Goal: Task Accomplishment & Management: Complete application form

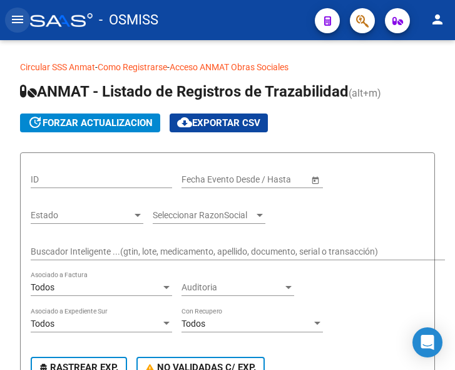
click at [18, 18] on mat-icon "menu" at bounding box center [17, 19] width 15 height 15
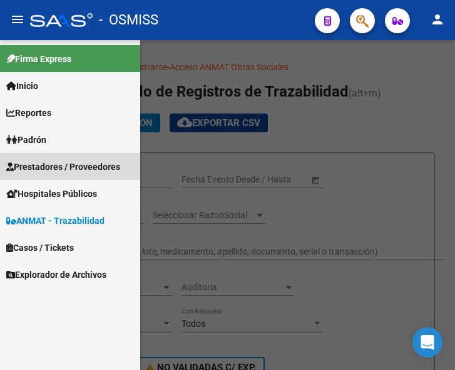
click at [57, 167] on span "Prestadores / Proveedores" at bounding box center [63, 167] width 114 height 14
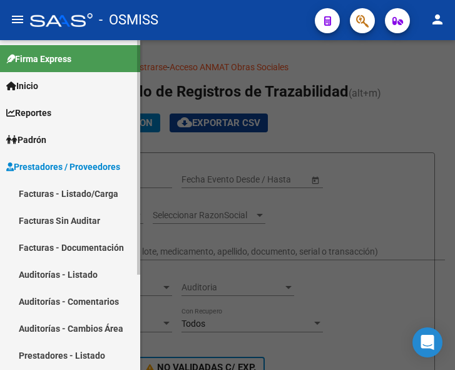
click at [61, 187] on link "Facturas - Listado/Carga" at bounding box center [70, 193] width 140 height 27
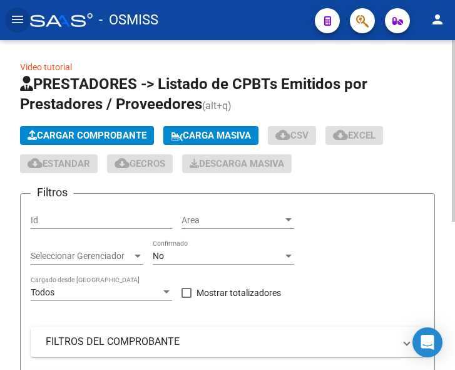
click at [90, 133] on span "Cargar Comprobante" at bounding box center [87, 135] width 119 height 11
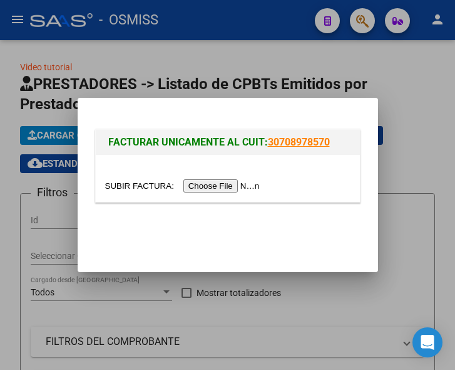
click at [228, 190] on input "file" at bounding box center [184, 185] width 158 height 13
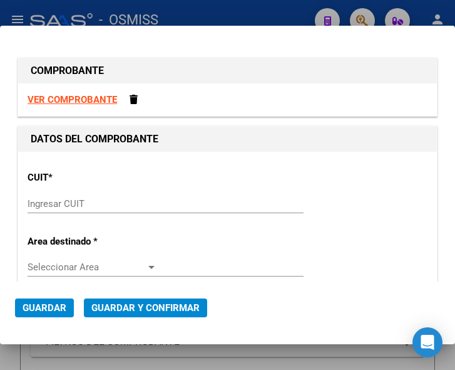
click at [61, 207] on input "Ingresar CUIT" at bounding box center [93, 203] width 130 height 11
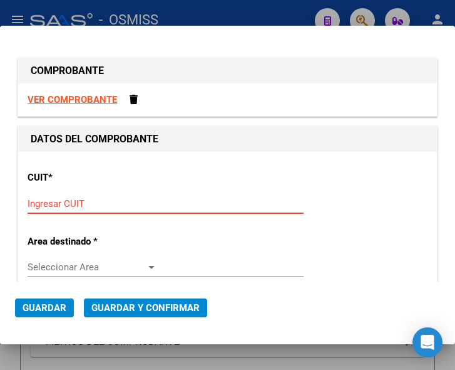
click at [60, 202] on input "Ingresar CUIT" at bounding box center [93, 203] width 130 height 11
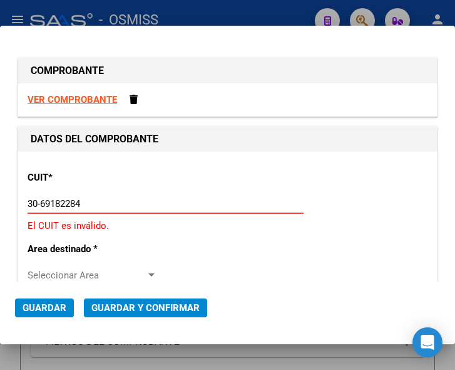
type input "30-69182284-9"
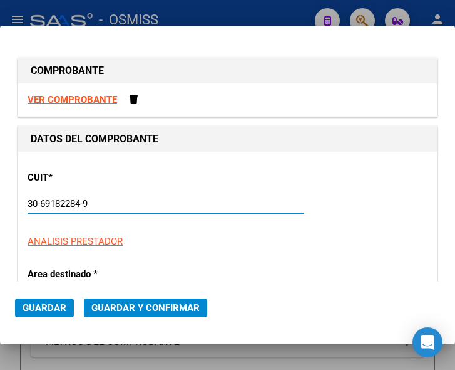
type input "1338"
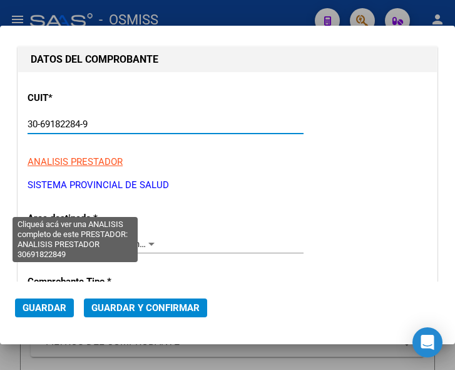
scroll to position [188, 0]
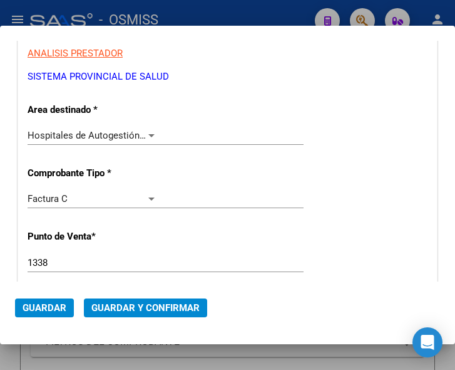
type input "30-69182284-9"
click at [149, 131] on div at bounding box center [151, 135] width 11 height 10
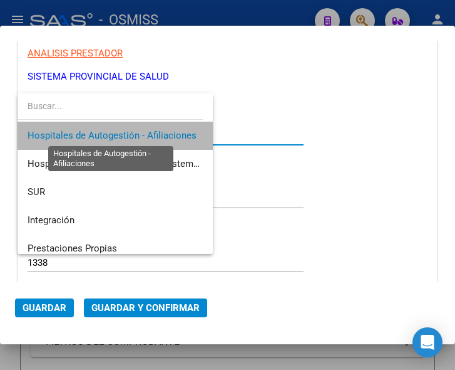
click at [149, 131] on span "Hospitales de Autogestión - Afiliaciones" at bounding box center [112, 135] width 169 height 11
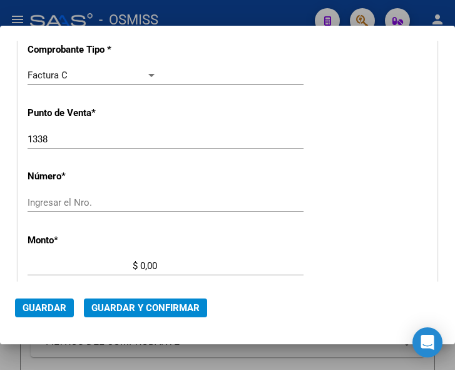
scroll to position [313, 0]
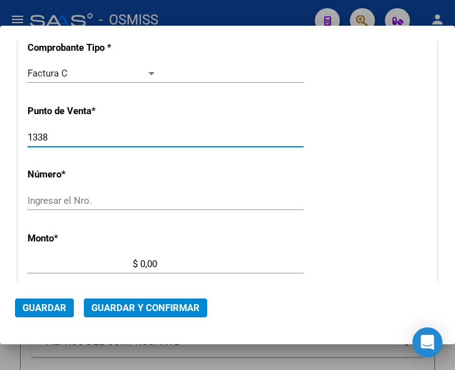
click at [49, 135] on input "1338" at bounding box center [93, 137] width 130 height 11
type input "1337"
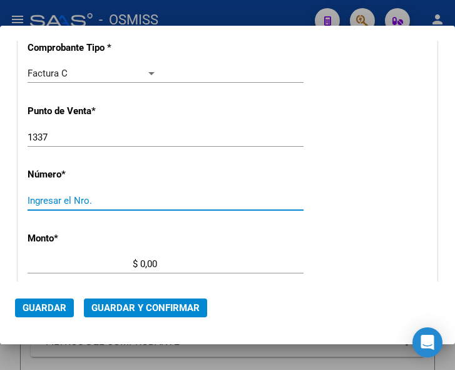
click at [49, 199] on input "Ingresar el Nro." at bounding box center [93, 200] width 130 height 11
type input "3203"
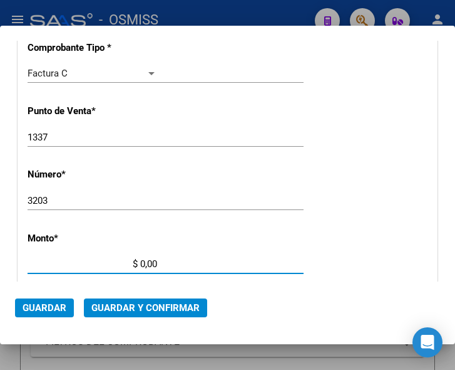
click at [140, 262] on input "$ 0,00" at bounding box center [93, 263] width 130 height 11
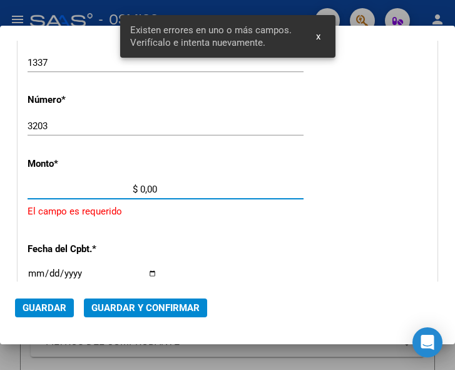
scroll to position [410, 0]
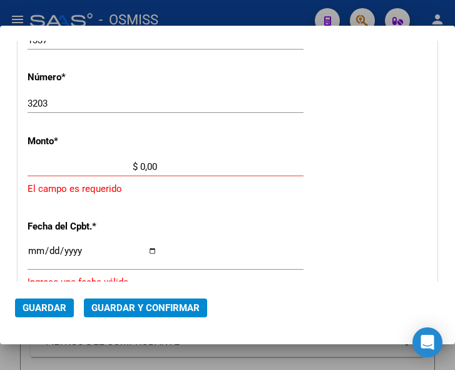
click at [141, 164] on input "$ 0,00" at bounding box center [93, 166] width 130 height 11
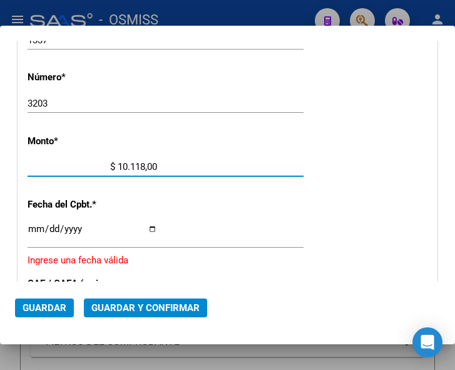
click at [154, 165] on input "$ 10.118,00" at bounding box center [93, 166] width 130 height 11
type input "$ 10.118,51"
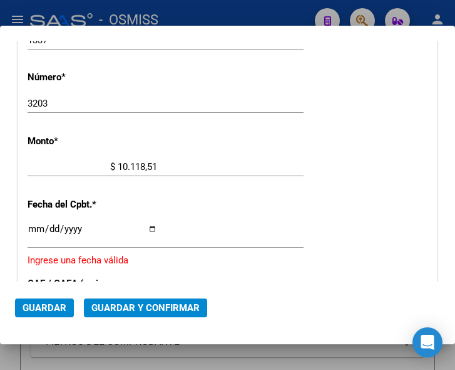
click at [34, 227] on input "Ingresar la fecha" at bounding box center [93, 234] width 130 height 20
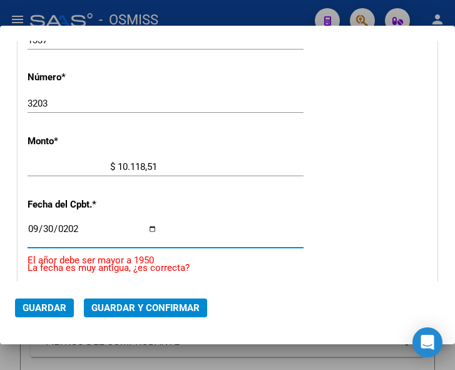
type input "2025-09-30"
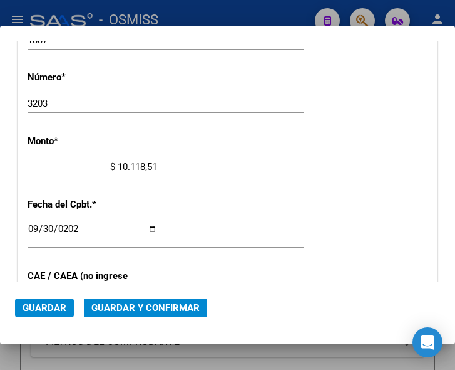
scroll to position [473, 0]
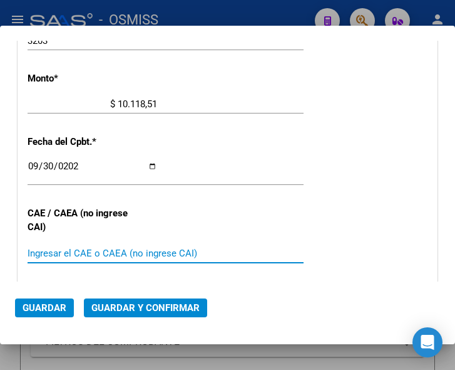
click at [77, 257] on input "Ingresar el CAE o CAEA (no ingrese CAI)" at bounding box center [93, 252] width 130 height 11
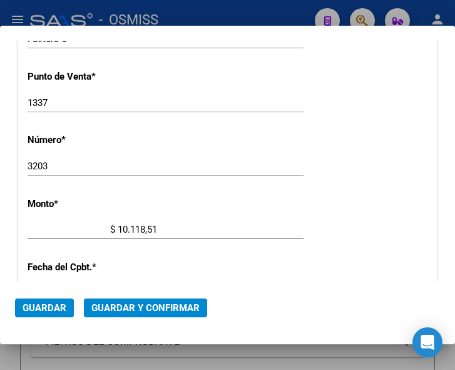
scroll to position [222, 0]
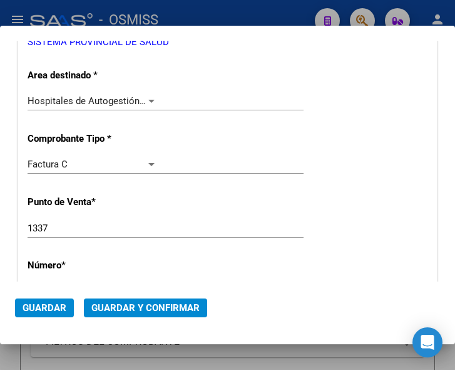
click at [140, 310] on span "Guardar y Confirmar" at bounding box center [145, 307] width 108 height 11
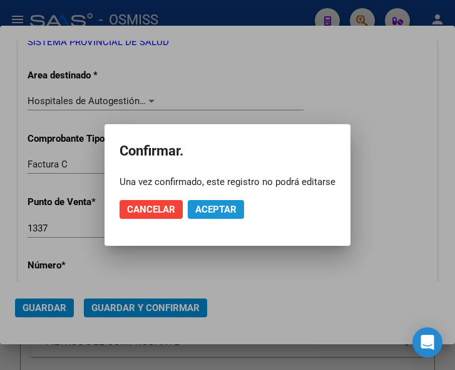
click at [212, 205] on span "Aceptar" at bounding box center [215, 209] width 41 height 11
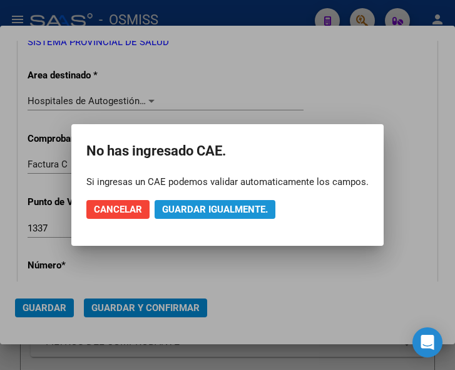
click at [224, 210] on span "Guardar igualmente." at bounding box center [215, 209] width 106 height 11
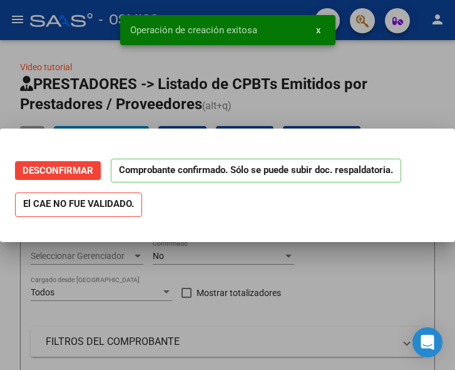
scroll to position [0, 0]
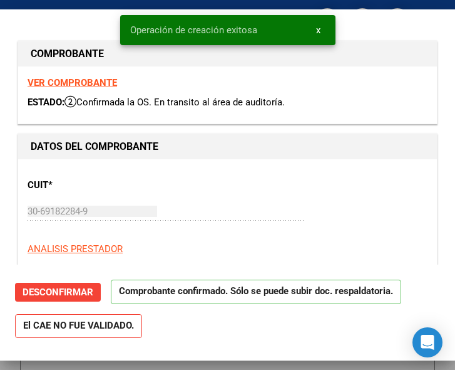
type input "2025-10-30"
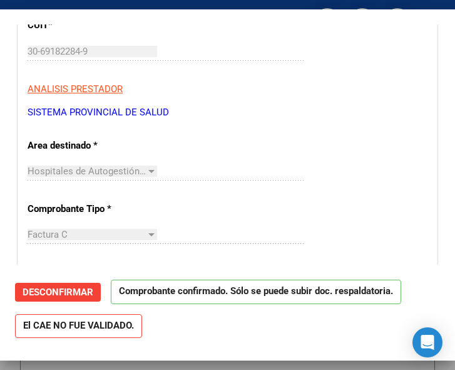
scroll to position [188, 0]
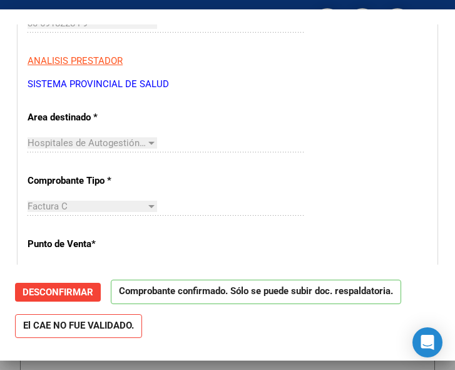
drag, startPoint x: 143, startPoint y: 118, endPoint x: 153, endPoint y: 122, distance: 11.1
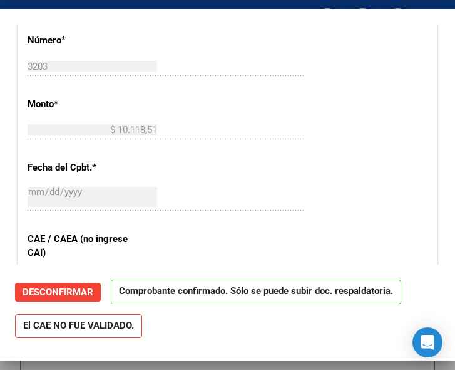
scroll to position [501, 0]
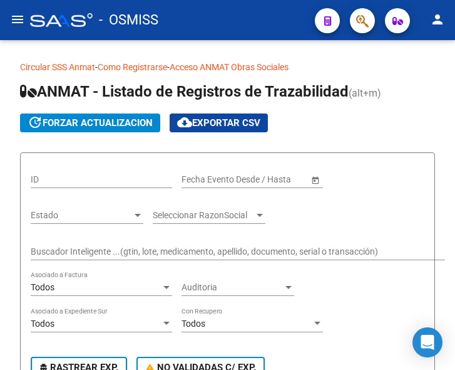
click at [11, 18] on mat-icon "menu" at bounding box center [17, 19] width 15 height 15
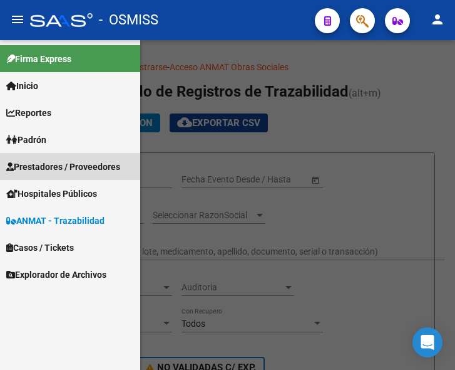
click at [52, 165] on span "Prestadores / Proveedores" at bounding box center [63, 167] width 114 height 14
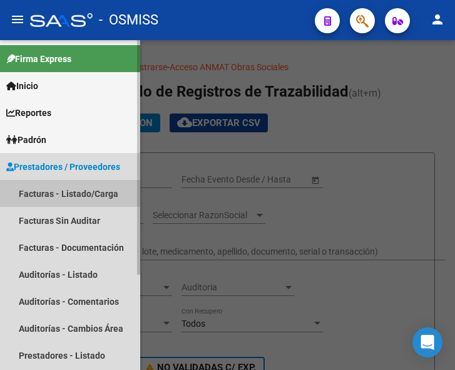
click at [68, 190] on link "Facturas - Listado/Carga" at bounding box center [70, 193] width 140 height 27
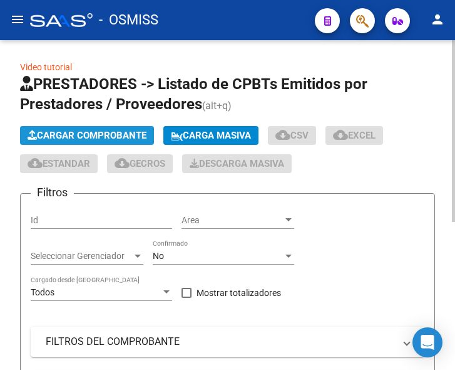
click at [112, 132] on span "Cargar Comprobante" at bounding box center [87, 135] width 119 height 11
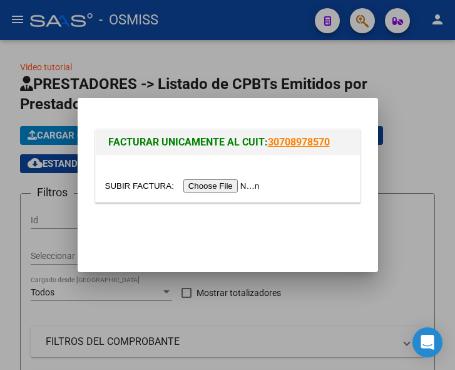
click at [221, 185] on input "file" at bounding box center [184, 185] width 158 height 13
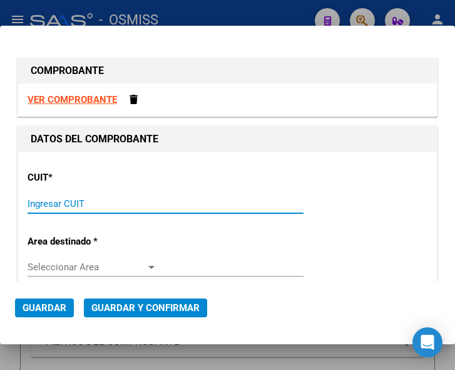
click at [88, 202] on input "Ingresar CUIT" at bounding box center [93, 203] width 130 height 11
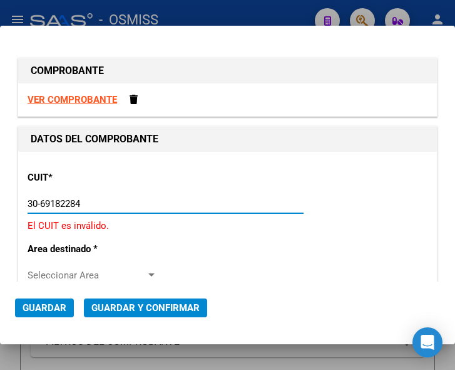
type input "30-69182284-9"
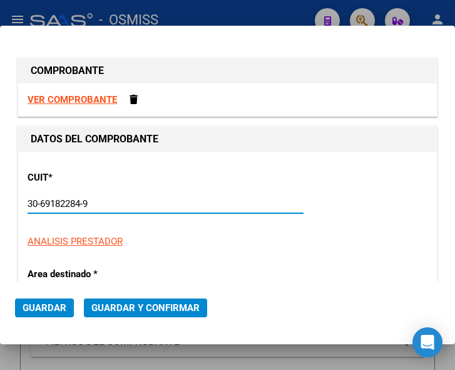
type input "1337"
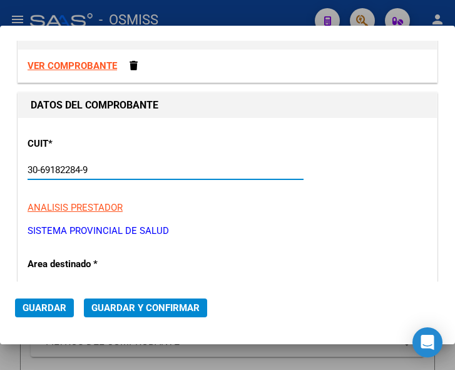
scroll to position [63, 0]
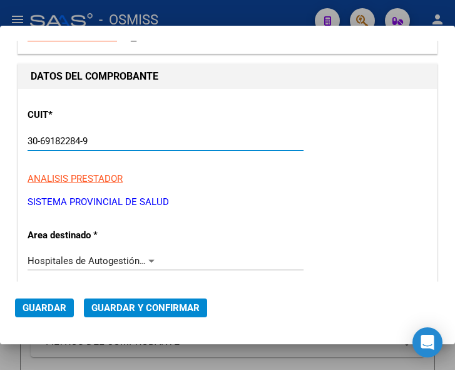
type input "30-69182284-9"
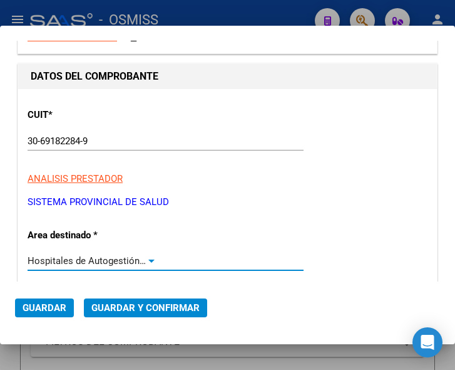
click at [149, 259] on div at bounding box center [151, 260] width 6 height 3
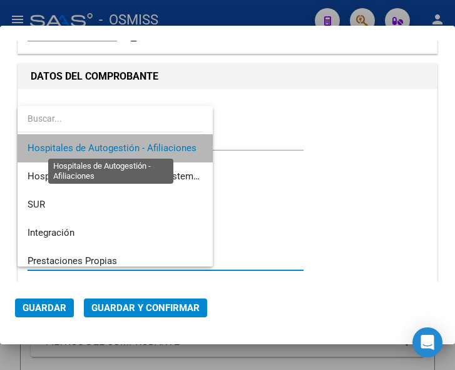
click at [150, 147] on span "Hospitales de Autogestión - Afiliaciones" at bounding box center [112, 147] width 169 height 11
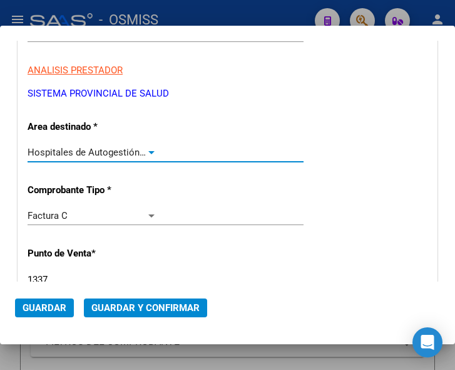
scroll to position [188, 0]
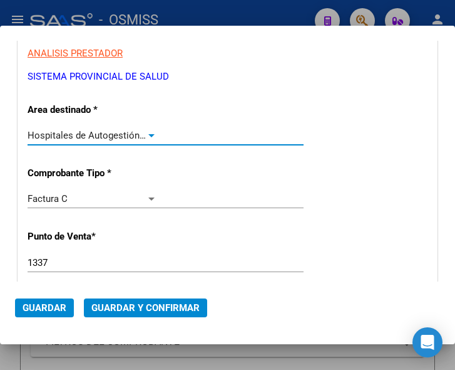
click at [150, 135] on div at bounding box center [151, 135] width 6 height 3
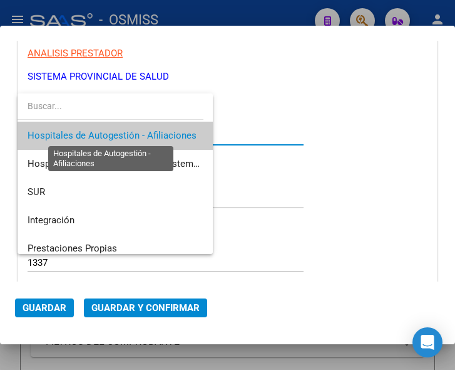
click at [150, 135] on span "Hospitales de Autogestión - Afiliaciones" at bounding box center [112, 135] width 169 height 11
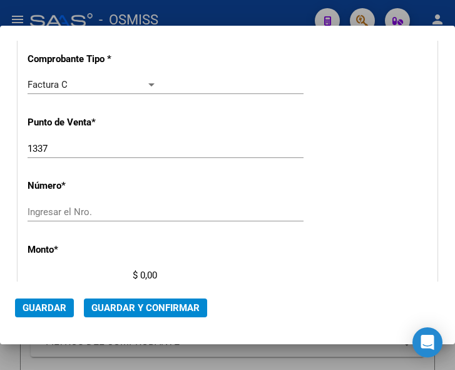
scroll to position [313, 0]
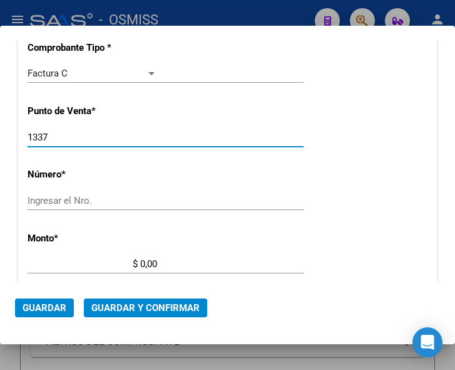
click at [71, 138] on input "1337" at bounding box center [93, 137] width 130 height 11
type input "1334"
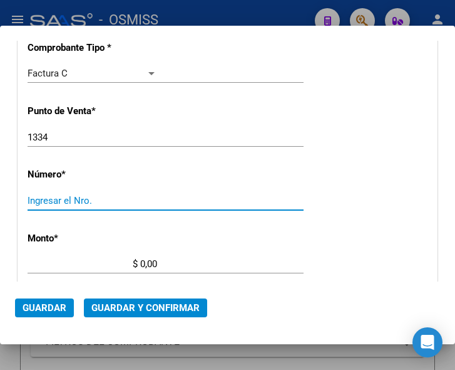
click at [64, 197] on input "Ingresar el Nro." at bounding box center [93, 200] width 130 height 11
type input "3294"
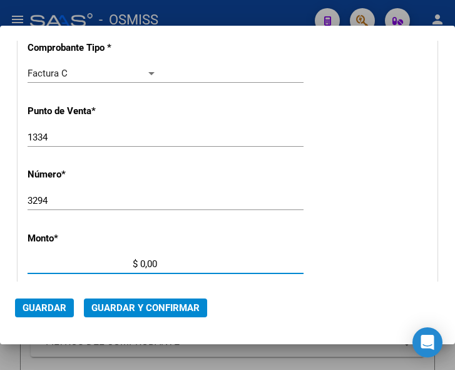
click at [142, 262] on input "$ 0,00" at bounding box center [93, 263] width 130 height 11
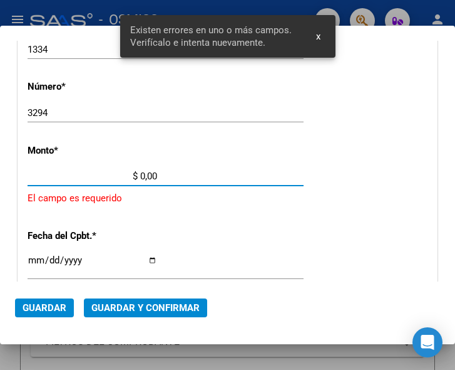
scroll to position [410, 0]
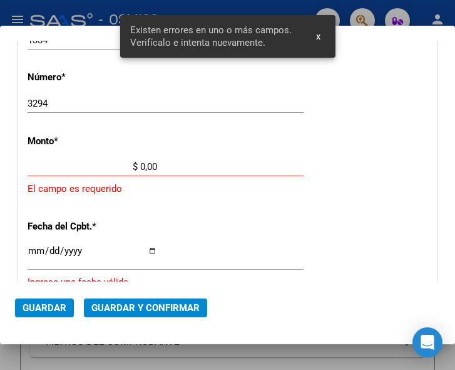
click at [140, 164] on input "$ 0,00" at bounding box center [93, 166] width 130 height 11
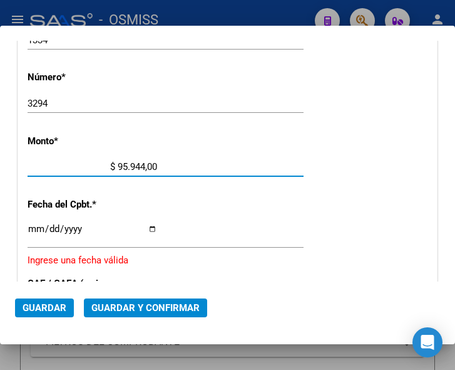
click at [148, 166] on input "$ 95.944,00" at bounding box center [93, 166] width 130 height 11
type input "$ 95.944,70"
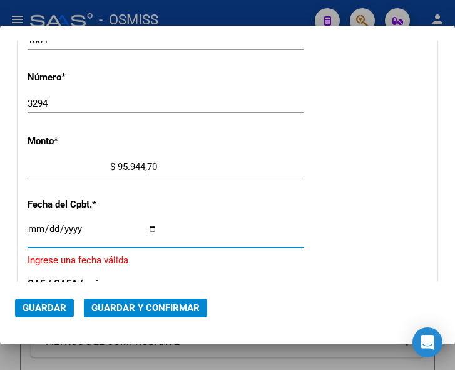
click at [31, 226] on input "Ingresar la fecha" at bounding box center [93, 234] width 130 height 20
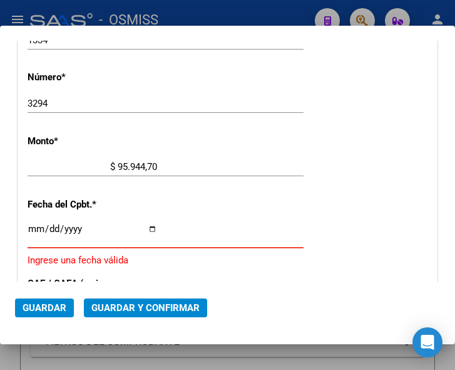
click at [37, 228] on input "Ingresar la fecha" at bounding box center [93, 234] width 130 height 20
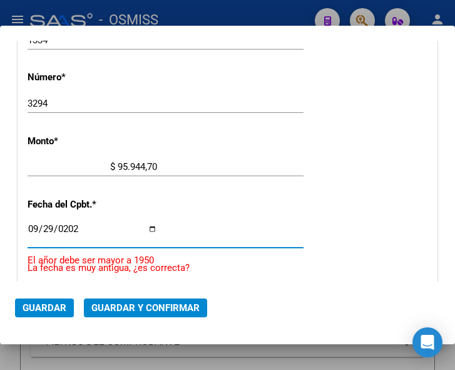
type input "2025-09-29"
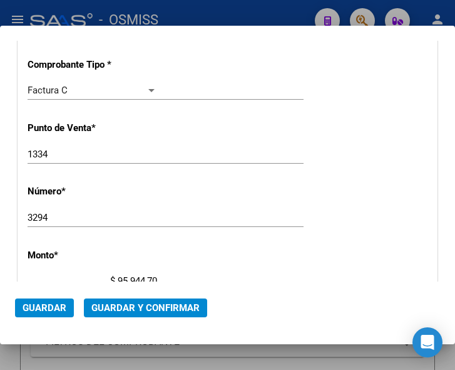
scroll to position [285, 0]
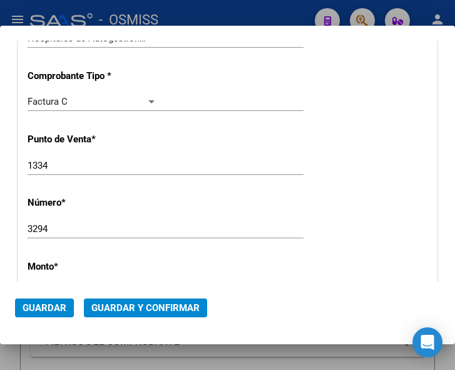
click at [293, 181] on div "1334 Ingresar el Nro." at bounding box center [166, 171] width 276 height 31
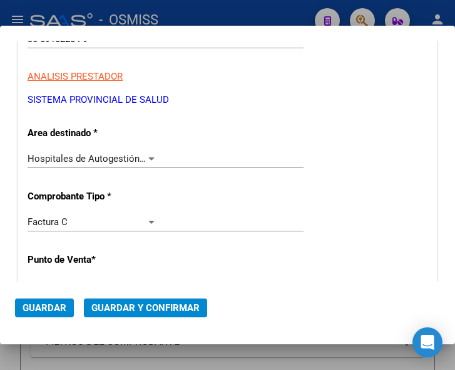
scroll to position [160, 0]
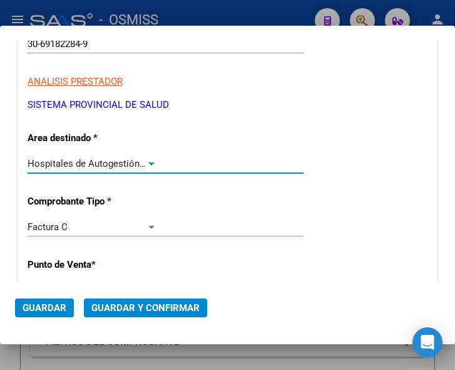
click at [148, 162] on div at bounding box center [151, 163] width 6 height 3
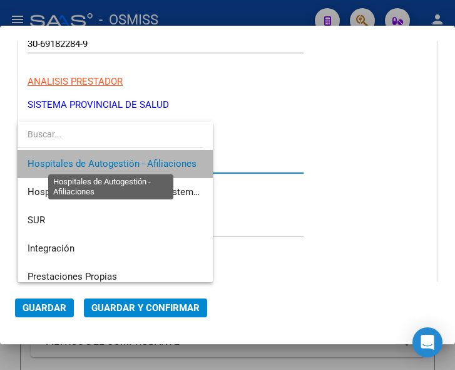
click at [148, 162] on span "Hospitales de Autogestión - Afiliaciones" at bounding box center [112, 163] width 169 height 11
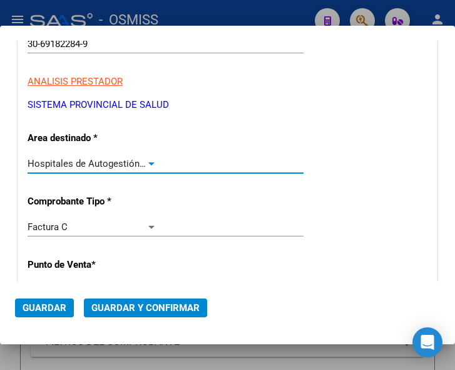
click at [135, 307] on span "Guardar y Confirmar" at bounding box center [145, 307] width 108 height 11
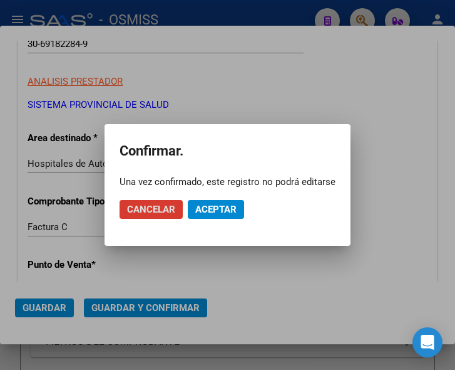
click at [215, 205] on span "Aceptar" at bounding box center [215, 209] width 41 height 11
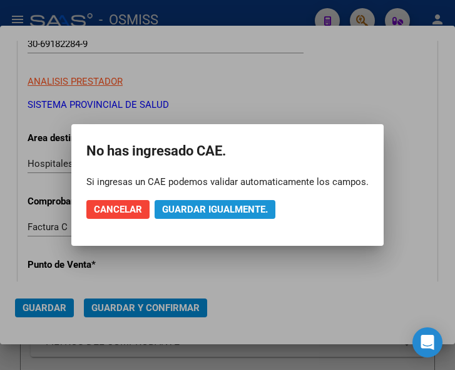
click at [215, 205] on span "Guardar igualmente." at bounding box center [215, 209] width 106 height 11
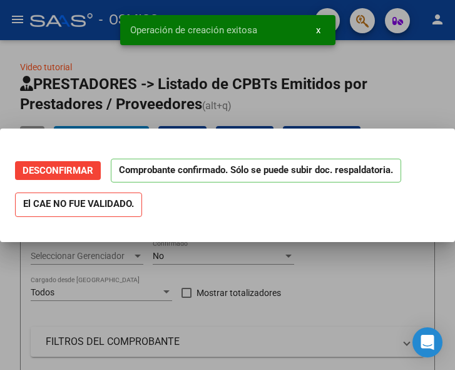
scroll to position [0, 0]
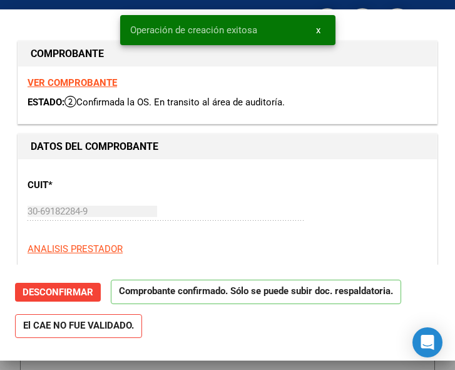
type input "2025-10-29"
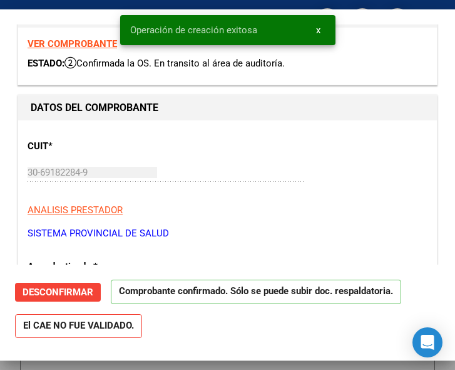
scroll to position [188, 0]
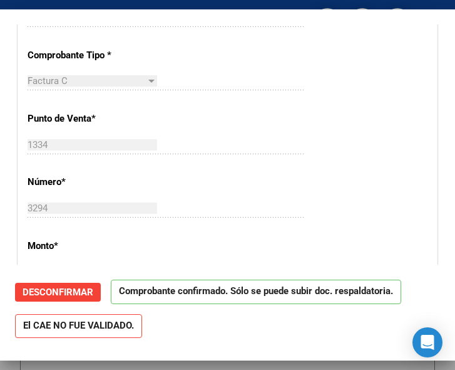
scroll to position [376, 0]
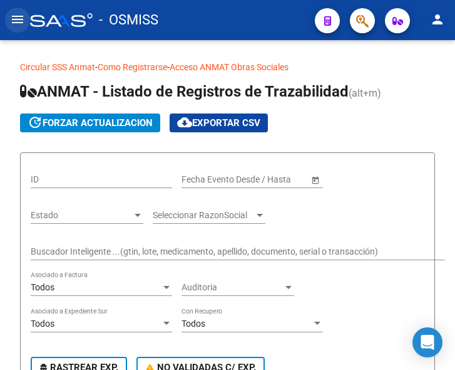
click at [12, 20] on mat-icon "menu" at bounding box center [17, 19] width 15 height 15
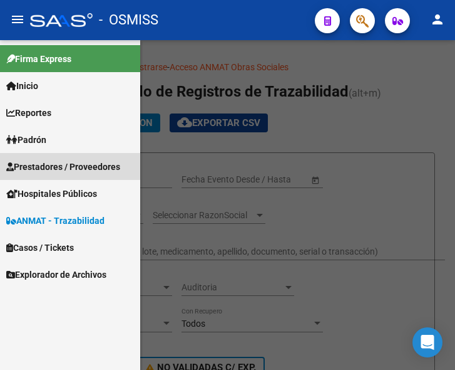
click at [49, 166] on span "Prestadores / Proveedores" at bounding box center [63, 167] width 114 height 14
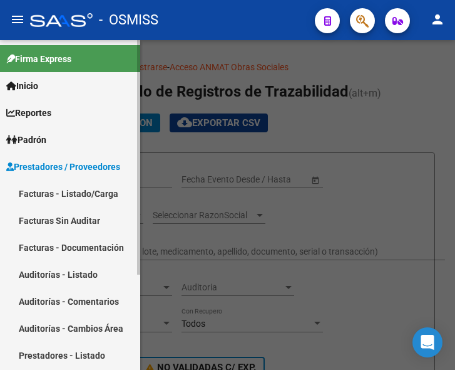
click at [56, 190] on link "Facturas - Listado/Carga" at bounding box center [70, 193] width 140 height 27
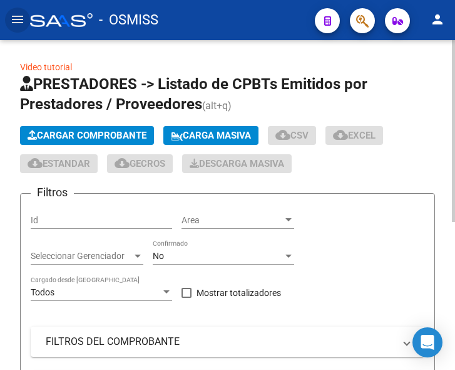
click at [118, 133] on span "Cargar Comprobante" at bounding box center [87, 135] width 119 height 11
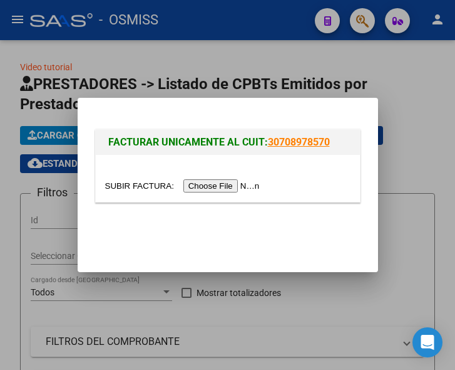
click at [234, 188] on input "file" at bounding box center [184, 185] width 158 height 13
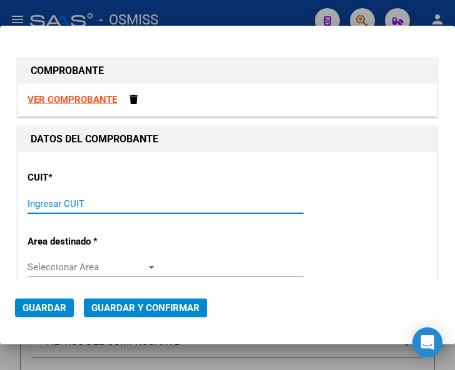
click at [87, 208] on input "Ingresar CUIT" at bounding box center [93, 203] width 130 height 11
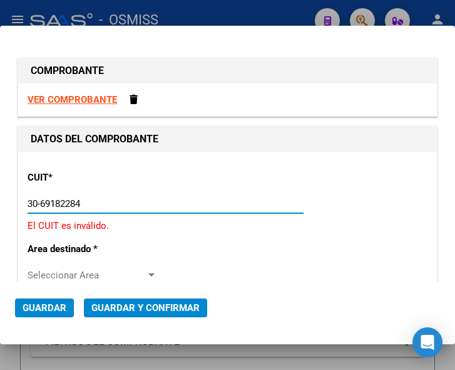
type input "30-69182284-9"
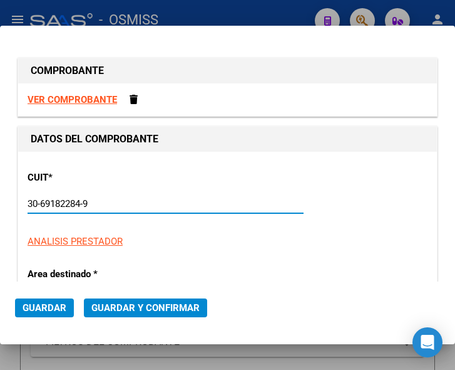
type input "1334"
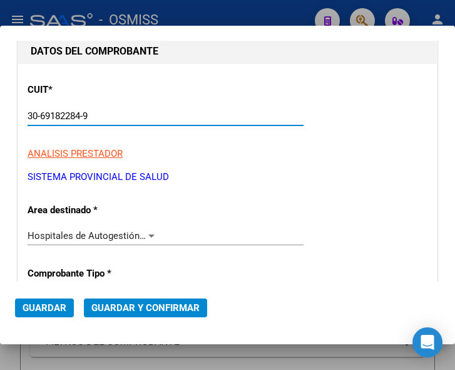
scroll to position [188, 0]
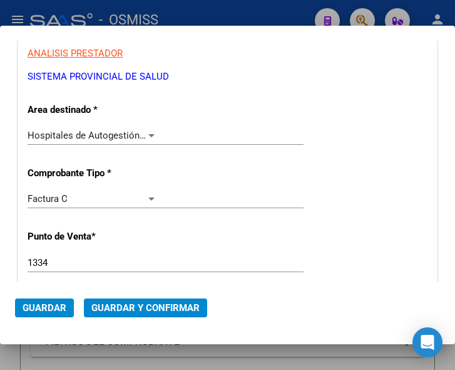
type input "30-69182284-9"
click at [148, 134] on div at bounding box center [151, 135] width 6 height 3
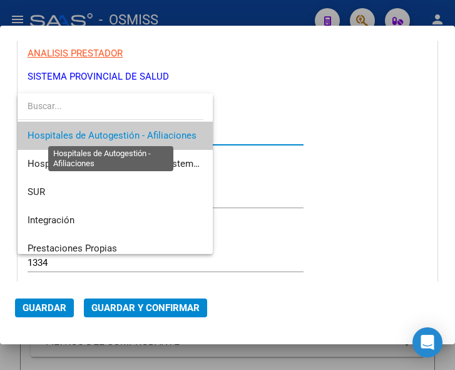
click at [148, 133] on span "Hospitales de Autogestión - Afiliaciones" at bounding box center [112, 135] width 169 height 11
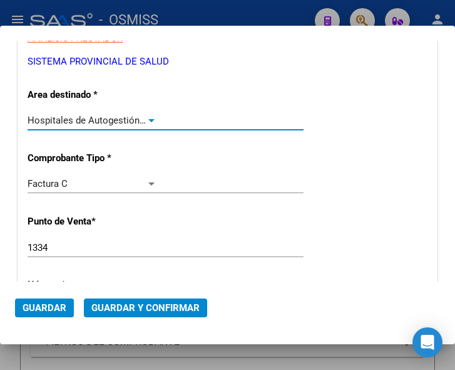
scroll to position [251, 0]
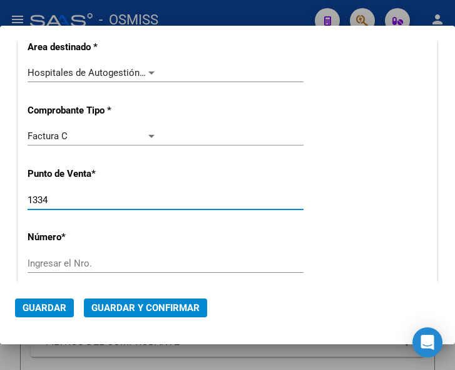
click at [105, 197] on input "1334" at bounding box center [93, 199] width 130 height 11
type input "1513"
click at [75, 266] on input "Ingresar el Nro." at bounding box center [93, 262] width 130 height 11
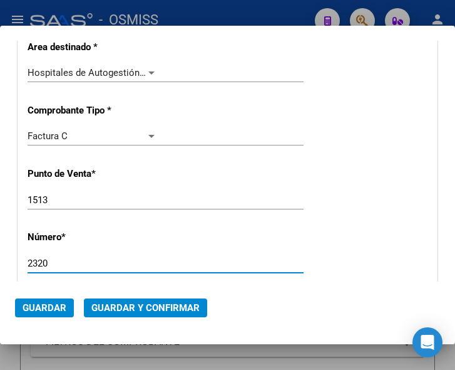
type input "2320"
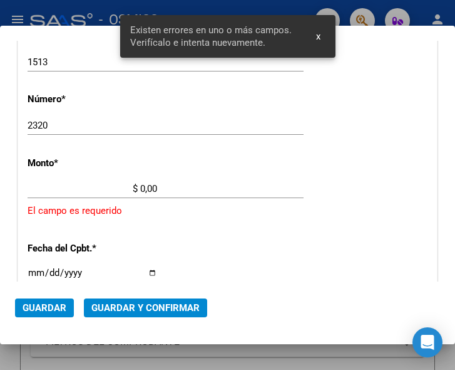
scroll to position [410, 0]
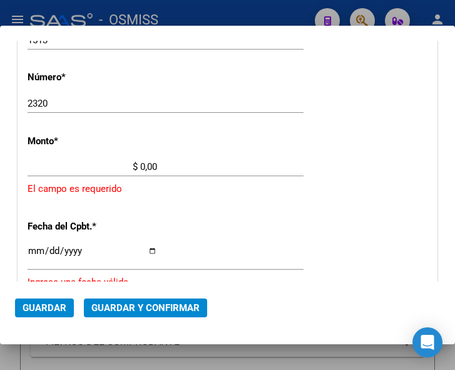
click at [140, 165] on input "$ 0,00" at bounding box center [93, 166] width 130 height 11
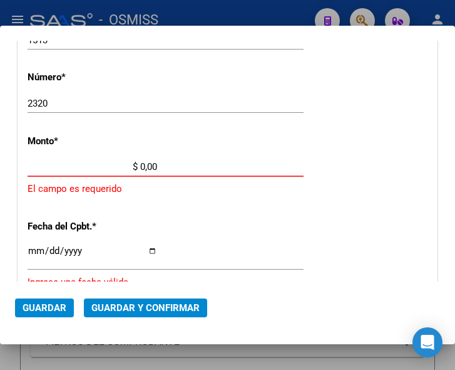
click at [141, 165] on input "$ 0,00" at bounding box center [93, 166] width 130 height 11
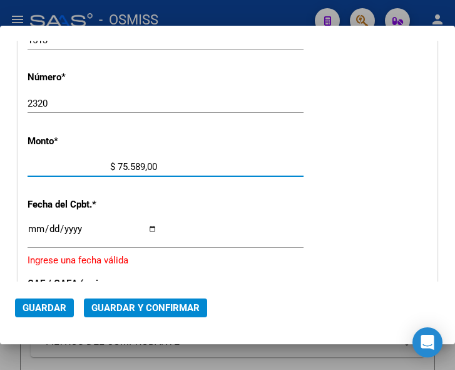
click at [152, 165] on input "$ 75.589,00" at bounding box center [93, 166] width 130 height 11
type input "$ 75.589,83"
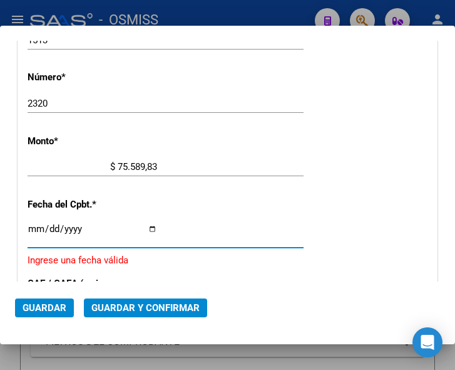
click at [34, 226] on input "Ingresar la fecha" at bounding box center [93, 234] width 130 height 20
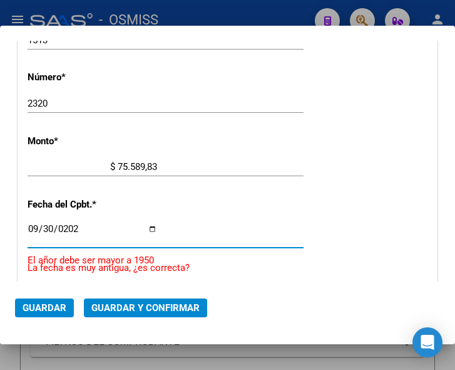
type input "2025-09-30"
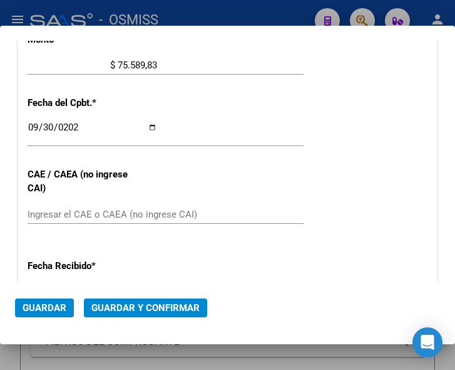
scroll to position [536, 0]
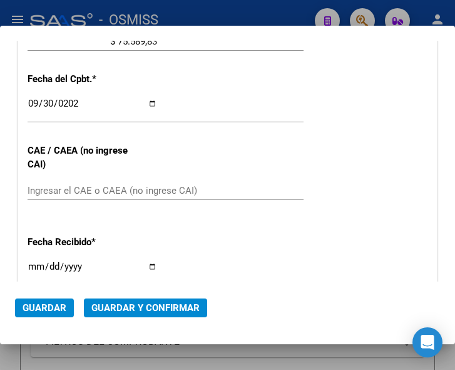
click at [435, 195] on mat-dialog-content "COMPROBANTE VER COMPROBANTE DATOS DEL COMPROBANTE CUIT * 30-69182284-9 Ingresar…" at bounding box center [227, 161] width 455 height 241
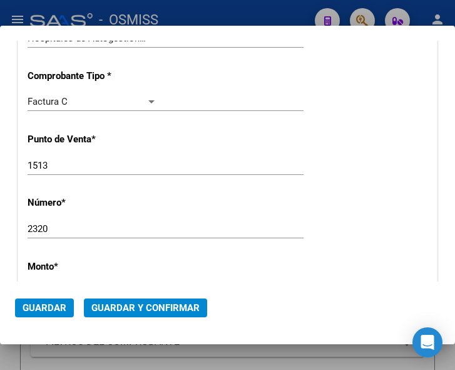
scroll to position [348, 0]
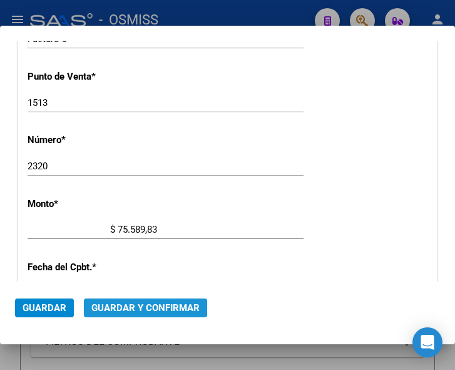
click at [137, 306] on span "Guardar y Confirmar" at bounding box center [145, 307] width 108 height 11
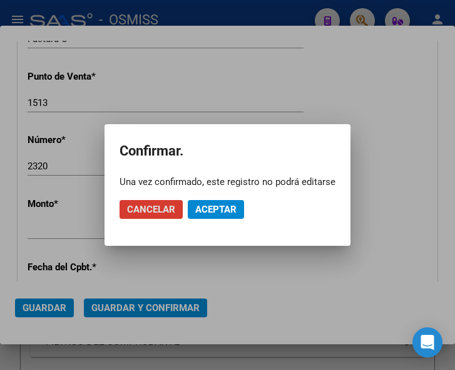
click at [222, 208] on span "Aceptar" at bounding box center [215, 209] width 41 height 11
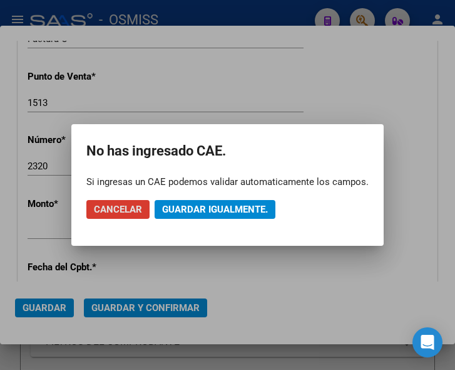
click at [222, 208] on span "Guardar igualmente." at bounding box center [215, 209] width 106 height 11
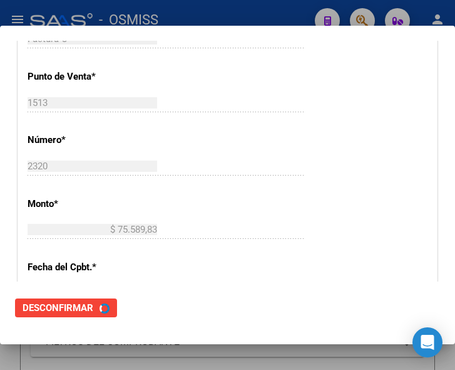
scroll to position [0, 0]
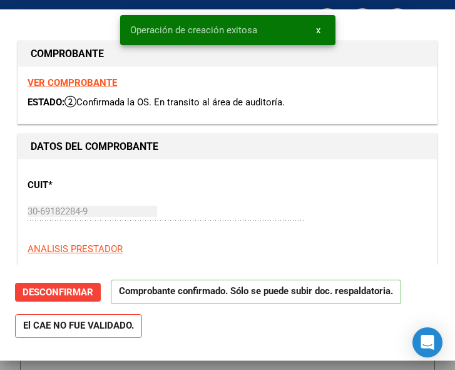
type input "2025-10-30"
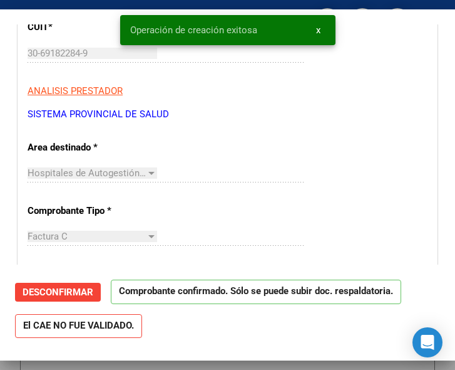
scroll to position [188, 0]
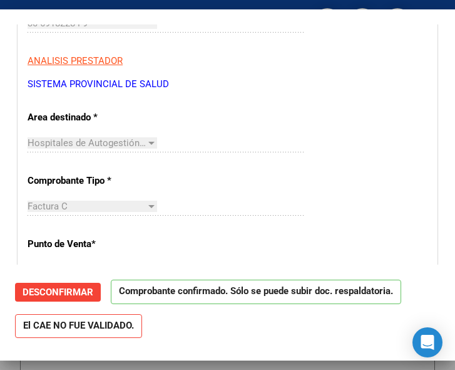
click at [320, 70] on div "CUIT * 30-69182284-9 Ingresar CUIT ANALISIS PRESTADOR SISTEMA PROVINCIAL DE SAL…" at bounding box center [228, 36] width 400 height 110
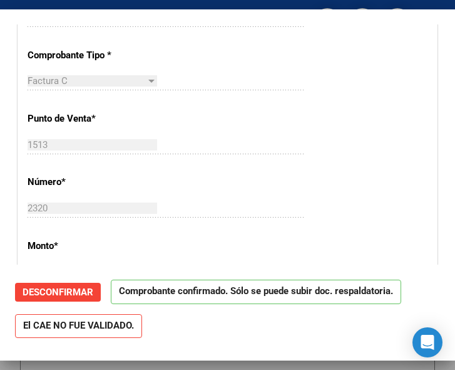
scroll to position [251, 0]
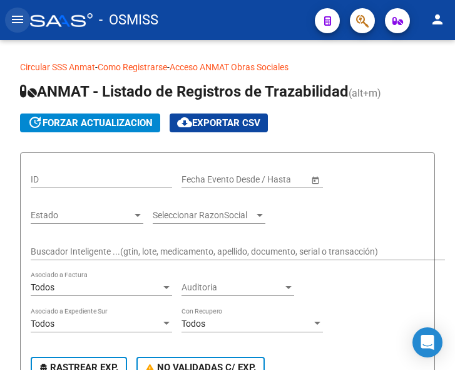
click at [16, 18] on mat-icon "menu" at bounding box center [17, 19] width 15 height 15
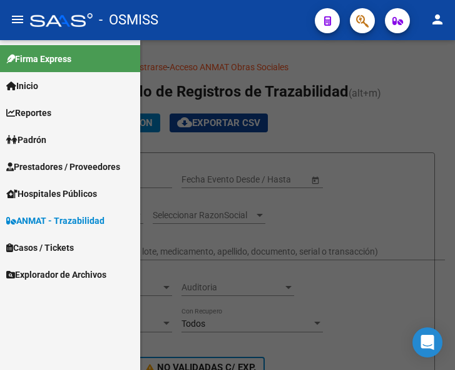
click at [29, 164] on span "Prestadores / Proveedores" at bounding box center [63, 167] width 114 height 14
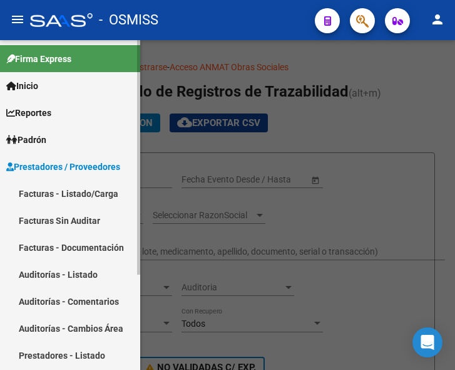
click at [61, 193] on link "Facturas - Listado/Carga" at bounding box center [70, 193] width 140 height 27
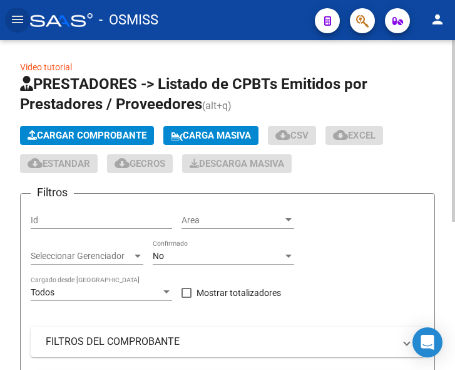
click at [106, 133] on span "Cargar Comprobante" at bounding box center [87, 135] width 119 height 11
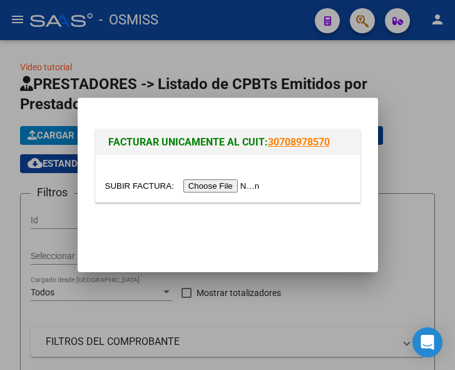
click at [234, 186] on input "file" at bounding box center [184, 185] width 158 height 13
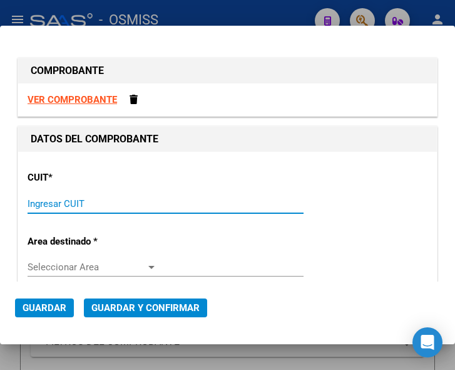
click at [51, 202] on input "Ingresar CUIT" at bounding box center [93, 203] width 130 height 11
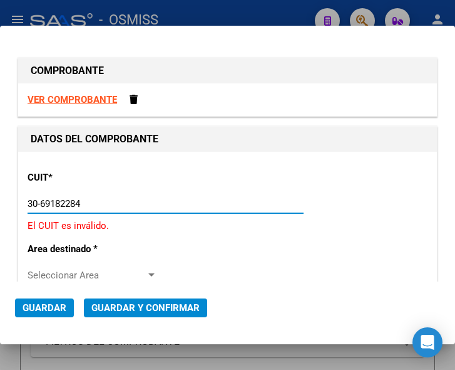
type input "30-69182284-9"
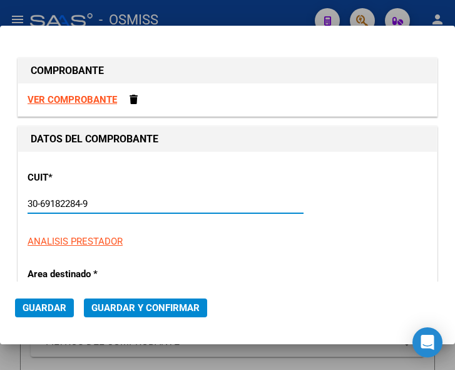
type input "1513"
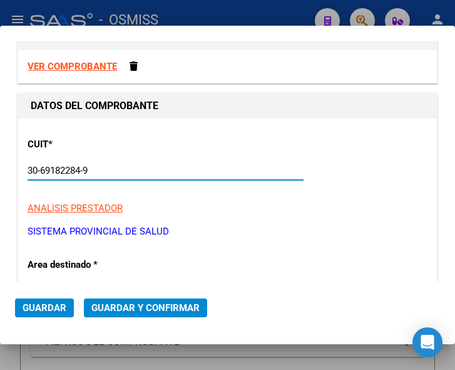
scroll to position [125, 0]
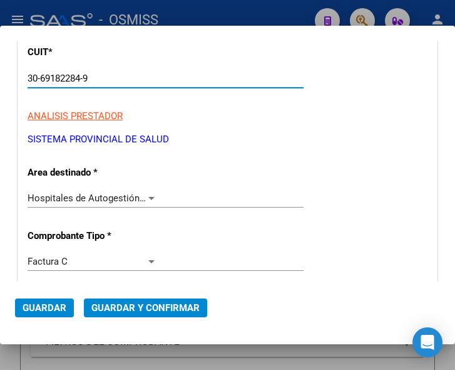
type input "30-69182284-9"
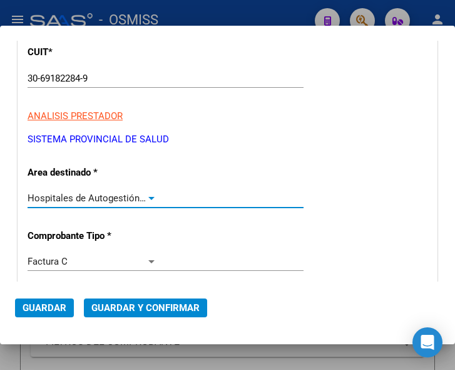
click at [151, 197] on div at bounding box center [151, 198] width 6 height 3
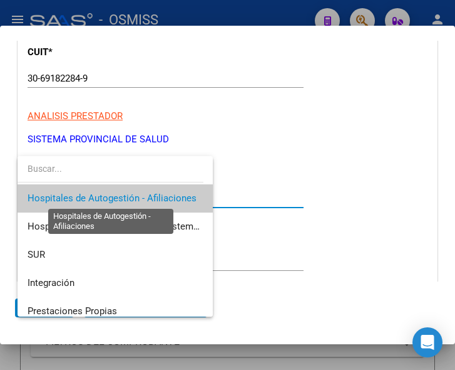
click at [151, 196] on span "Hospitales de Autogestión - Afiliaciones" at bounding box center [112, 197] width 169 height 11
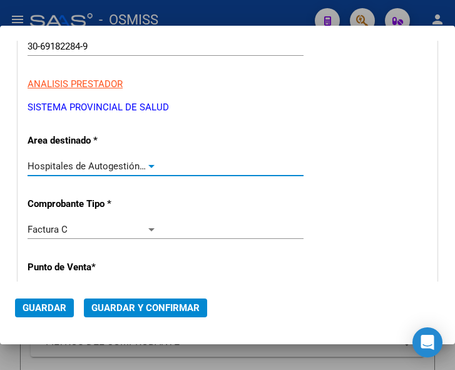
scroll to position [188, 0]
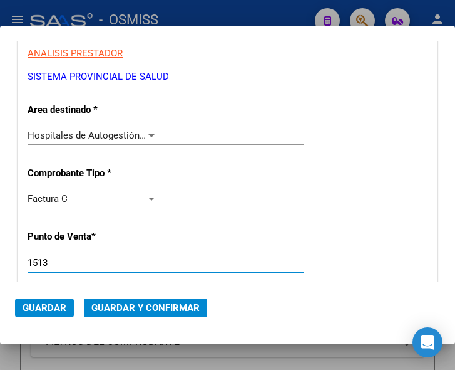
click at [56, 261] on input "1513" at bounding box center [93, 262] width 130 height 11
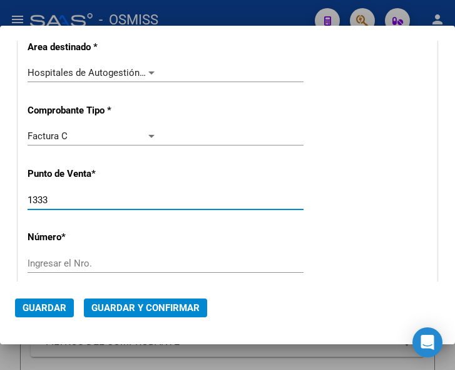
type input "1333"
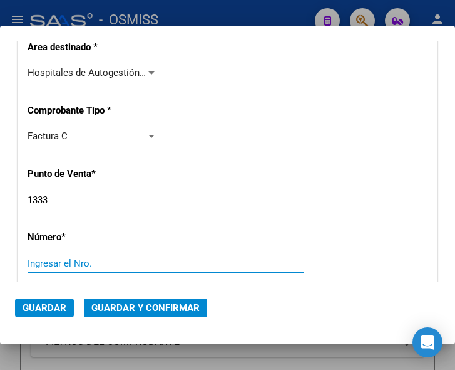
click at [60, 264] on input "Ingresar el Nro." at bounding box center [93, 262] width 130 height 11
type input "4795"
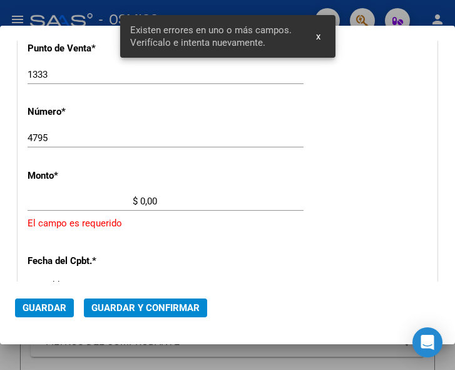
scroll to position [410, 0]
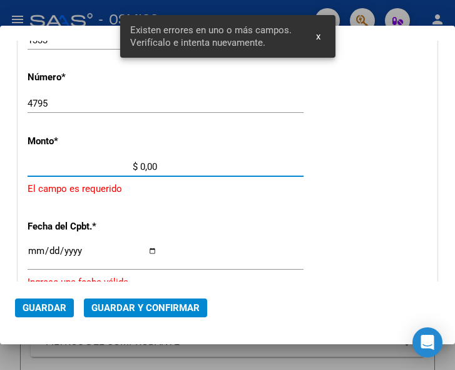
click at [140, 165] on input "$ 0,00" at bounding box center [93, 166] width 130 height 11
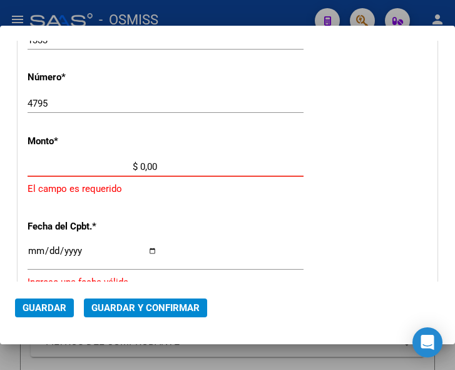
click at [141, 163] on input "$ 0,00" at bounding box center [93, 166] width 130 height 11
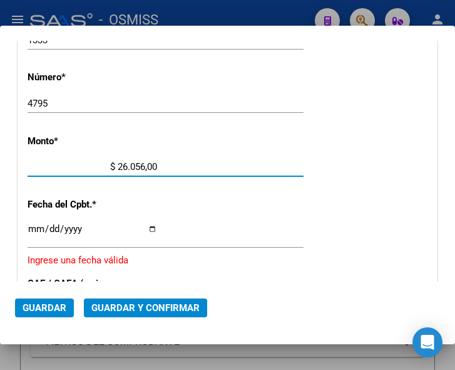
click at [153, 165] on input "$ 26.056,00" at bounding box center [93, 166] width 130 height 11
type input "$ 26.056,88"
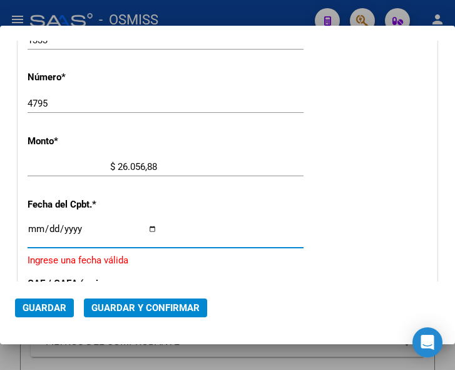
click at [38, 226] on input "Ingresar la fecha" at bounding box center [93, 234] width 130 height 20
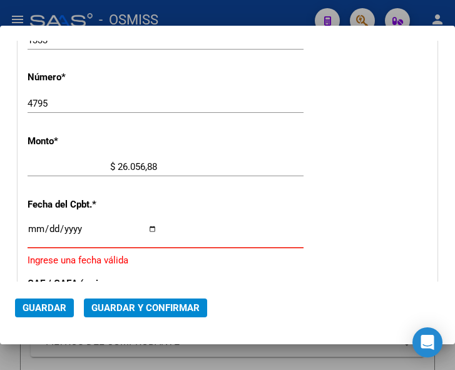
click at [34, 227] on input "Ingresar la fecha" at bounding box center [93, 234] width 130 height 20
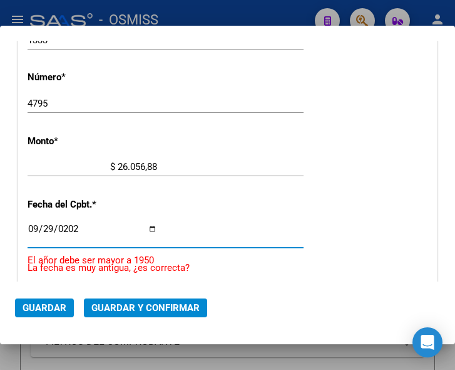
type input "[DATE]"
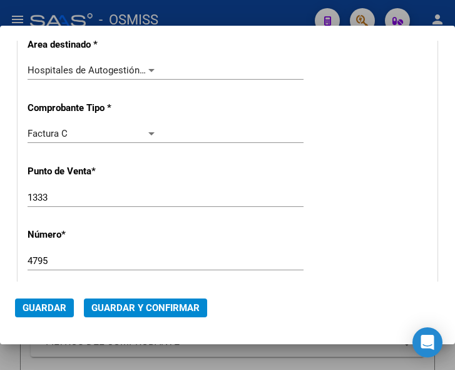
scroll to position [222, 0]
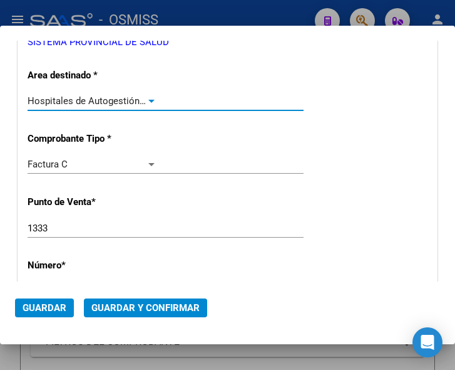
click at [142, 96] on span "Hospitales de Autogestión - Afiliaciones" at bounding box center [112, 100] width 169 height 11
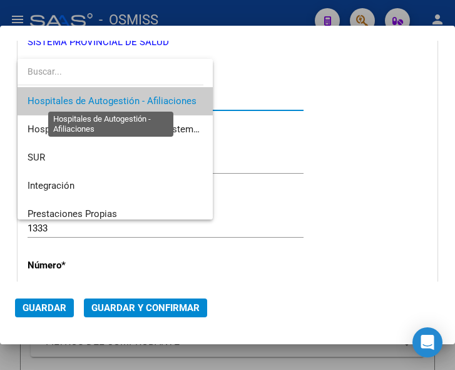
click at [142, 96] on span "Hospitales de Autogestión - Afiliaciones" at bounding box center [112, 100] width 169 height 11
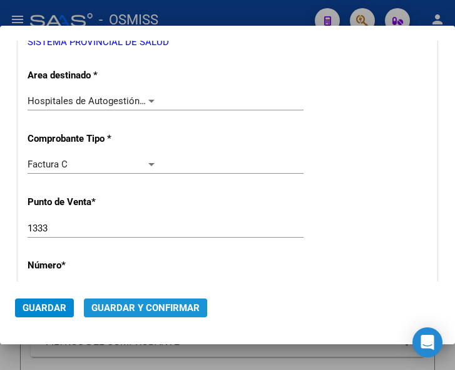
click at [140, 309] on span "Guardar y Confirmar" at bounding box center [145, 307] width 108 height 11
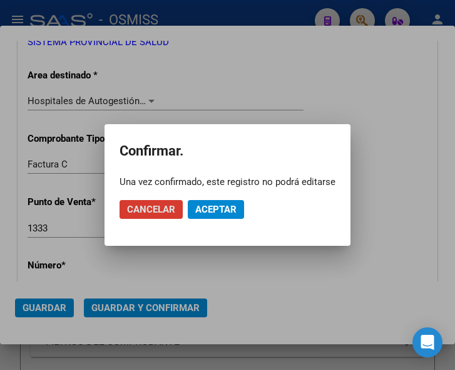
click at [219, 202] on button "Aceptar" at bounding box center [216, 209] width 56 height 19
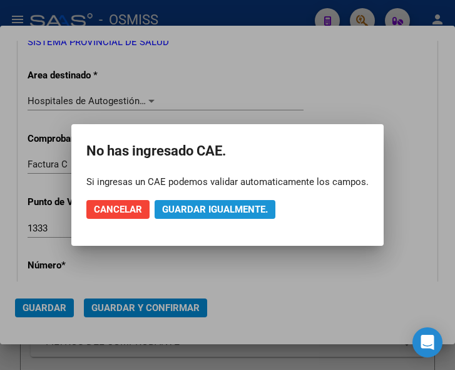
click at [219, 202] on button "Guardar igualmente." at bounding box center [215, 209] width 121 height 19
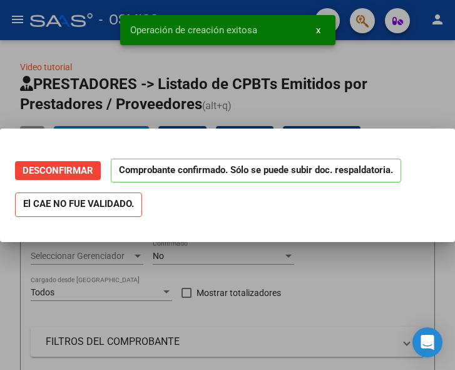
scroll to position [0, 0]
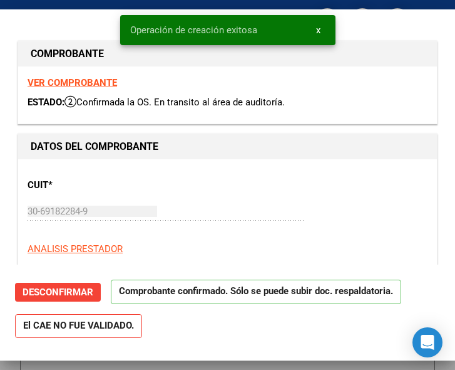
type input "[DATE]"
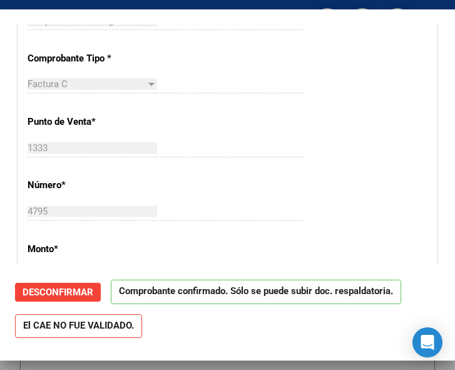
scroll to position [313, 0]
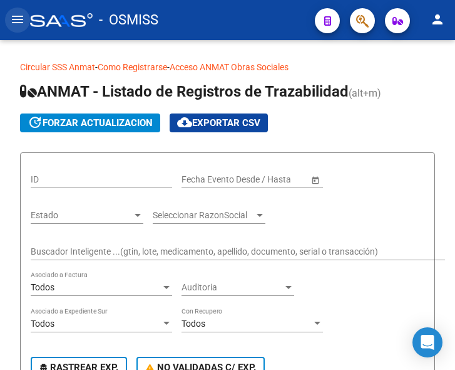
click at [22, 19] on mat-icon "menu" at bounding box center [17, 19] width 15 height 15
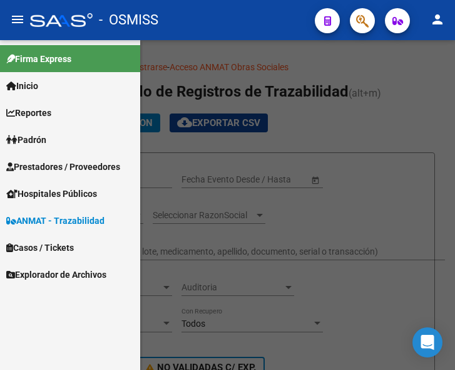
click at [68, 167] on span "Prestadores / Proveedores" at bounding box center [63, 167] width 114 height 14
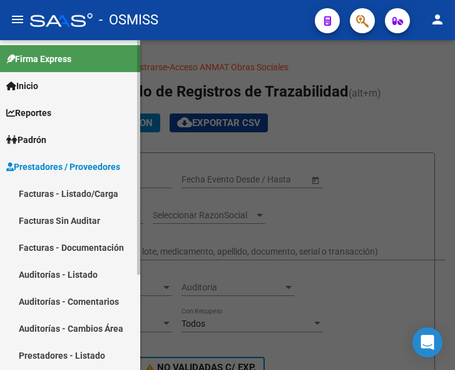
click at [71, 185] on link "Facturas - Listado/Carga" at bounding box center [70, 193] width 140 height 27
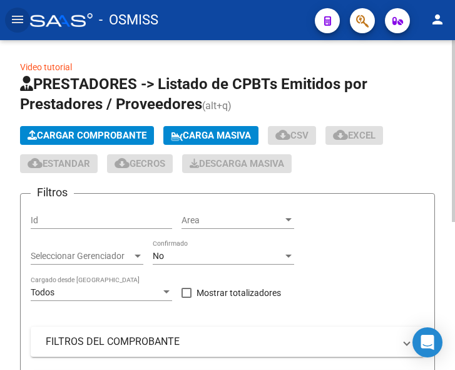
click at [107, 133] on span "Cargar Comprobante" at bounding box center [87, 135] width 119 height 11
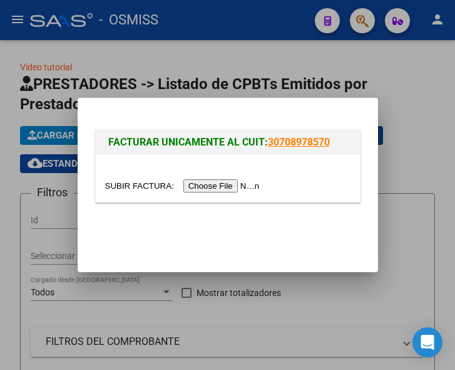
click at [225, 184] on input "file" at bounding box center [184, 185] width 158 height 13
type input "C:\fakepath\fc. 0020-4637.pdf"
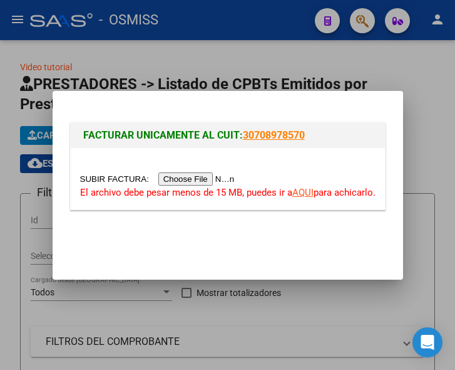
click at [197, 177] on input "file" at bounding box center [159, 178] width 158 height 13
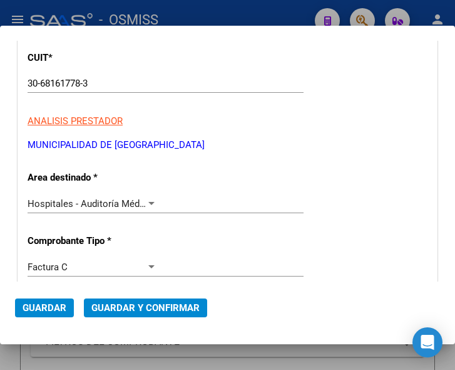
scroll to position [188, 0]
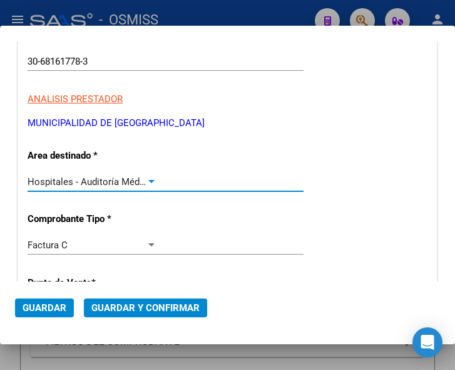
click at [150, 178] on div at bounding box center [151, 182] width 11 height 10
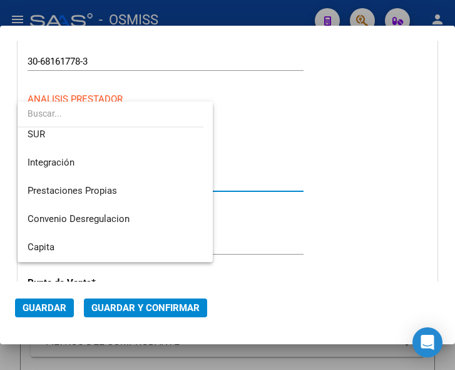
scroll to position [0, 0]
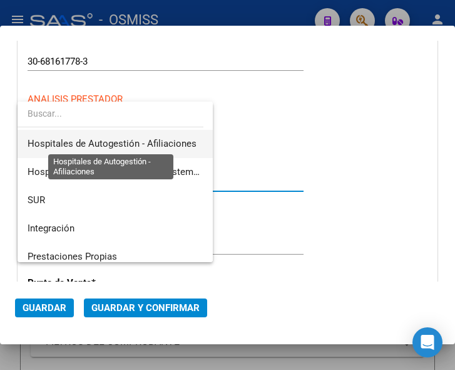
click at [157, 141] on span "Hospitales de Autogestión - Afiliaciones" at bounding box center [112, 143] width 169 height 11
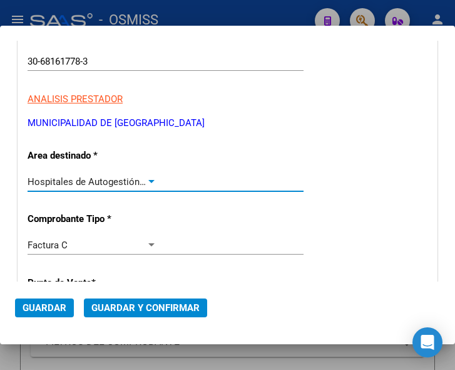
click at [148, 177] on div at bounding box center [151, 182] width 11 height 10
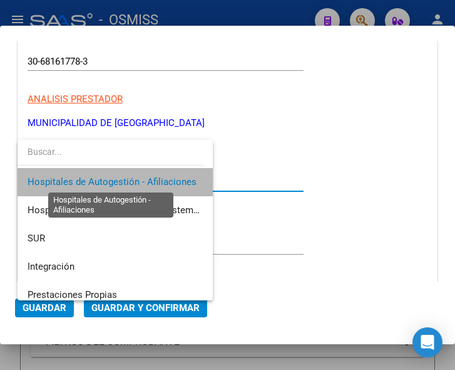
click at [148, 178] on span "Hospitales de Autogestión - Afiliaciones" at bounding box center [112, 181] width 169 height 11
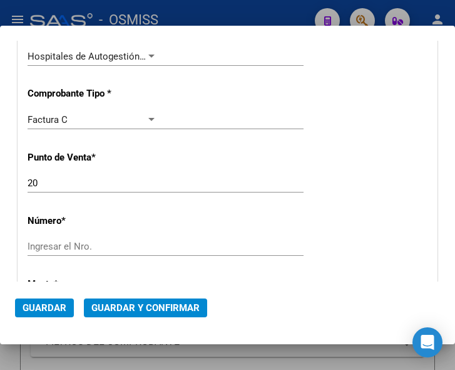
scroll to position [376, 0]
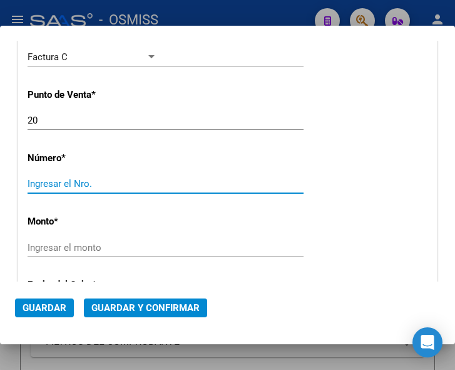
click at [85, 182] on input "Ingresar el Nro." at bounding box center [93, 183] width 130 height 11
type input "4637"
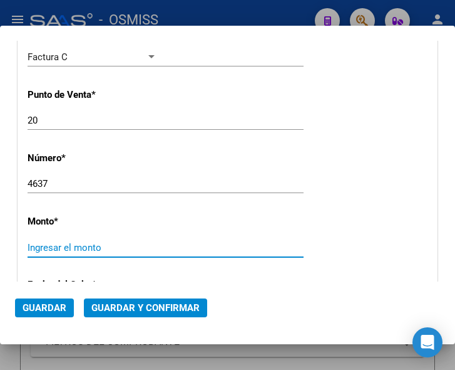
click at [76, 249] on input "Ingresar el monto" at bounding box center [93, 247] width 130 height 11
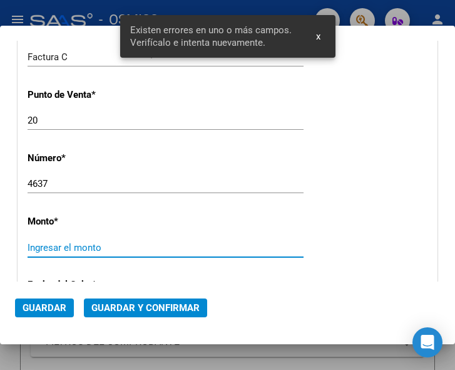
scroll to position [456, 0]
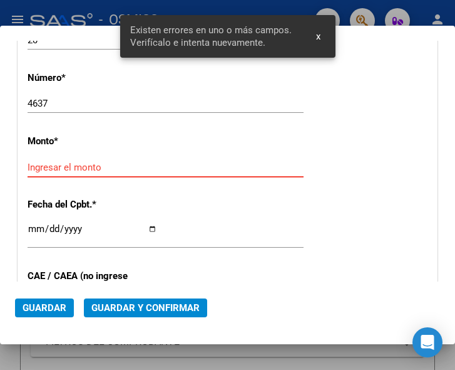
click at [96, 164] on input "Ingresar el monto" at bounding box center [93, 167] width 130 height 11
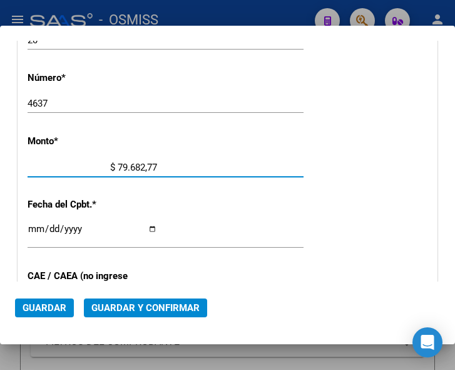
type input "$ 796.827,78"
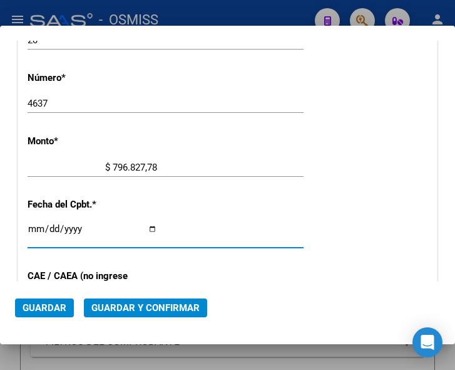
click at [33, 226] on input "Ingresar la fecha" at bounding box center [93, 234] width 130 height 20
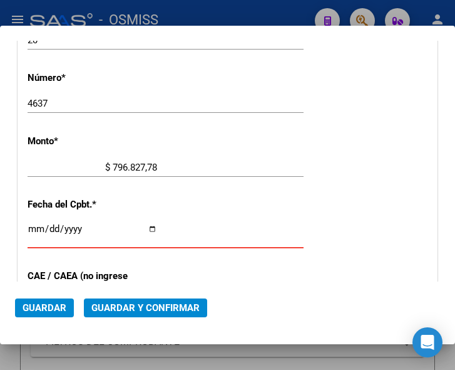
click at [31, 229] on input "Ingresar la fecha" at bounding box center [93, 234] width 130 height 20
click at [46, 224] on input "Ingresar la fecha" at bounding box center [93, 234] width 130 height 20
click at [46, 227] on input "Ingresar la fecha" at bounding box center [93, 234] width 130 height 20
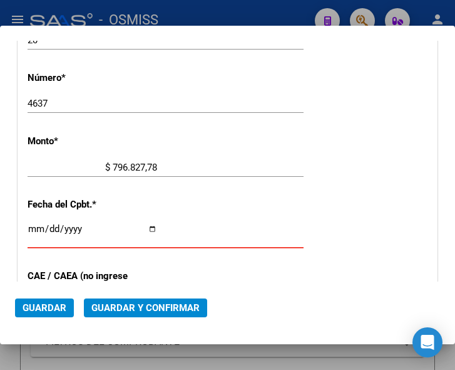
click at [37, 226] on input "Ingresar la fecha" at bounding box center [93, 234] width 130 height 20
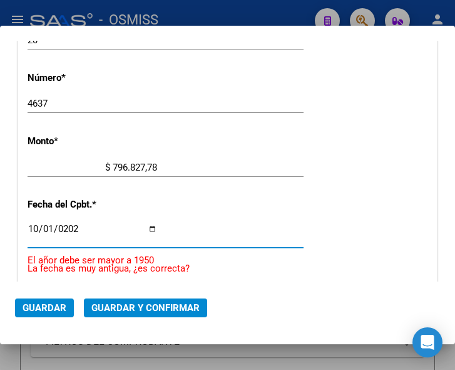
type input "2025-10-01"
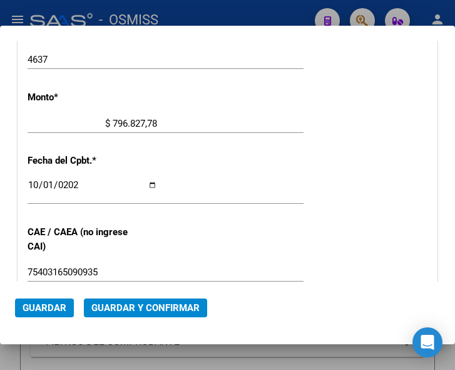
scroll to position [519, 0]
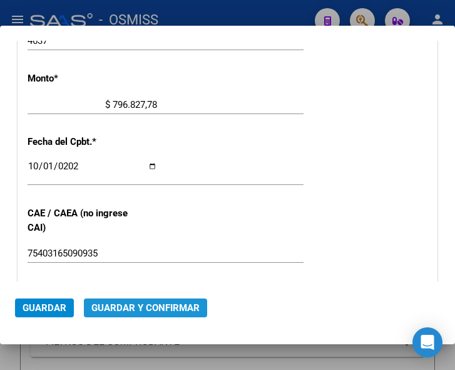
click at [149, 308] on span "Guardar y Confirmar" at bounding box center [145, 307] width 108 height 11
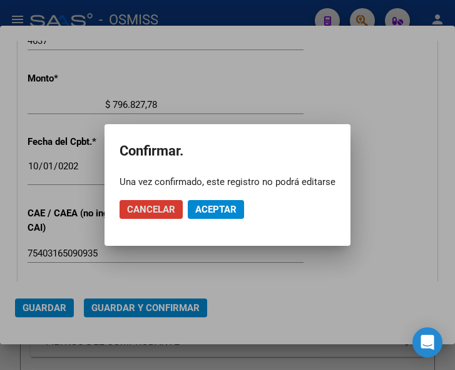
click at [211, 207] on span "Aceptar" at bounding box center [215, 209] width 41 height 11
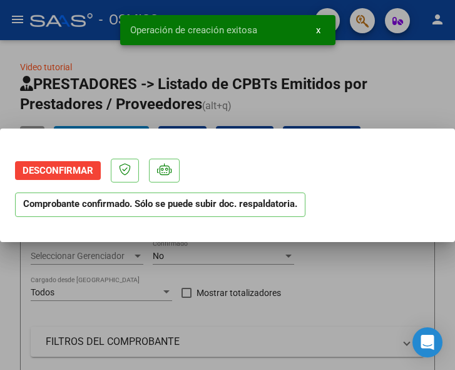
scroll to position [0, 0]
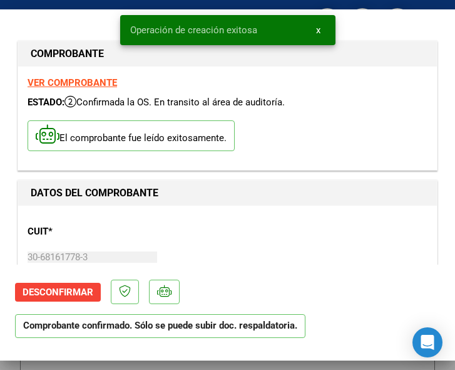
type input "2025-11-30"
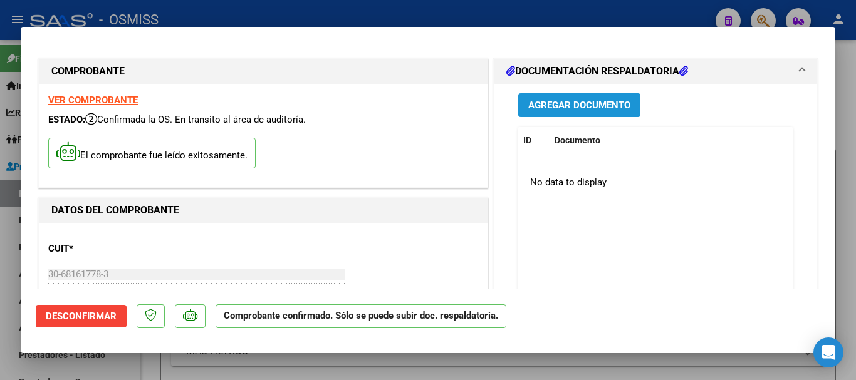
click at [455, 107] on span "Agregar Documento" at bounding box center [579, 105] width 102 height 11
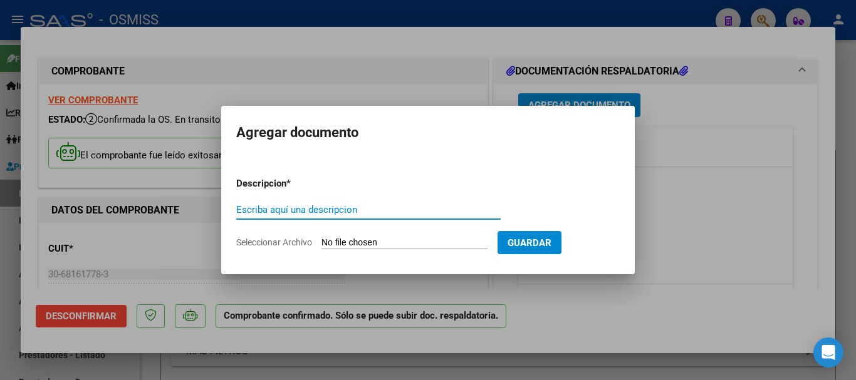
click at [319, 205] on input "Escriba aquí una descripcion" at bounding box center [368, 209] width 264 height 11
type input "DOC"
click at [412, 242] on input "Seleccionar Archivo" at bounding box center [404, 243] width 166 height 12
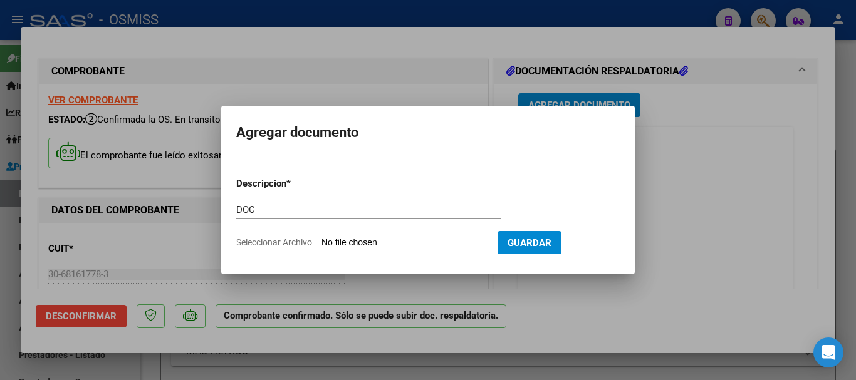
type input "C:\fakepath\5_pdfsam_fc. 0020-4637.pdf"
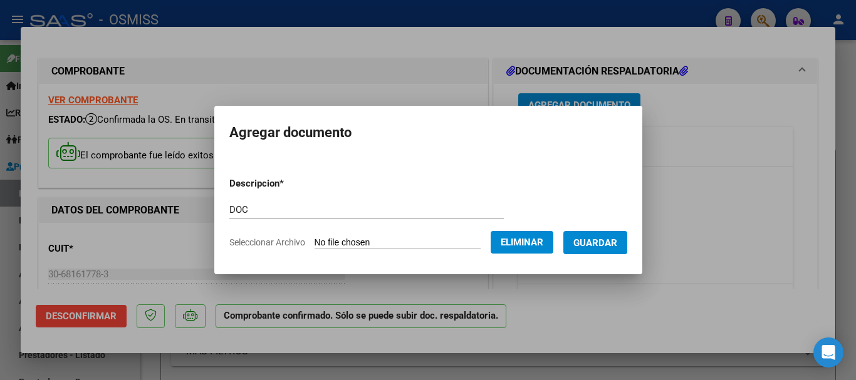
click at [455, 234] on button "Guardar" at bounding box center [595, 242] width 64 height 23
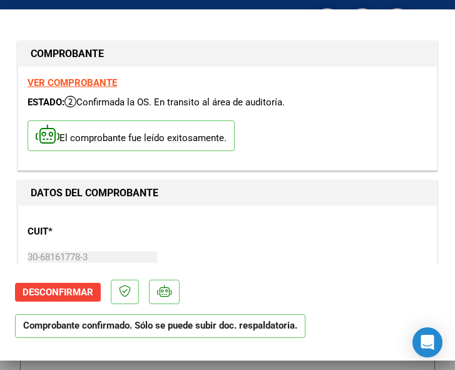
click at [251, 235] on div "CUIT * 30-68161778-3 Ingresar CUIT ANALISIS PRESTADOR MUNICIPALIDAD DE SAN MIGU…" at bounding box center [228, 270] width 400 height 110
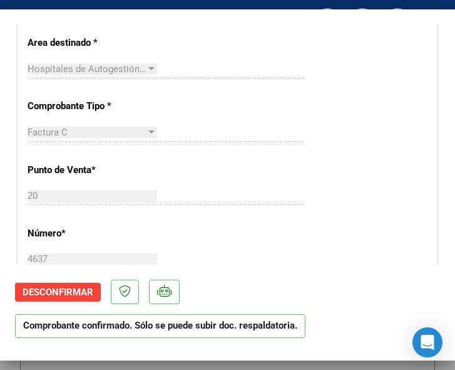
scroll to position [313, 0]
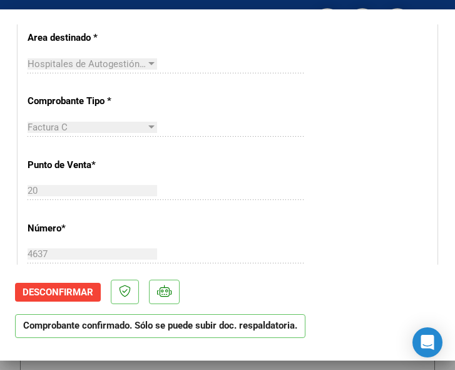
click at [318, 227] on div "CUIT * 30-68161778-3 Ingresar CUIT ANALISIS PRESTADOR MUNICIPALIDAD DE SAN MIGU…" at bounding box center [227, 343] width 419 height 902
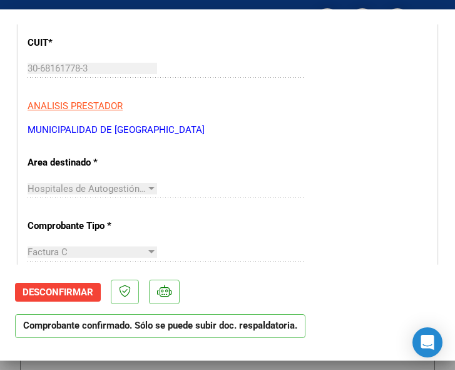
scroll to position [188, 0]
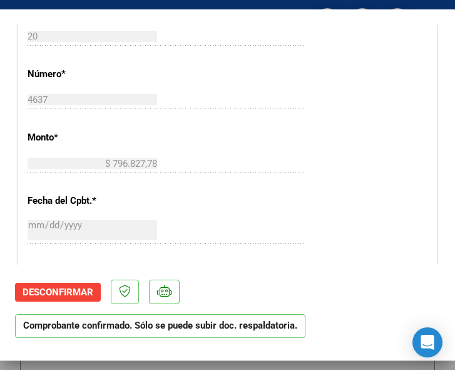
scroll to position [501, 0]
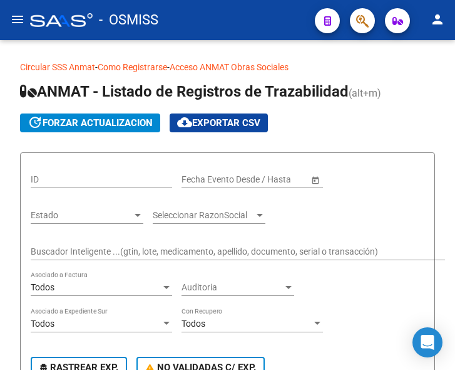
click at [19, 20] on mat-icon "menu" at bounding box center [17, 19] width 15 height 15
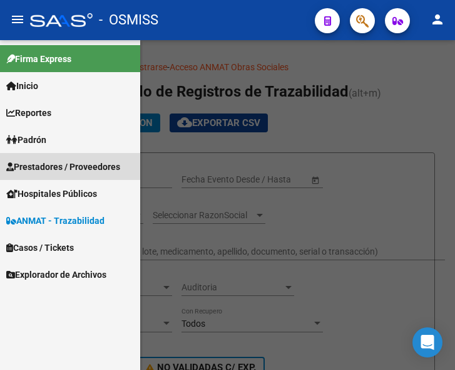
click at [51, 163] on span "Prestadores / Proveedores" at bounding box center [63, 167] width 114 height 14
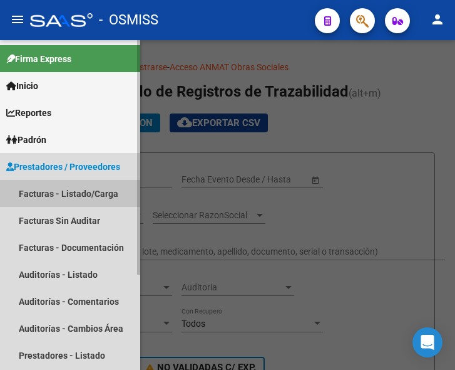
click at [75, 185] on link "Facturas - Listado/Carga" at bounding box center [70, 193] width 140 height 27
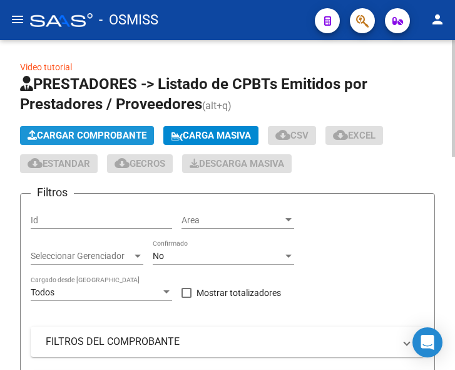
click at [115, 136] on span "Cargar Comprobante" at bounding box center [87, 135] width 119 height 11
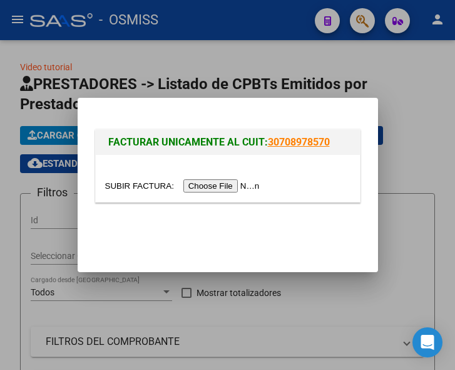
click at [231, 186] on input "file" at bounding box center [184, 185] width 158 height 13
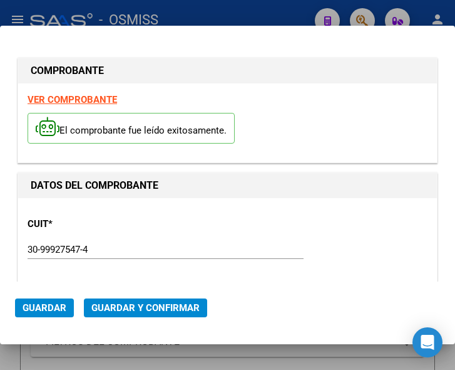
type input "2025-12-05"
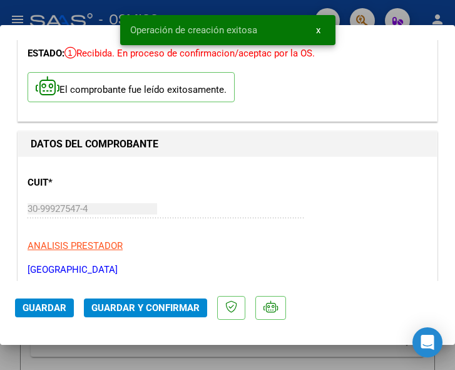
scroll to position [125, 0]
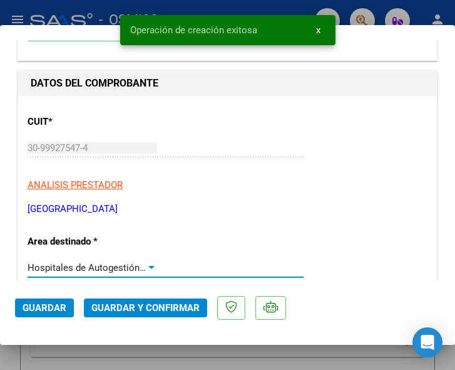
click at [146, 262] on div at bounding box center [151, 267] width 11 height 10
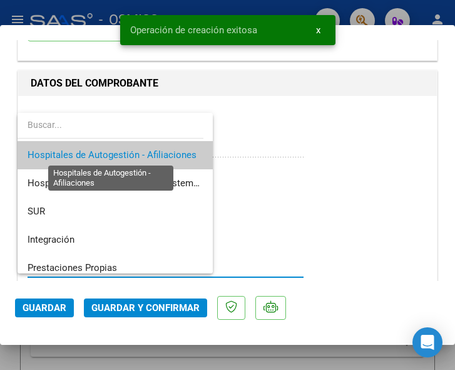
click at [154, 154] on span "Hospitales de Autogestión - Afiliaciones" at bounding box center [112, 154] width 169 height 11
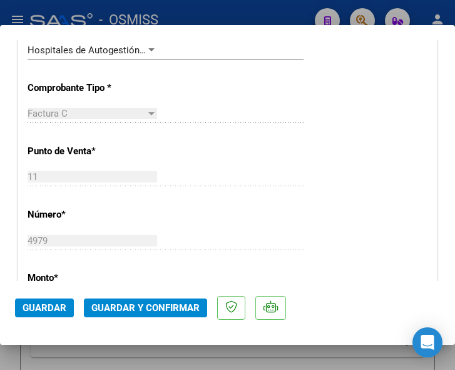
scroll to position [313, 0]
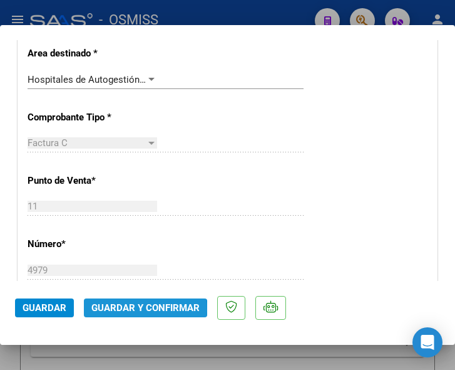
click at [141, 309] on span "Guardar y Confirmar" at bounding box center [145, 307] width 108 height 11
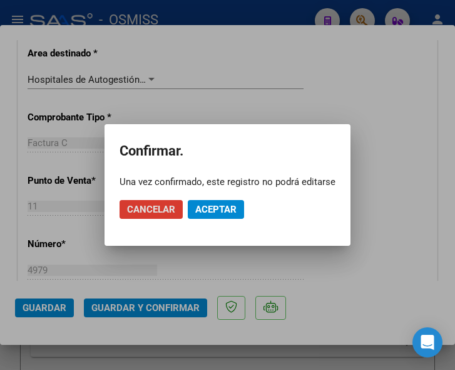
click at [220, 207] on span "Aceptar" at bounding box center [215, 209] width 41 height 11
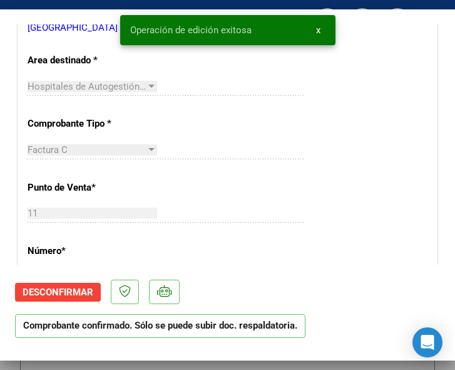
scroll to position [188, 0]
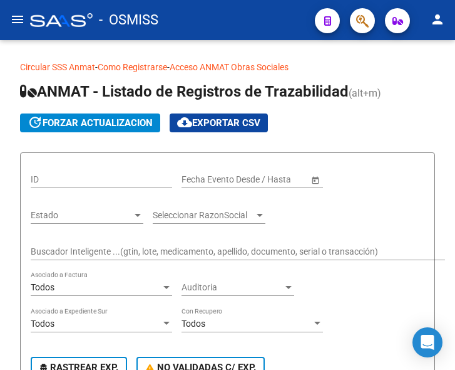
click at [21, 20] on mat-icon "menu" at bounding box center [17, 19] width 15 height 15
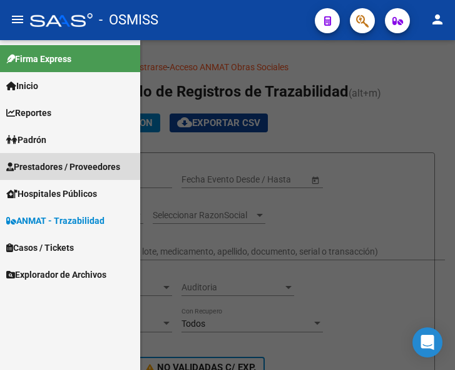
click at [56, 165] on span "Prestadores / Proveedores" at bounding box center [63, 167] width 114 height 14
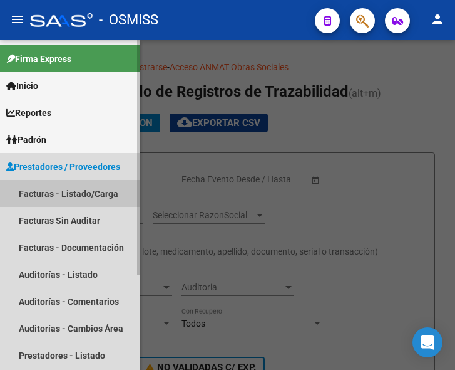
drag, startPoint x: 55, startPoint y: 188, endPoint x: 92, endPoint y: 191, distance: 37.1
click at [56, 188] on link "Facturas - Listado/Carga" at bounding box center [70, 193] width 140 height 27
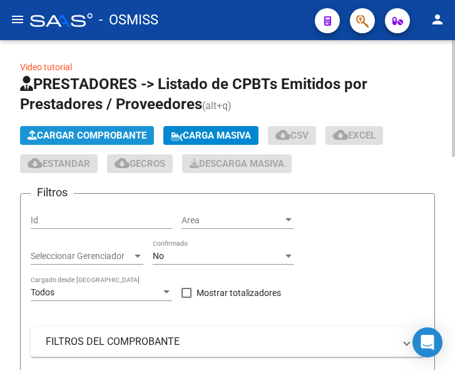
click at [95, 132] on span "Cargar Comprobante" at bounding box center [87, 135] width 119 height 11
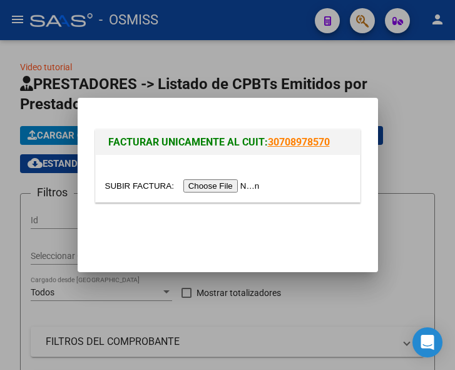
click at [203, 187] on input "file" at bounding box center [184, 185] width 158 height 13
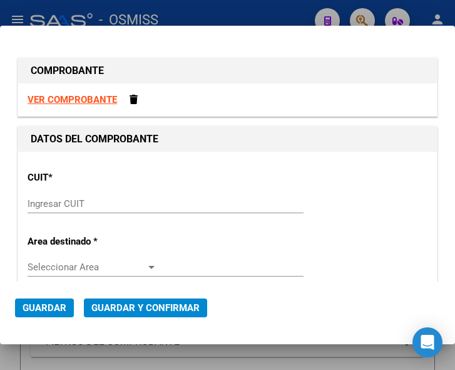
click at [43, 203] on input "Ingresar CUIT" at bounding box center [93, 203] width 130 height 11
click at [58, 202] on input "Ingresar CUIT" at bounding box center [93, 203] width 130 height 11
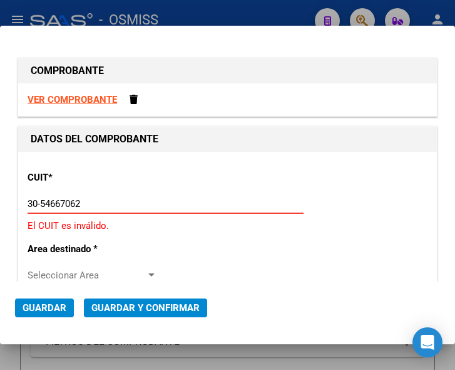
type input "30-54667062-3"
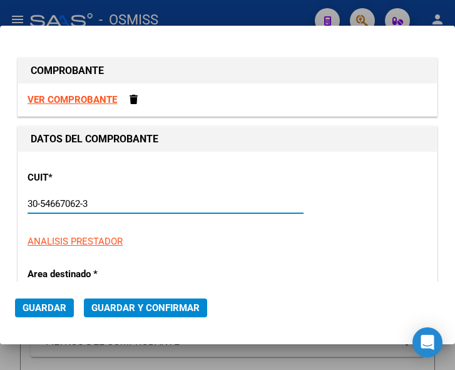
type input "1"
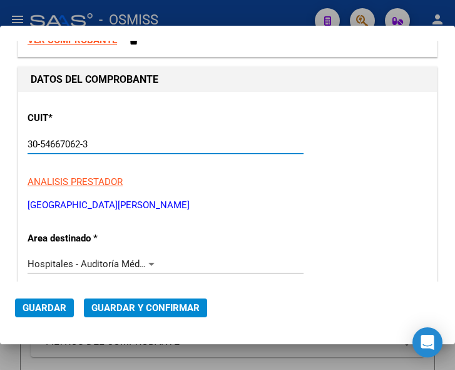
scroll to position [63, 0]
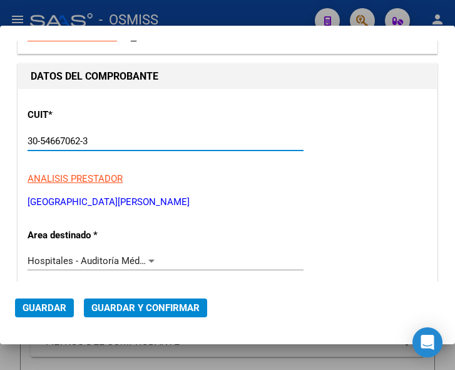
type input "30-54667062-3"
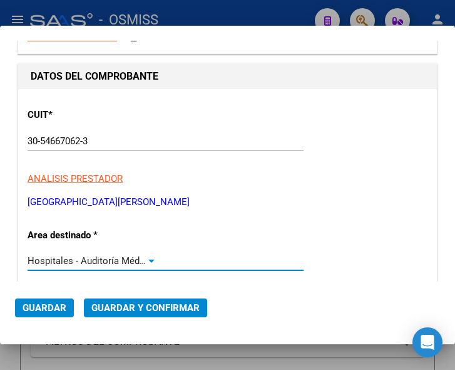
click at [148, 259] on div at bounding box center [151, 260] width 6 height 3
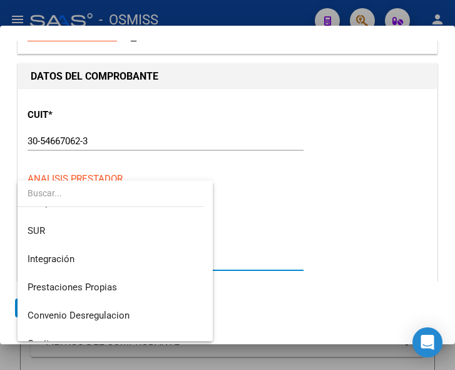
scroll to position [0, 0]
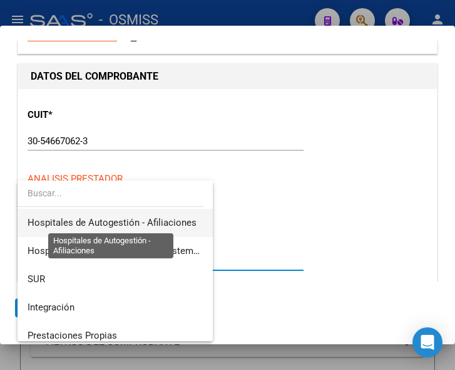
click at [152, 217] on span "Hospitales de Autogestión - Afiliaciones" at bounding box center [112, 222] width 169 height 11
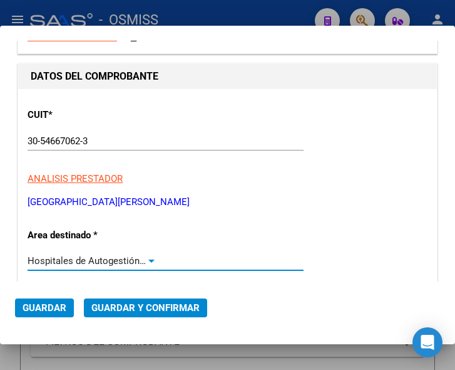
click at [147, 256] on div at bounding box center [151, 261] width 11 height 10
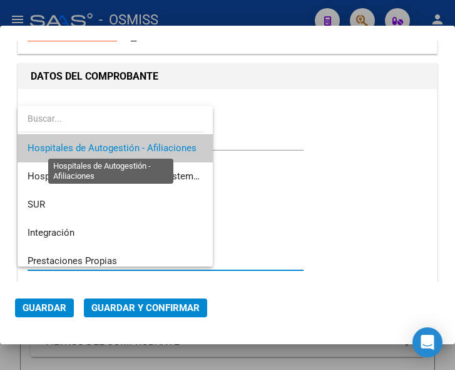
click at [137, 145] on span "Hospitales de Autogestión - Afiliaciones" at bounding box center [112, 147] width 169 height 11
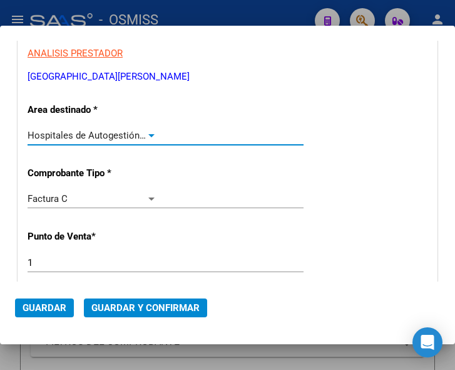
scroll to position [251, 0]
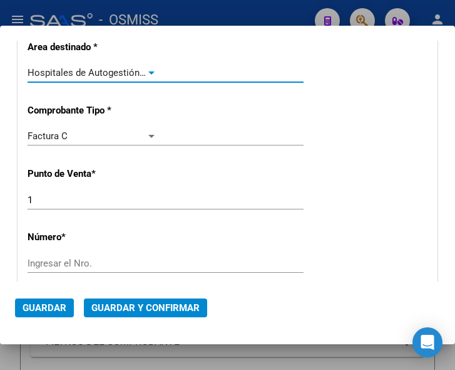
click at [49, 199] on input "1" at bounding box center [93, 199] width 130 height 11
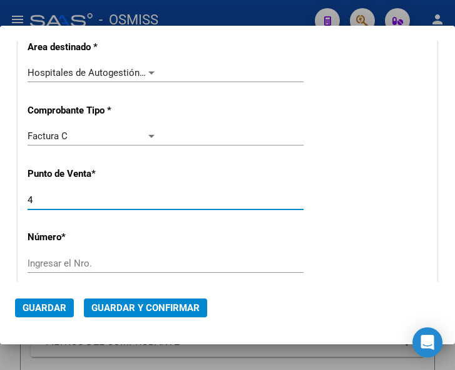
type input "4"
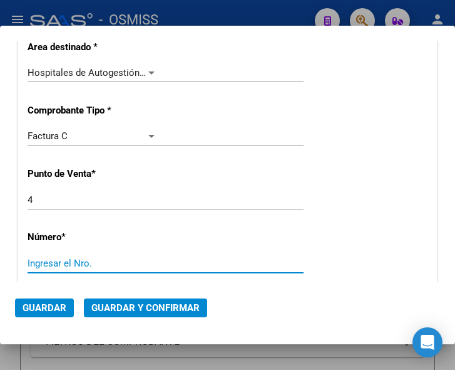
click at [76, 257] on input "Ingresar el Nro." at bounding box center [93, 262] width 130 height 11
type input "3537"
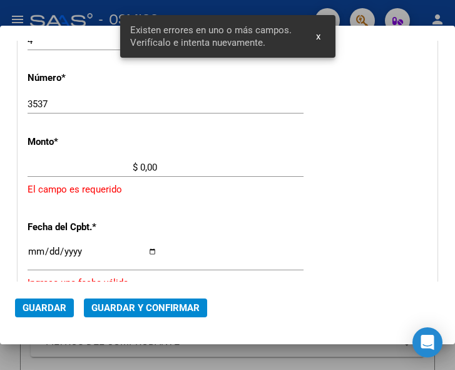
scroll to position [410, 0]
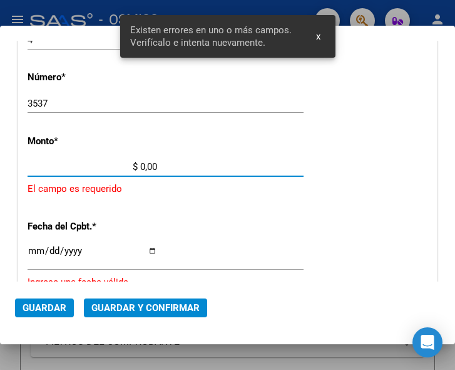
click at [141, 165] on input "$ 0,00" at bounding box center [93, 166] width 130 height 11
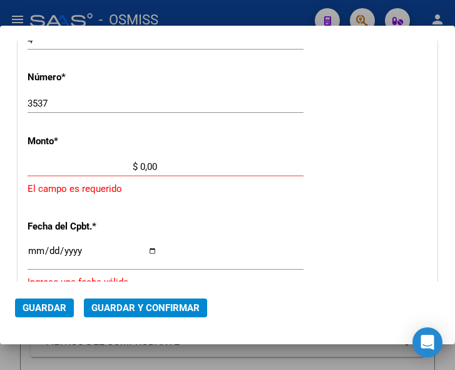
click at [140, 166] on input "$ 0,00" at bounding box center [93, 166] width 130 height 11
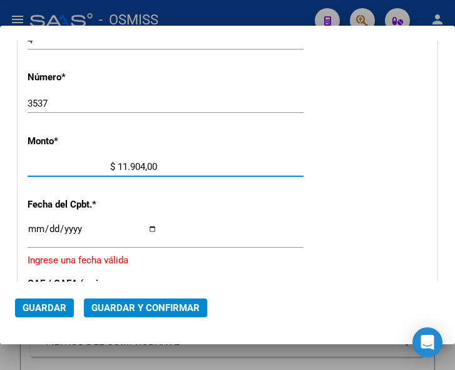
click at [152, 162] on input "$ 11.904,00" at bounding box center [93, 166] width 130 height 11
type input "$ 11.904,25"
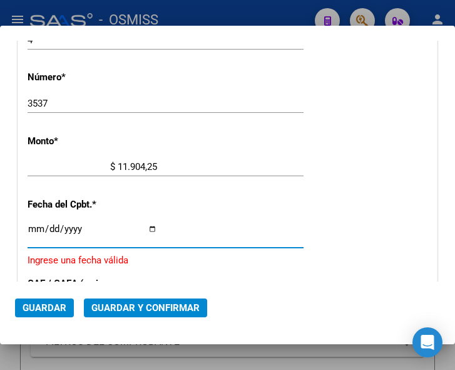
click at [34, 224] on input "Ingresar la fecha" at bounding box center [93, 234] width 130 height 20
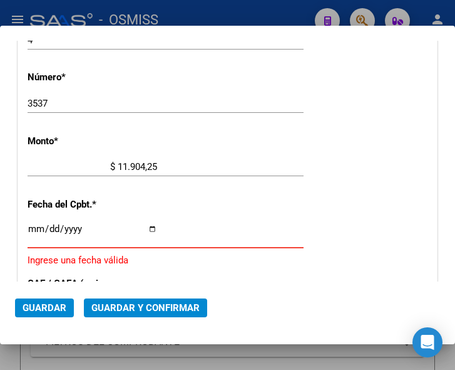
click at [34, 226] on input "Ingresar la fecha" at bounding box center [93, 234] width 130 height 20
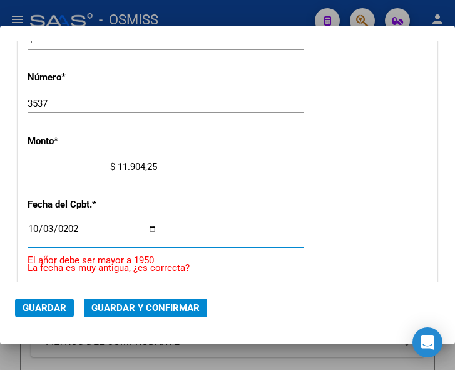
type input "2025-10-03"
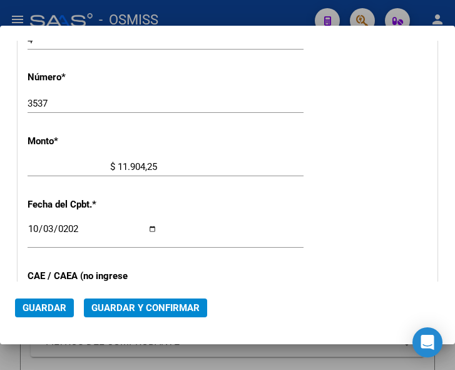
scroll to position [473, 0]
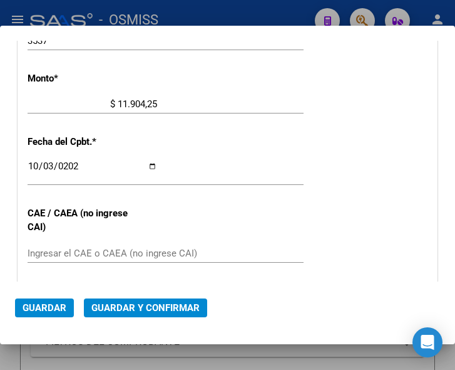
click at [194, 172] on div "2025-10-03 Ingresar la fecha" at bounding box center [166, 171] width 276 height 27
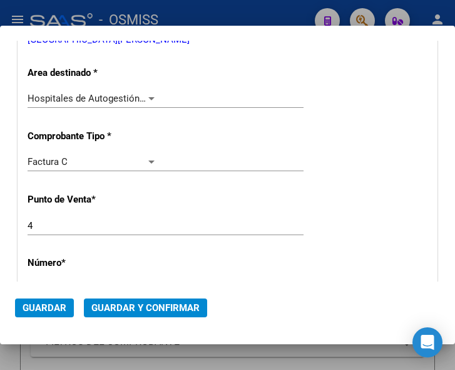
scroll to position [222, 0]
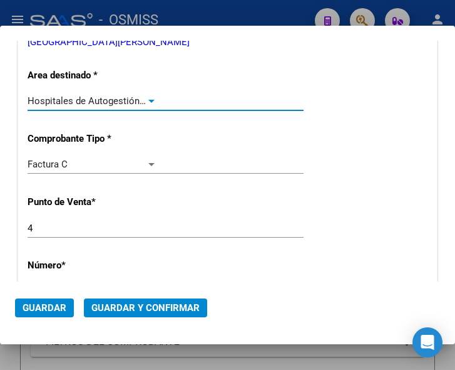
click at [147, 98] on div at bounding box center [151, 101] width 11 height 10
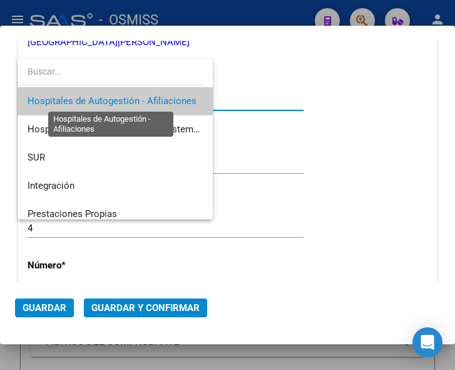
click at [147, 98] on span "Hospitales de Autogestión - Afiliaciones" at bounding box center [112, 100] width 169 height 11
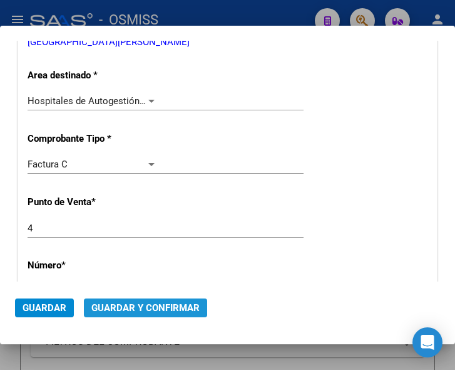
click at [137, 304] on span "Guardar y Confirmar" at bounding box center [145, 307] width 108 height 11
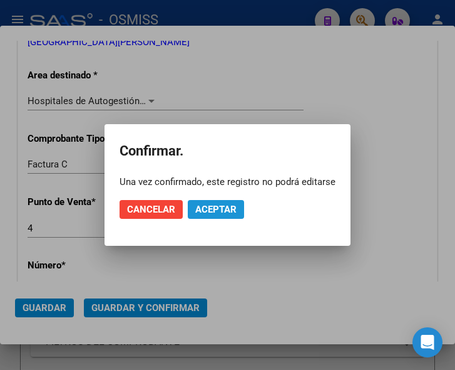
click at [210, 209] on span "Aceptar" at bounding box center [215, 209] width 41 height 11
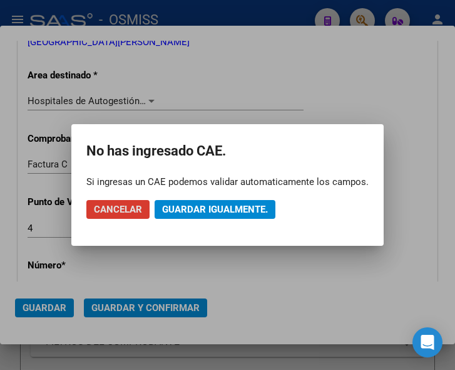
click at [210, 209] on span "Guardar igualmente." at bounding box center [215, 209] width 106 height 11
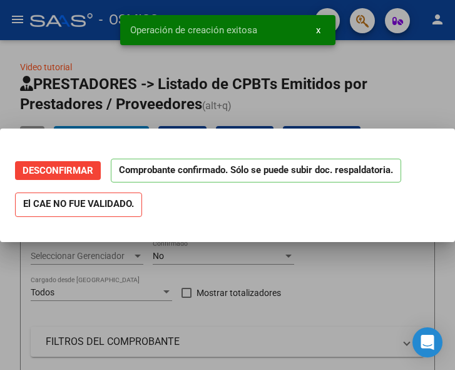
scroll to position [0, 0]
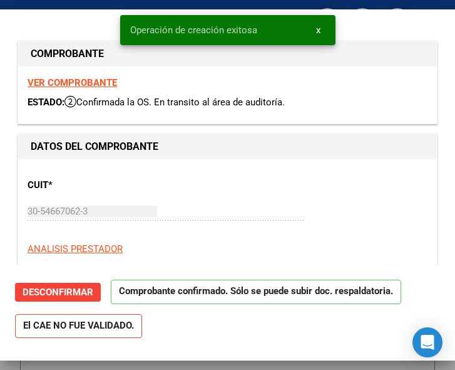
type input "2025-12-02"
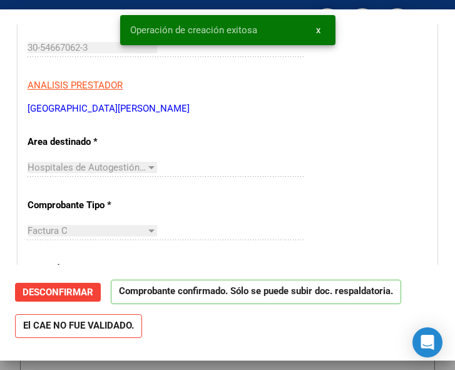
scroll to position [188, 0]
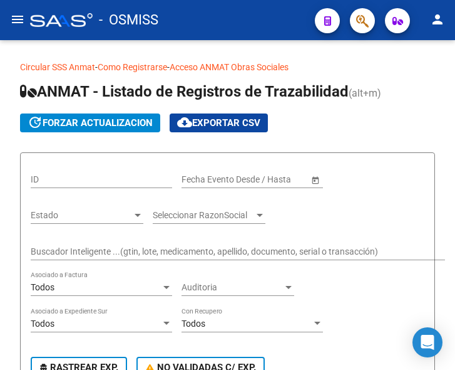
click at [18, 19] on mat-icon "menu" at bounding box center [17, 19] width 15 height 15
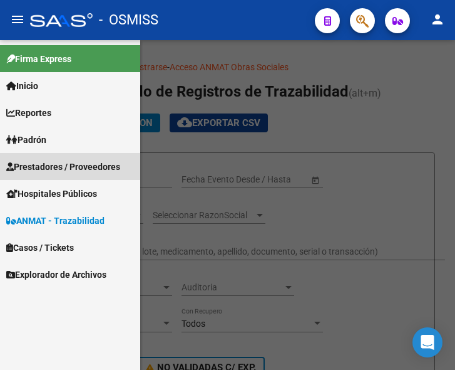
click at [54, 162] on span "Prestadores / Proveedores" at bounding box center [63, 167] width 114 height 14
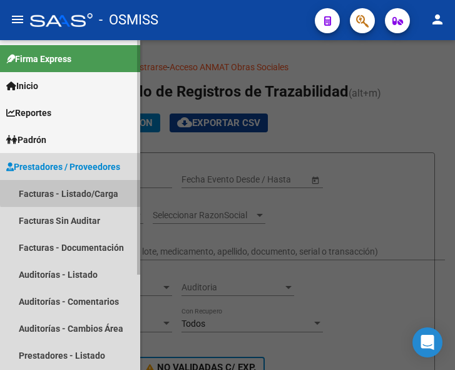
click at [75, 189] on link "Facturas - Listado/Carga" at bounding box center [70, 193] width 140 height 27
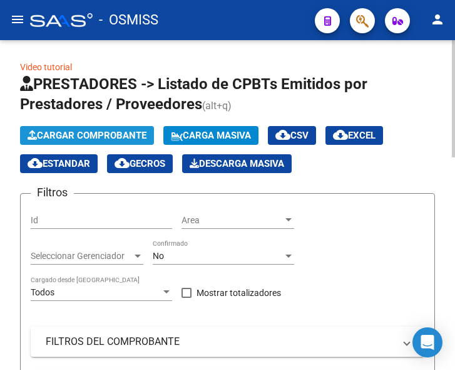
click at [108, 137] on span "Cargar Comprobante" at bounding box center [87, 135] width 119 height 11
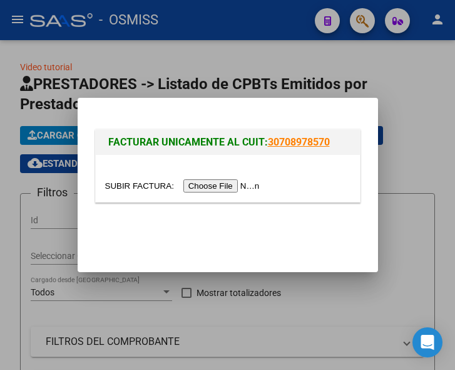
click at [224, 188] on input "file" at bounding box center [184, 185] width 158 height 13
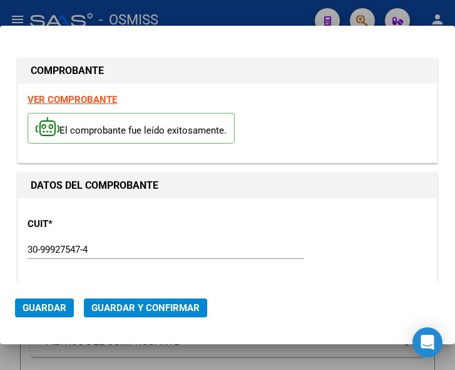
type input "[DATE]"
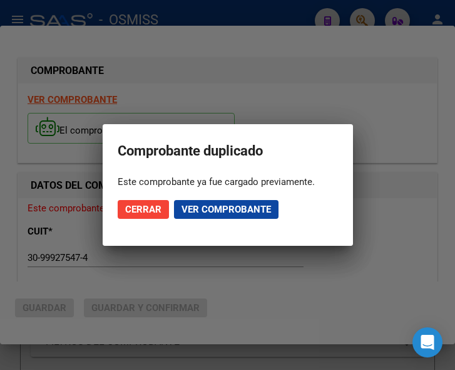
click at [266, 102] on div at bounding box center [227, 185] width 455 height 370
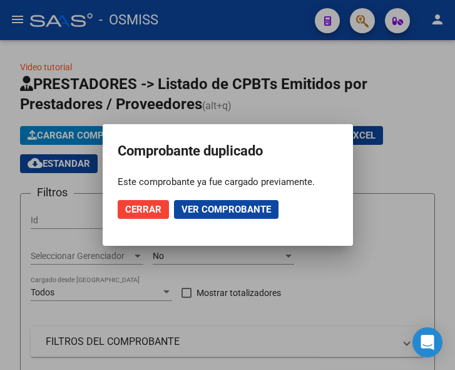
click at [18, 19] on div at bounding box center [227, 185] width 455 height 370
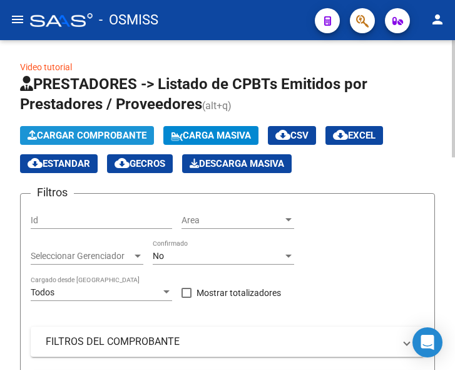
click at [102, 140] on span "Cargar Comprobante" at bounding box center [87, 135] width 119 height 11
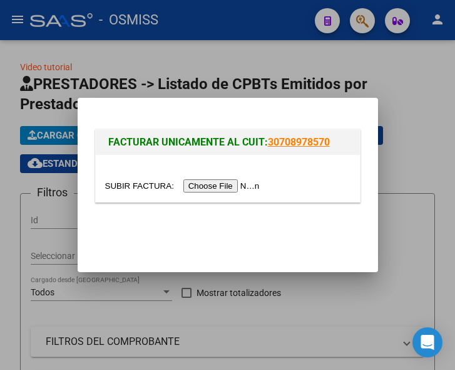
click at [225, 191] on input "file" at bounding box center [184, 185] width 158 height 13
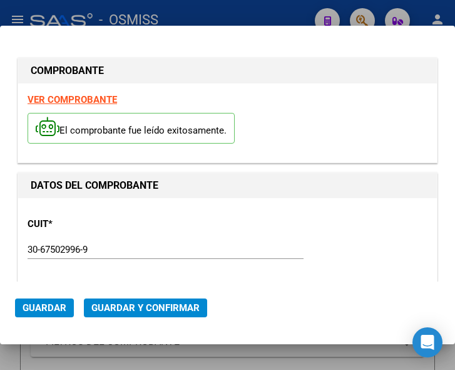
type input "2025-12-02"
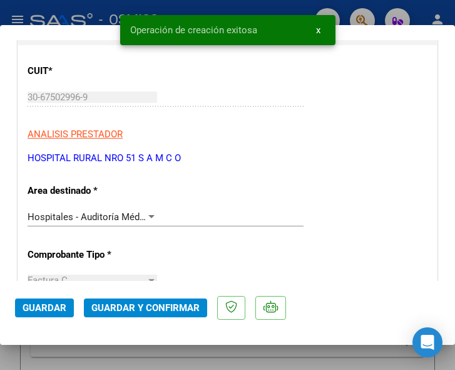
scroll to position [188, 0]
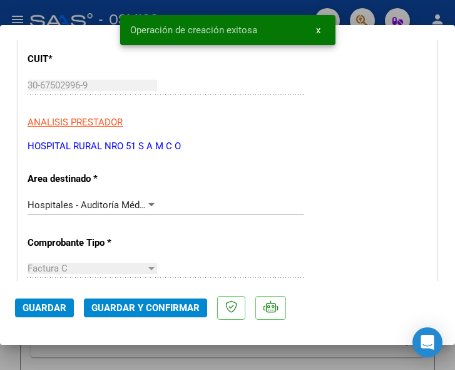
click at [148, 204] on div at bounding box center [151, 204] width 6 height 3
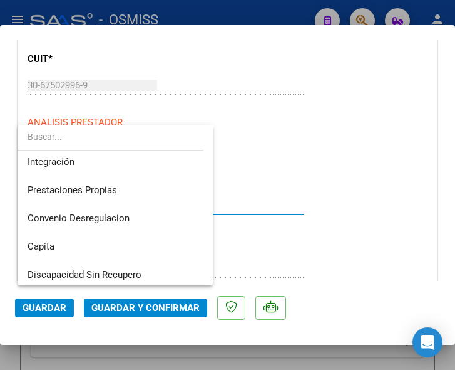
scroll to position [0, 0]
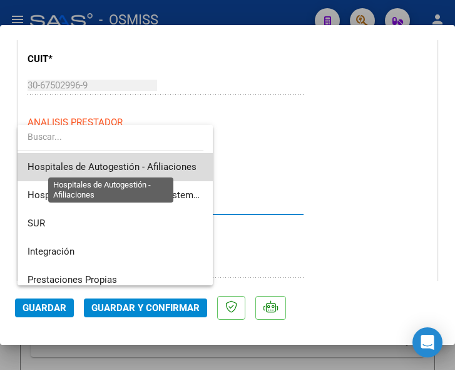
click at [156, 166] on span "Hospitales de Autogestión - Afiliaciones" at bounding box center [112, 166] width 169 height 11
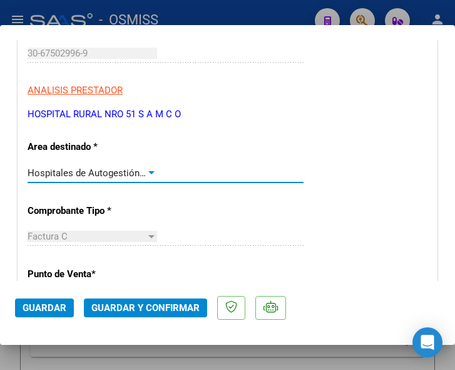
scroll to position [251, 0]
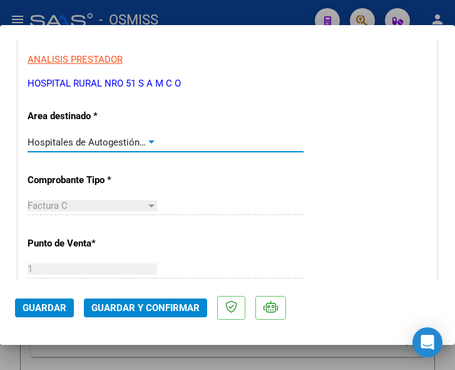
click at [148, 138] on div at bounding box center [151, 142] width 11 height 10
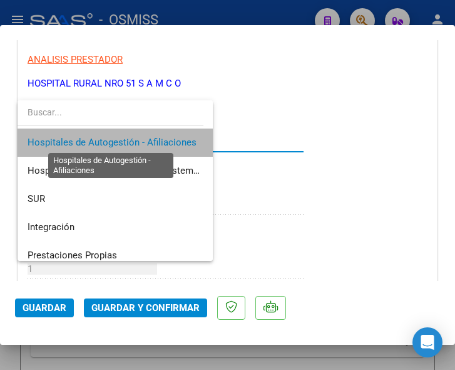
click at [148, 138] on span "Hospitales de Autogestión - Afiliaciones" at bounding box center [112, 142] width 169 height 11
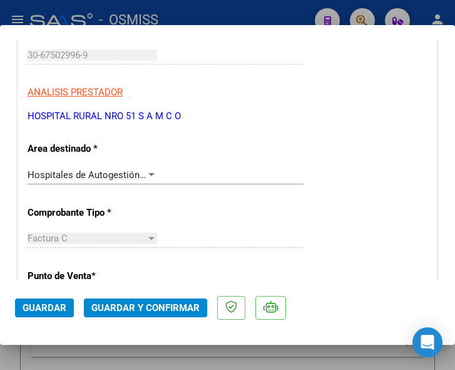
scroll to position [188, 0]
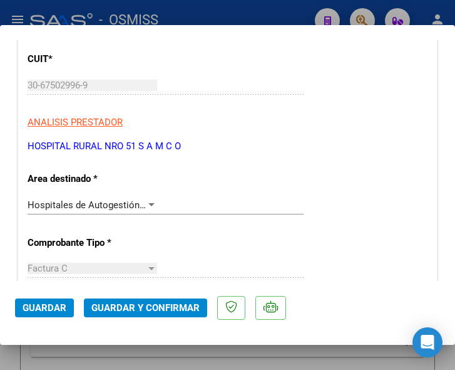
click at [146, 202] on div at bounding box center [151, 205] width 11 height 10
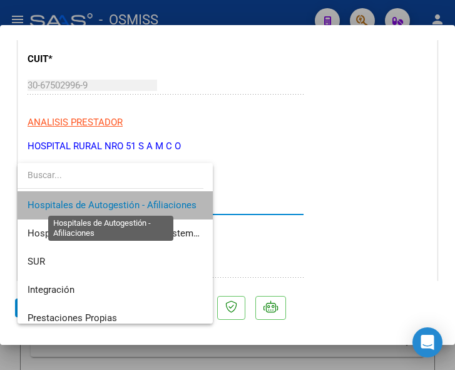
click at [145, 202] on span "Hospitales de Autogestión - Afiliaciones" at bounding box center [112, 204] width 169 height 11
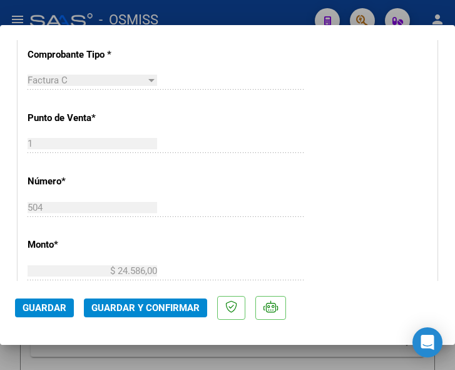
scroll to position [439, 0]
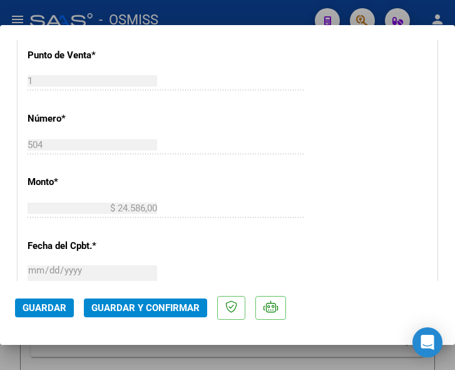
click at [299, 185] on div "CUIT * 30-67502996-9 Ingresar CUIT ANALISIS PRESTADOR HOSPITAL RURAL NRO 51 S A…" at bounding box center [227, 234] width 419 height 902
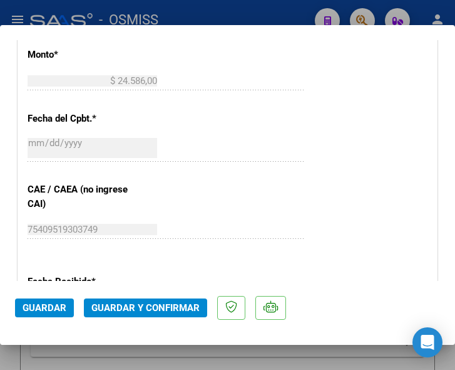
scroll to position [626, 0]
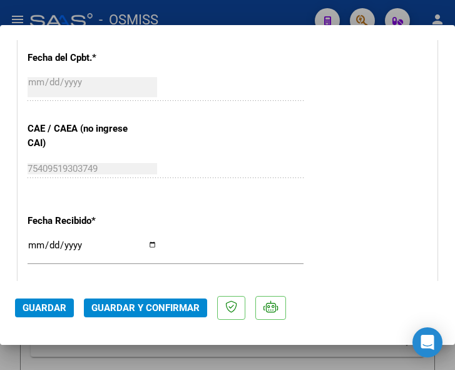
click at [304, 118] on div "CUIT * 30-67502996-9 Ingresar CUIT ANALISIS PRESTADOR HOSPITAL RURAL NRO 51 S A…" at bounding box center [227, 46] width 419 height 902
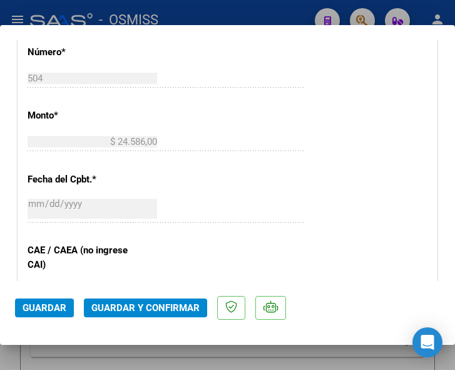
scroll to position [439, 0]
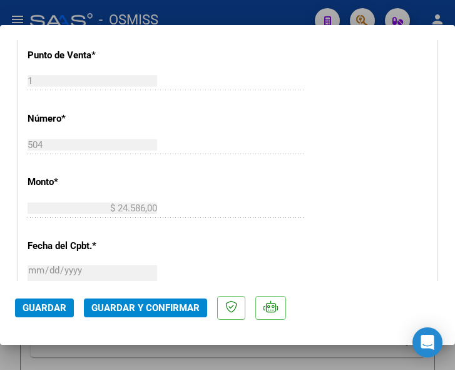
click at [311, 102] on div "CUIT * 30-67502996-9 Ingresar CUIT ANALISIS PRESTADOR HOSPITAL RURAL NRO 51 S A…" at bounding box center [227, 234] width 419 height 902
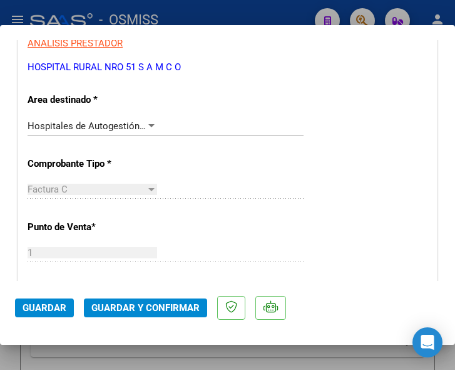
scroll to position [251, 0]
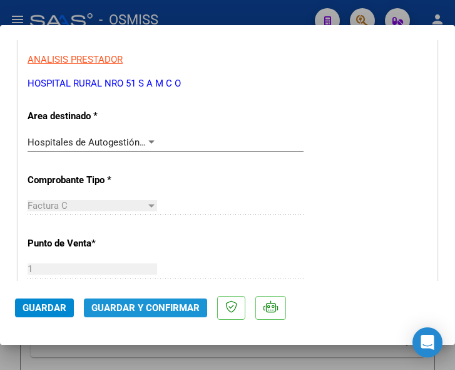
click at [137, 306] on span "Guardar y Confirmar" at bounding box center [145, 307] width 108 height 11
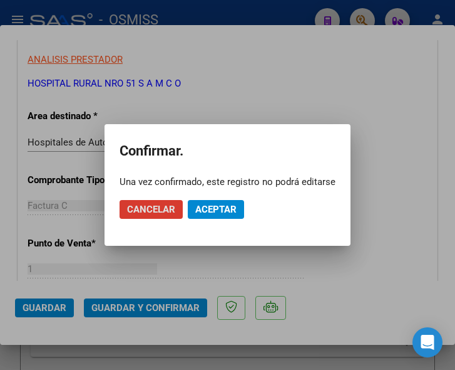
click at [226, 209] on span "Aceptar" at bounding box center [215, 209] width 41 height 11
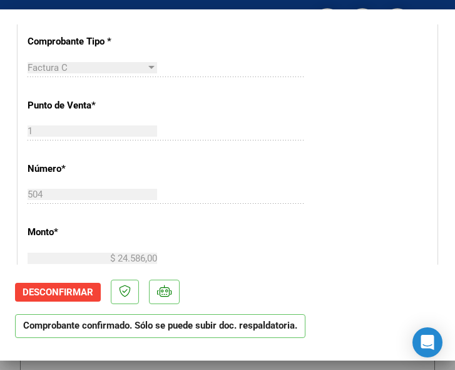
scroll to position [376, 0]
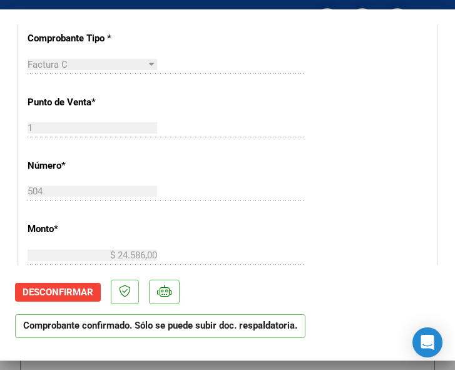
click at [309, 101] on div "CUIT * 30-67502996-9 Ingresar CUIT ANALISIS PRESTADOR HOSPITAL RURAL NRO 51 S A…" at bounding box center [227, 281] width 419 height 902
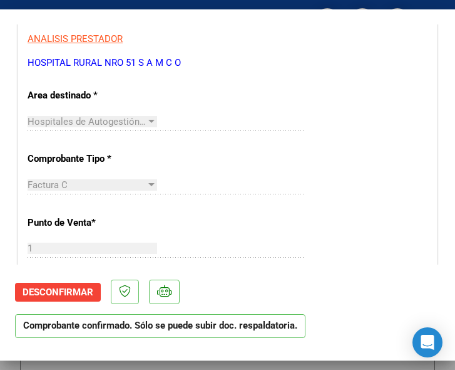
scroll to position [251, 0]
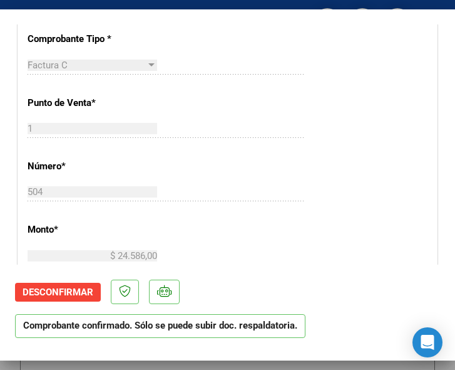
scroll to position [376, 0]
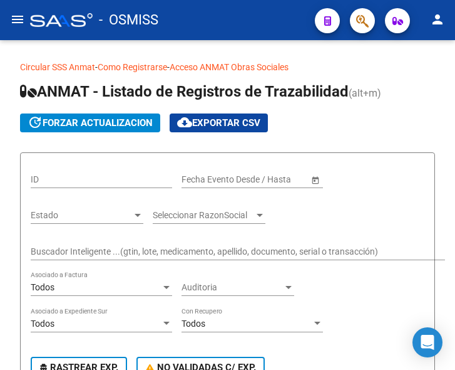
click at [23, 16] on mat-icon "menu" at bounding box center [17, 19] width 15 height 15
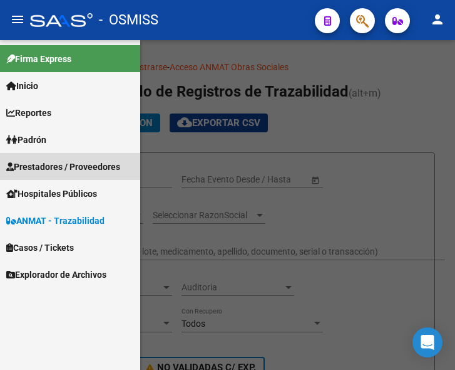
click at [58, 160] on span "Prestadores / Proveedores" at bounding box center [63, 167] width 114 height 14
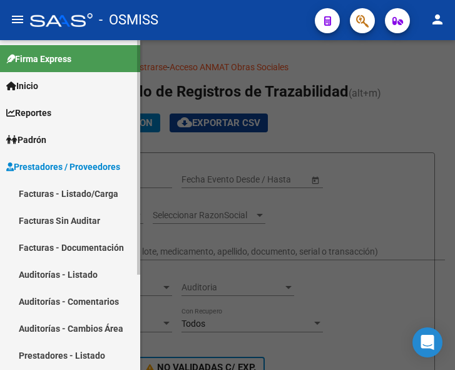
click at [72, 189] on link "Facturas - Listado/Carga" at bounding box center [70, 193] width 140 height 27
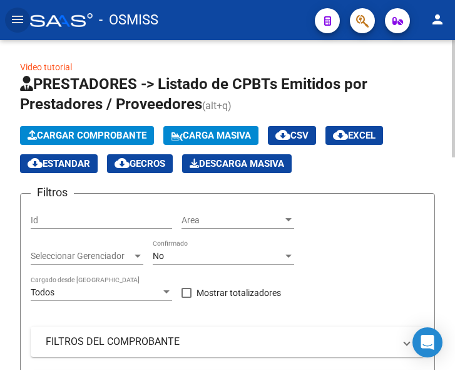
click at [98, 133] on span "Cargar Comprobante" at bounding box center [87, 135] width 119 height 11
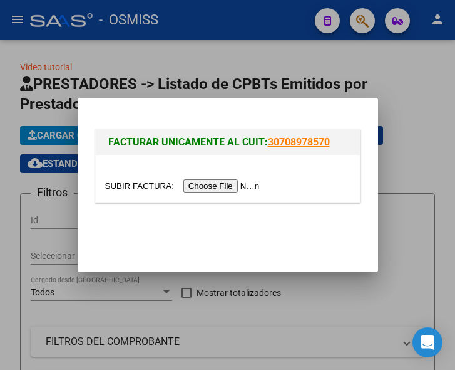
click at [217, 184] on input "file" at bounding box center [184, 185] width 158 height 13
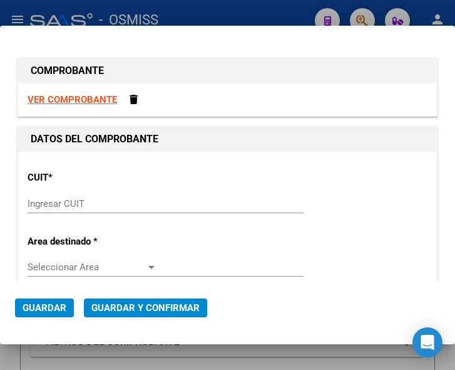
click at [44, 200] on input "Ingresar CUIT" at bounding box center [93, 203] width 130 height 11
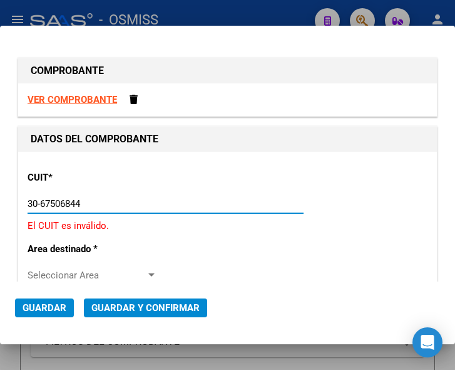
type input "30-67506844-1"
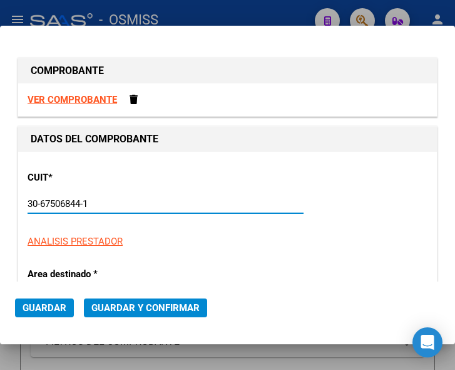
type input "113"
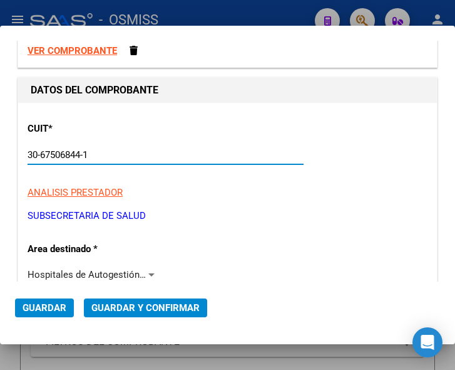
scroll to position [125, 0]
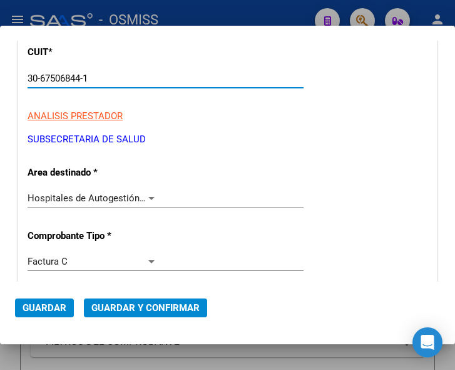
type input "30-67506844-1"
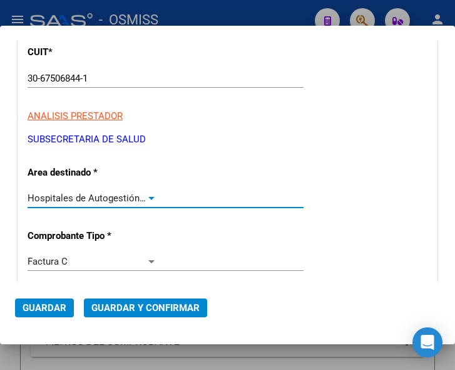
click at [146, 195] on div at bounding box center [151, 198] width 11 height 10
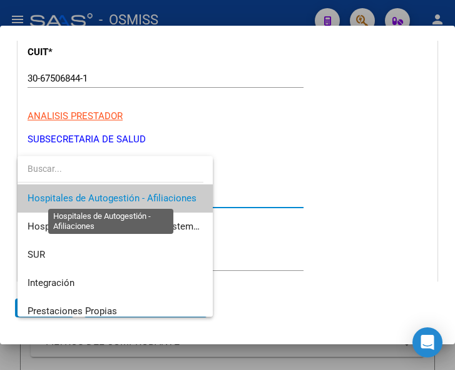
click at [146, 195] on span "Hospitales de Autogestión - Afiliaciones" at bounding box center [112, 197] width 169 height 11
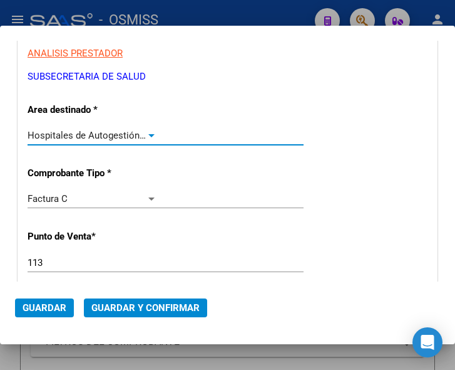
scroll to position [251, 0]
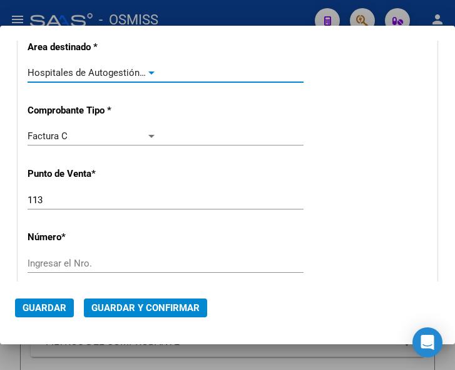
click at [66, 258] on input "Ingresar el Nro." at bounding box center [93, 262] width 130 height 11
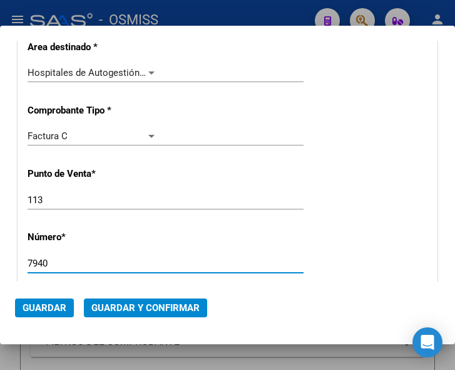
type input "7940"
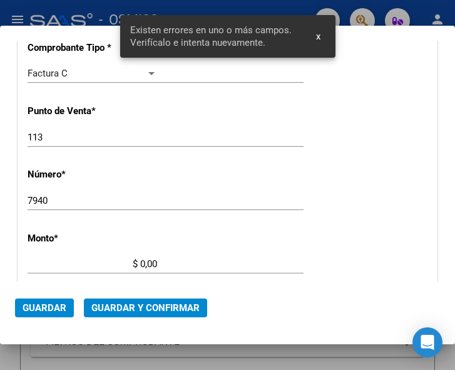
scroll to position [410, 0]
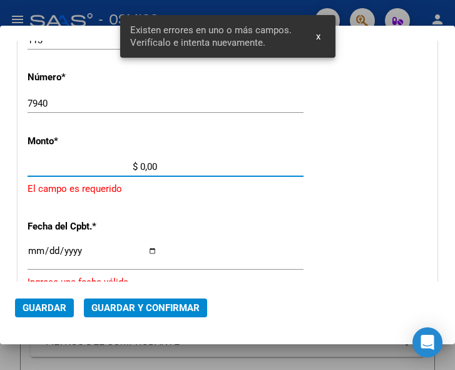
click at [140, 165] on input "$ 0,00" at bounding box center [93, 166] width 130 height 11
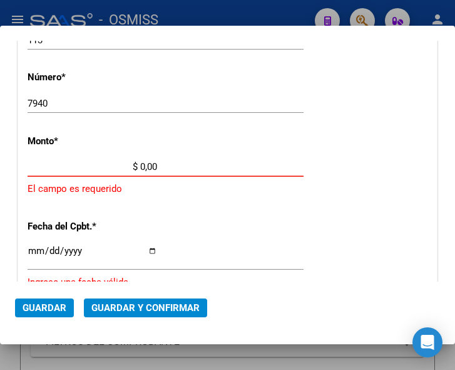
click at [142, 164] on input "$ 0,00" at bounding box center [93, 166] width 130 height 11
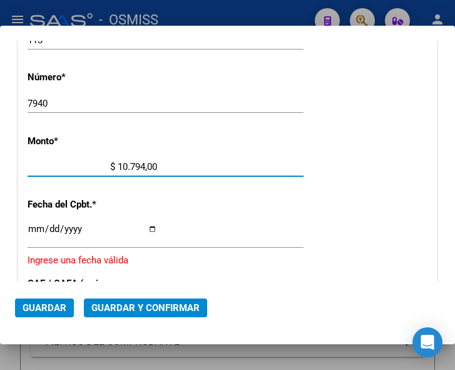
type input "$ 107.946,00"
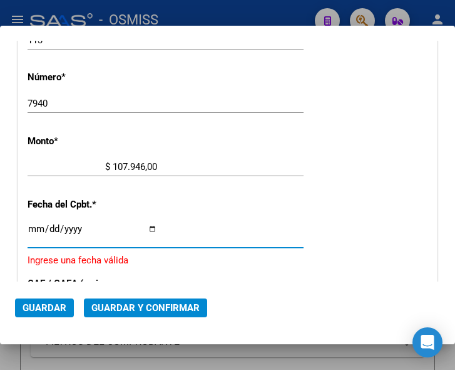
click at [34, 226] on input "Ingresar la fecha" at bounding box center [93, 234] width 130 height 20
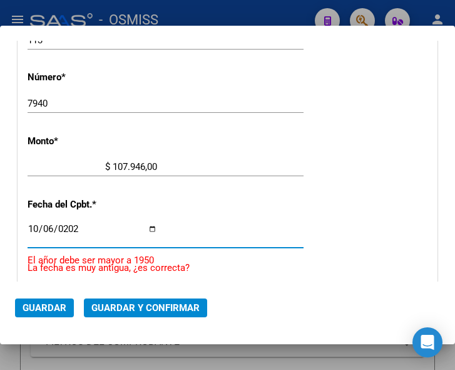
type input "[DATE]"
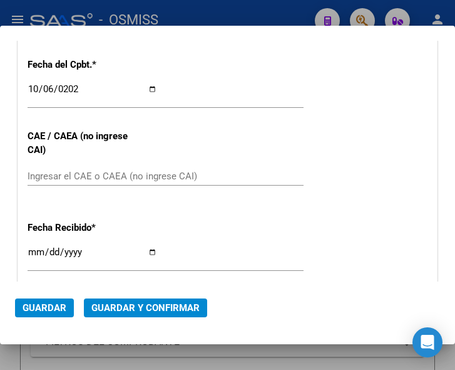
scroll to position [598, 0]
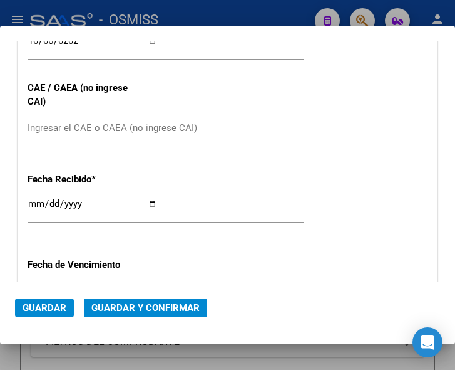
click at [70, 130] on input "Ingresar el CAE o CAEA (no ingrese CAI)" at bounding box center [93, 127] width 130 height 11
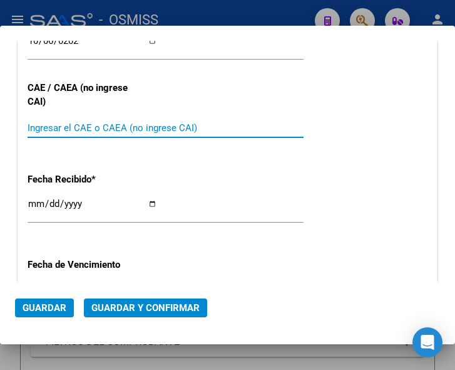
click at [63, 126] on input "Ingresar el CAE o CAEA (no ingrese CAI)" at bounding box center [93, 127] width 130 height 11
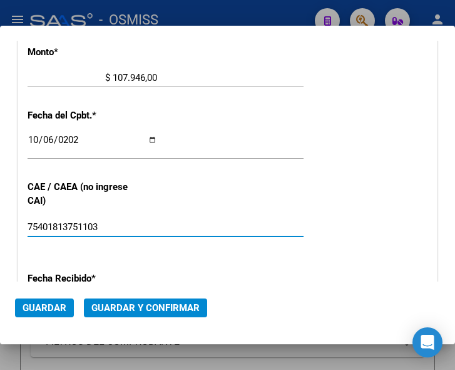
scroll to position [473, 0]
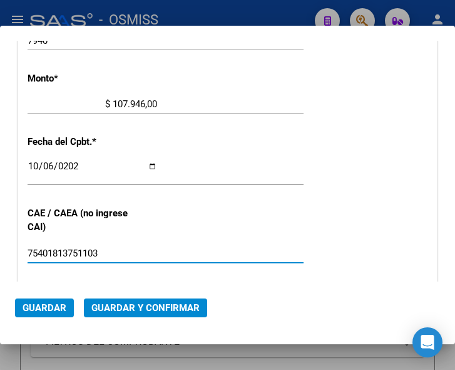
type input "75401813751103"
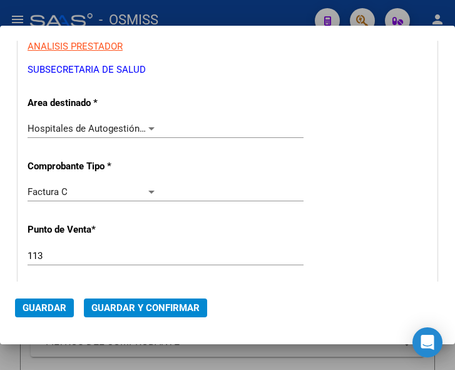
scroll to position [160, 0]
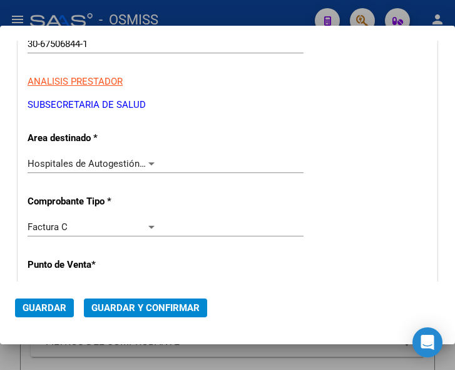
click at [144, 309] on span "Guardar y Confirmar" at bounding box center [145, 307] width 108 height 11
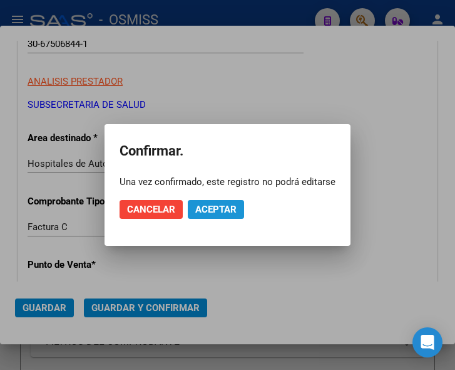
click at [220, 210] on span "Aceptar" at bounding box center [215, 209] width 41 height 11
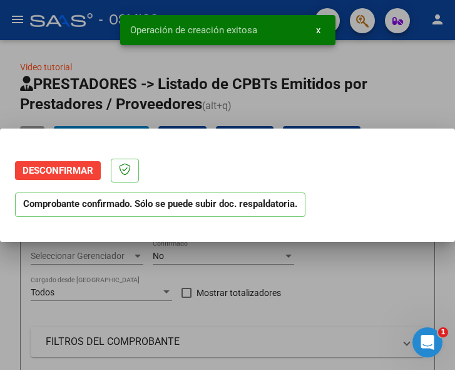
scroll to position [0, 0]
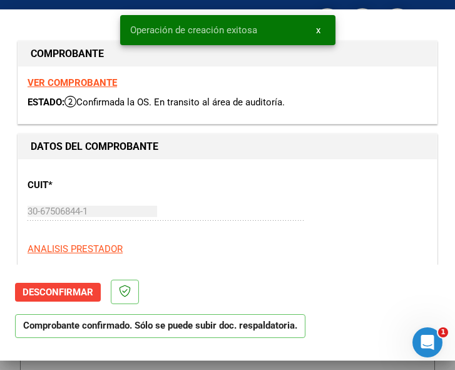
type input "2025-12-05"
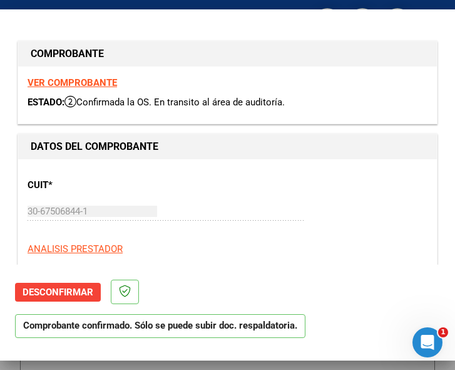
click at [236, 193] on div "CUIT * 30-67506844-1 Ingresar CUIT ANALISIS PRESTADOR SUBSECRETARIA DE SALUD AR…" at bounding box center [228, 224] width 400 height 110
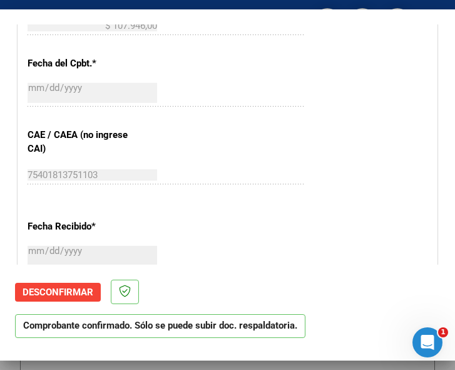
scroll to position [564, 0]
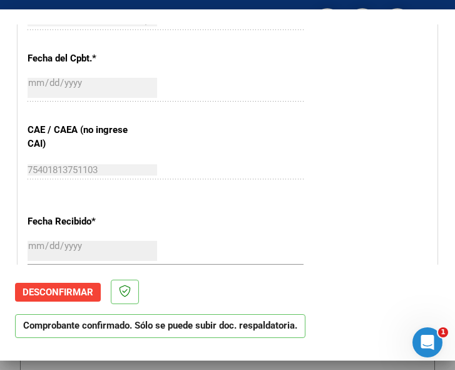
click at [193, 90] on div "2025-10-06 Ingresar la fecha" at bounding box center [166, 88] width 276 height 27
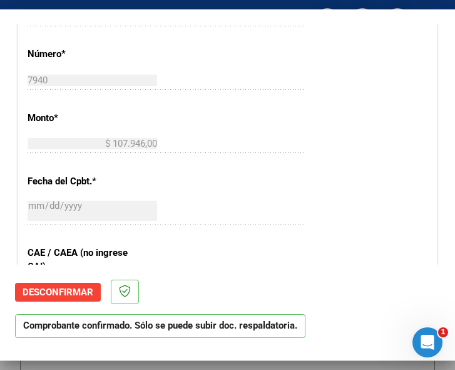
scroll to position [439, 0]
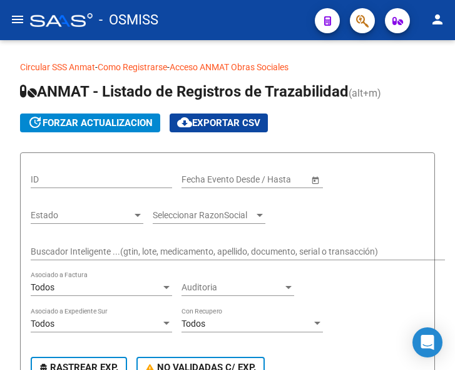
click at [20, 23] on mat-icon "menu" at bounding box center [17, 19] width 15 height 15
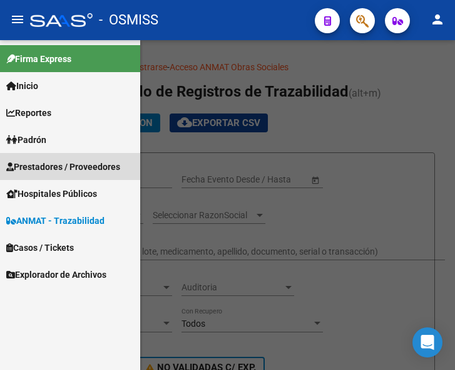
click at [61, 161] on span "Prestadores / Proveedores" at bounding box center [63, 167] width 114 height 14
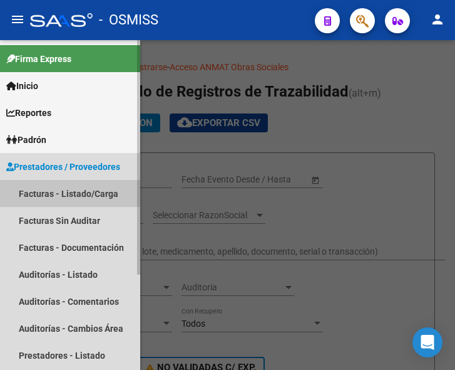
click at [66, 190] on link "Facturas - Listado/Carga" at bounding box center [70, 193] width 140 height 27
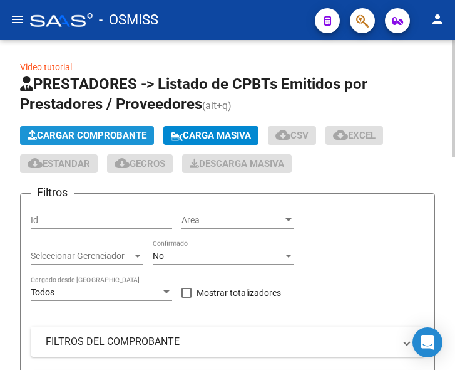
click at [114, 135] on span "Cargar Comprobante" at bounding box center [87, 135] width 119 height 11
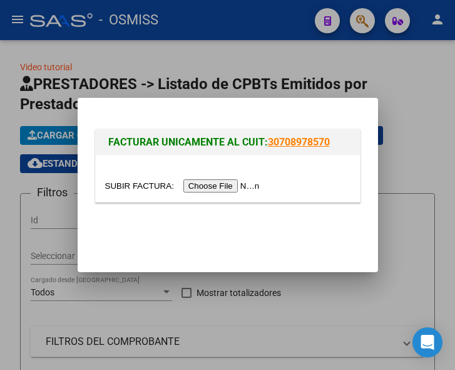
click at [207, 184] on input "file" at bounding box center [184, 185] width 158 height 13
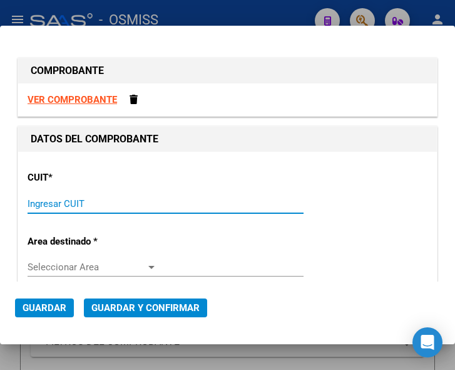
click at [64, 198] on input "Ingresar CUIT" at bounding box center [93, 203] width 130 height 11
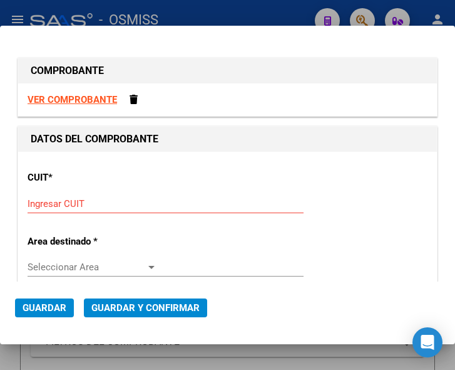
drag, startPoint x: 73, startPoint y: 205, endPoint x: 87, endPoint y: 195, distance: 17.0
click at [73, 205] on input "Ingresar CUIT" at bounding box center [93, 203] width 130 height 11
click at [55, 204] on input "Ingresar CUIT" at bounding box center [93, 203] width 130 height 11
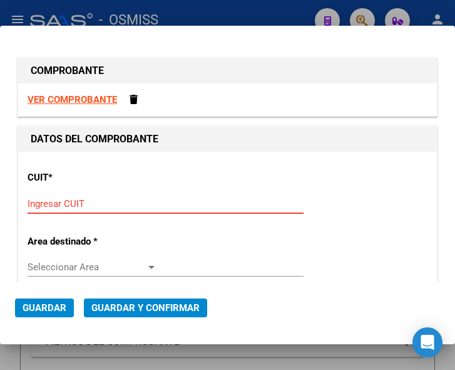
click at [41, 199] on input "Ingresar CUIT" at bounding box center [93, 203] width 130 height 11
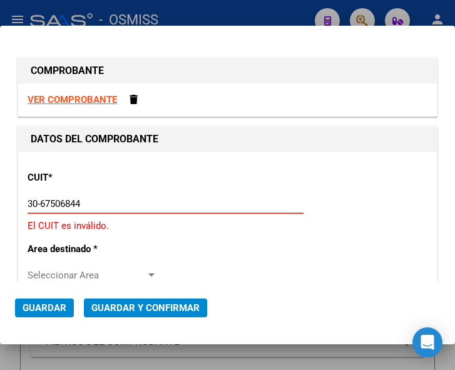
type input "30-67506844-1"
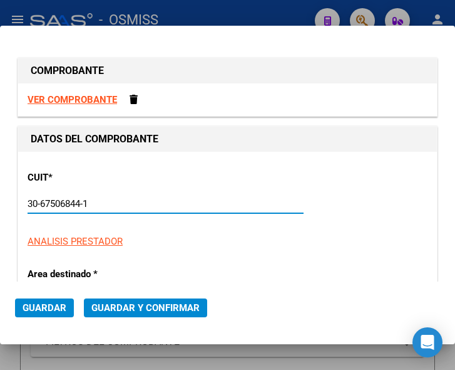
type input "113"
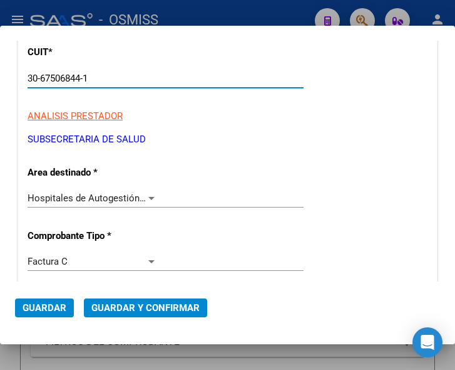
type input "30-67506844-1"
click at [146, 194] on div at bounding box center [151, 198] width 11 height 10
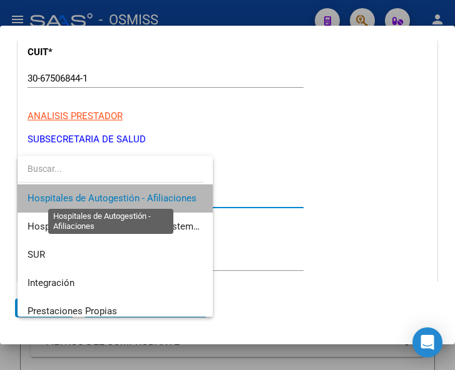
click at [146, 194] on span "Hospitales de Autogestión - Afiliaciones" at bounding box center [112, 197] width 169 height 11
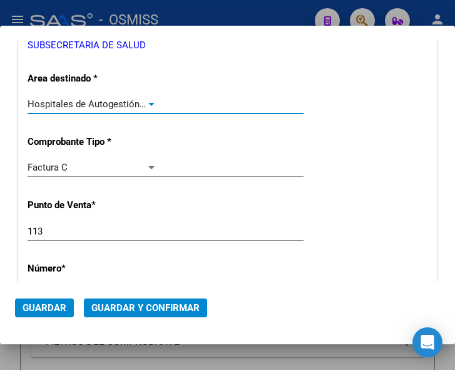
scroll to position [251, 0]
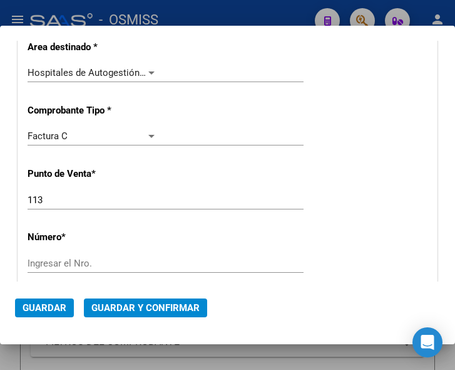
click at [82, 254] on div "Ingresar el Nro." at bounding box center [166, 263] width 276 height 19
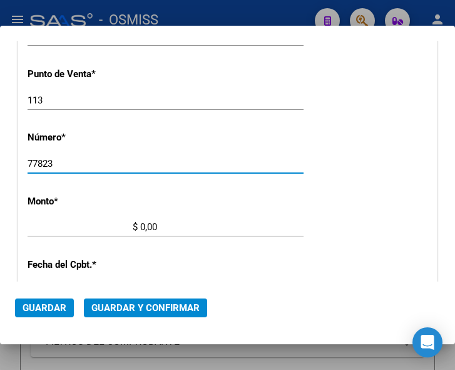
scroll to position [376, 0]
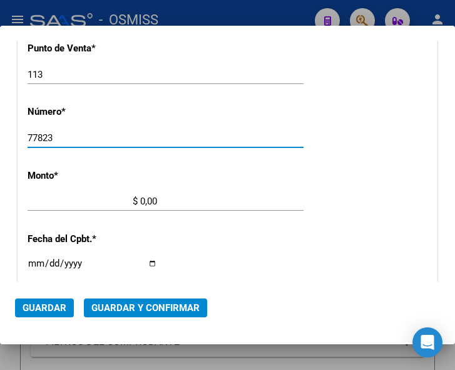
click at [33, 136] on input "77823" at bounding box center [93, 137] width 130 height 11
type input "7823"
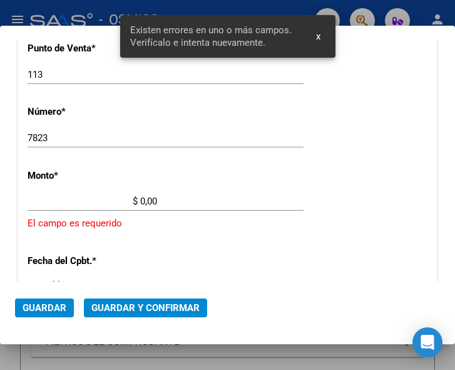
scroll to position [410, 0]
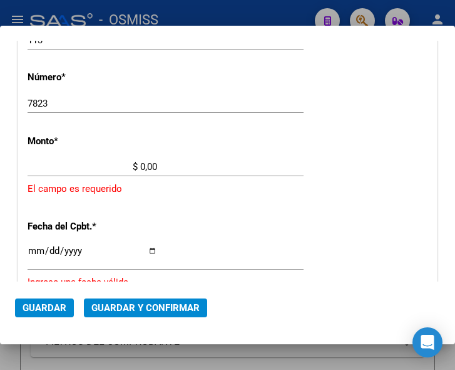
click at [140, 165] on input "$ 0,00" at bounding box center [93, 166] width 130 height 11
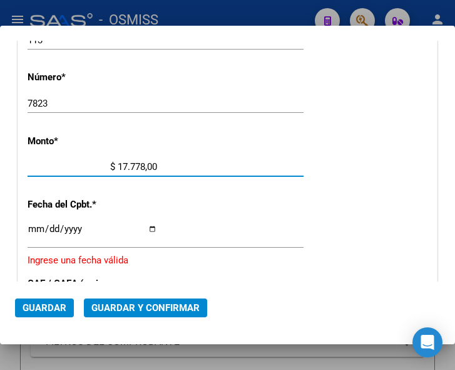
type input "$ 177.783,00"
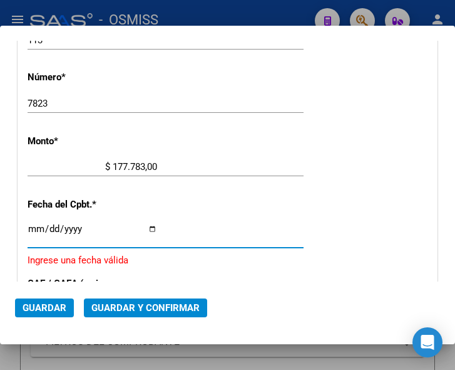
click at [33, 228] on input "Ingresar la fecha" at bounding box center [93, 234] width 130 height 20
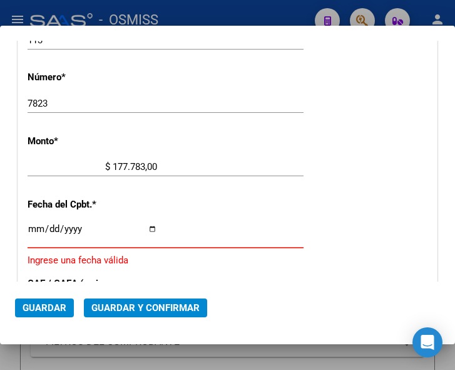
click at [32, 230] on input "Ingresar la fecha" at bounding box center [93, 234] width 130 height 20
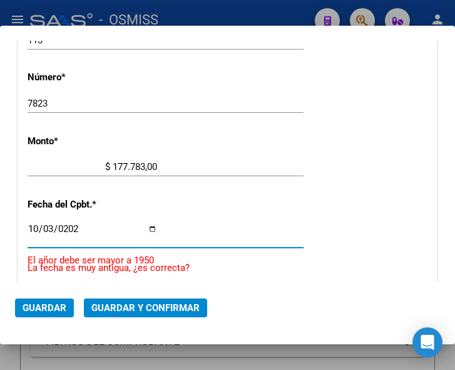
type input "[DATE]"
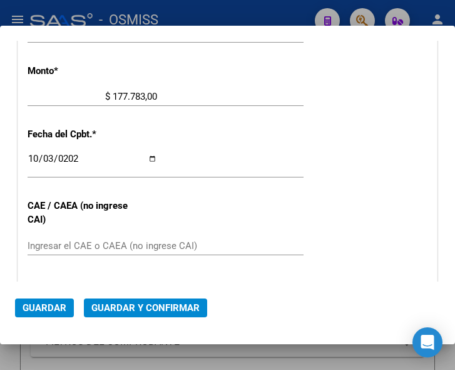
scroll to position [536, 0]
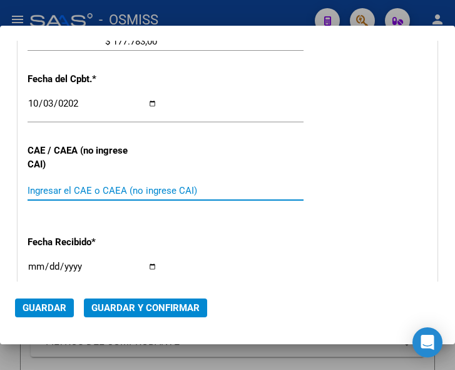
click at [46, 190] on input "Ingresar el CAE o CAEA (no ingrese CAI)" at bounding box center [93, 190] width 130 height 11
type input "75401443723231"
click at [389, 140] on div "CUIT * 30-67506844-1 Ingresar CUIT ANALISIS PRESTADOR SUBSECRETARIA DE SALUD AR…" at bounding box center [227, 67] width 419 height 902
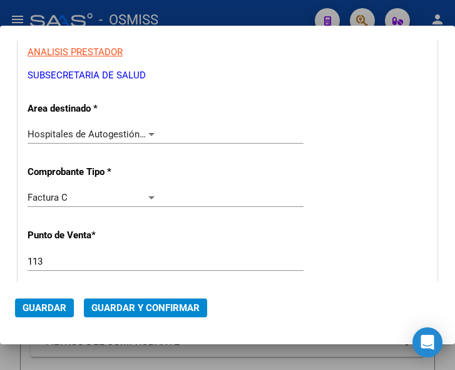
scroll to position [160, 0]
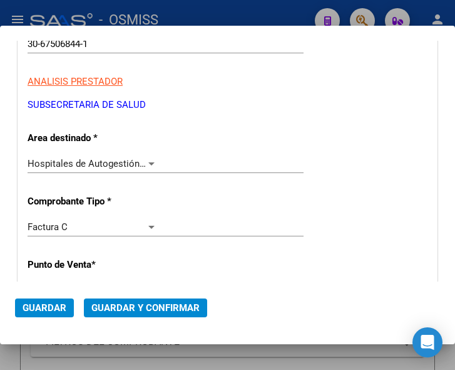
click at [148, 160] on div at bounding box center [151, 163] width 11 height 10
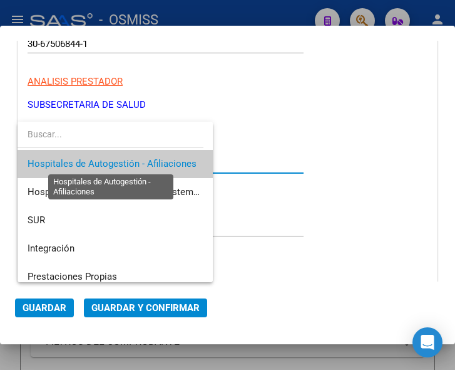
click at [148, 160] on span "Hospitales de Autogestión - Afiliaciones" at bounding box center [112, 163] width 169 height 11
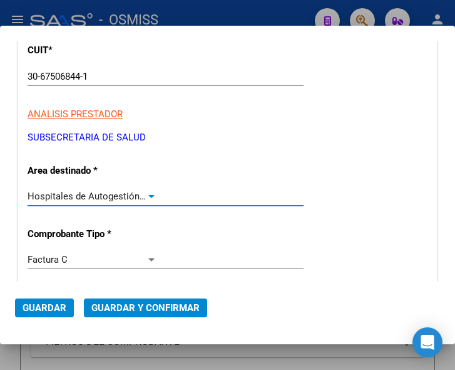
scroll to position [97, 0]
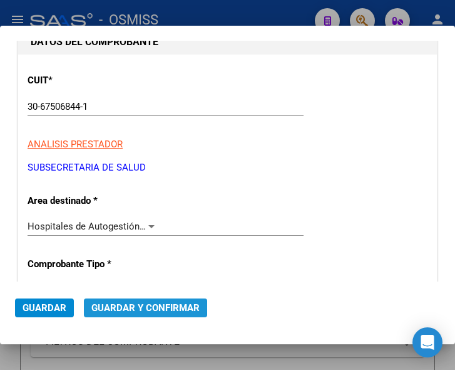
click at [135, 307] on span "Guardar y Confirmar" at bounding box center [145, 307] width 108 height 11
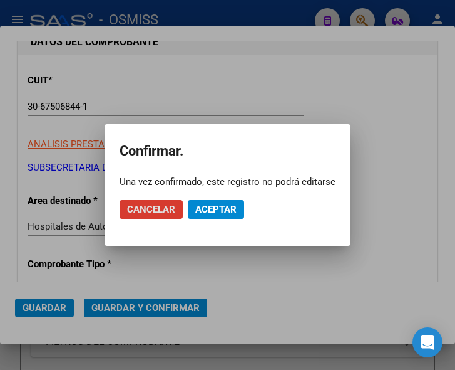
click at [217, 204] on span "Aceptar" at bounding box center [215, 209] width 41 height 11
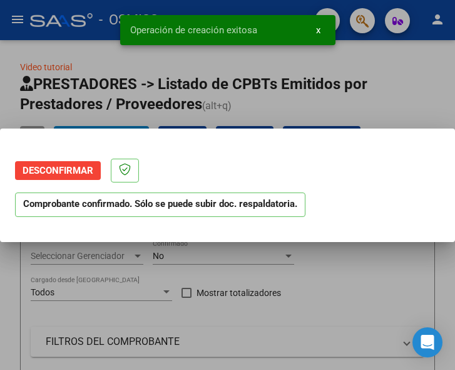
scroll to position [0, 0]
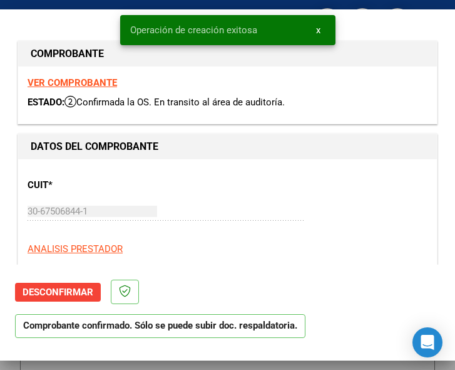
type input "2025-12-02"
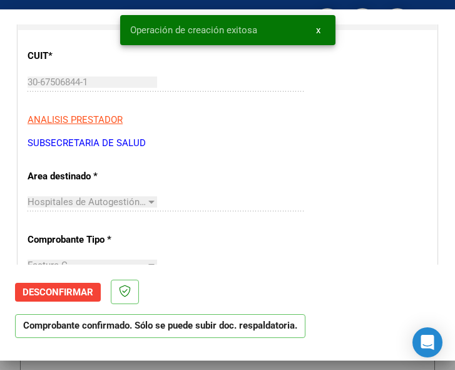
scroll to position [188, 0]
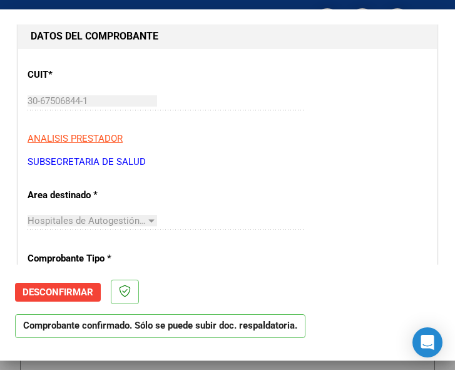
scroll to position [125, 0]
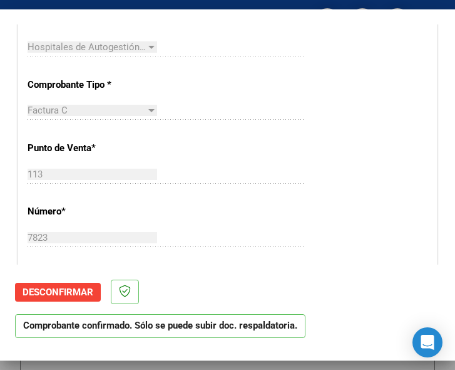
scroll to position [313, 0]
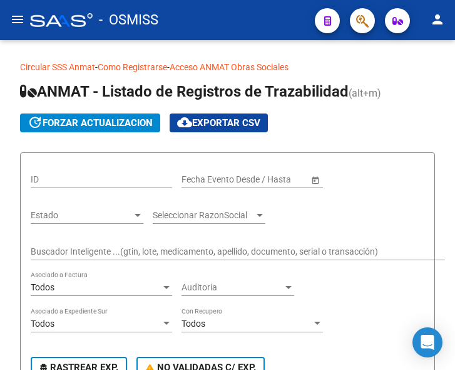
click at [14, 23] on mat-icon "menu" at bounding box center [17, 19] width 15 height 15
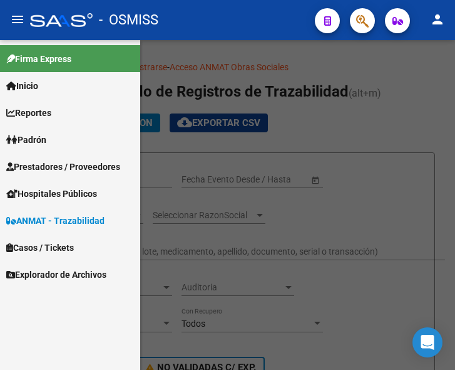
click at [50, 162] on span "Prestadores / Proveedores" at bounding box center [63, 167] width 114 height 14
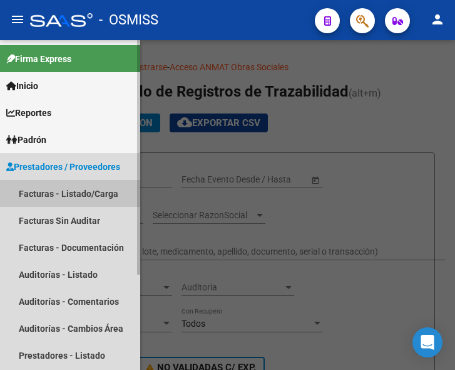
click at [63, 194] on link "Facturas - Listado/Carga" at bounding box center [70, 193] width 140 height 27
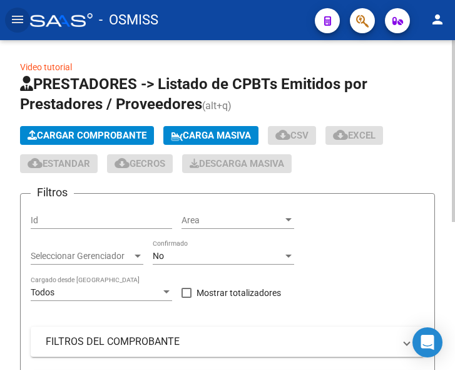
click at [96, 131] on span "Cargar Comprobante" at bounding box center [87, 135] width 119 height 11
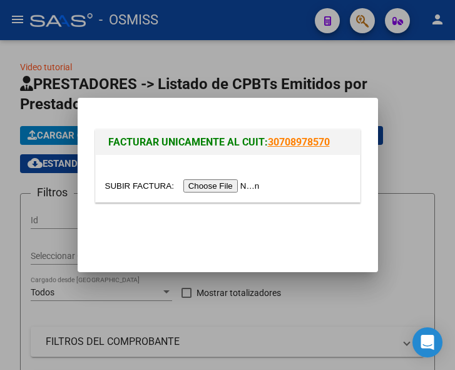
click at [232, 185] on input "file" at bounding box center [184, 185] width 158 height 13
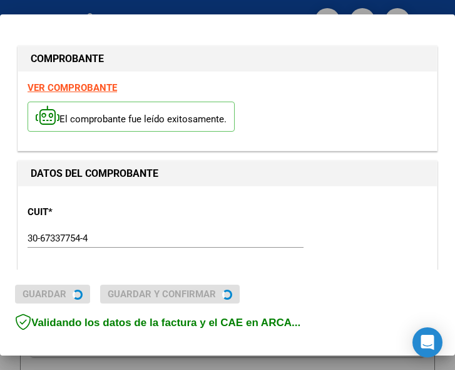
type input "2025-11-05"
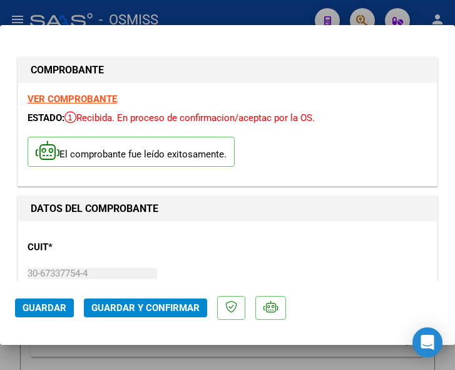
click at [277, 237] on div "CUIT * 30-67337754-4 Ingresar CUIT ANALISIS PRESTADOR ESTADO PROVINCIA DE SAN L…" at bounding box center [228, 286] width 400 height 110
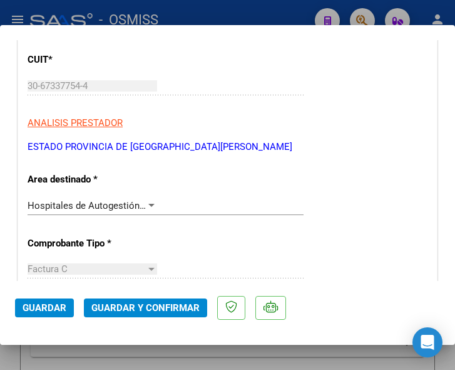
scroll to position [188, 0]
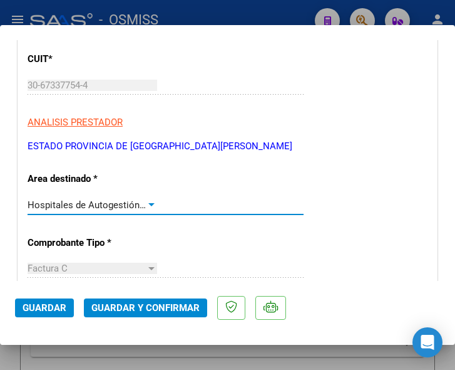
click at [147, 202] on div at bounding box center [151, 205] width 11 height 10
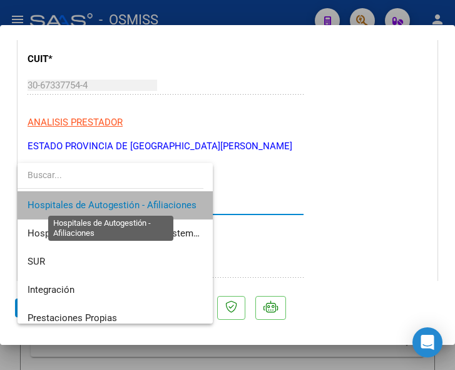
click at [147, 202] on span "Hospitales de Autogestión - Afiliaciones" at bounding box center [112, 204] width 169 height 11
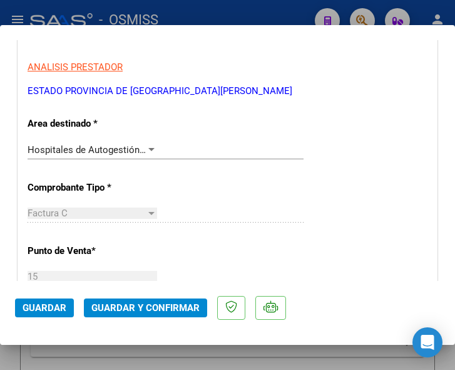
scroll to position [251, 0]
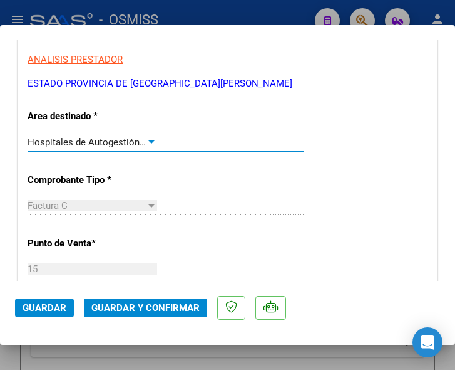
click at [149, 142] on div at bounding box center [151, 141] width 6 height 3
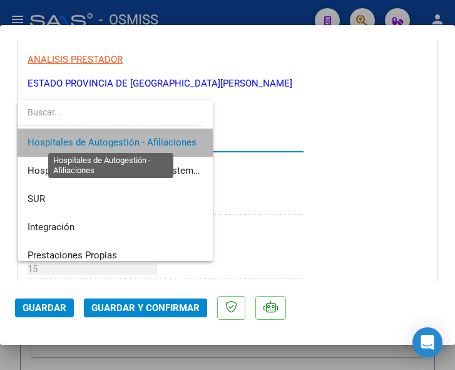
click at [149, 142] on span "Hospitales de Autogestión - Afiliaciones" at bounding box center [112, 142] width 169 height 11
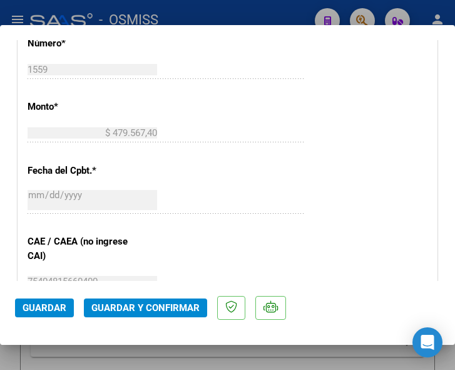
scroll to position [564, 0]
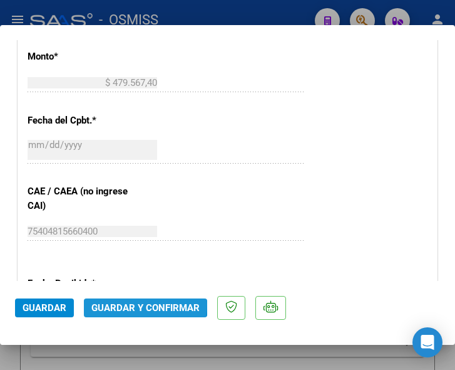
click at [140, 304] on span "Guardar y Confirmar" at bounding box center [145, 307] width 108 height 11
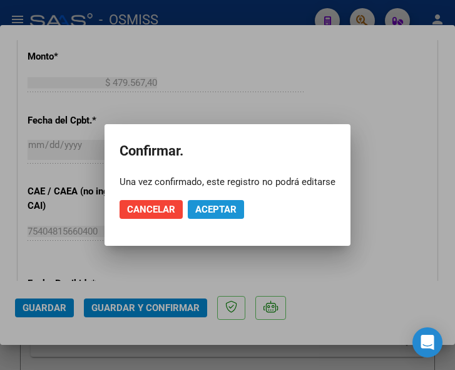
click at [210, 211] on span "Aceptar" at bounding box center [215, 209] width 41 height 11
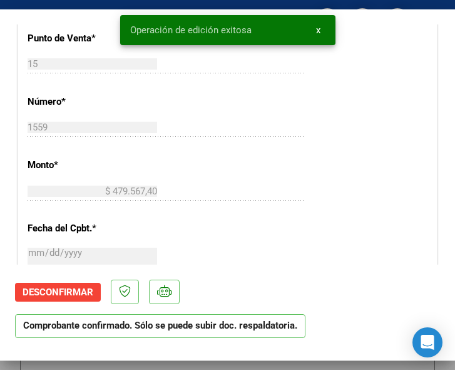
scroll to position [439, 0]
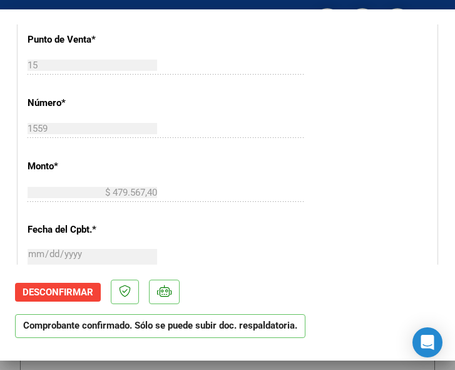
click at [271, 181] on div "CUIT * 30-67337754-4 Ingresar CUIT ANALISIS PRESTADOR ESTADO PROVINCIA DE SAN L…" at bounding box center [227, 218] width 419 height 902
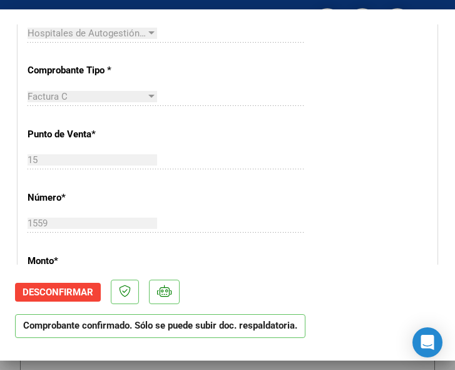
scroll to position [313, 0]
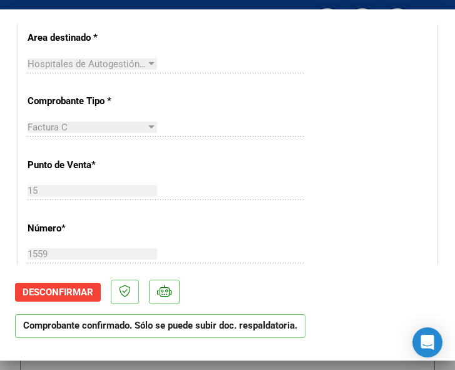
click at [268, 194] on div "15 Ingresar el Nro." at bounding box center [166, 190] width 276 height 19
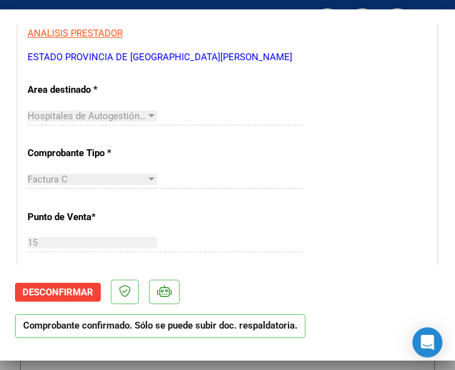
scroll to position [188, 0]
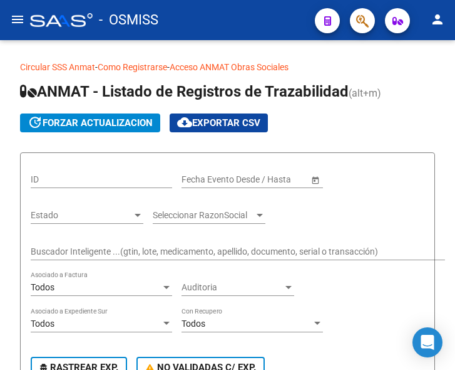
click at [14, 19] on mat-icon "menu" at bounding box center [17, 19] width 15 height 15
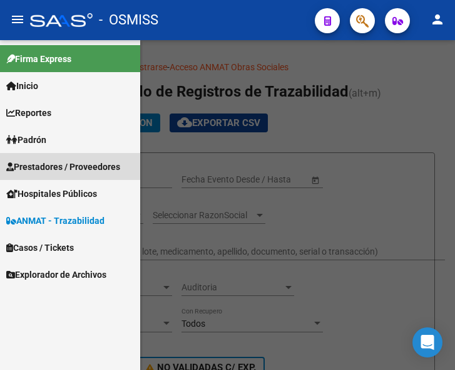
click at [49, 167] on span "Prestadores / Proveedores" at bounding box center [63, 167] width 114 height 14
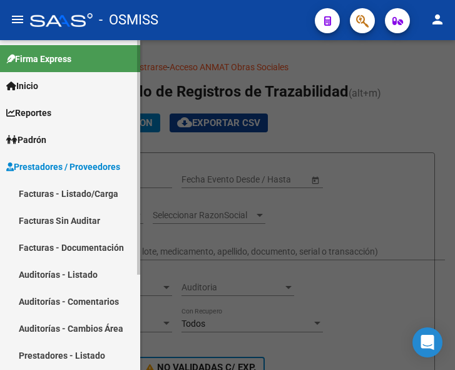
click at [65, 187] on link "Facturas - Listado/Carga" at bounding box center [70, 193] width 140 height 27
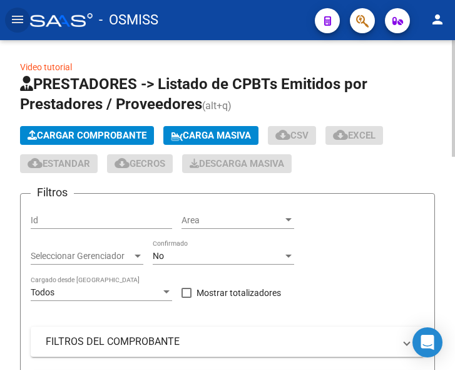
click at [112, 127] on button "Cargar Comprobante" at bounding box center [87, 135] width 134 height 19
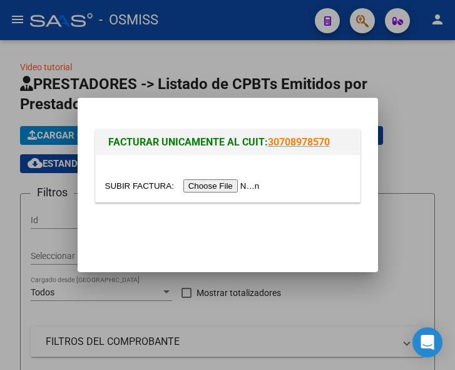
click at [207, 185] on input "file" at bounding box center [184, 185] width 158 height 13
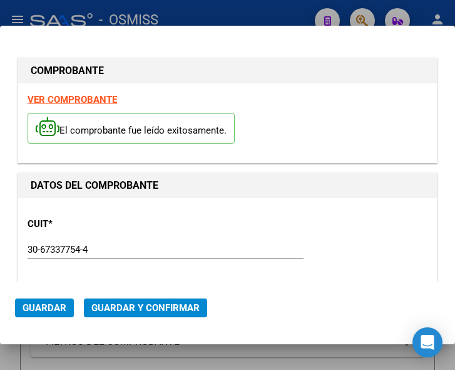
type input "[DATE]"
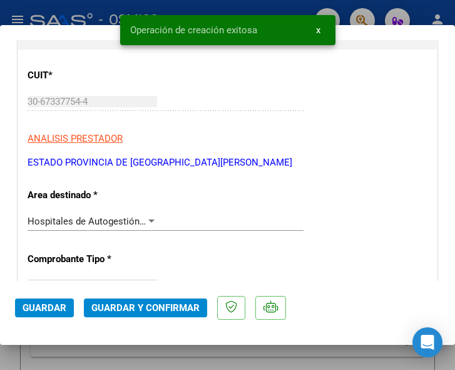
scroll to position [188, 0]
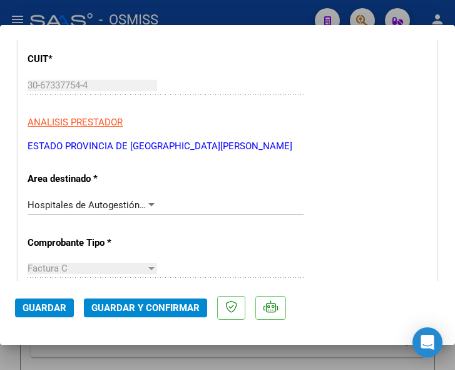
click at [146, 202] on div at bounding box center [151, 205] width 11 height 10
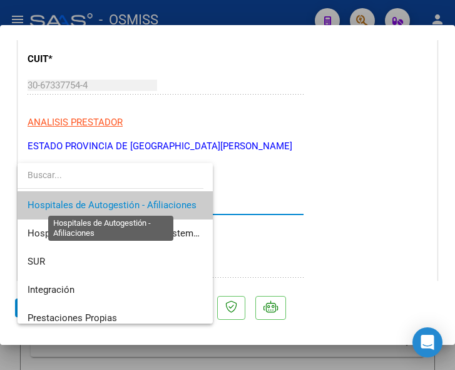
click at [147, 205] on span "Hospitales de Autogestión - Afiliaciones" at bounding box center [112, 204] width 169 height 11
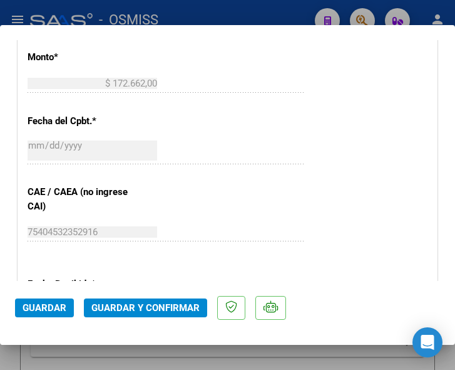
scroll to position [564, 0]
click at [150, 308] on span "Guardar y Confirmar" at bounding box center [145, 307] width 108 height 11
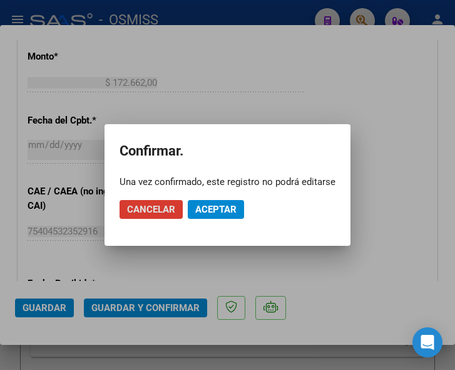
click at [214, 204] on span "Aceptar" at bounding box center [215, 209] width 41 height 11
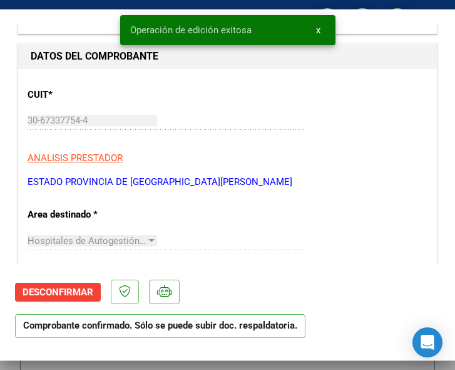
scroll to position [125, 0]
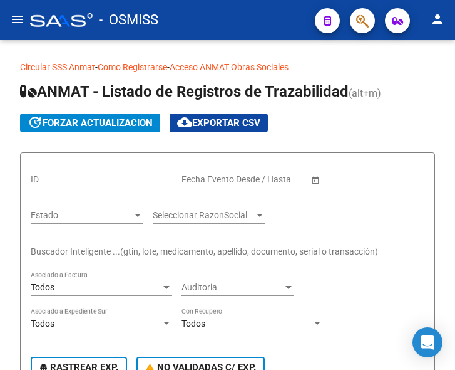
drag, startPoint x: 14, startPoint y: 14, endPoint x: 21, endPoint y: 20, distance: 8.9
click at [18, 18] on mat-icon "menu" at bounding box center [17, 19] width 15 height 15
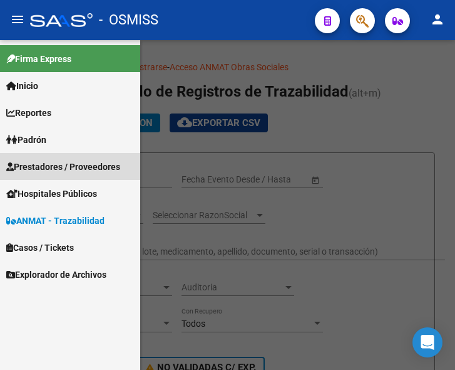
click at [47, 167] on span "Prestadores / Proveedores" at bounding box center [63, 167] width 114 height 14
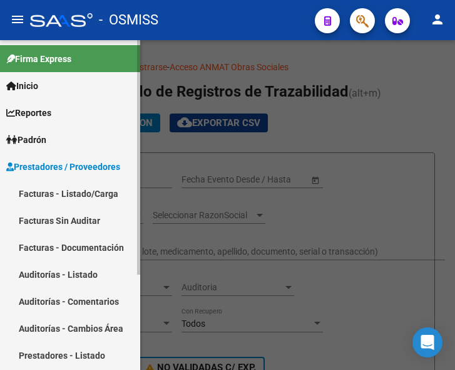
click at [76, 192] on link "Facturas - Listado/Carga" at bounding box center [70, 193] width 140 height 27
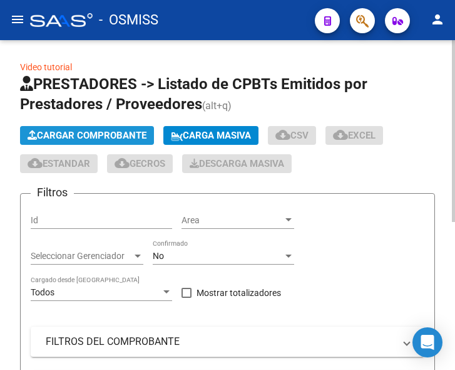
click at [126, 132] on span "Cargar Comprobante" at bounding box center [87, 135] width 119 height 11
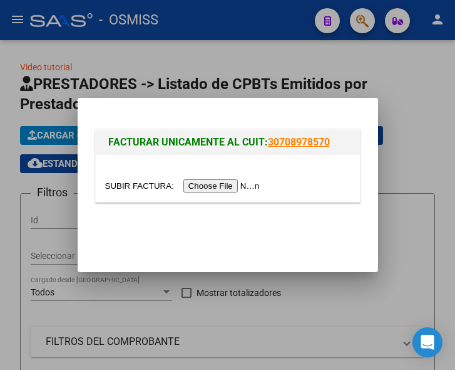
click at [227, 184] on input "file" at bounding box center [184, 185] width 158 height 13
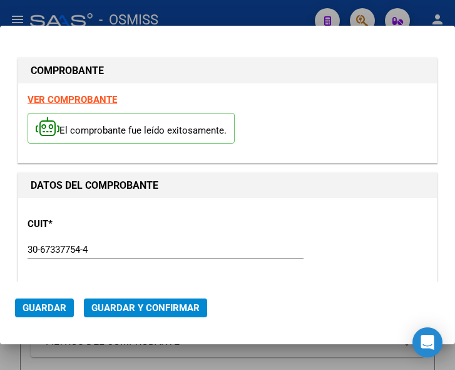
type input "2025-11-05"
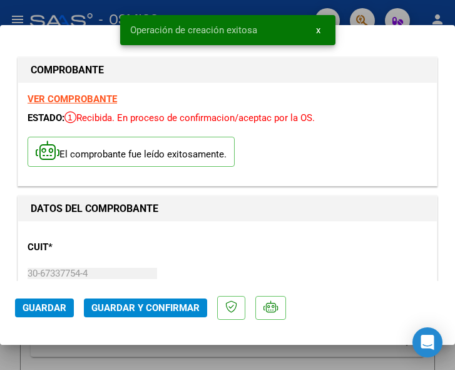
click at [202, 245] on div "CUIT * 30-67337754-4 Ingresar CUIT ANALISIS PRESTADOR ESTADO PROVINCIA DE [GEOG…" at bounding box center [228, 286] width 400 height 110
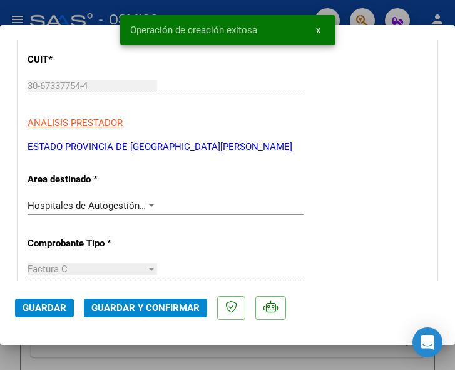
scroll to position [188, 0]
click at [147, 202] on div at bounding box center [151, 205] width 11 height 10
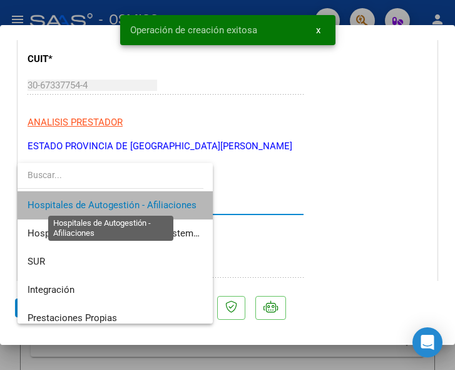
click at [147, 202] on span "Hospitales de Autogestión - Afiliaciones" at bounding box center [112, 204] width 169 height 11
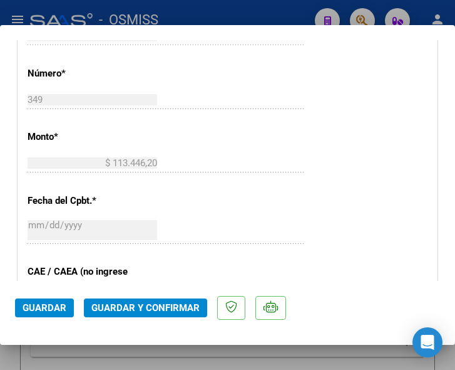
scroll to position [501, 0]
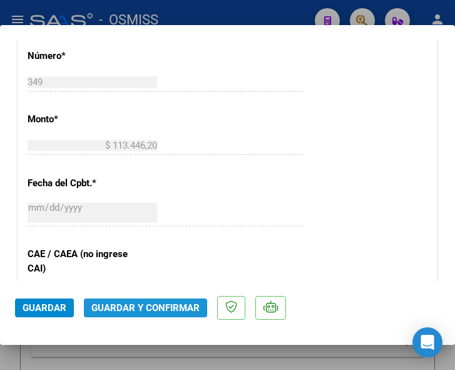
click at [129, 299] on button "Guardar y Confirmar" at bounding box center [145, 307] width 123 height 19
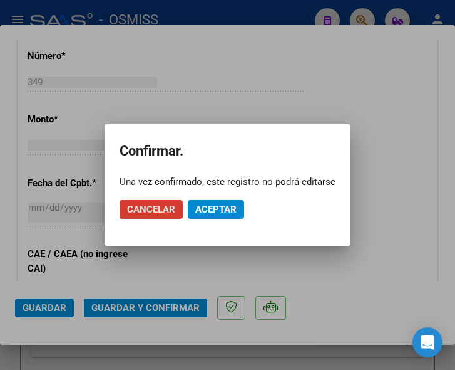
click at [211, 207] on span "Aceptar" at bounding box center [215, 209] width 41 height 11
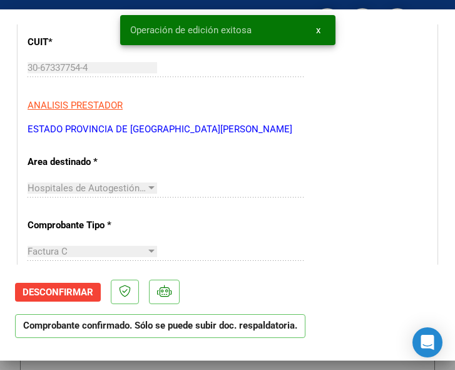
scroll to position [188, 0]
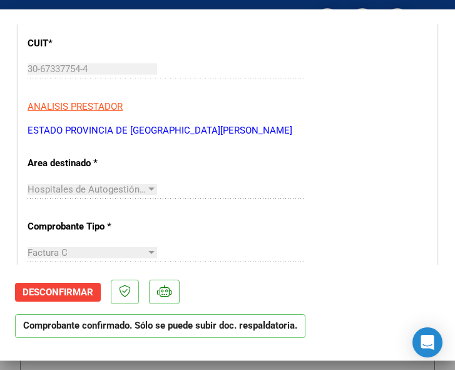
click at [360, 132] on p "ESTADO PROVINCIA DE [GEOGRAPHIC_DATA][PERSON_NAME]" at bounding box center [228, 130] width 400 height 14
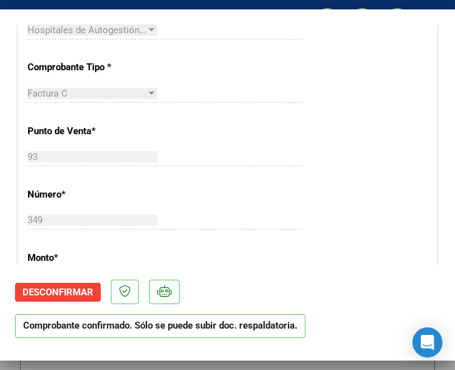
scroll to position [376, 0]
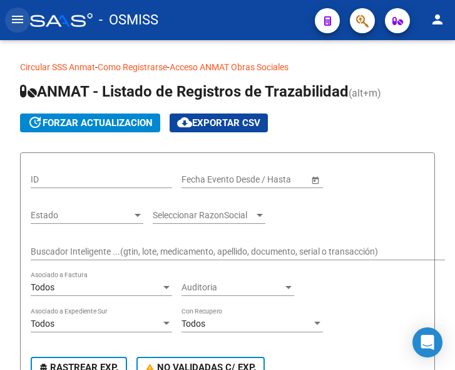
click at [15, 18] on mat-icon "menu" at bounding box center [17, 19] width 15 height 15
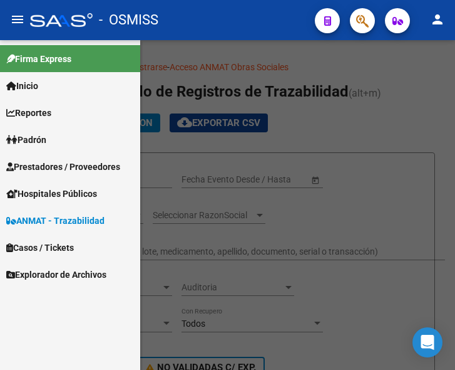
click at [63, 160] on span "Prestadores / Proveedores" at bounding box center [63, 167] width 114 height 14
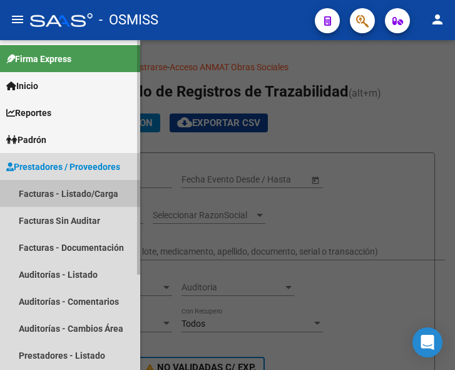
click at [63, 188] on link "Facturas - Listado/Carga" at bounding box center [70, 193] width 140 height 27
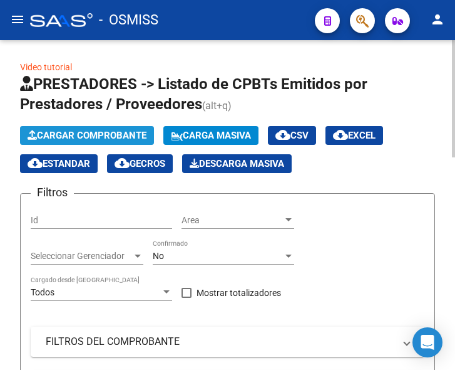
click at [115, 133] on span "Cargar Comprobante" at bounding box center [87, 135] width 119 height 11
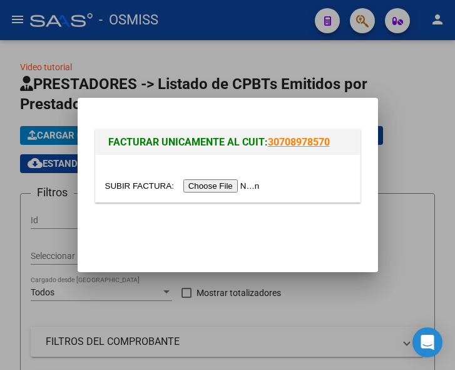
click at [214, 185] on input "file" at bounding box center [184, 185] width 158 height 13
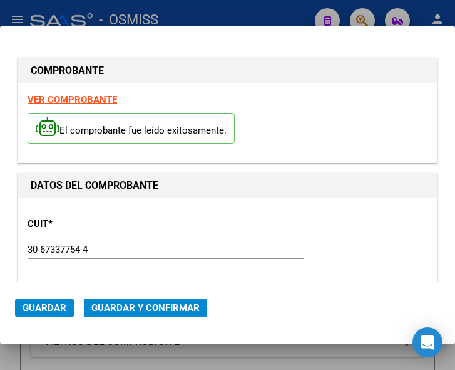
type input "2025-11-02"
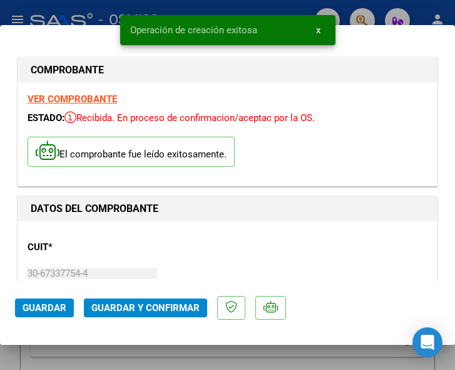
click at [207, 254] on div "CUIT * 30-67337754-4 Ingresar CUIT ANALISIS PRESTADOR ESTADO PROVINCIA DE [GEOG…" at bounding box center [228, 286] width 400 height 110
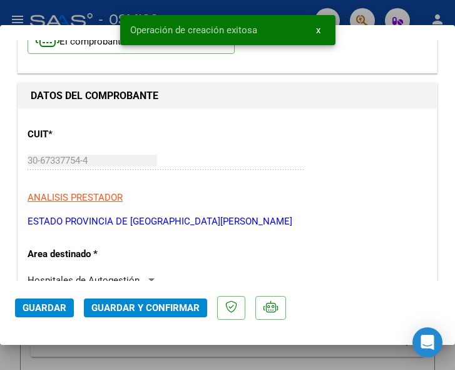
scroll to position [125, 0]
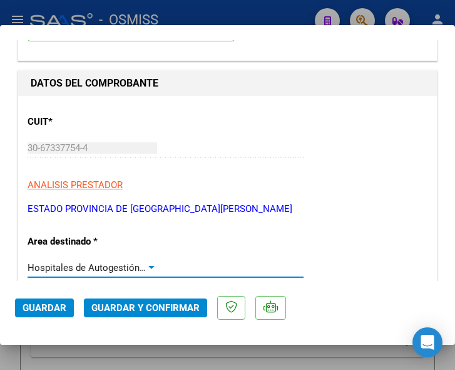
click at [148, 266] on div at bounding box center [151, 267] width 6 height 3
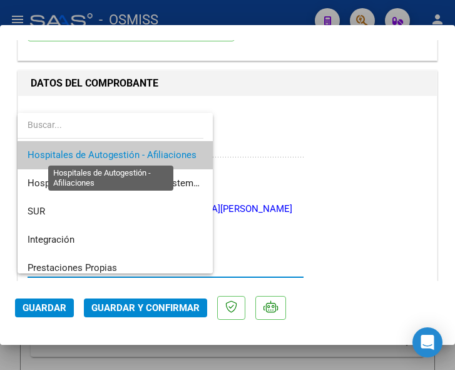
click at [138, 149] on span "Hospitales de Autogestión - Afiliaciones" at bounding box center [112, 154] width 169 height 11
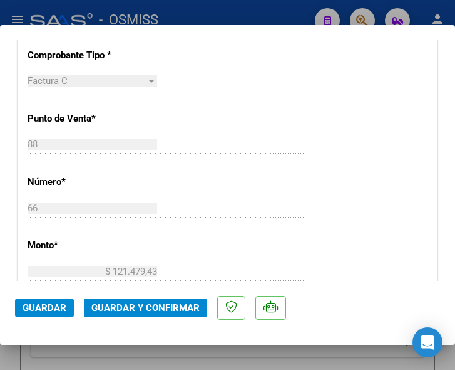
scroll to position [376, 0]
click at [140, 302] on span "Guardar y Confirmar" at bounding box center [145, 307] width 108 height 11
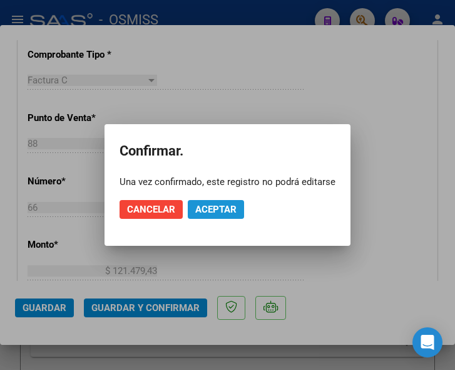
click at [208, 209] on span "Aceptar" at bounding box center [215, 209] width 41 height 11
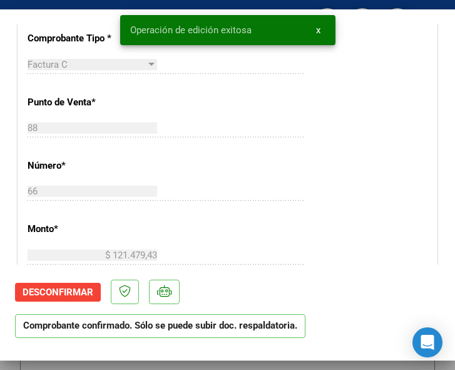
scroll to position [251, 0]
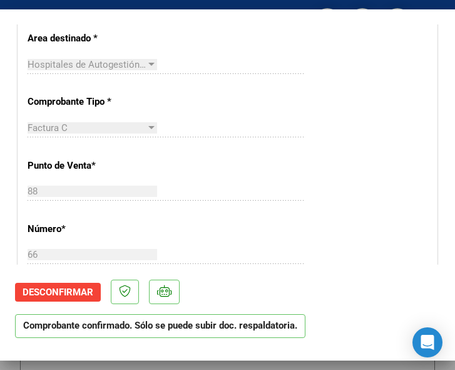
scroll to position [313, 0]
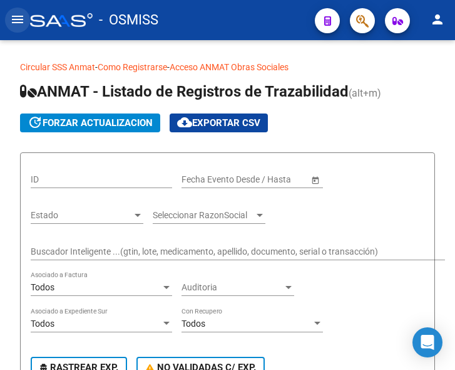
click at [17, 15] on mat-icon "menu" at bounding box center [17, 19] width 15 height 15
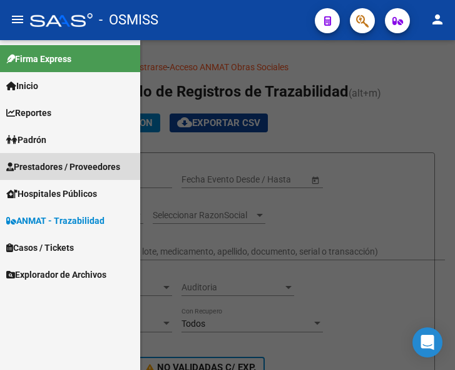
click at [53, 157] on link "Prestadores / Proveedores" at bounding box center [70, 166] width 140 height 27
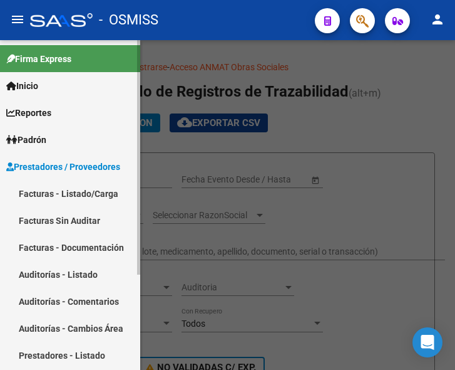
click at [61, 189] on link "Facturas - Listado/Carga" at bounding box center [70, 193] width 140 height 27
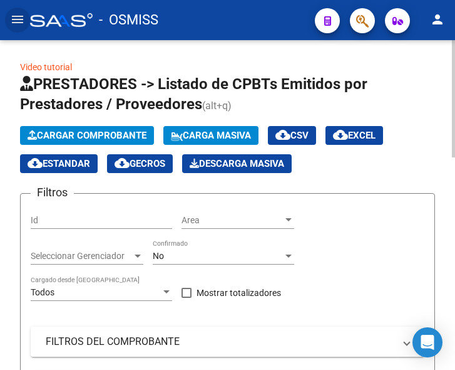
click at [94, 134] on span "Cargar Comprobante" at bounding box center [87, 135] width 119 height 11
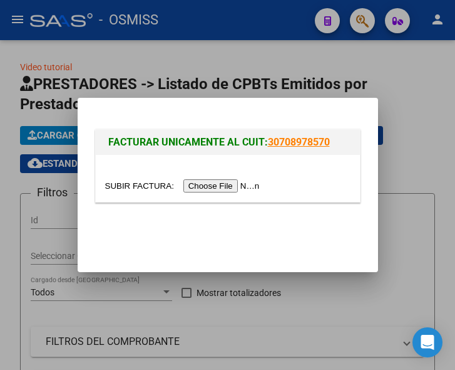
click at [230, 186] on input "file" at bounding box center [184, 185] width 158 height 13
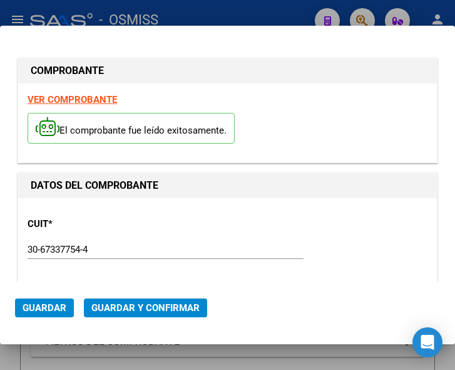
type input "2025-11-05"
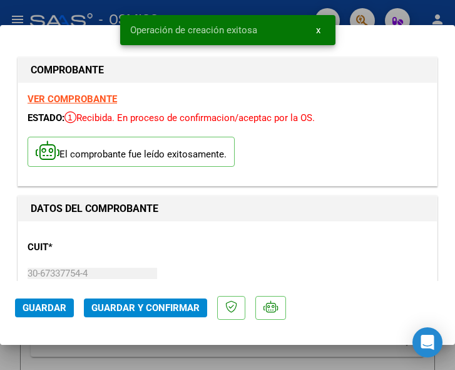
click at [313, 259] on div "CUIT * 30-67337754-4 Ingresar CUIT ANALISIS PRESTADOR ESTADO PROVINCIA DE SAN L…" at bounding box center [228, 286] width 400 height 110
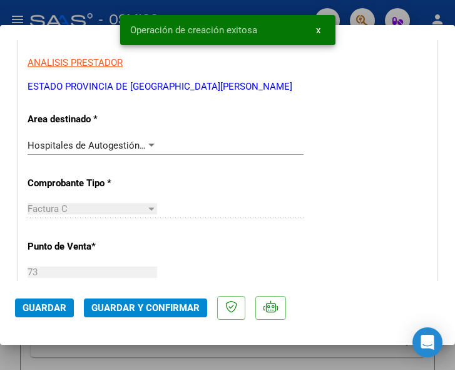
scroll to position [251, 0]
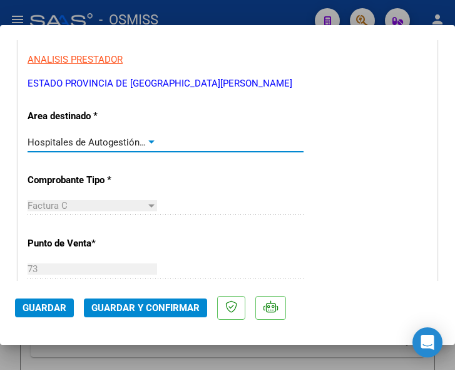
click at [146, 138] on div at bounding box center [151, 142] width 11 height 10
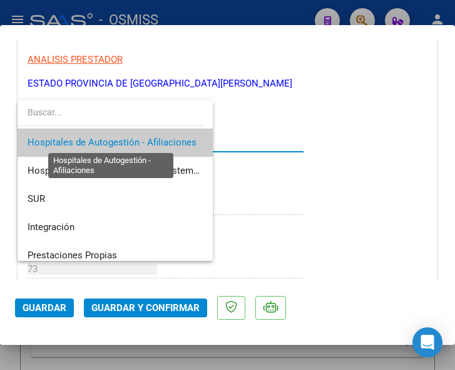
click at [146, 138] on span "Hospitales de Autogestión - Afiliaciones" at bounding box center [112, 142] width 169 height 11
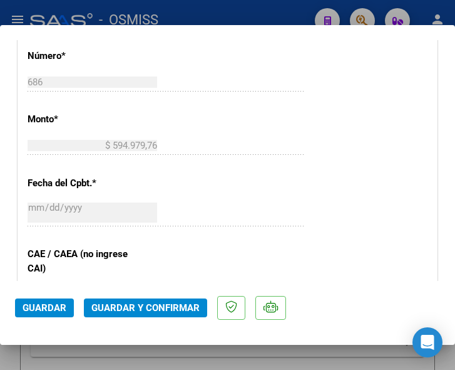
scroll to position [564, 0]
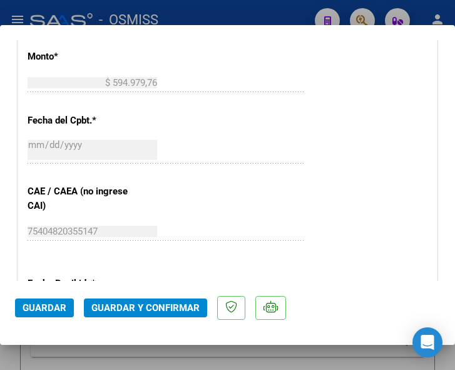
click at [142, 308] on span "Guardar y Confirmar" at bounding box center [145, 307] width 108 height 11
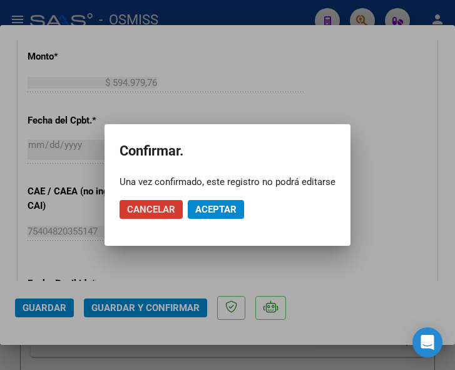
click at [217, 209] on span "Aceptar" at bounding box center [215, 209] width 41 height 11
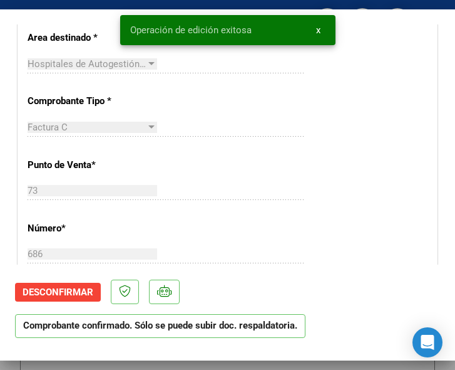
scroll to position [251, 0]
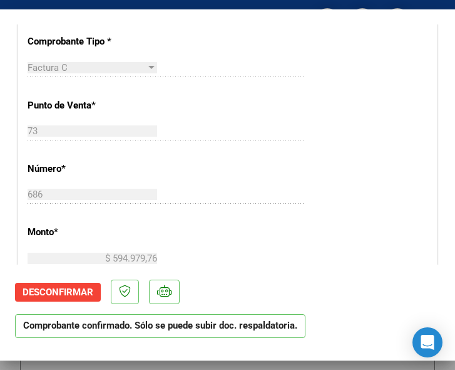
scroll to position [376, 0]
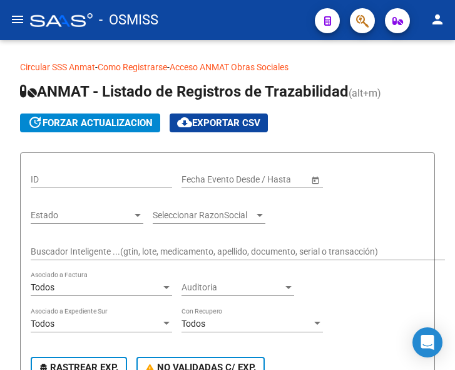
click at [15, 18] on mat-icon "menu" at bounding box center [17, 19] width 15 height 15
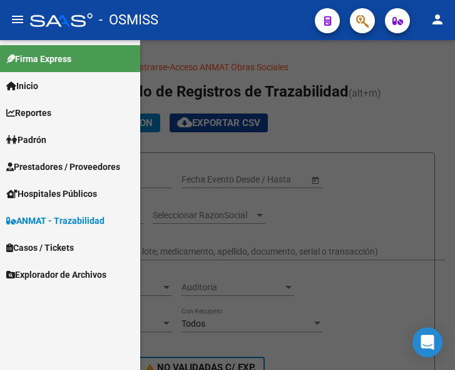
click at [59, 161] on span "Prestadores / Proveedores" at bounding box center [63, 167] width 114 height 14
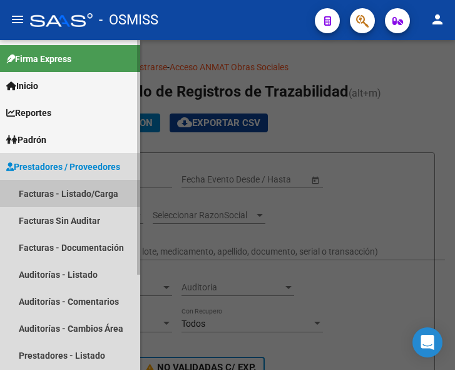
click at [68, 189] on link "Facturas - Listado/Carga" at bounding box center [70, 193] width 140 height 27
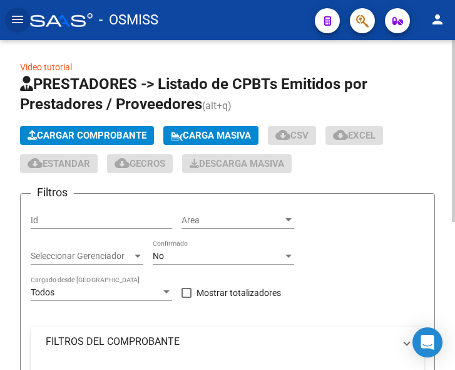
click at [95, 132] on span "Cargar Comprobante" at bounding box center [87, 135] width 119 height 11
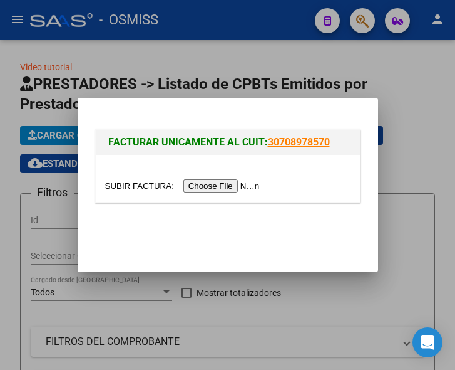
click at [230, 187] on input "file" at bounding box center [184, 185] width 158 height 13
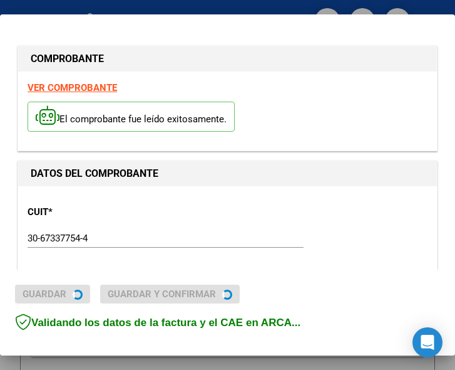
type input "[DATE]"
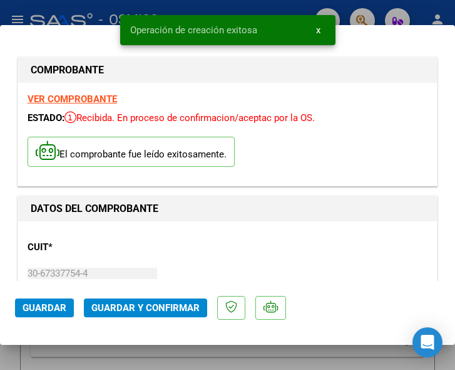
click at [175, 248] on div "CUIT * 30-67337754-4 Ingresar CUIT ANALISIS PRESTADOR ESTADO PROVINCIA DE [GEOG…" at bounding box center [228, 286] width 400 height 110
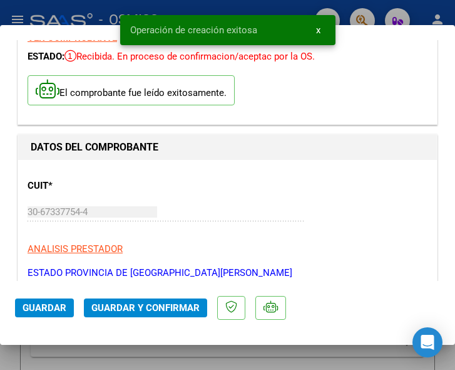
scroll to position [125, 0]
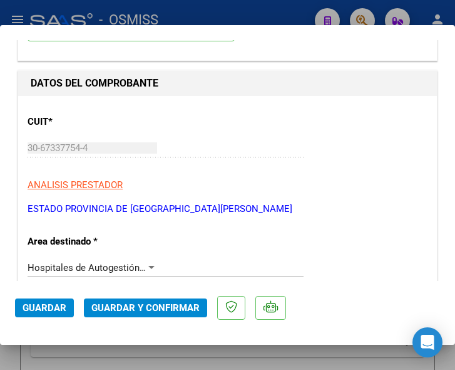
click at [148, 268] on div at bounding box center [151, 267] width 6 height 3
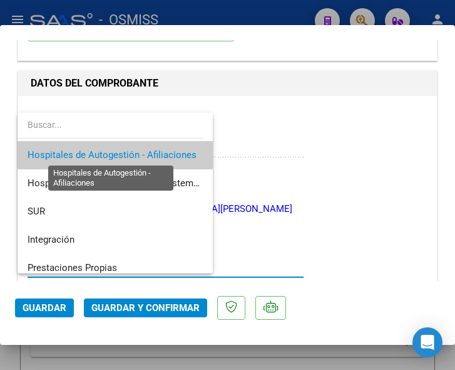
click at [152, 151] on span "Hospitales de Autogestión - Afiliaciones" at bounding box center [112, 154] width 169 height 11
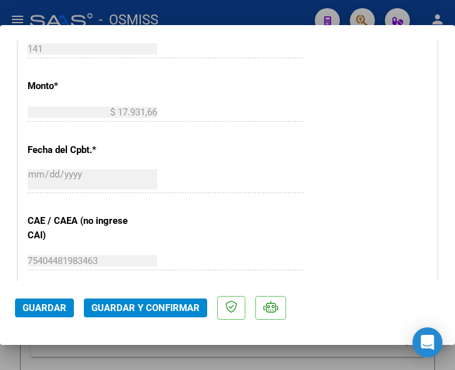
scroll to position [564, 0]
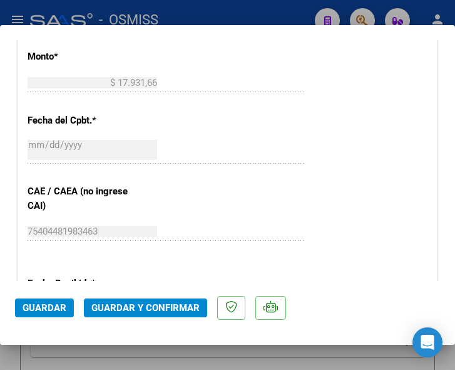
click at [142, 307] on span "Guardar y Confirmar" at bounding box center [145, 307] width 108 height 11
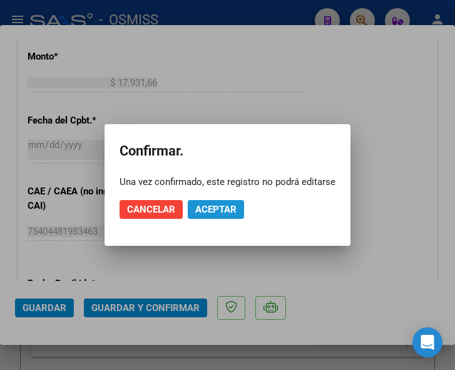
click at [212, 210] on span "Aceptar" at bounding box center [215, 209] width 41 height 11
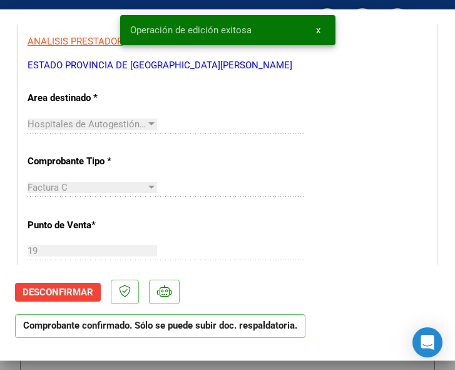
scroll to position [251, 0]
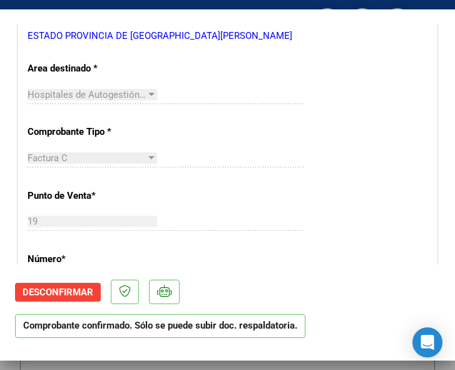
scroll to position [313, 0]
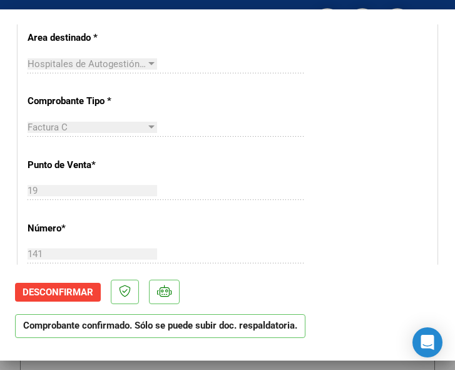
click at [361, 97] on div "CUIT * 30-67337754-4 Ingresar CUIT ANALISIS PRESTADOR ESTADO PROVINCIA DE SAN L…" at bounding box center [227, 343] width 419 height 902
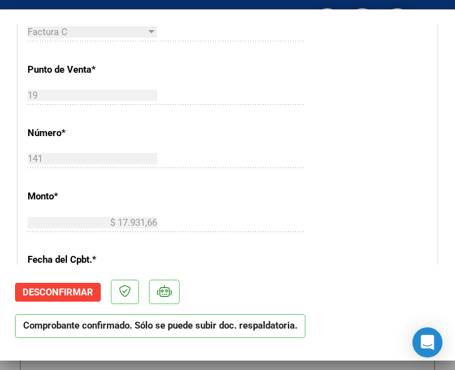
scroll to position [439, 0]
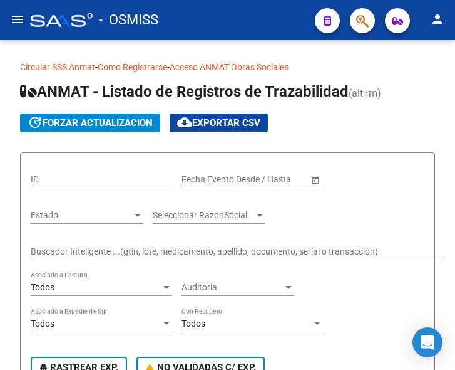
click at [11, 19] on button "menu" at bounding box center [17, 20] width 25 height 25
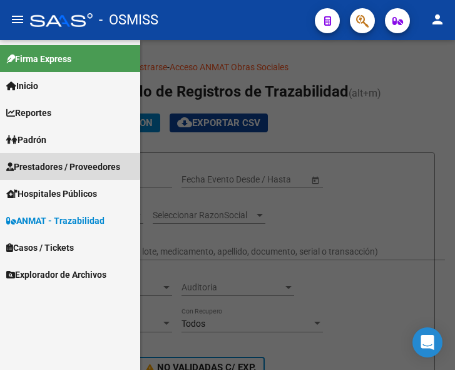
click at [56, 164] on span "Prestadores / Proveedores" at bounding box center [63, 167] width 114 height 14
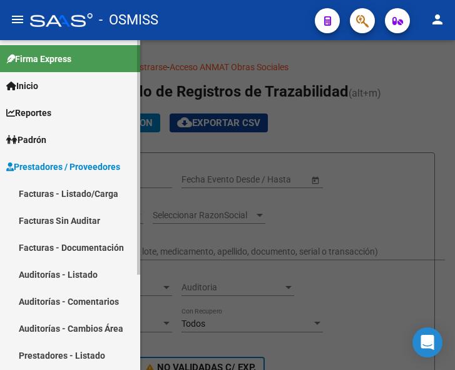
click at [59, 190] on link "Facturas - Listado/Carga" at bounding box center [70, 193] width 140 height 27
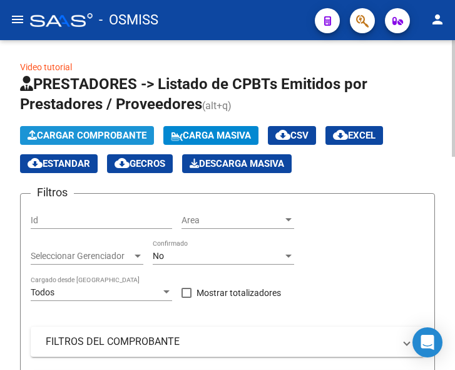
click at [98, 135] on span "Cargar Comprobante" at bounding box center [87, 135] width 119 height 11
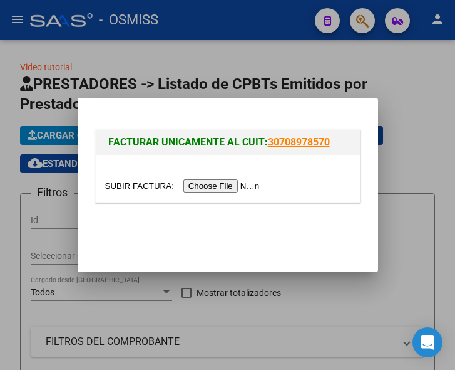
click at [234, 186] on input "file" at bounding box center [184, 185] width 158 height 13
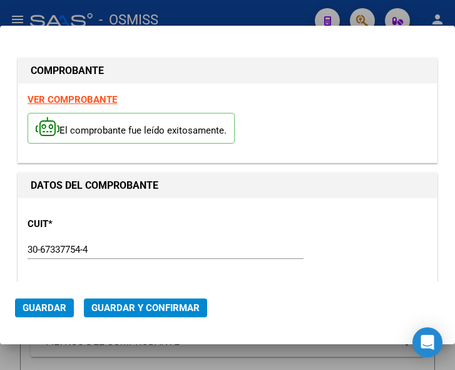
type input "2025-11-05"
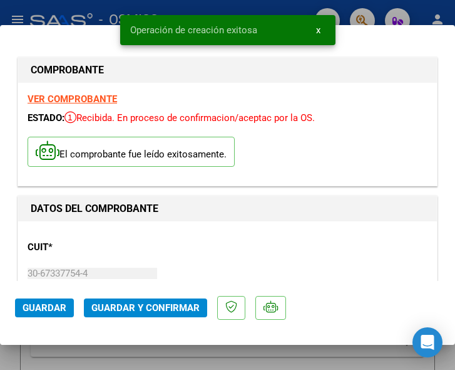
click at [166, 246] on div "CUIT * 30-67337754-4 Ingresar CUIT ANALISIS PRESTADOR ESTADO PROVINCIA DE SAN L…" at bounding box center [228, 286] width 400 height 110
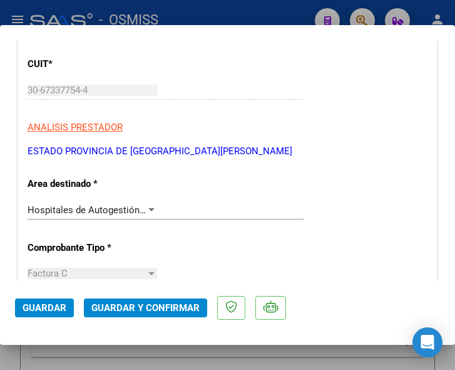
scroll to position [188, 0]
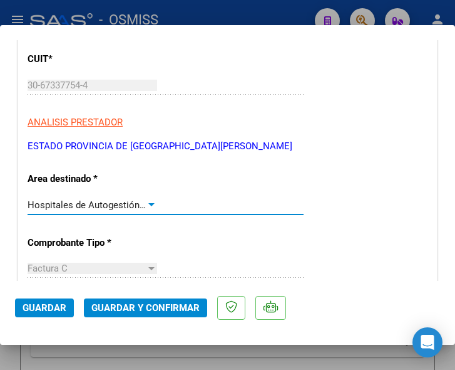
click at [148, 203] on div at bounding box center [151, 204] width 6 height 3
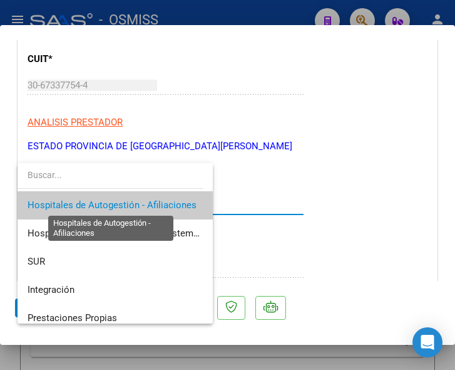
click at [148, 203] on span "Hospitales de Autogestión - Afiliaciones" at bounding box center [112, 204] width 169 height 11
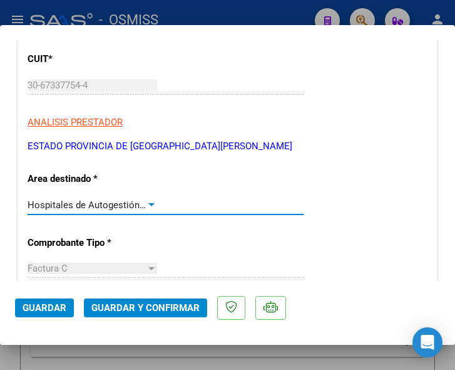
click at [151, 201] on div at bounding box center [151, 205] width 11 height 10
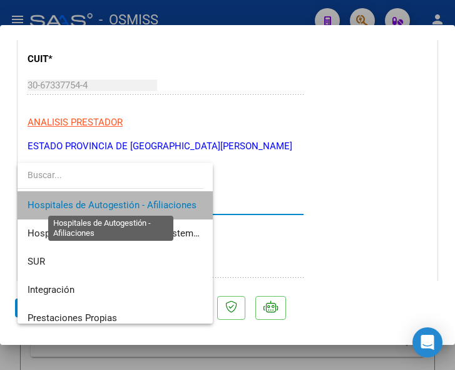
click at [151, 201] on span "Hospitales de Autogestión - Afiliaciones" at bounding box center [112, 204] width 169 height 11
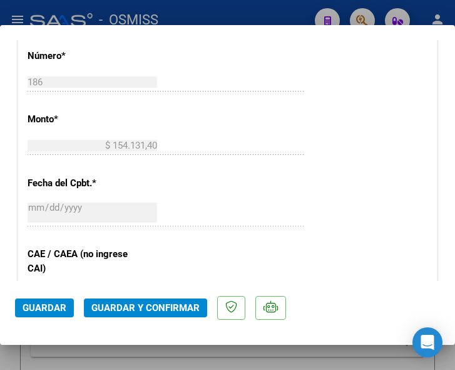
scroll to position [439, 0]
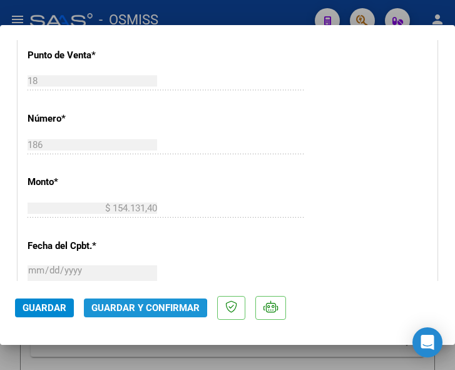
click at [133, 311] on span "Guardar y Confirmar" at bounding box center [145, 307] width 108 height 11
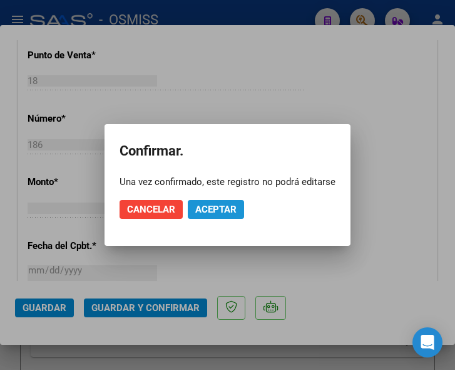
click at [213, 210] on span "Aceptar" at bounding box center [215, 209] width 41 height 11
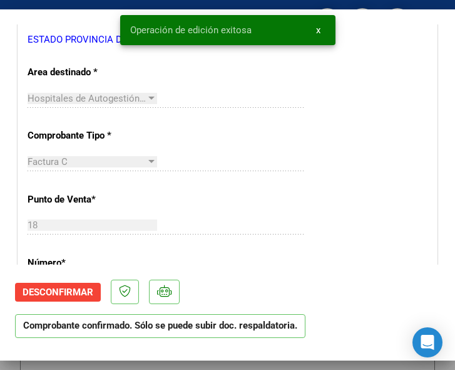
scroll to position [251, 0]
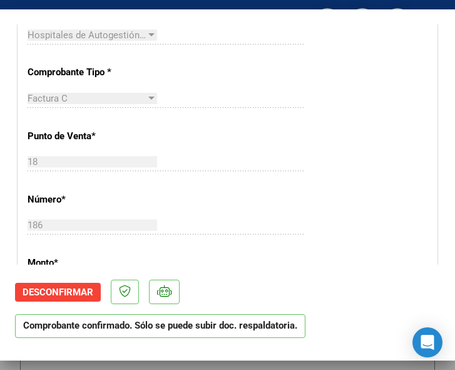
scroll to position [376, 0]
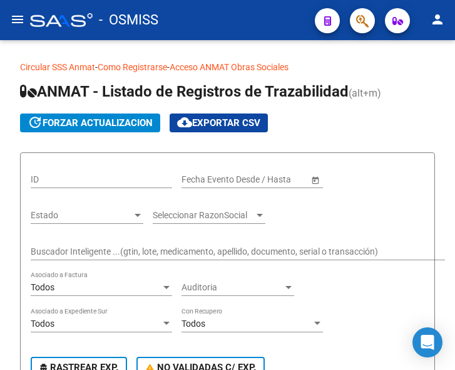
click at [18, 20] on mat-icon "menu" at bounding box center [17, 19] width 15 height 15
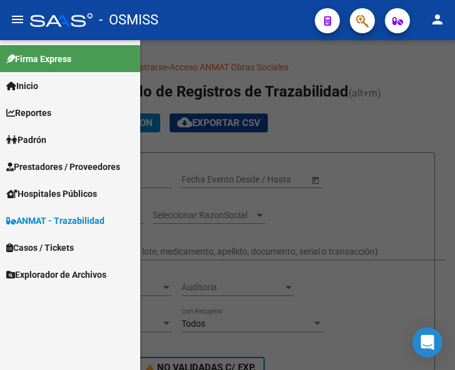
click at [56, 163] on span "Prestadores / Proveedores" at bounding box center [63, 167] width 114 height 14
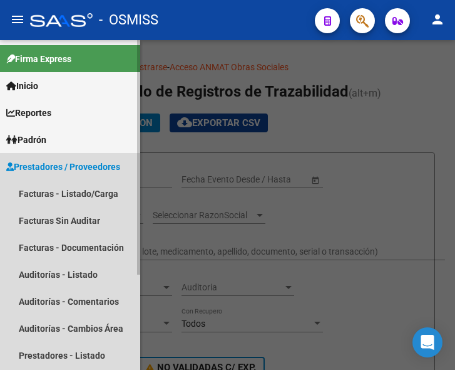
click at [56, 167] on span "Prestadores / Proveedores" at bounding box center [63, 167] width 114 height 14
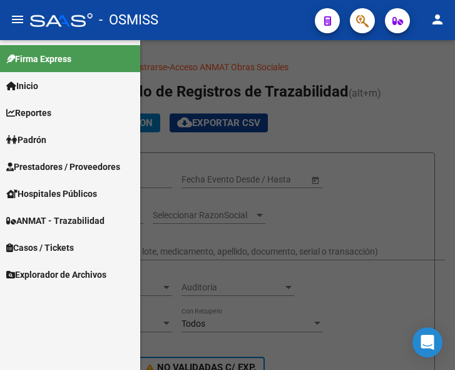
click at [81, 164] on span "Prestadores / Proveedores" at bounding box center [63, 167] width 114 height 14
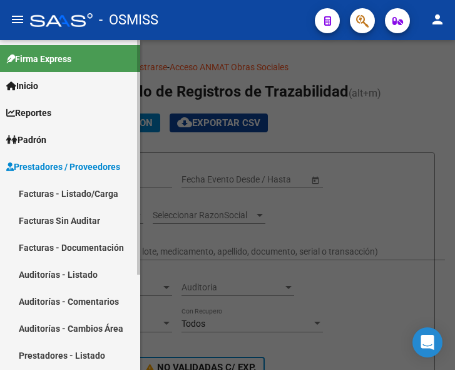
click at [72, 192] on link "Facturas - Listado/Carga" at bounding box center [70, 193] width 140 height 27
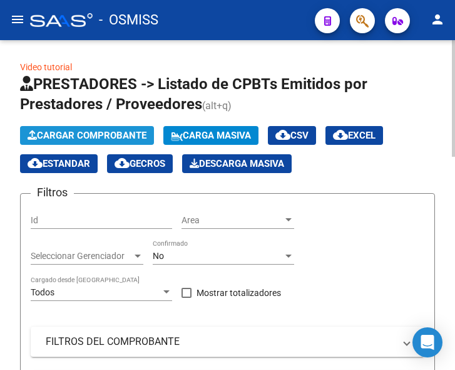
click at [108, 135] on span "Cargar Comprobante" at bounding box center [87, 135] width 119 height 11
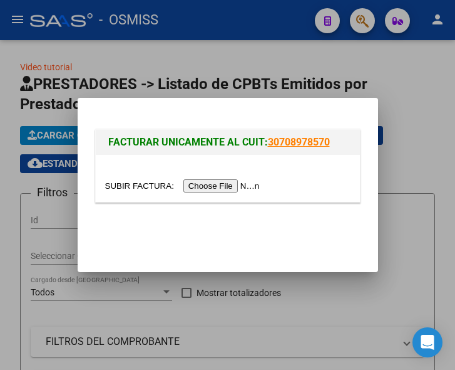
click at [214, 187] on input "file" at bounding box center [184, 185] width 158 height 13
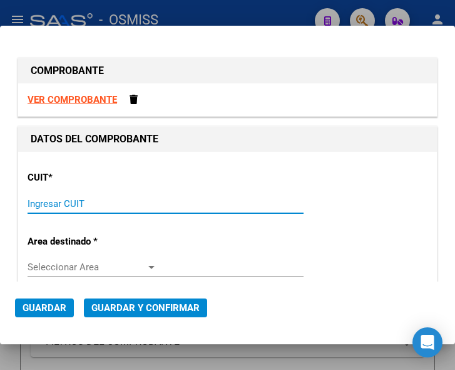
click at [40, 204] on input "Ingresar CUIT" at bounding box center [93, 203] width 130 height 11
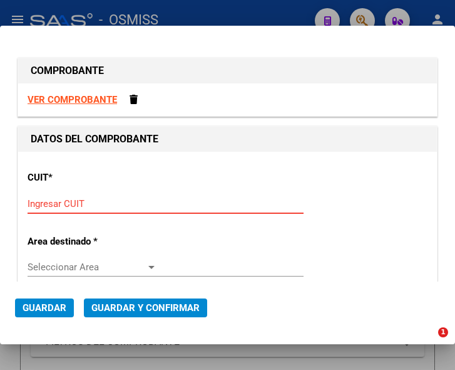
click at [49, 199] on input "Ingresar CUIT" at bounding box center [93, 203] width 130 height 11
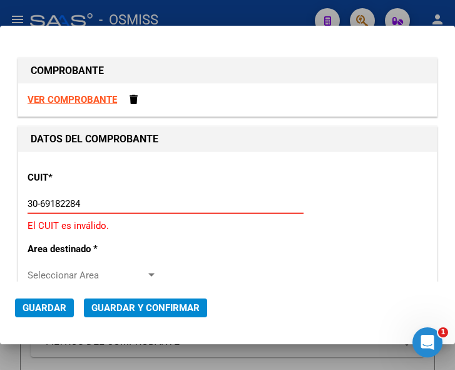
type input "30-69182284-9"
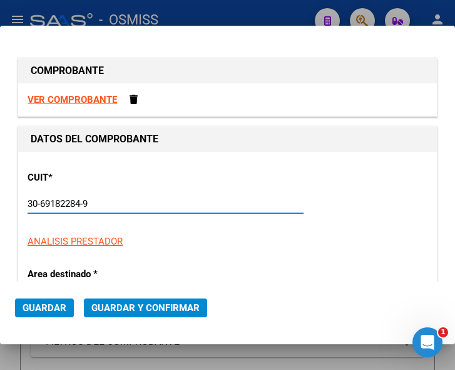
type input "1333"
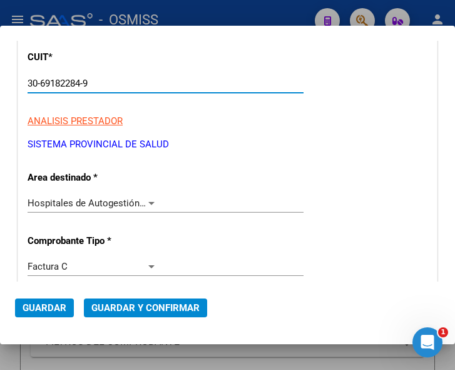
scroll to position [125, 0]
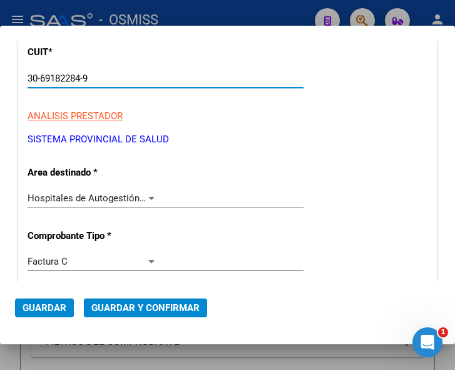
type input "30-69182284-9"
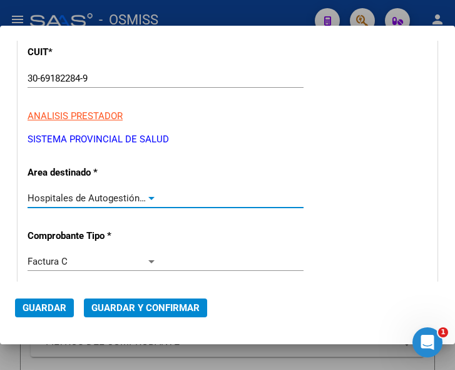
click at [148, 195] on div at bounding box center [151, 198] width 11 height 10
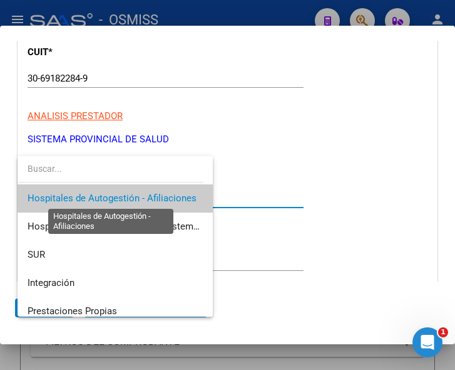
click at [148, 195] on span "Hospitales de Autogestión - Afiliaciones" at bounding box center [112, 197] width 169 height 11
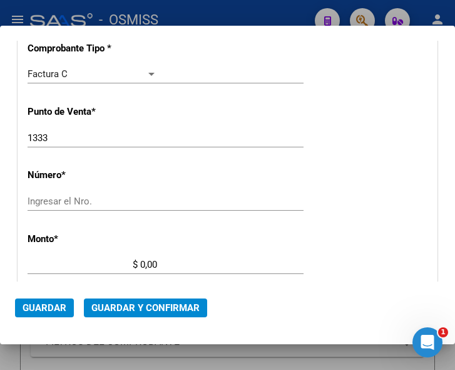
scroll to position [313, 0]
click at [54, 134] on input "1333" at bounding box center [93, 137] width 130 height 11
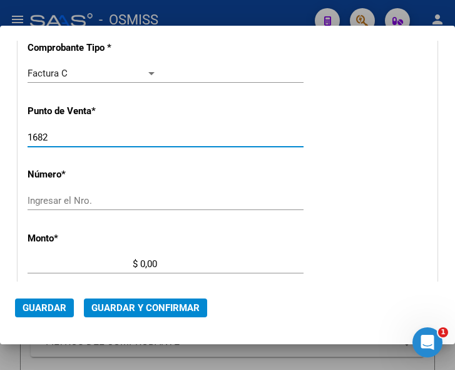
type input "1682"
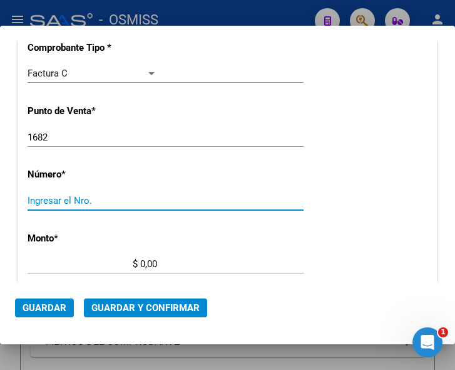
click at [45, 197] on input "Ingresar el Nro." at bounding box center [93, 200] width 130 height 11
type input "15408"
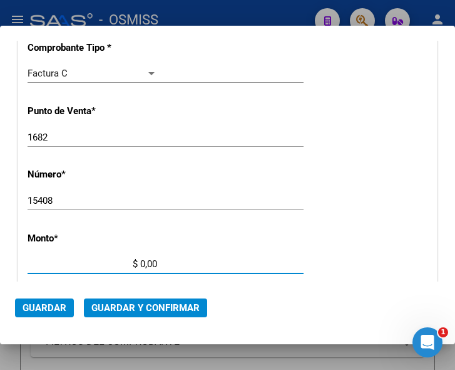
click at [140, 263] on input "$ 0,00" at bounding box center [93, 263] width 130 height 11
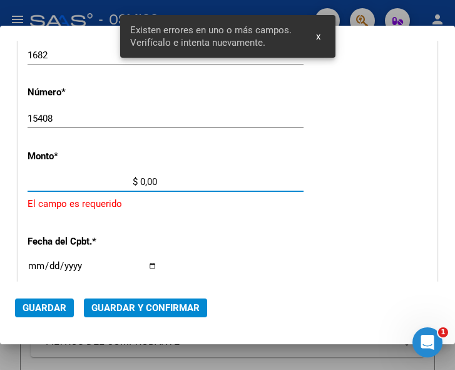
scroll to position [410, 0]
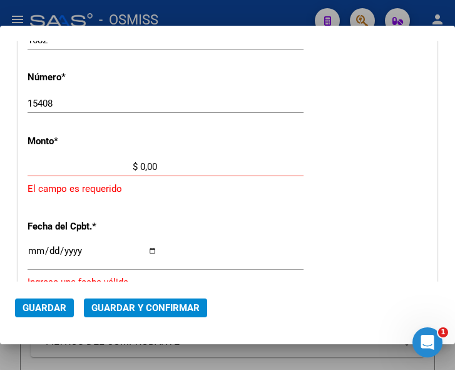
click at [141, 165] on input "$ 0,00" at bounding box center [93, 166] width 130 height 11
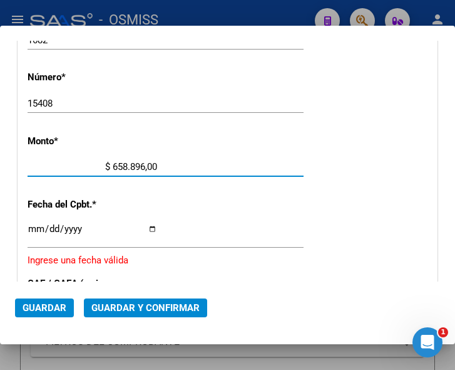
click at [154, 164] on input "$ 658.896,00" at bounding box center [93, 166] width 130 height 11
type input "$ 658.896,85"
click at [34, 229] on input "Ingresar la fecha" at bounding box center [93, 234] width 130 height 20
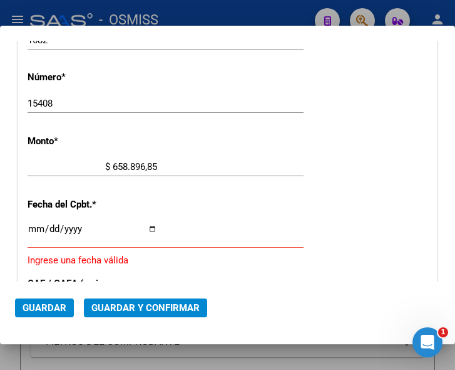
click at [31, 226] on input "Ingresar la fecha" at bounding box center [93, 234] width 130 height 20
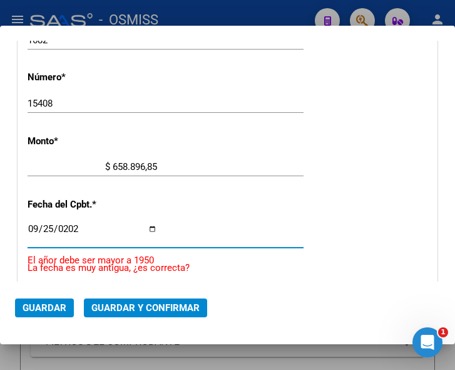
type input "2025-09-25"
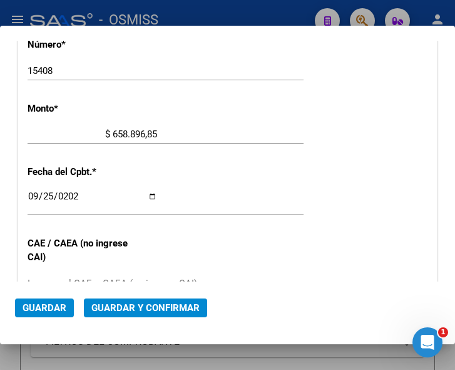
scroll to position [473, 0]
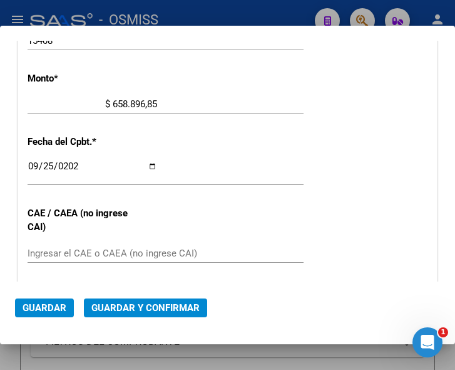
drag, startPoint x: 77, startPoint y: 259, endPoint x: 85, endPoint y: 251, distance: 11.1
click at [82, 257] on div "Ingresar el CAE o CAEA (no ingrese CAI)" at bounding box center [166, 253] width 276 height 19
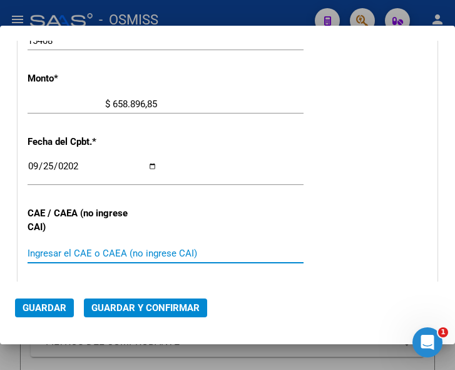
click at [85, 251] on input "Ingresar el CAE o CAEA (no ingrese CAI)" at bounding box center [93, 252] width 130 height 11
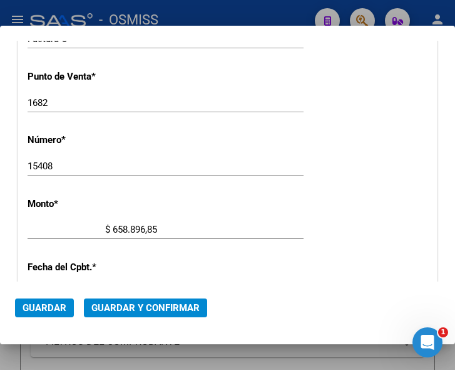
scroll to position [285, 0]
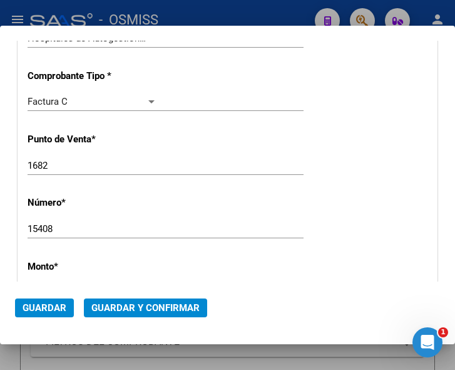
click at [264, 199] on div "CUIT * 30-69182284-9 Ingresar CUIT ANALISIS PRESTADOR SISTEMA PROVINCIAL DE SAL…" at bounding box center [227, 318] width 419 height 902
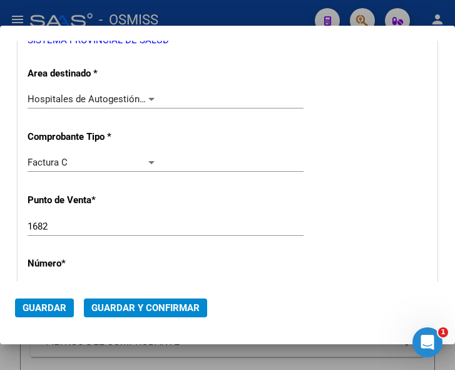
scroll to position [222, 0]
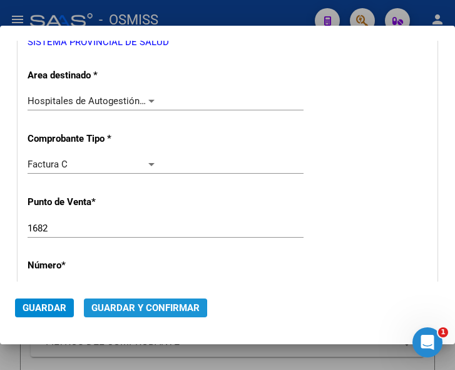
click at [143, 308] on span "Guardar y Confirmar" at bounding box center [145, 307] width 108 height 11
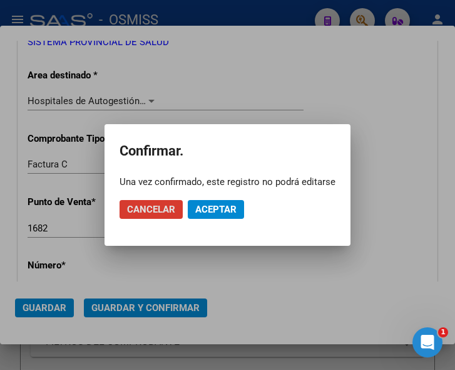
click at [224, 207] on span "Aceptar" at bounding box center [215, 209] width 41 height 11
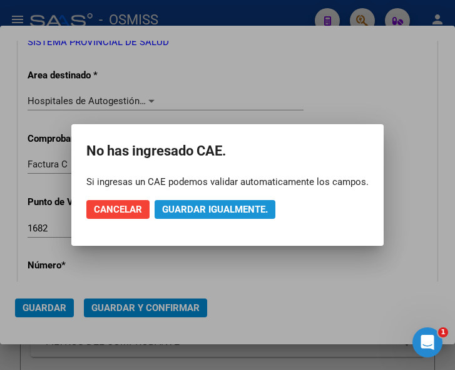
click at [224, 207] on span "Guardar igualmente." at bounding box center [215, 209] width 106 height 11
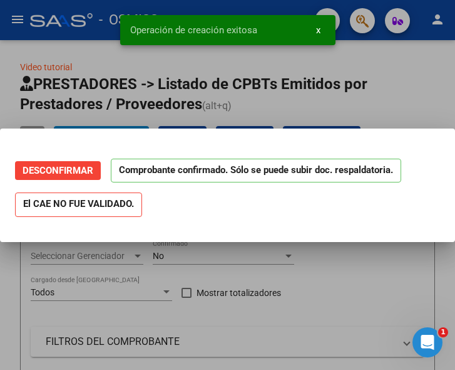
scroll to position [0, 0]
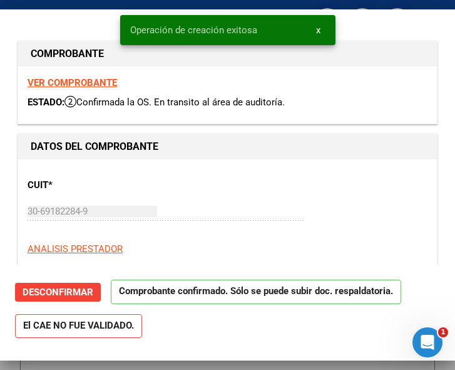
type input "2025-10-25"
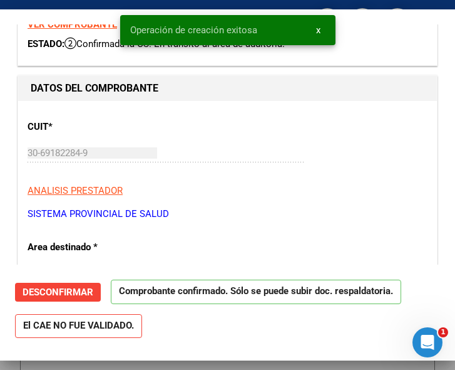
scroll to position [125, 0]
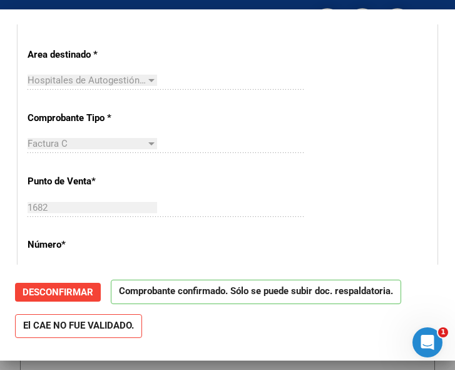
scroll to position [313, 0]
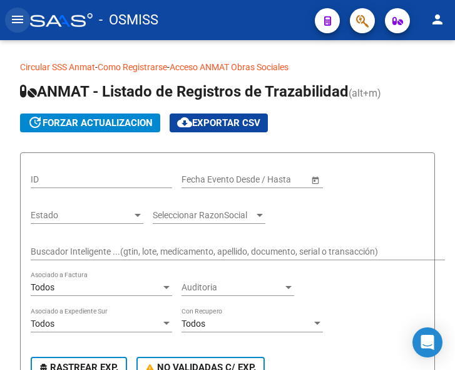
click at [16, 18] on mat-icon "menu" at bounding box center [17, 19] width 15 height 15
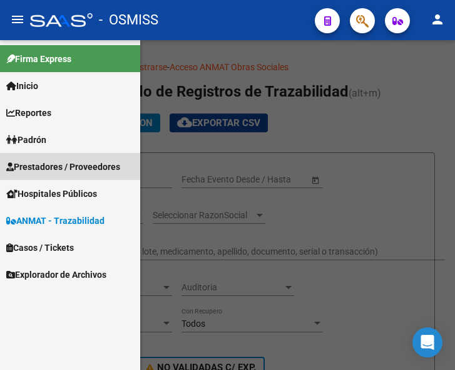
click at [64, 167] on span "Prestadores / Proveedores" at bounding box center [63, 167] width 114 height 14
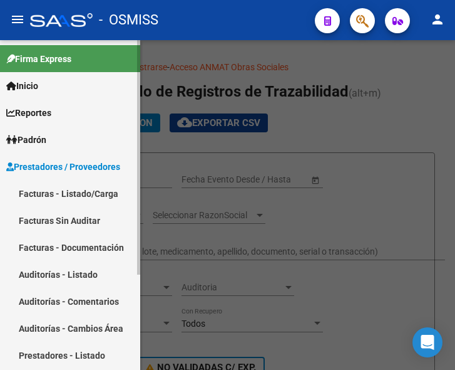
click at [66, 189] on link "Facturas - Listado/Carga" at bounding box center [70, 193] width 140 height 27
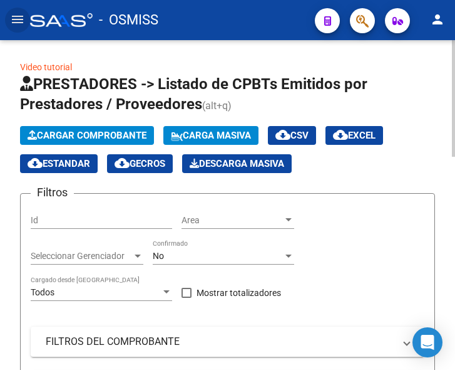
click at [98, 136] on span "Cargar Comprobante" at bounding box center [87, 135] width 119 height 11
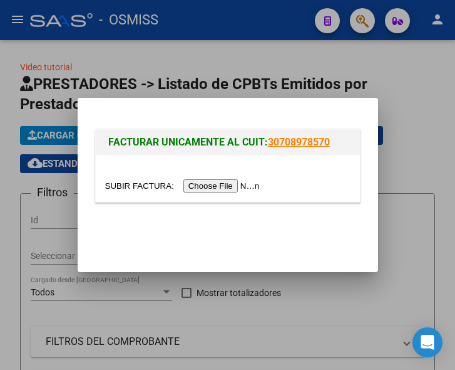
click at [211, 185] on input "file" at bounding box center [184, 185] width 158 height 13
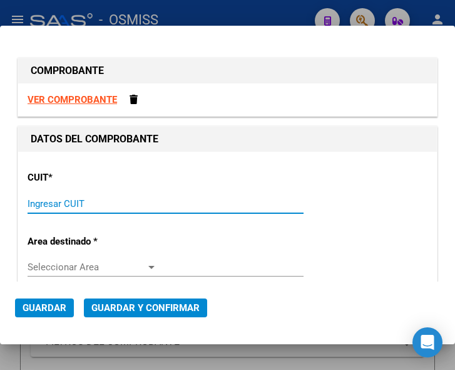
click at [70, 202] on input "Ingresar CUIT" at bounding box center [93, 203] width 130 height 11
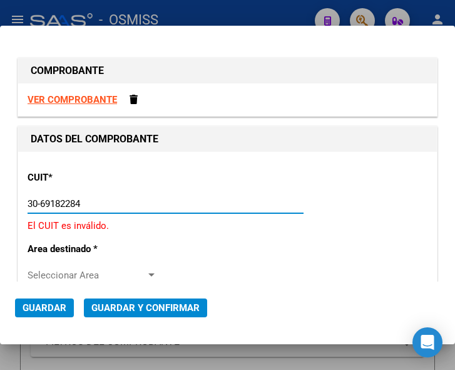
type input "30-69182284-9"
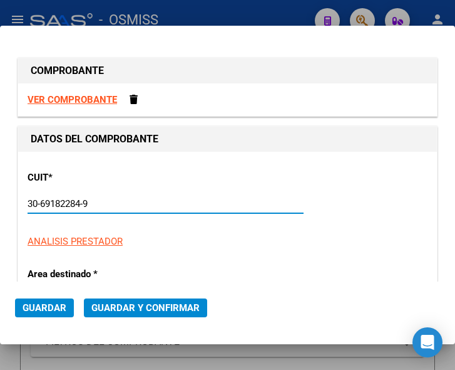
type input "1682"
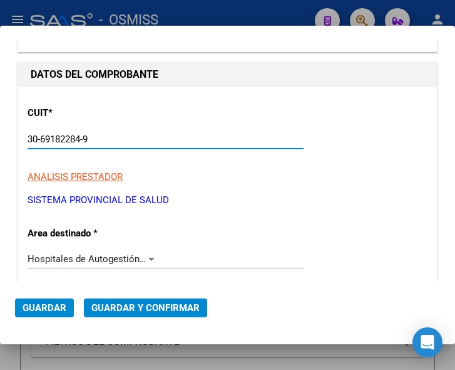
scroll to position [125, 0]
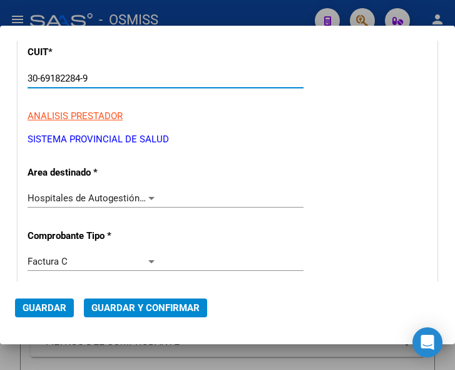
type input "30-69182284-9"
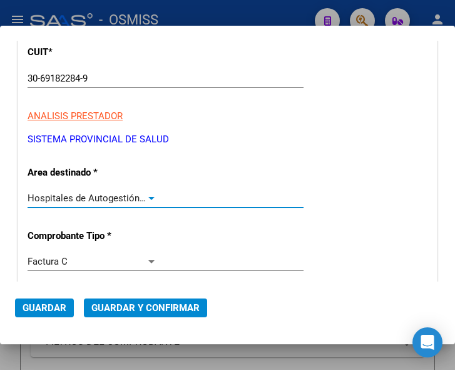
click at [148, 195] on div at bounding box center [151, 198] width 11 height 10
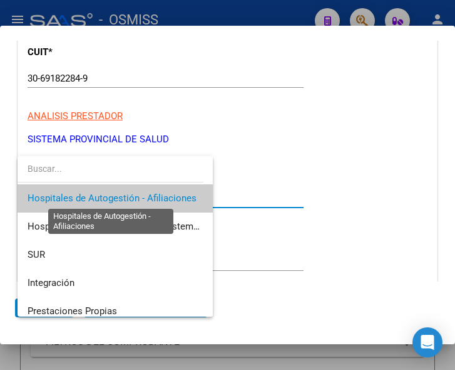
click at [148, 195] on span "Hospitales de Autogestión - Afiliaciones" at bounding box center [112, 197] width 169 height 11
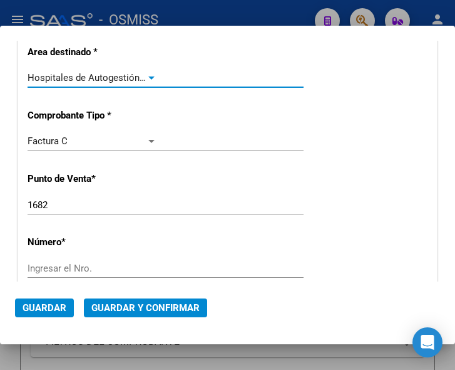
scroll to position [251, 0]
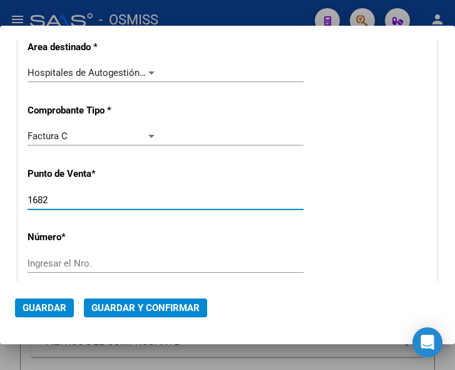
click at [80, 202] on input "1682" at bounding box center [93, 199] width 130 height 11
type input "1661"
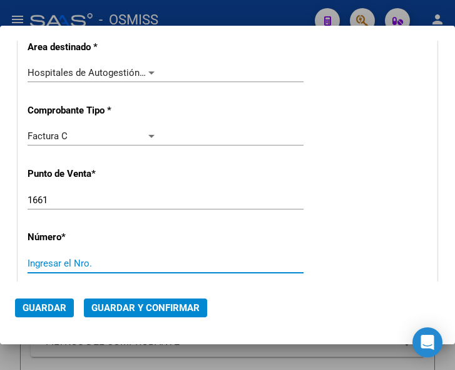
click at [69, 262] on input "Ingresar el Nro." at bounding box center [93, 262] width 130 height 11
type input "34367"
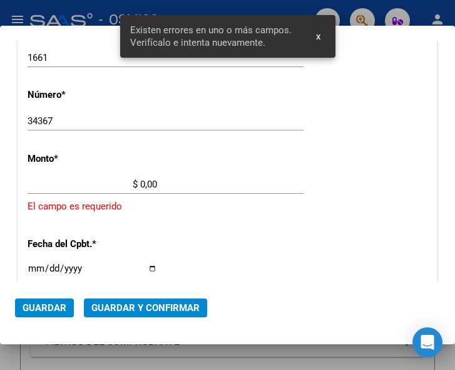
scroll to position [410, 0]
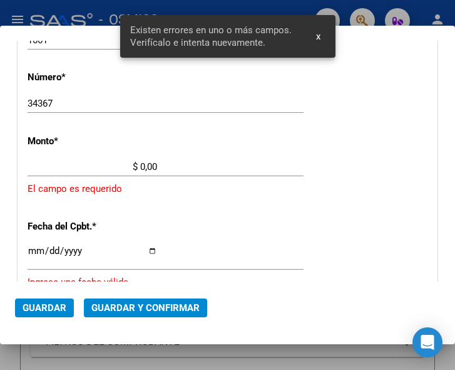
click at [141, 164] on input "$ 0,00" at bounding box center [93, 166] width 130 height 11
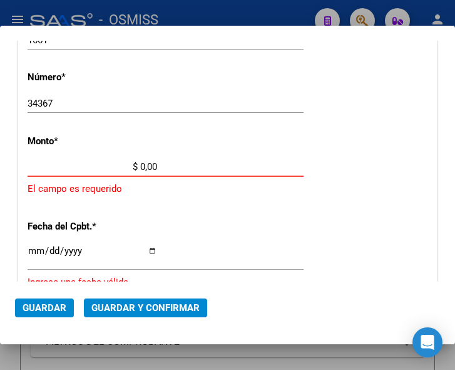
click at [141, 165] on input "$ 0,00" at bounding box center [93, 166] width 130 height 11
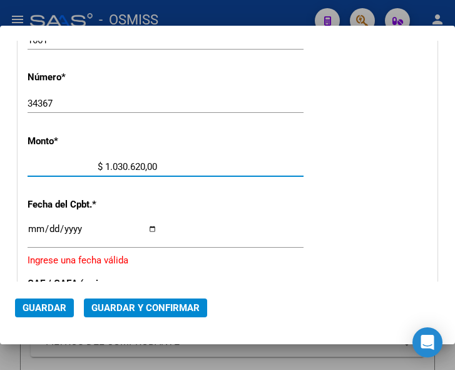
click at [153, 164] on input "$ 1.030.620,00" at bounding box center [93, 166] width 130 height 11
type input "$ 1.030.620,92"
click at [29, 227] on input "Ingresar la fecha" at bounding box center [93, 234] width 130 height 20
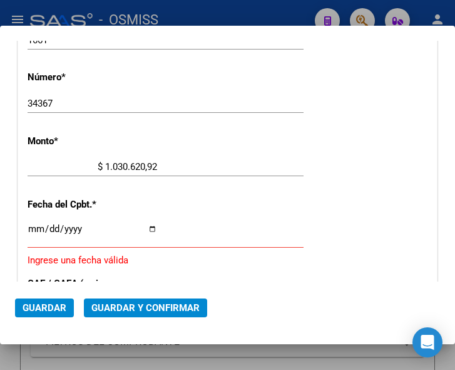
click at [31, 224] on div "Ingresar la fecha" at bounding box center [166, 234] width 276 height 27
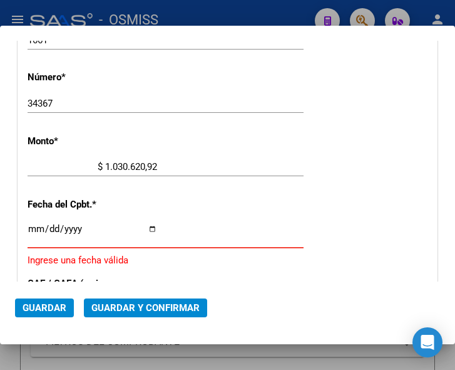
click at [32, 227] on input "Ingresar la fecha" at bounding box center [93, 234] width 130 height 20
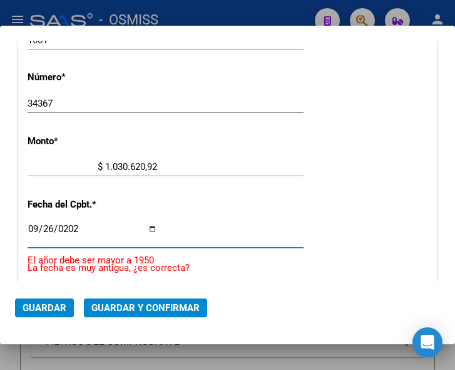
type input "[DATE]"
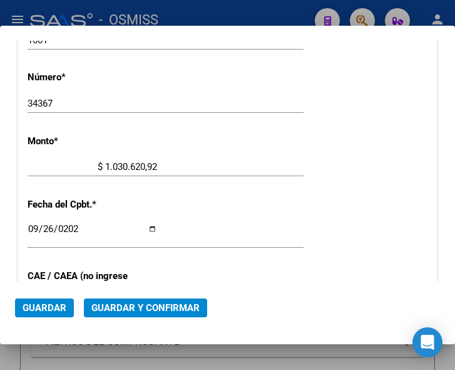
click at [210, 195] on div "CUIT * 30-69182284-9 Ingresar CUIT ANALISIS PRESTADOR SISTEMA PROVINCIAL DE SAL…" at bounding box center [227, 192] width 419 height 902
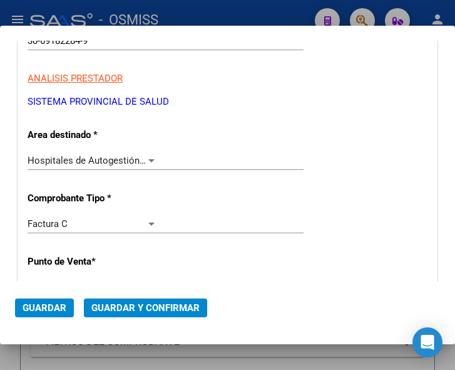
scroll to position [160, 0]
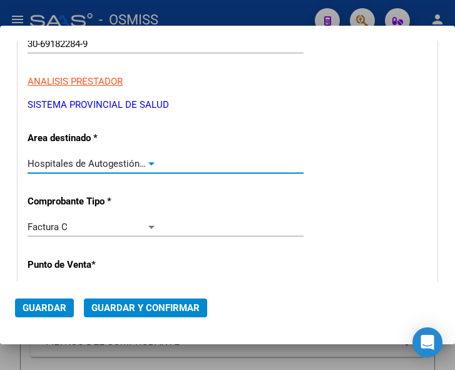
click at [148, 159] on div at bounding box center [151, 163] width 11 height 10
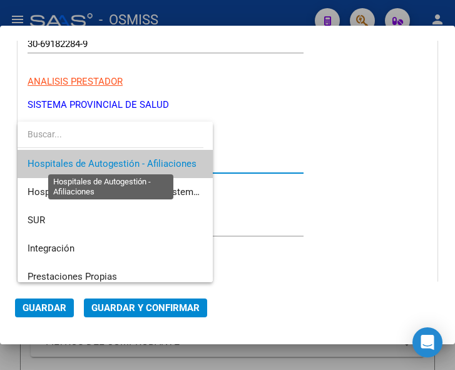
click at [148, 159] on span "Hospitales de Autogestión - Afiliaciones" at bounding box center [112, 163] width 169 height 11
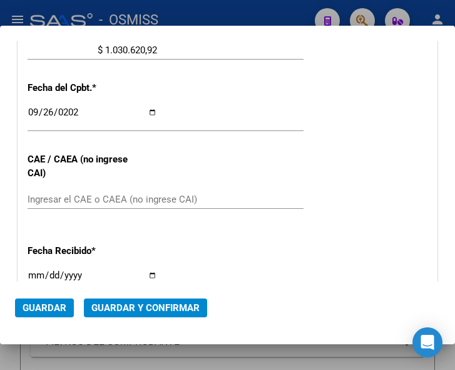
scroll to position [536, 0]
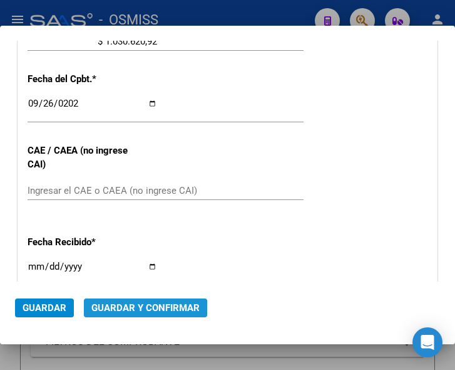
click at [135, 309] on span "Guardar y Confirmar" at bounding box center [145, 307] width 108 height 11
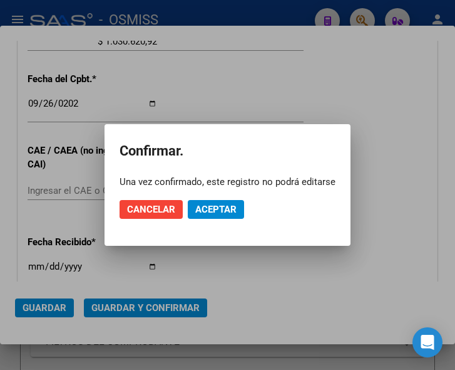
click at [208, 199] on mat-dialog-actions "Cancelar Aceptar" at bounding box center [228, 209] width 216 height 43
click at [210, 209] on span "Aceptar" at bounding box center [215, 209] width 41 height 11
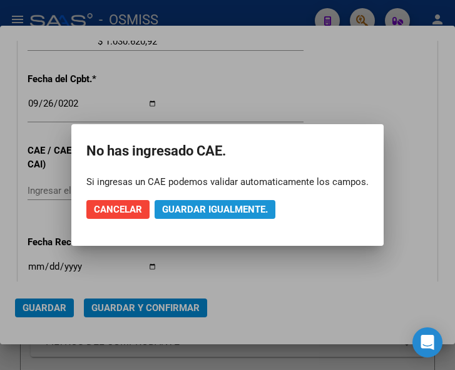
click at [214, 207] on span "Guardar igualmente." at bounding box center [215, 209] width 106 height 11
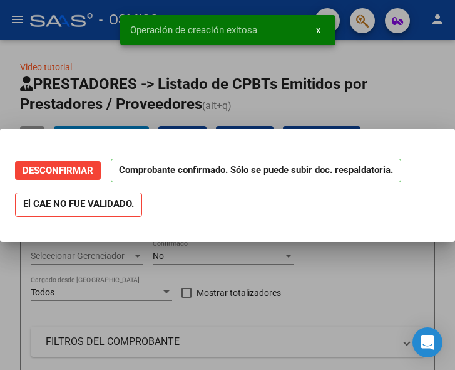
scroll to position [0, 0]
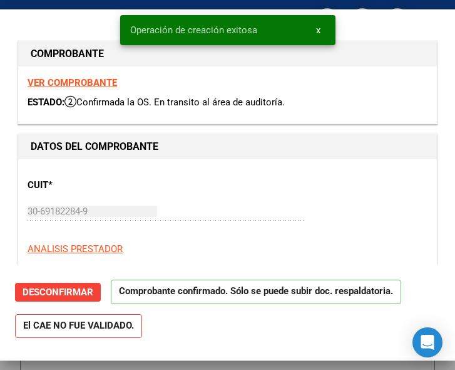
type input "[DATE]"
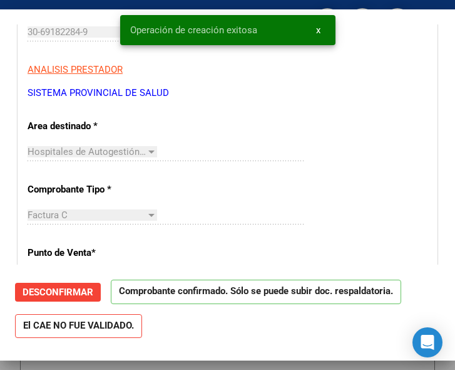
scroll to position [188, 0]
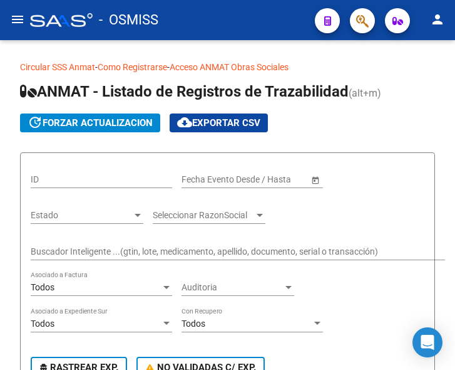
click at [22, 24] on mat-icon "menu" at bounding box center [17, 19] width 15 height 15
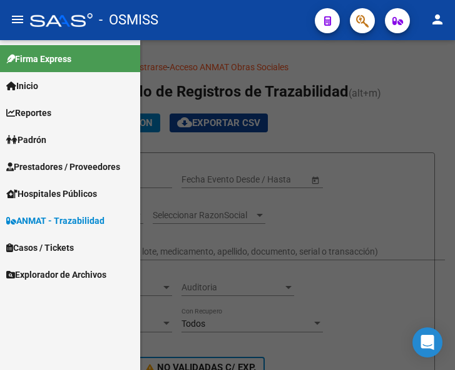
click at [60, 163] on span "Prestadores / Proveedores" at bounding box center [63, 167] width 114 height 14
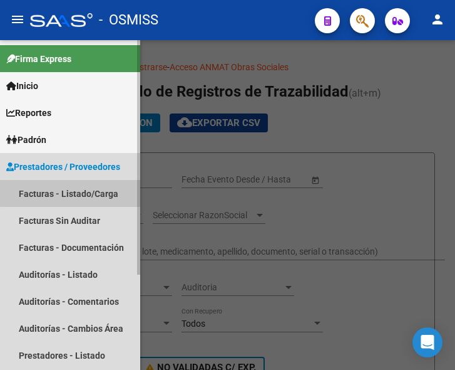
click at [71, 192] on link "Facturas - Listado/Carga" at bounding box center [70, 193] width 140 height 27
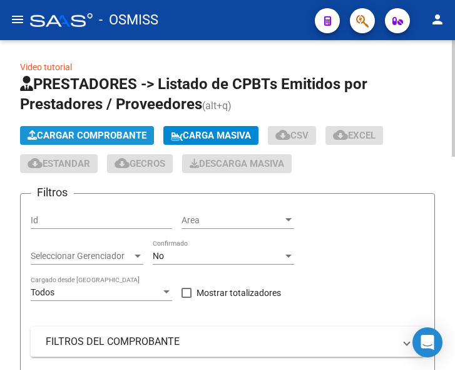
click at [107, 133] on span "Cargar Comprobante" at bounding box center [87, 135] width 119 height 11
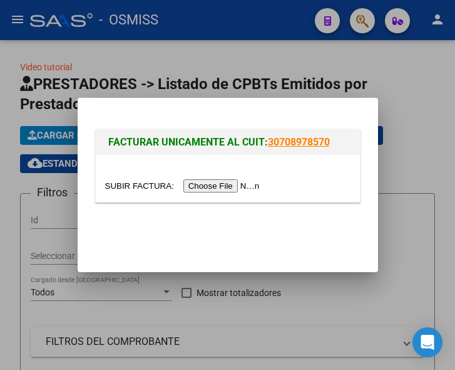
click at [216, 179] on input "file" at bounding box center [184, 185] width 158 height 13
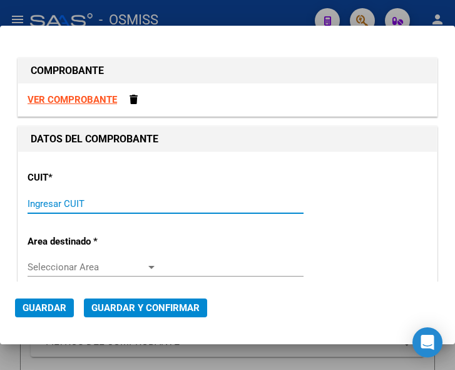
click at [70, 198] on input "Ingresar CUIT" at bounding box center [93, 203] width 130 height 11
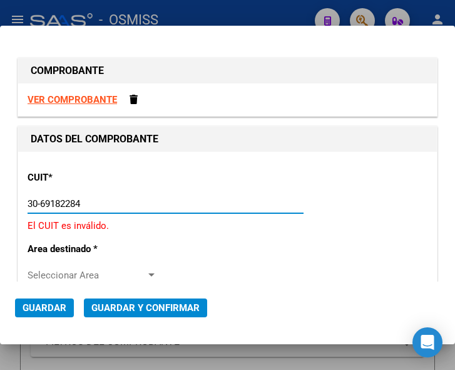
type input "30-69182284-9"
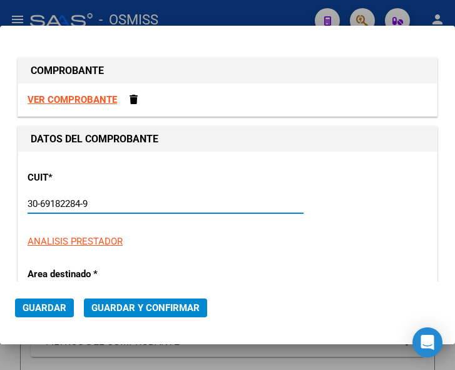
type input "1661"
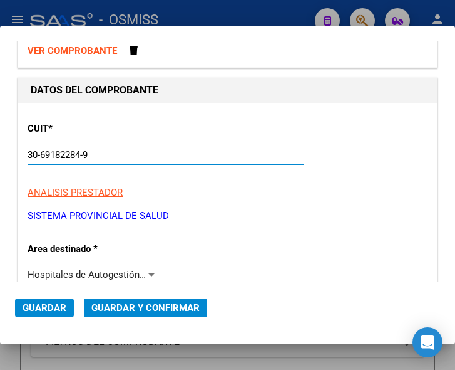
scroll to position [125, 0]
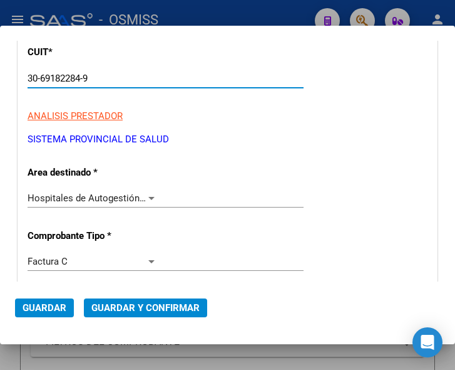
type input "30-69182284-9"
click at [148, 194] on div at bounding box center [151, 198] width 11 height 10
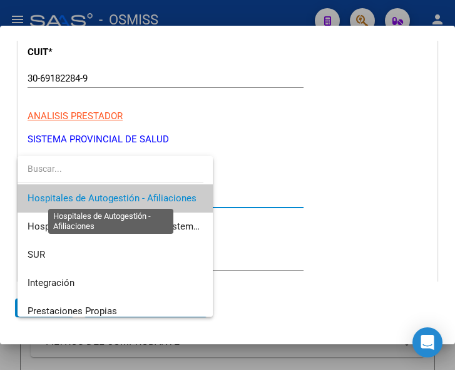
click at [148, 194] on span "Hospitales de Autogestión - Afiliaciones" at bounding box center [112, 197] width 169 height 11
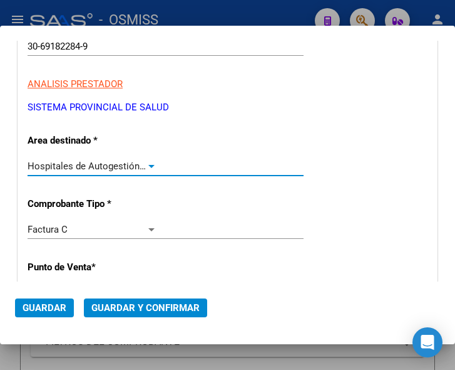
scroll to position [188, 0]
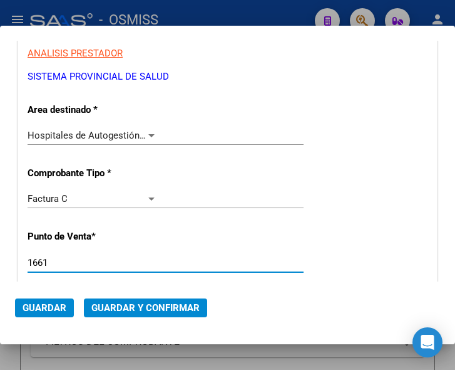
click at [56, 261] on input "1661" at bounding box center [93, 262] width 130 height 11
type input "1504"
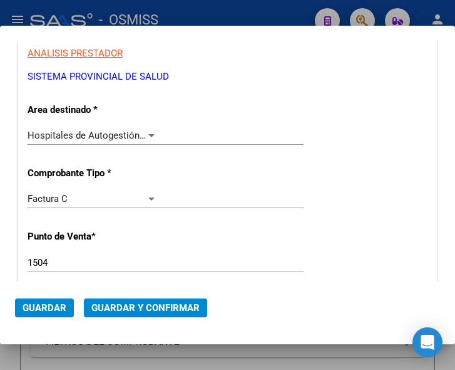
scroll to position [251, 0]
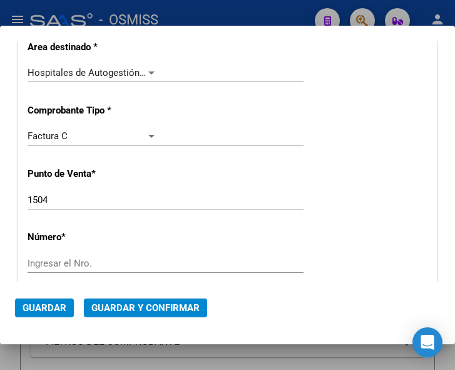
click at [63, 258] on input "Ingresar el Nro." at bounding box center [93, 262] width 130 height 11
type input "2480"
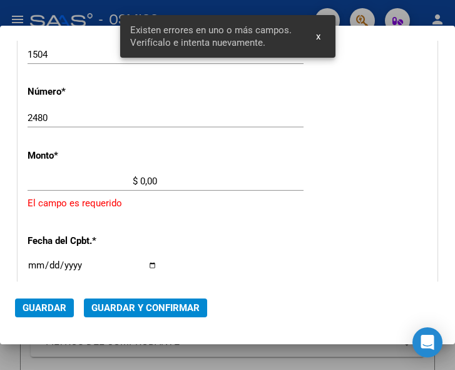
scroll to position [410, 0]
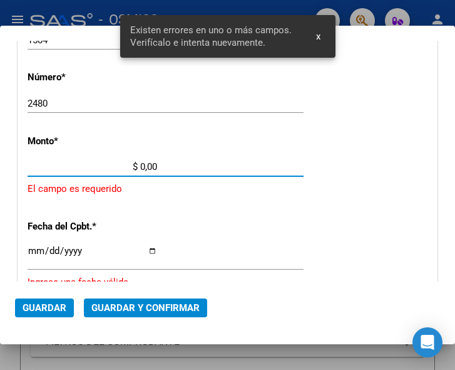
click at [140, 165] on input "$ 0,00" at bounding box center [93, 166] width 130 height 11
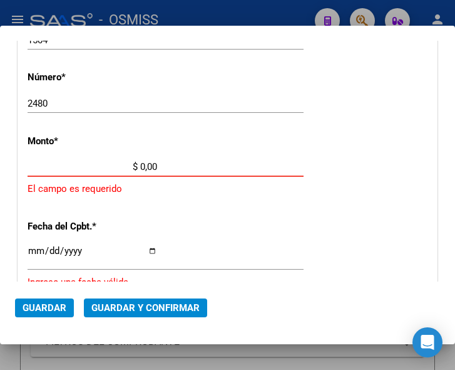
click at [140, 164] on input "$ 0,00" at bounding box center [93, 166] width 130 height 11
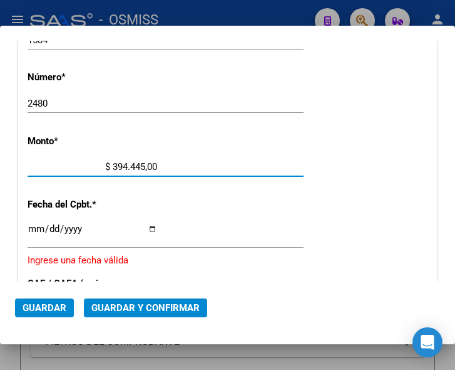
click at [153, 165] on input "$ 394.445,00" at bounding box center [93, 166] width 130 height 11
type input "$ 394.445,95"
click at [32, 226] on input "Ingresar la fecha" at bounding box center [93, 234] width 130 height 20
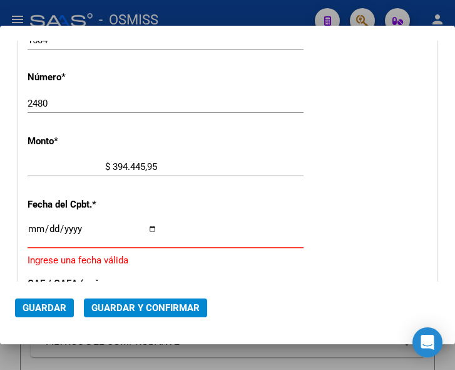
click at [31, 229] on input "Ingresar la fecha" at bounding box center [93, 234] width 130 height 20
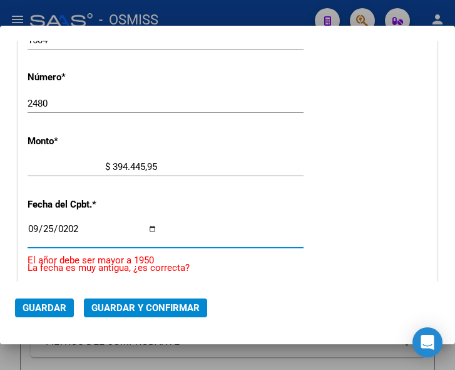
type input "2025-09-25"
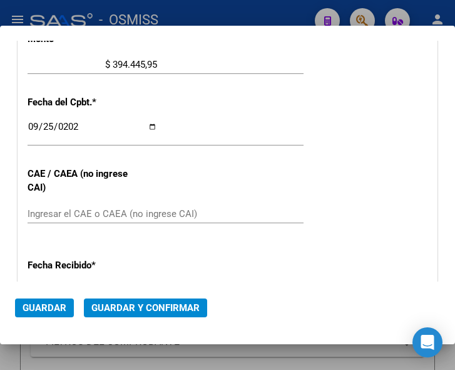
scroll to position [536, 0]
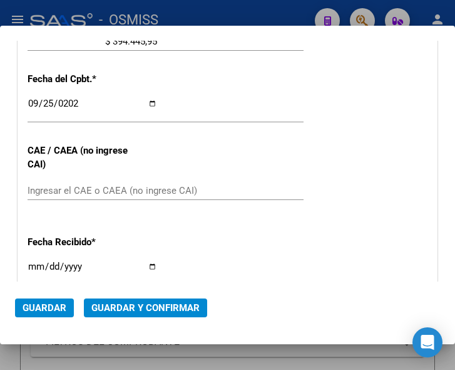
click at [71, 183] on div "Ingresar el CAE o CAEA (no ingrese CAI)" at bounding box center [166, 190] width 276 height 19
click at [309, 144] on div "CUIT * 30-69182284-9 Ingresar CUIT ANALISIS PRESTADOR SISTEMA PROVINCIAL DE SAL…" at bounding box center [227, 67] width 419 height 902
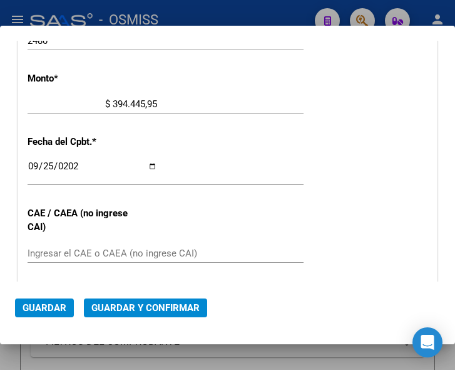
click at [202, 138] on div "CUIT * 30-69182284-9 Ingresar CUIT ANALISIS PRESTADOR SISTEMA PROVINCIAL DE SAL…" at bounding box center [227, 130] width 419 height 902
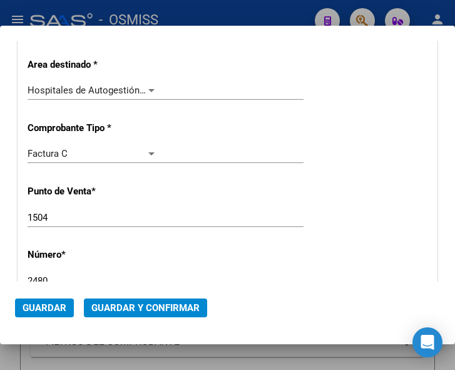
scroll to position [160, 0]
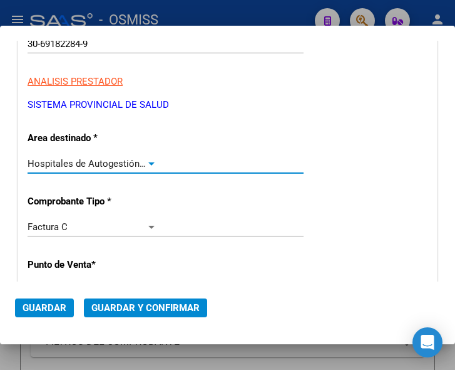
click at [150, 162] on div at bounding box center [151, 163] width 6 height 3
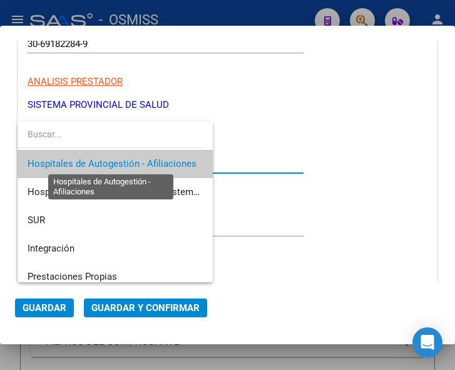
click at [150, 162] on span "Hospitales de Autogestión - Afiliaciones" at bounding box center [112, 163] width 169 height 11
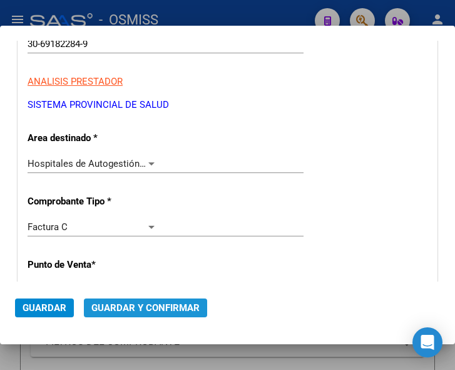
click at [147, 308] on span "Guardar y Confirmar" at bounding box center [145, 307] width 108 height 11
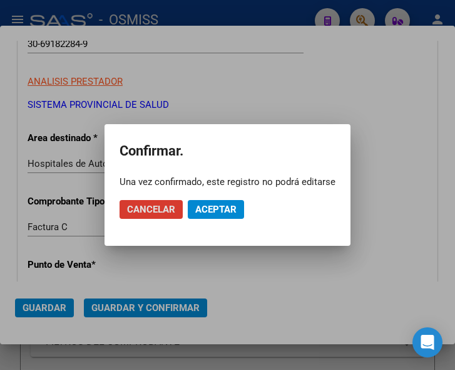
click at [213, 206] on span "Aceptar" at bounding box center [215, 209] width 41 height 11
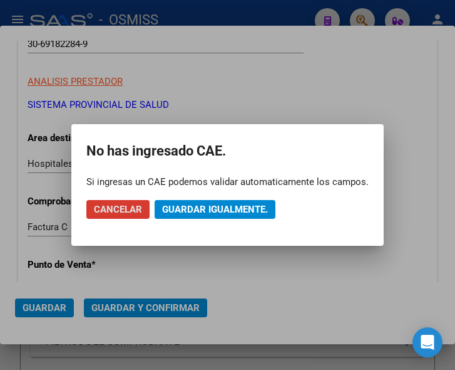
click at [213, 204] on span "Guardar igualmente." at bounding box center [215, 209] width 106 height 11
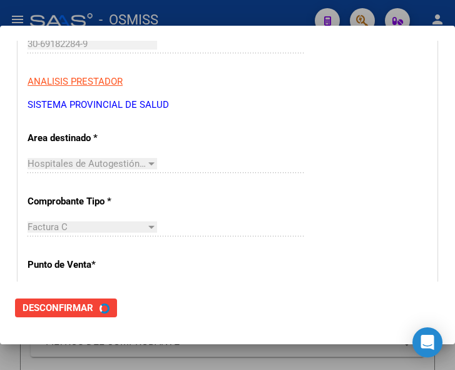
scroll to position [0, 0]
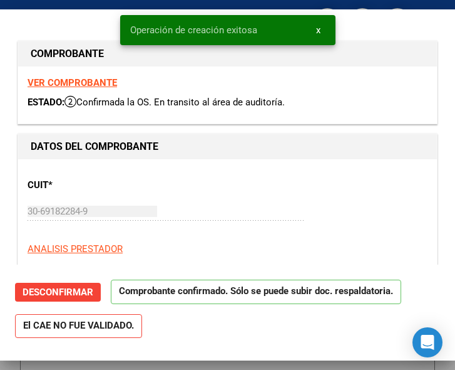
type input "2025-10-25"
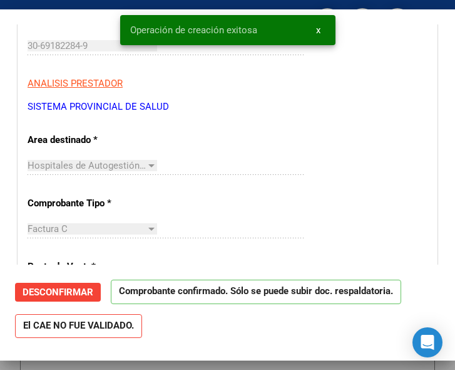
scroll to position [188, 0]
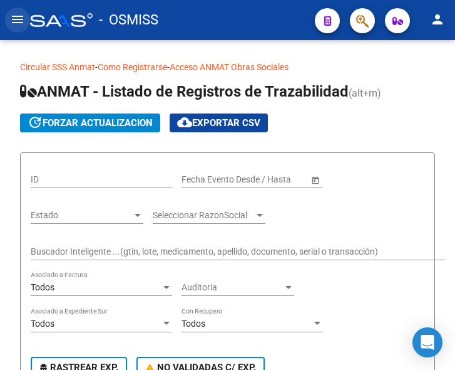
click at [13, 18] on mat-icon "menu" at bounding box center [17, 19] width 15 height 15
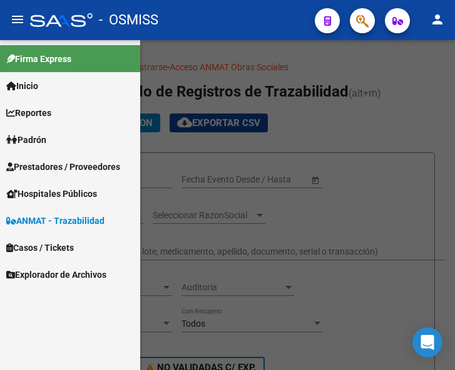
click at [56, 168] on span "Prestadores / Proveedores" at bounding box center [63, 167] width 114 height 14
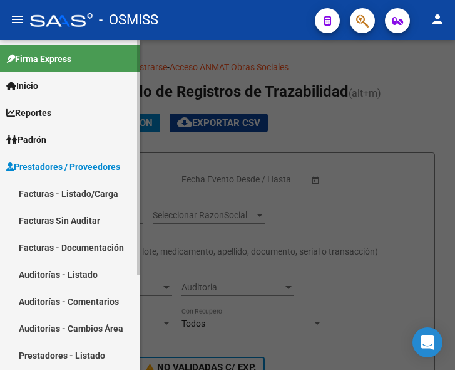
click at [63, 191] on link "Facturas - Listado/Carga" at bounding box center [70, 193] width 140 height 27
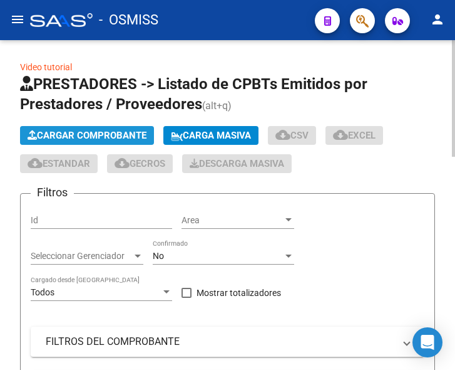
click at [113, 134] on span "Cargar Comprobante" at bounding box center [87, 135] width 119 height 11
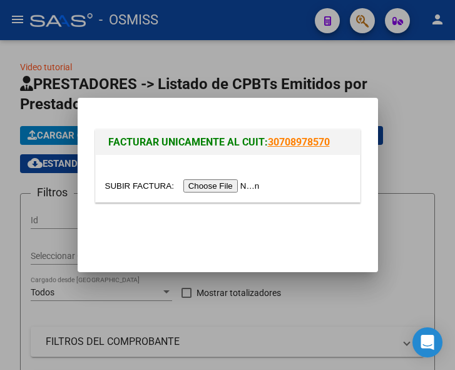
click at [224, 187] on input "file" at bounding box center [184, 185] width 158 height 13
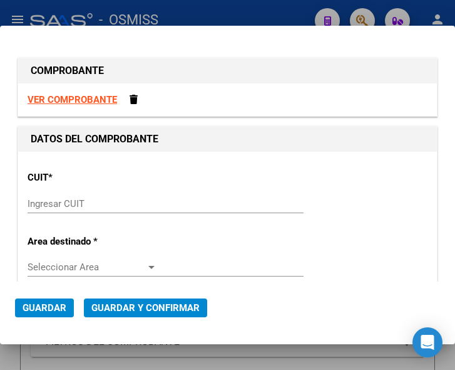
click at [77, 199] on input "Ingresar CUIT" at bounding box center [93, 203] width 130 height 11
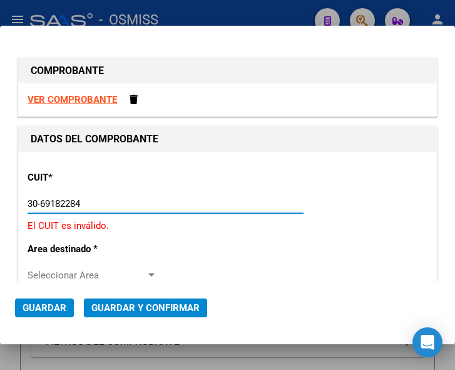
type input "30-69182284-9"
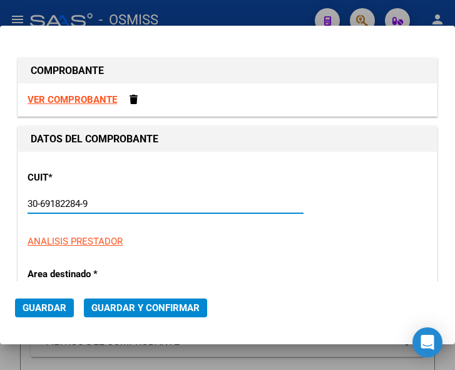
type input "1504"
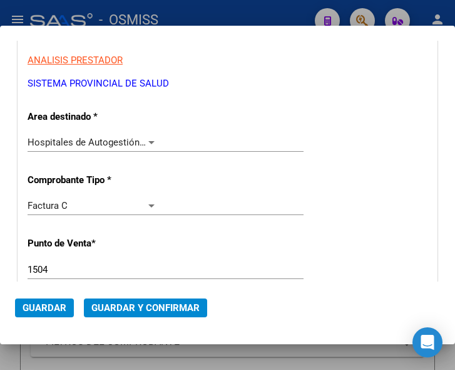
scroll to position [188, 0]
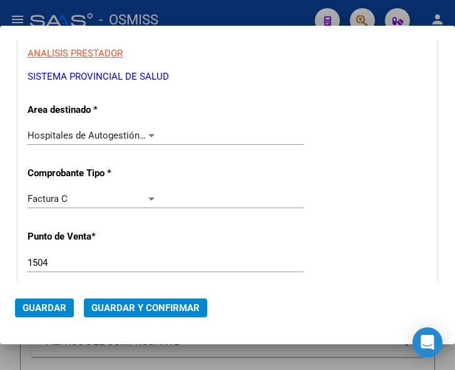
type input "30-69182284-9"
click at [148, 133] on div at bounding box center [151, 135] width 11 height 10
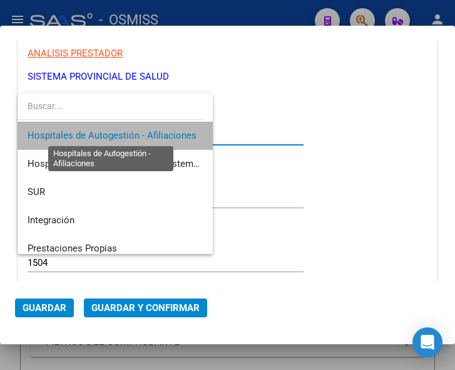
click at [148, 133] on span "Hospitales de Autogestión - Afiliaciones" at bounding box center [112, 135] width 169 height 11
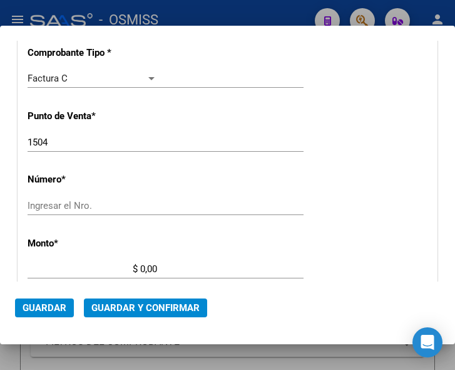
scroll to position [313, 0]
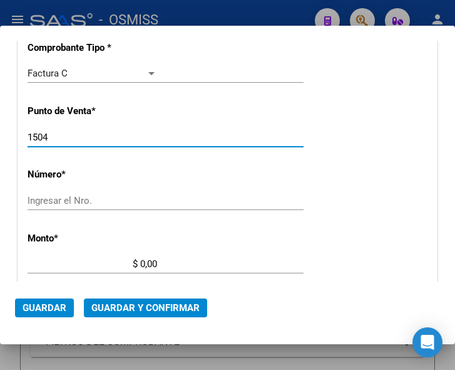
click at [66, 138] on input "1504" at bounding box center [93, 137] width 130 height 11
type input "1503"
click at [64, 195] on input "Ingresar el Nro." at bounding box center [93, 200] width 130 height 11
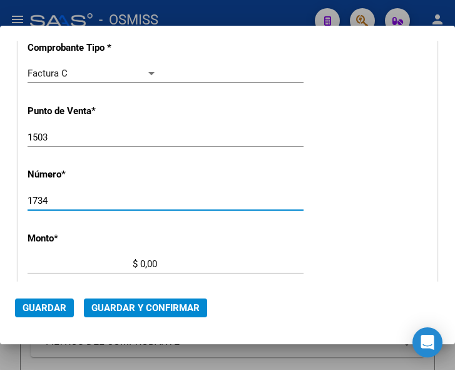
type input "1734"
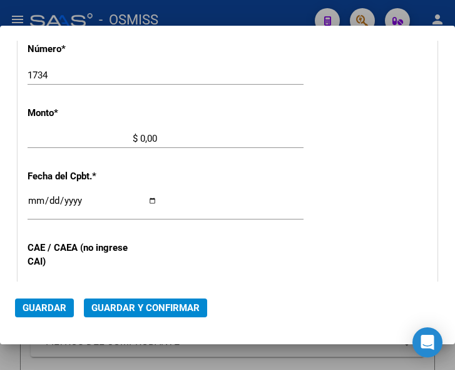
scroll to position [410, 0]
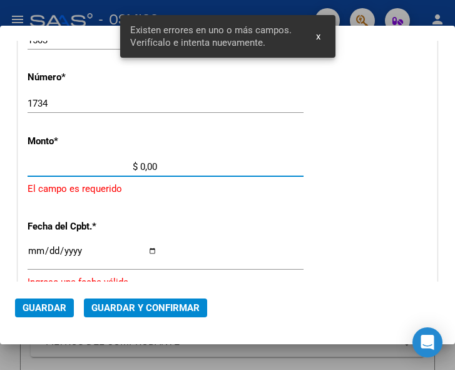
click at [141, 165] on input "$ 0,00" at bounding box center [93, 166] width 130 height 11
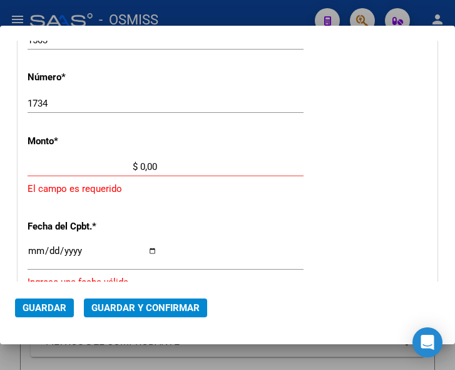
click at [140, 165] on input "$ 0,00" at bounding box center [93, 166] width 130 height 11
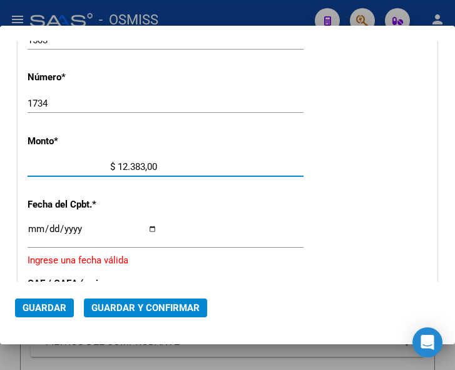
click at [152, 164] on input "$ 12.383,00" at bounding box center [93, 166] width 130 height 11
type input "$ 12.383,33"
click at [34, 230] on input "Ingresar la fecha" at bounding box center [93, 234] width 130 height 20
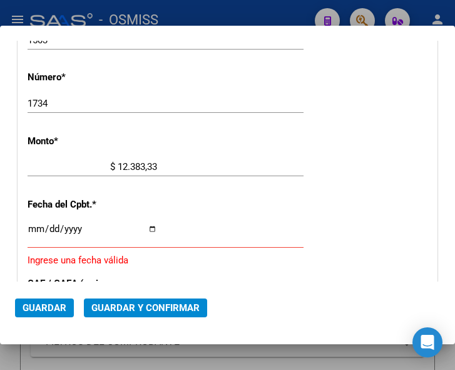
click at [30, 227] on input "Ingresar la fecha" at bounding box center [93, 234] width 130 height 20
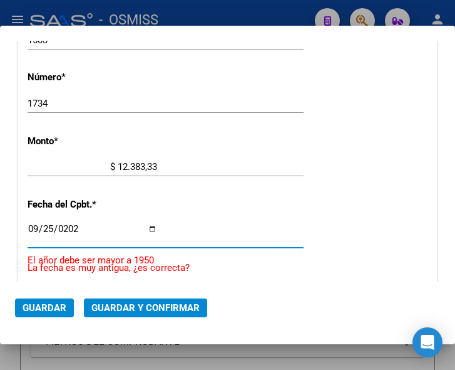
type input "[DATE]"
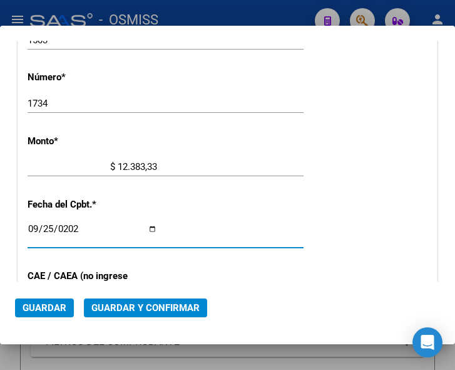
scroll to position [473, 0]
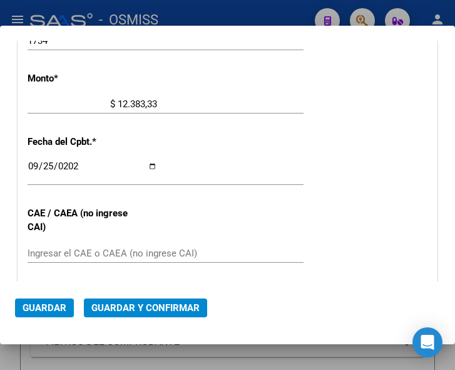
click at [254, 170] on div "2025-09-25 Ingresar la fecha" at bounding box center [166, 171] width 276 height 27
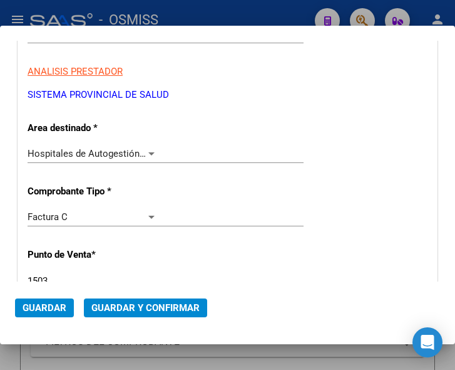
scroll to position [160, 0]
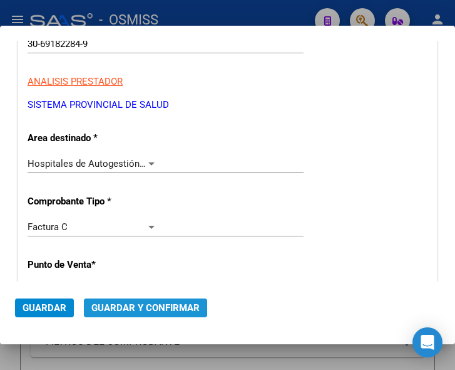
click at [142, 306] on span "Guardar y Confirmar" at bounding box center [145, 307] width 108 height 11
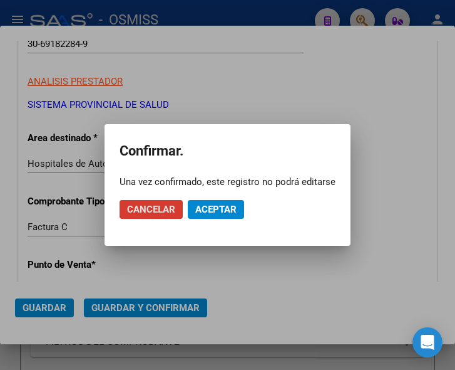
click at [217, 207] on span "Aceptar" at bounding box center [215, 209] width 41 height 11
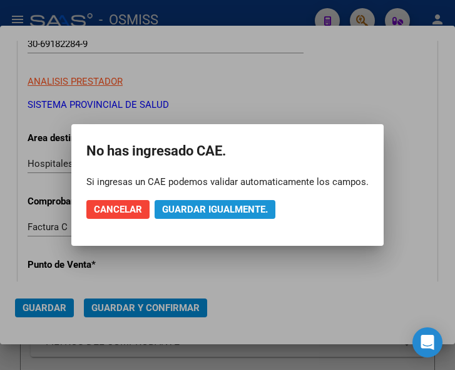
click at [217, 207] on span "Guardar igualmente." at bounding box center [215, 209] width 106 height 11
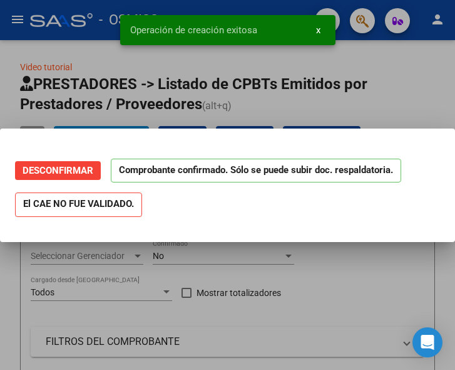
scroll to position [0, 0]
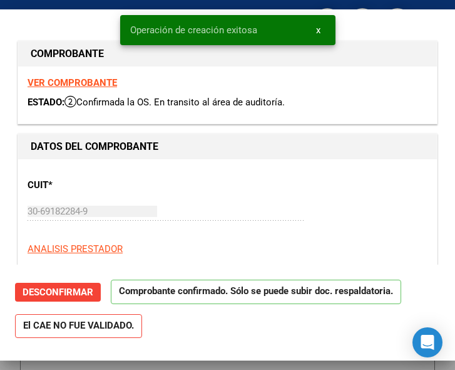
type input "2025-10-25"
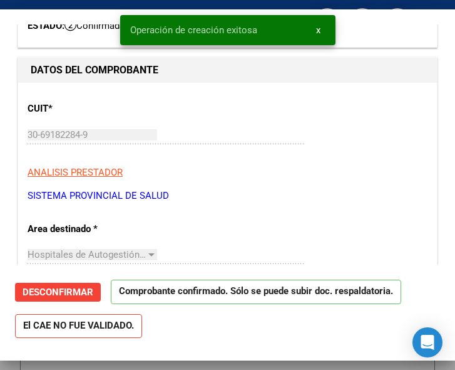
scroll to position [188, 0]
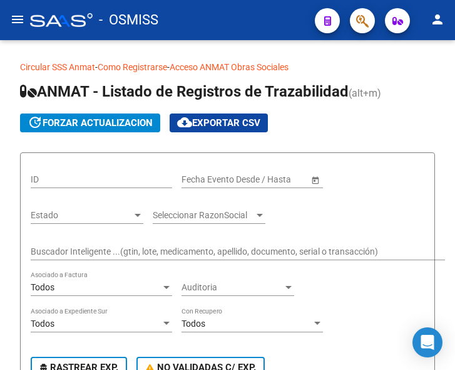
click at [12, 14] on mat-icon "menu" at bounding box center [17, 19] width 15 height 15
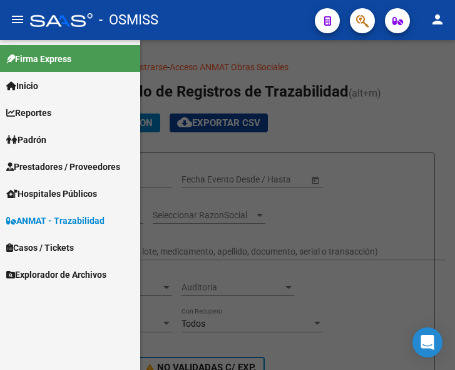
click at [67, 165] on span "Prestadores / Proveedores" at bounding box center [63, 167] width 114 height 14
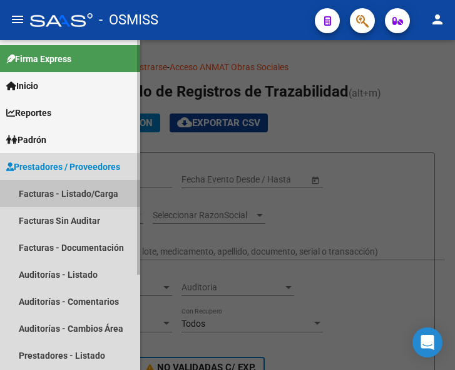
click at [73, 187] on link "Facturas - Listado/Carga" at bounding box center [70, 193] width 140 height 27
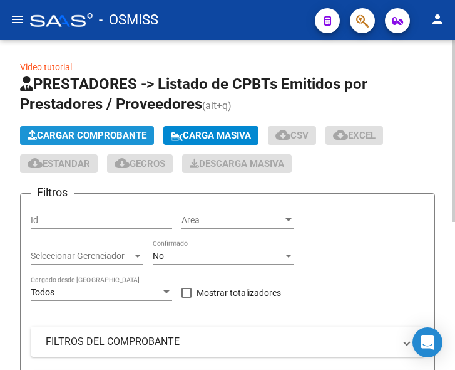
click at [115, 137] on span "Cargar Comprobante" at bounding box center [87, 135] width 119 height 11
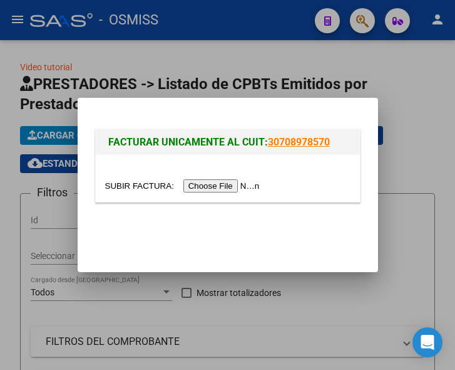
click at [225, 183] on input "file" at bounding box center [184, 185] width 158 height 13
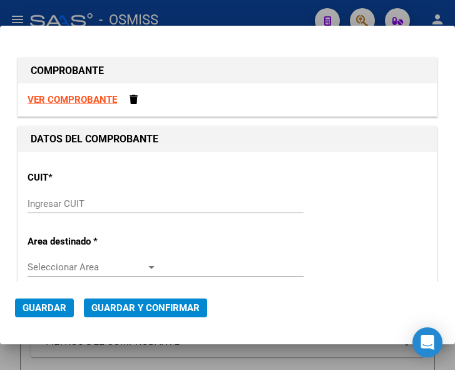
click at [59, 204] on input "Ingresar CUIT" at bounding box center [93, 203] width 130 height 11
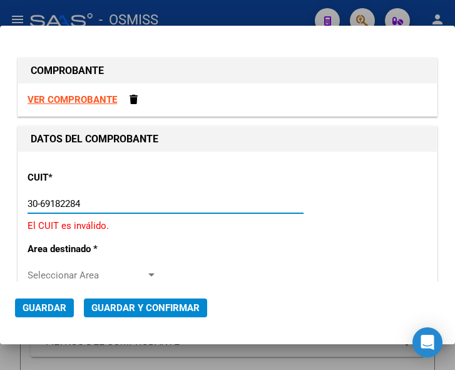
type input "30-69182284-9"
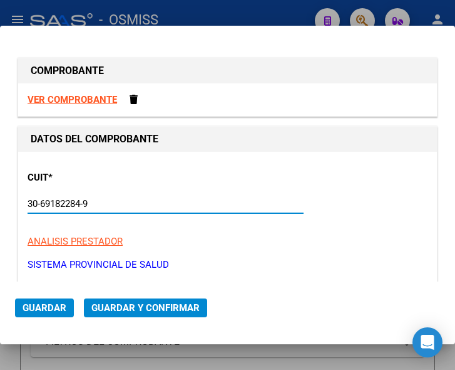
type input "1503"
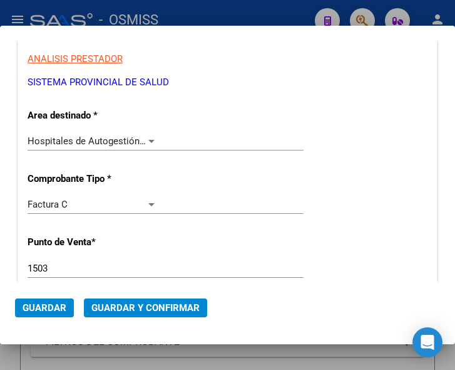
scroll to position [188, 0]
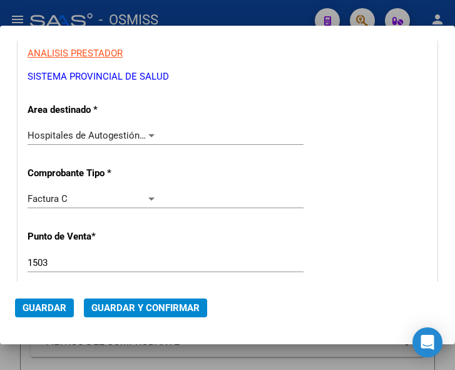
type input "30-69182284-9"
click at [148, 134] on div at bounding box center [151, 135] width 6 height 3
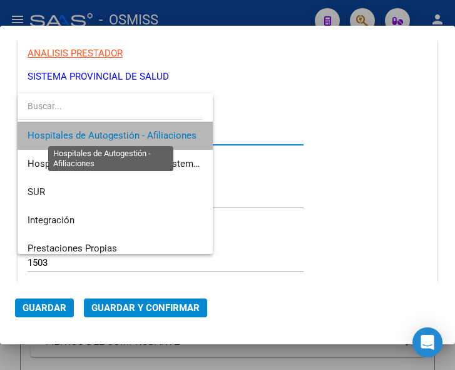
click at [148, 134] on span "Hospitales de Autogestión - Afiliaciones" at bounding box center [112, 135] width 169 height 11
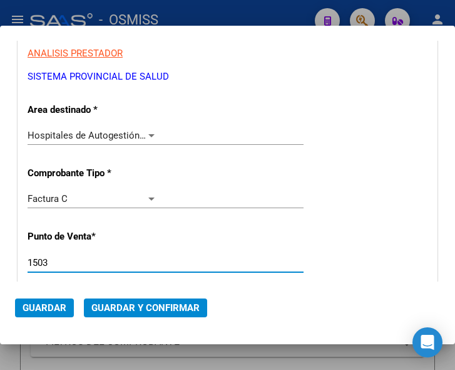
click at [51, 262] on input "1503" at bounding box center [93, 262] width 130 height 11
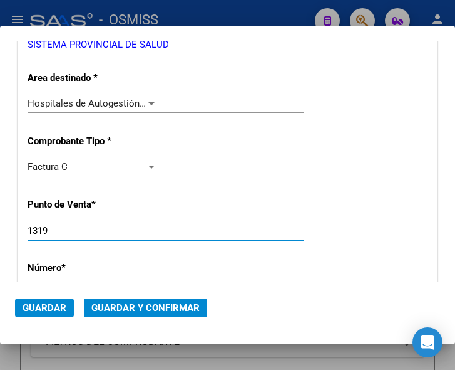
scroll to position [251, 0]
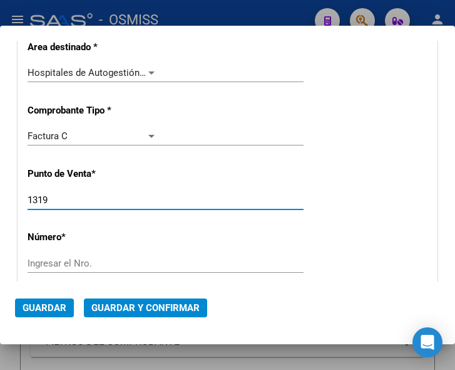
type input "1319"
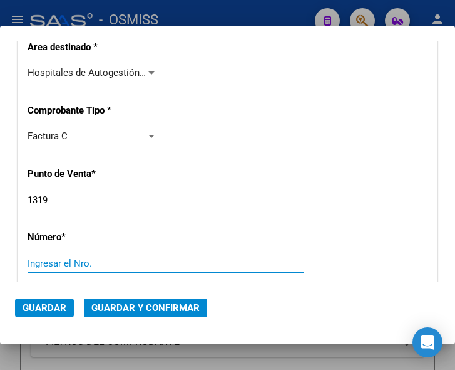
click at [63, 264] on input "Ingresar el Nro." at bounding box center [93, 262] width 130 height 11
type input "8115"
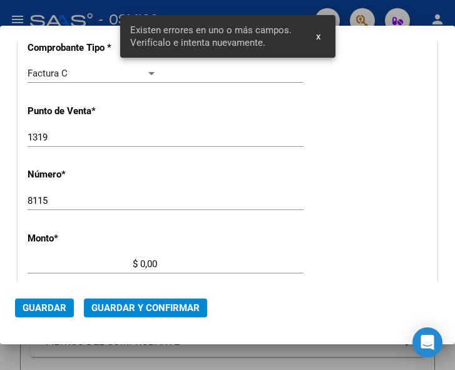
scroll to position [410, 0]
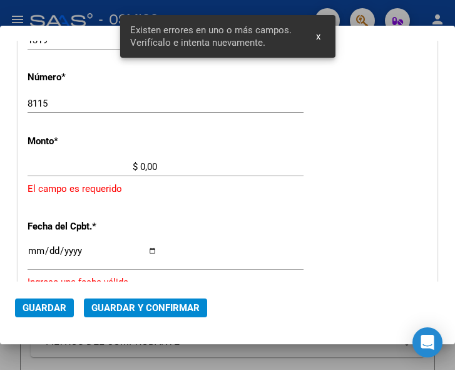
click at [142, 164] on input "$ 0,00" at bounding box center [93, 166] width 130 height 11
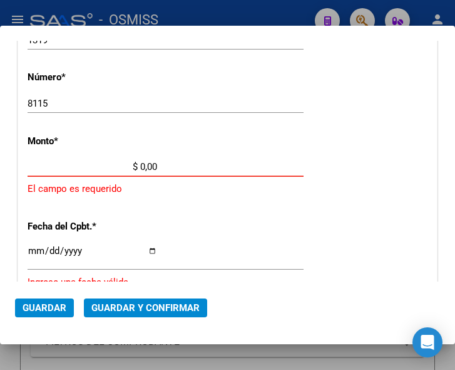
click at [140, 165] on input "$ 0,00" at bounding box center [93, 166] width 130 height 11
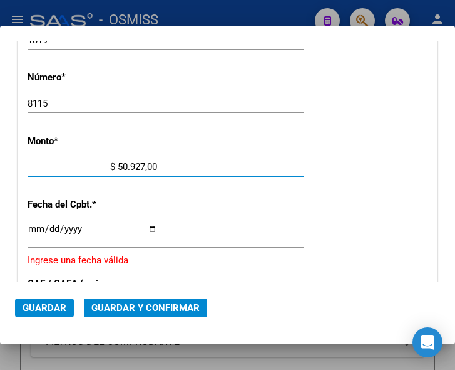
click at [153, 163] on input "$ 50.927,00" at bounding box center [93, 166] width 130 height 11
type input "$ 50.927,85"
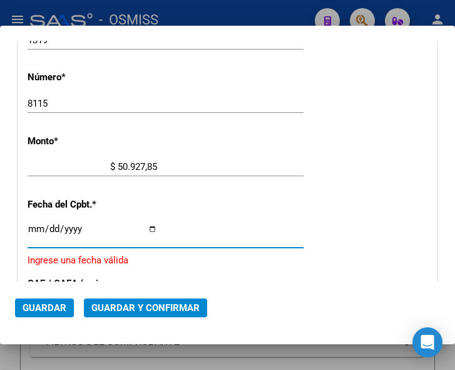
click at [33, 227] on input "Ingresar la fecha" at bounding box center [93, 234] width 130 height 20
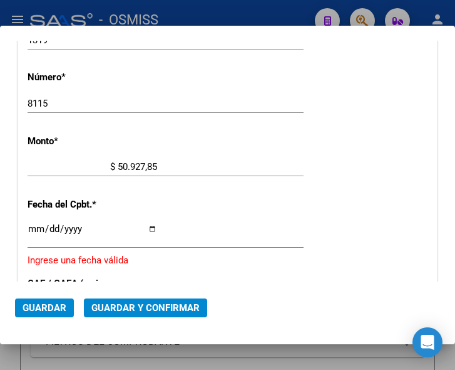
click at [36, 227] on input "Ingresar la fecha" at bounding box center [93, 234] width 130 height 20
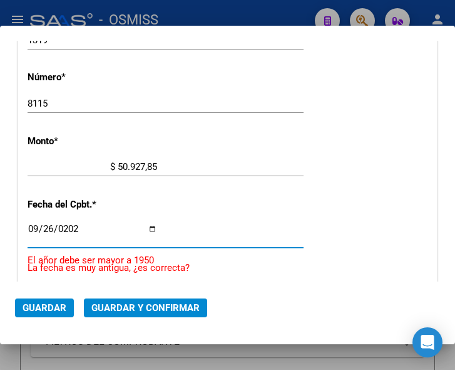
type input "2025-09-26"
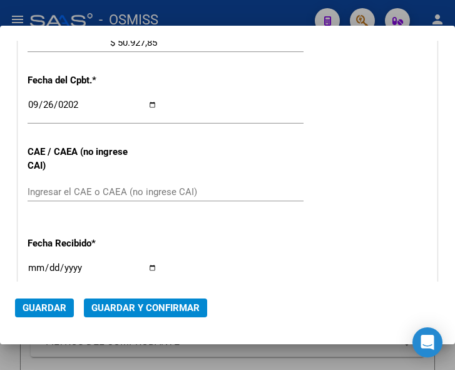
scroll to position [536, 0]
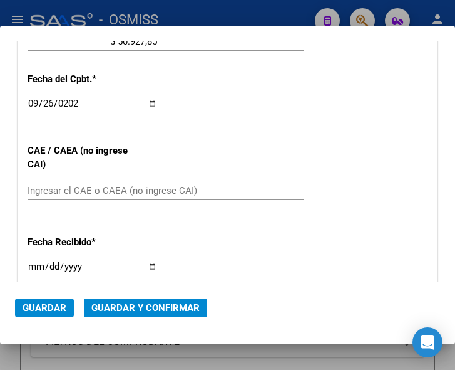
click at [328, 153] on div "CUIT * 30-69182284-9 Ingresar CUIT ANALISIS PRESTADOR SISTEMA PROVINCIAL DE SAL…" at bounding box center [227, 67] width 419 height 902
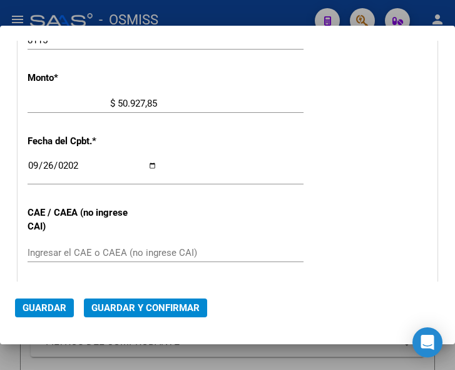
scroll to position [473, 0]
click at [294, 169] on div "2025-09-26 Ingresar la fecha" at bounding box center [166, 171] width 276 height 27
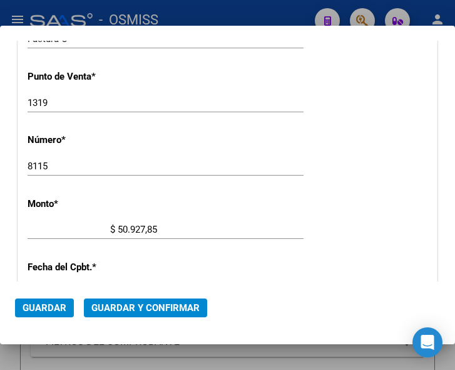
scroll to position [222, 0]
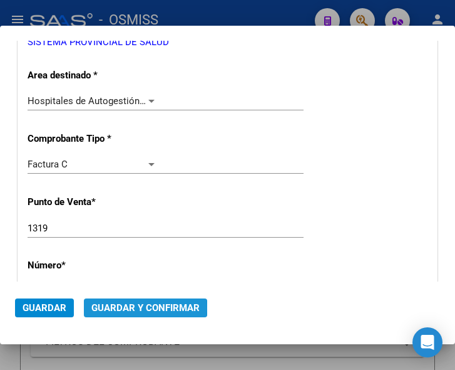
click at [139, 308] on span "Guardar y Confirmar" at bounding box center [145, 307] width 108 height 11
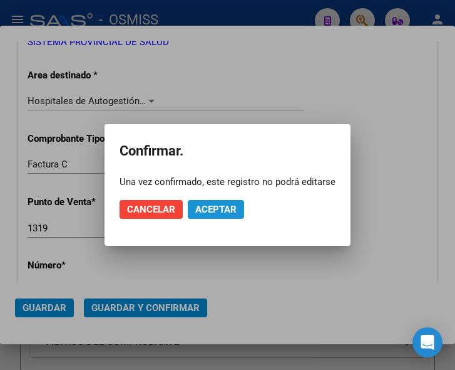
click at [212, 209] on span "Aceptar" at bounding box center [215, 209] width 41 height 11
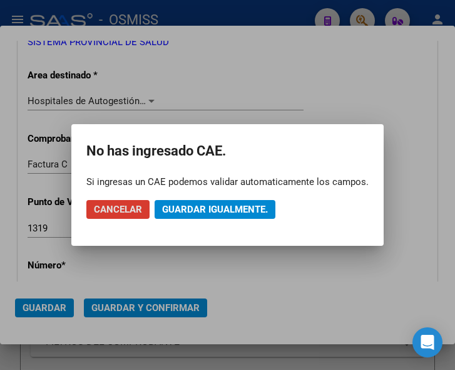
click at [218, 207] on span "Guardar igualmente." at bounding box center [215, 209] width 106 height 11
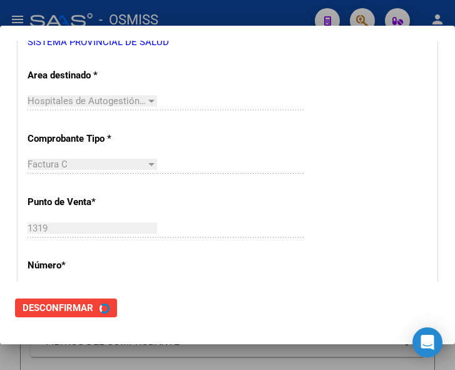
scroll to position [0, 0]
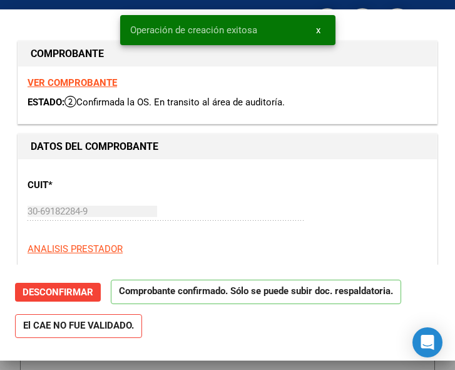
type input "2025-10-26"
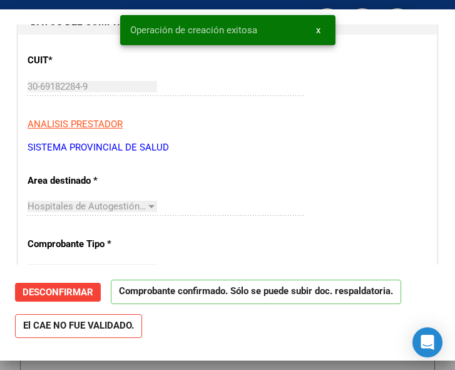
scroll to position [125, 0]
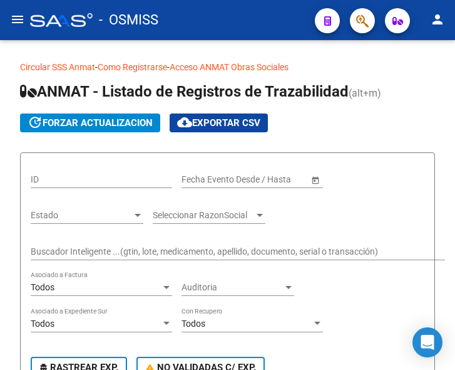
click at [17, 14] on mat-icon "menu" at bounding box center [17, 19] width 15 height 15
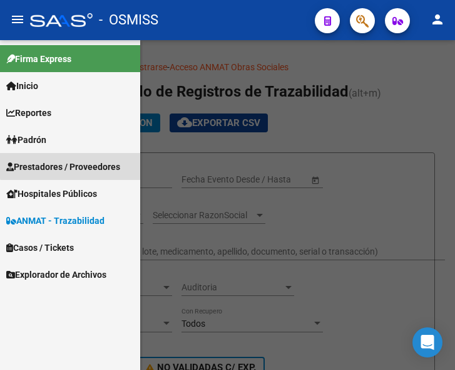
click at [72, 165] on span "Prestadores / Proveedores" at bounding box center [63, 167] width 114 height 14
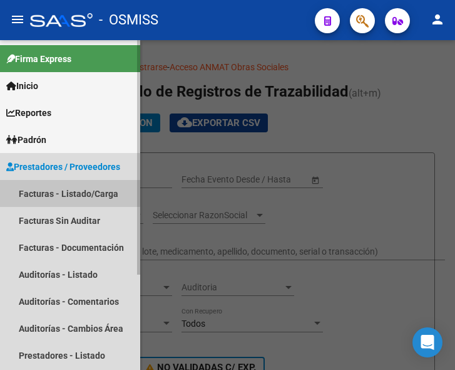
click at [61, 188] on link "Facturas - Listado/Carga" at bounding box center [70, 193] width 140 height 27
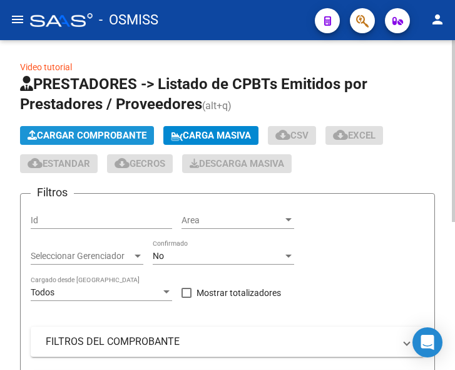
click at [105, 130] on span "Cargar Comprobante" at bounding box center [87, 135] width 119 height 11
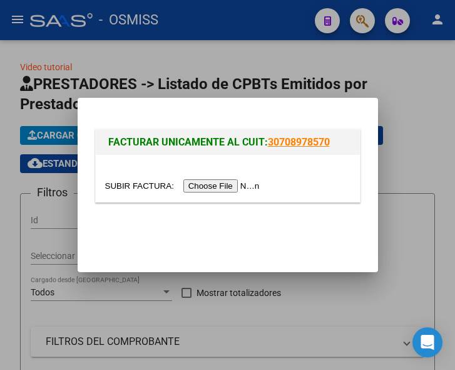
click at [235, 186] on input "file" at bounding box center [184, 185] width 158 height 13
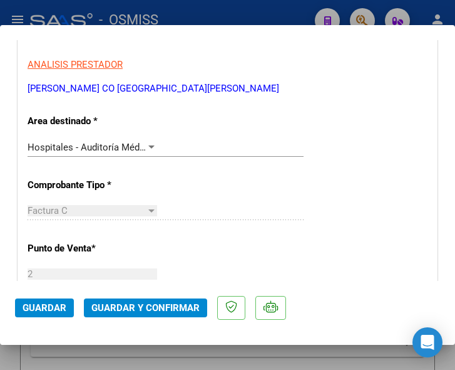
scroll to position [251, 0]
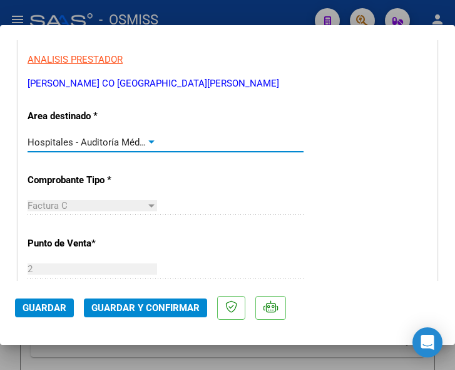
click at [147, 138] on div at bounding box center [151, 142] width 11 height 10
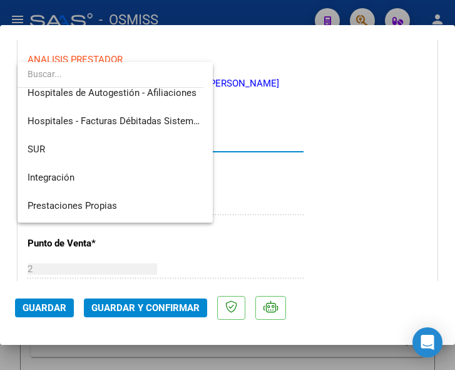
scroll to position [0, 0]
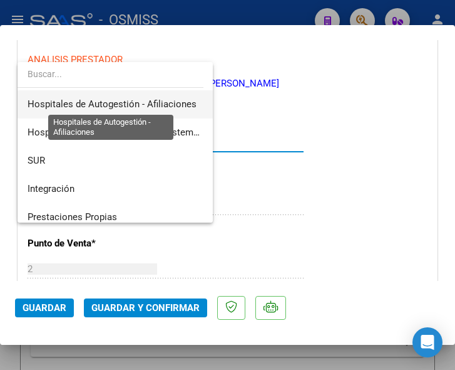
click at [162, 101] on span "Hospitales de Autogestión - Afiliaciones" at bounding box center [112, 103] width 169 height 11
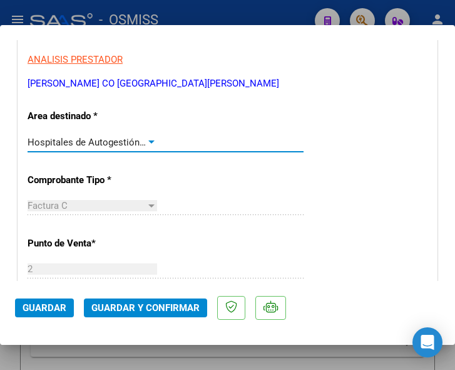
click at [148, 141] on div at bounding box center [151, 141] width 6 height 3
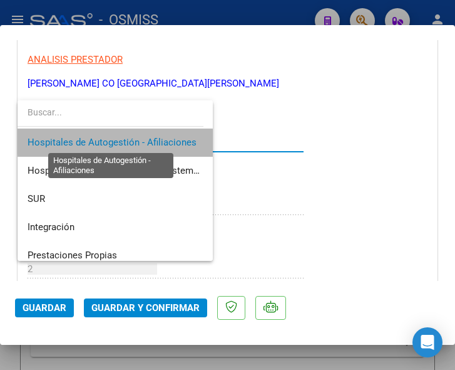
click at [147, 141] on span "Hospitales de Autogestión - Afiliaciones" at bounding box center [112, 142] width 169 height 11
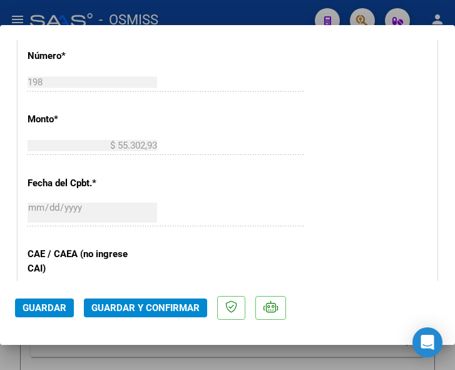
scroll to position [564, 0]
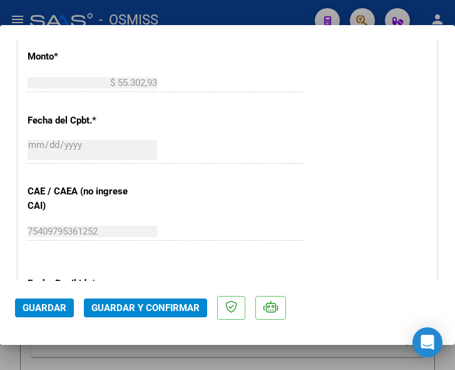
click at [144, 309] on span "Guardar y Confirmar" at bounding box center [145, 307] width 108 height 11
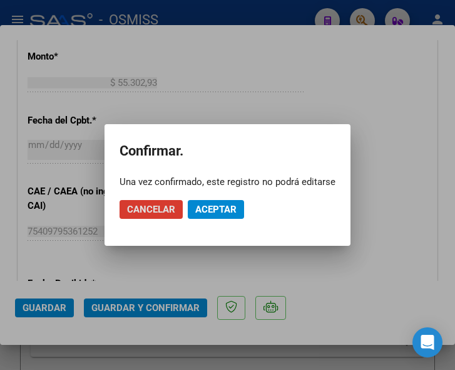
click at [212, 205] on span "Aceptar" at bounding box center [215, 209] width 41 height 11
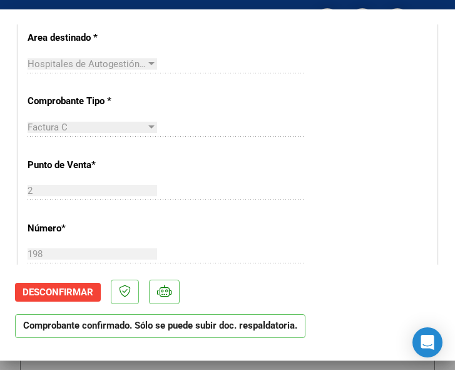
scroll to position [251, 0]
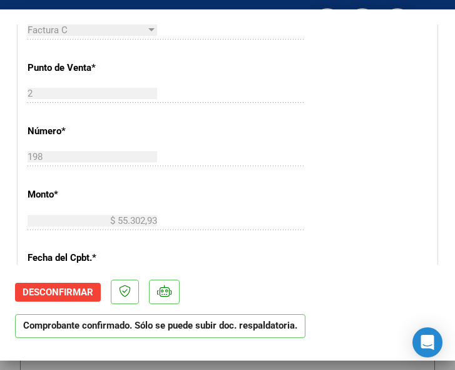
scroll to position [439, 0]
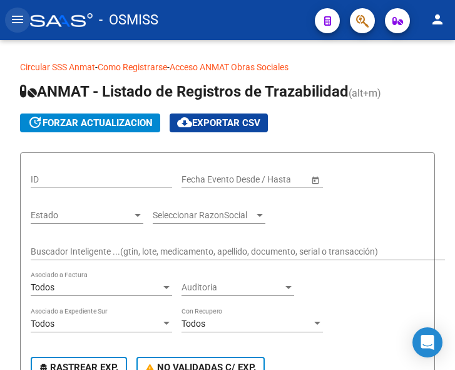
click at [14, 18] on mat-icon "menu" at bounding box center [17, 19] width 15 height 15
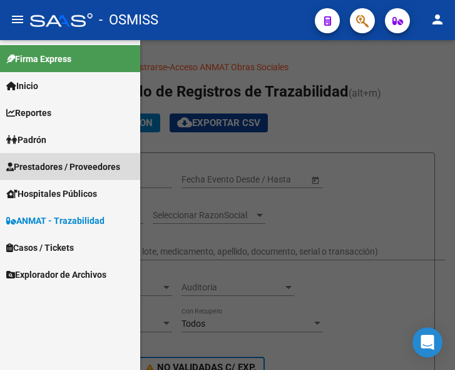
drag, startPoint x: 39, startPoint y: 161, endPoint x: 60, endPoint y: 169, distance: 22.2
click at [41, 162] on span "Prestadores / Proveedores" at bounding box center [63, 167] width 114 height 14
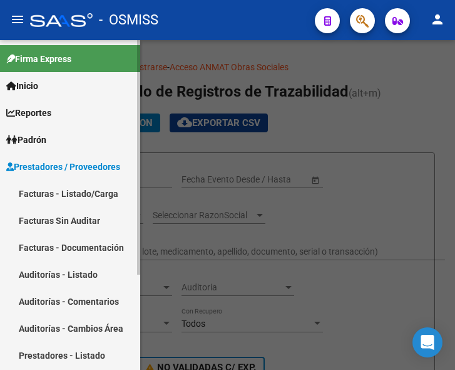
click at [67, 188] on link "Facturas - Listado/Carga" at bounding box center [70, 193] width 140 height 27
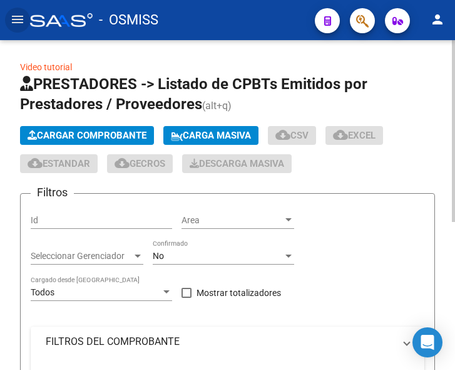
click at [124, 133] on span "Cargar Comprobante" at bounding box center [87, 135] width 119 height 11
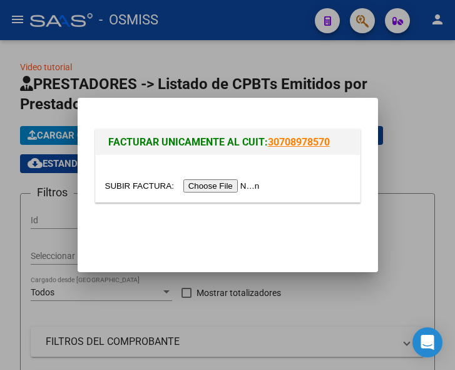
click at [224, 185] on input "file" at bounding box center [184, 185] width 158 height 13
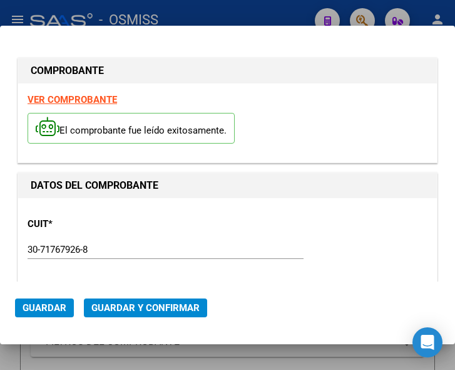
type input "2025-11-03"
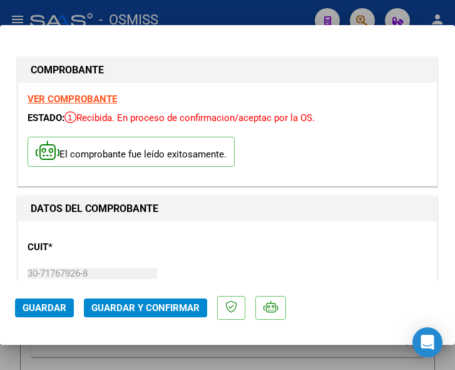
click at [184, 241] on div "CUIT * 30-71767926-8 Ingresar CUIT ANALISIS PRESTADOR SAMCO FUNES ARCA Padrón A…" at bounding box center [228, 286] width 400 height 110
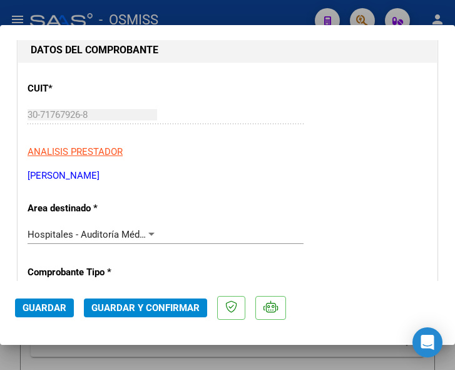
scroll to position [251, 0]
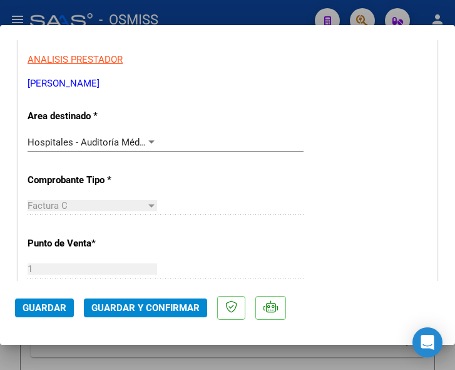
click at [147, 138] on div at bounding box center [151, 142] width 11 height 10
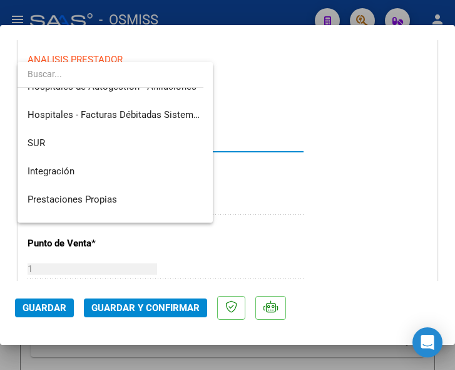
scroll to position [0, 0]
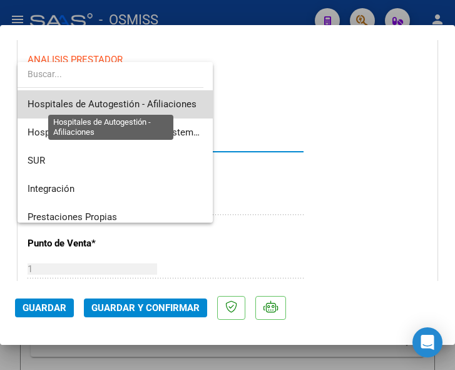
click at [145, 102] on span "Hospitales de Autogestión - Afiliaciones" at bounding box center [112, 103] width 169 height 11
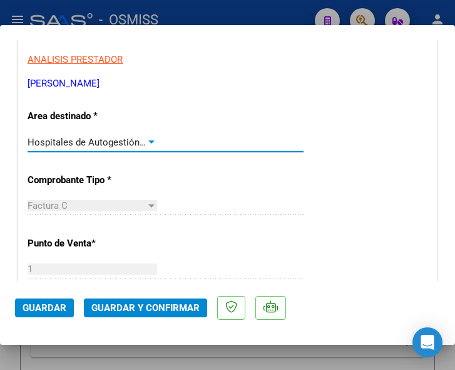
scroll to position [313, 0]
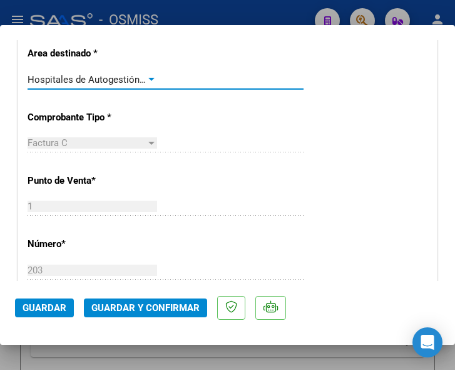
click at [148, 77] on div at bounding box center [151, 80] width 11 height 10
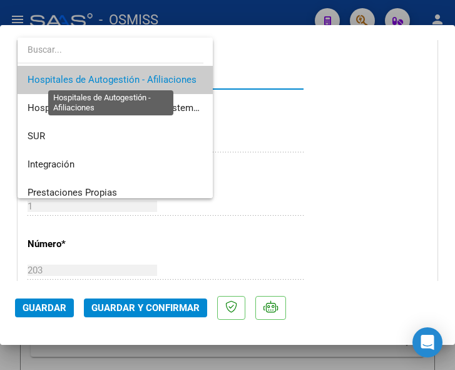
click at [148, 77] on span "Hospitales de Autogestión - Afiliaciones" at bounding box center [112, 79] width 169 height 11
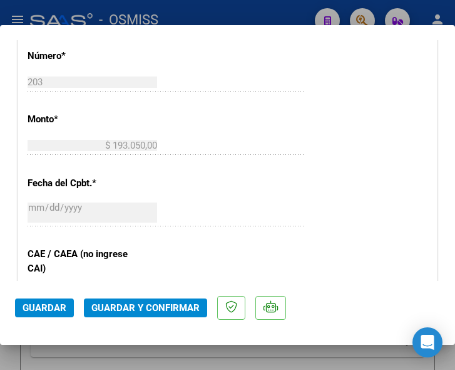
scroll to position [564, 0]
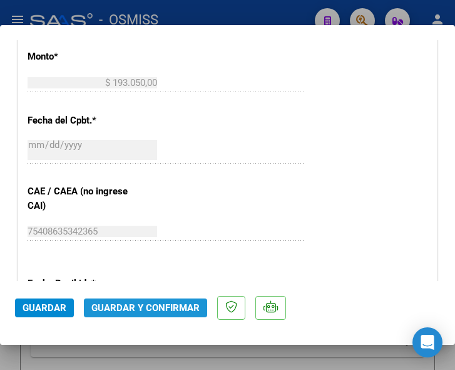
click at [152, 300] on button "Guardar y Confirmar" at bounding box center [145, 307] width 123 height 19
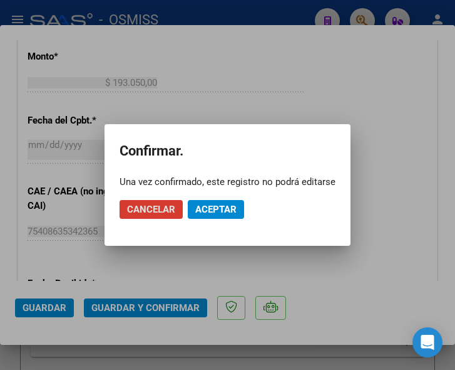
click at [224, 209] on span "Aceptar" at bounding box center [215, 209] width 41 height 11
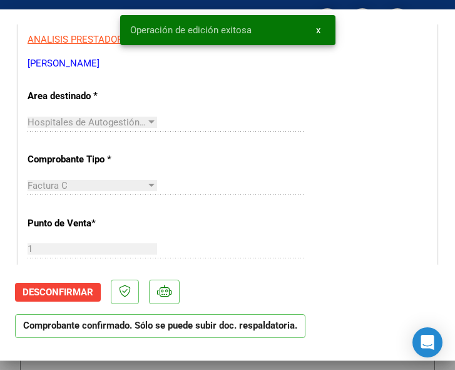
scroll to position [251, 0]
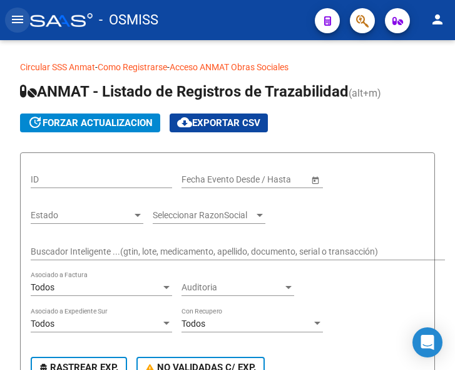
click at [15, 22] on mat-icon "menu" at bounding box center [17, 19] width 15 height 15
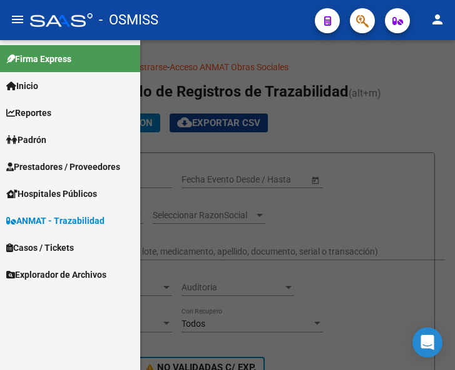
click at [57, 166] on span "Prestadores / Proveedores" at bounding box center [63, 167] width 114 height 14
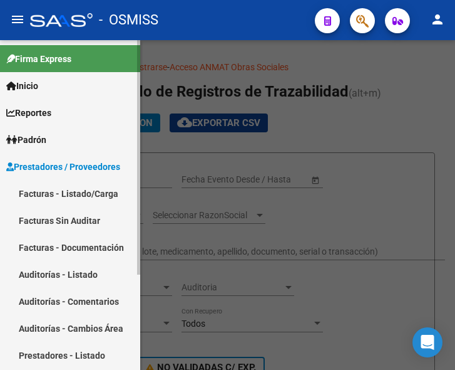
click at [67, 192] on link "Facturas - Listado/Carga" at bounding box center [70, 193] width 140 height 27
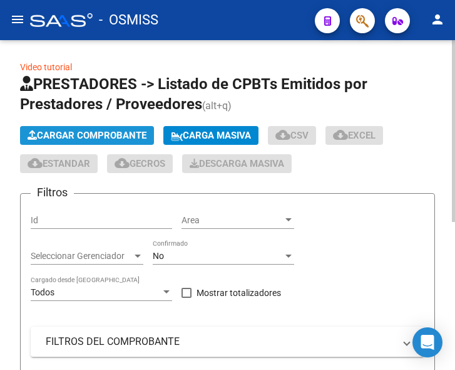
click at [117, 131] on span "Cargar Comprobante" at bounding box center [87, 135] width 119 height 11
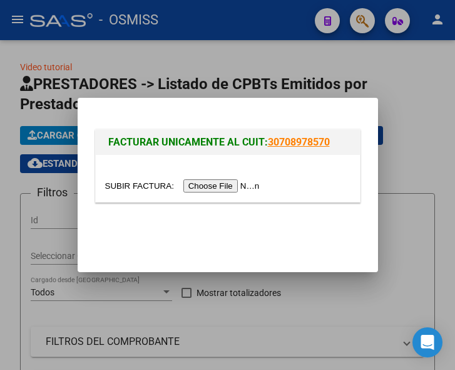
click at [230, 188] on input "file" at bounding box center [184, 185] width 158 height 13
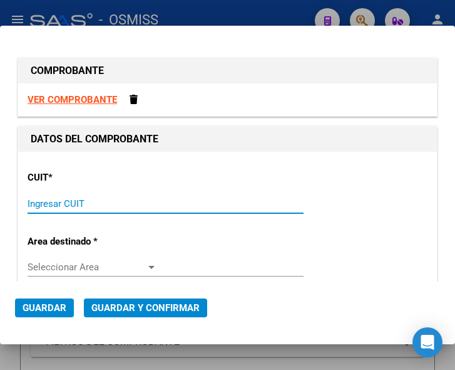
click at [63, 205] on input "Ingresar CUIT" at bounding box center [93, 203] width 130 height 11
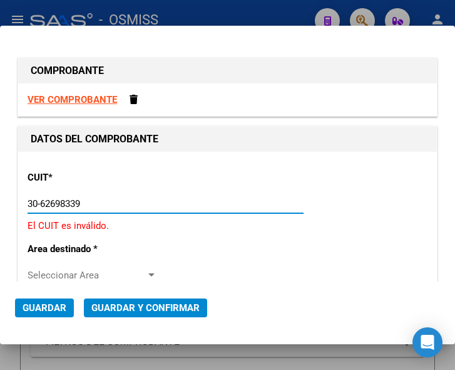
type input "30-62698339-8"
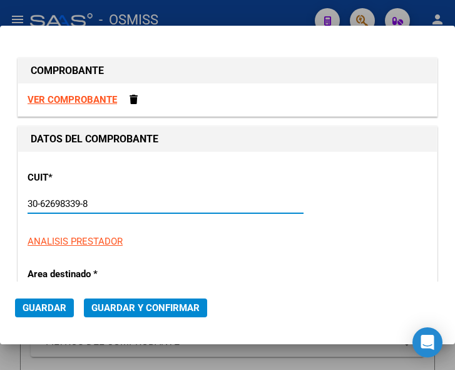
type input "143"
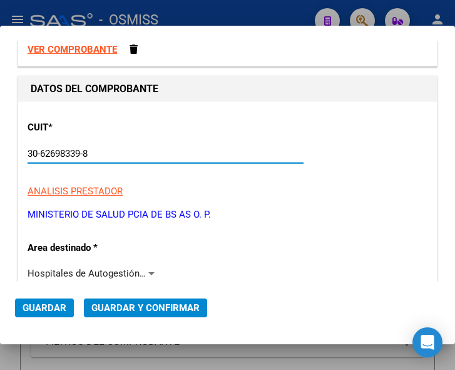
scroll to position [125, 0]
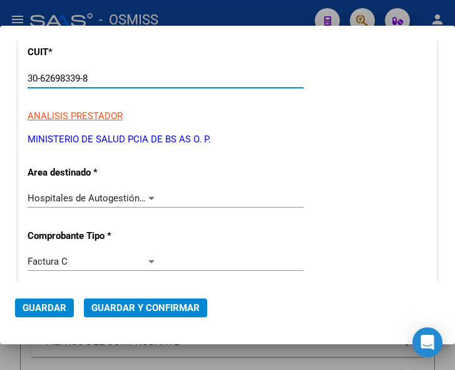
type input "30-62698339-8"
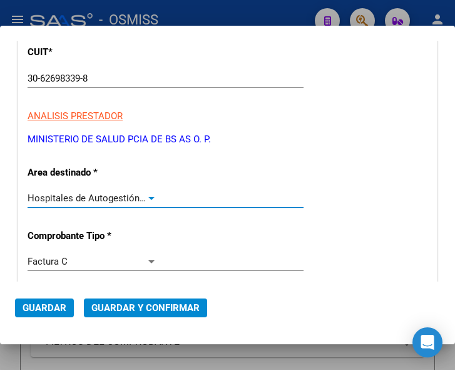
click at [148, 197] on div at bounding box center [151, 198] width 6 height 3
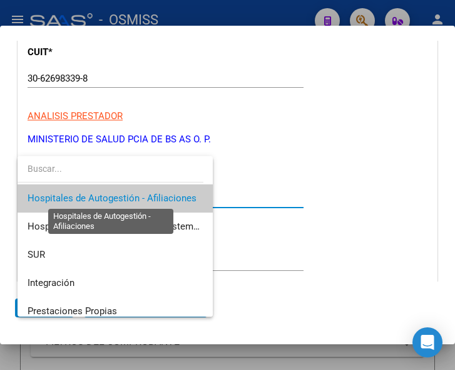
click at [148, 197] on span "Hospitales de Autogestión - Afiliaciones" at bounding box center [112, 197] width 169 height 11
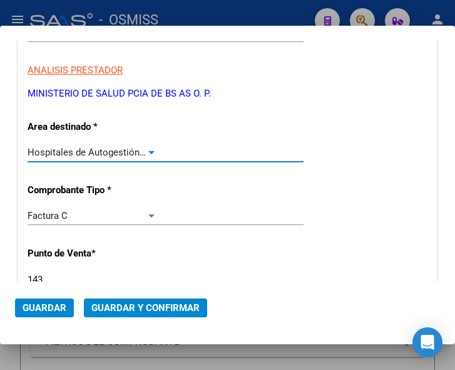
scroll to position [251, 0]
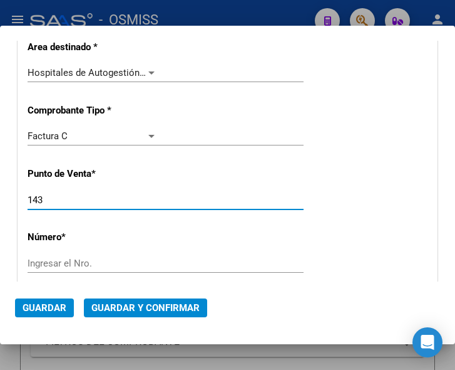
click at [72, 205] on input "143" at bounding box center [93, 199] width 130 height 11
click at [37, 195] on input "1137" at bounding box center [93, 199] width 130 height 11
type input "137"
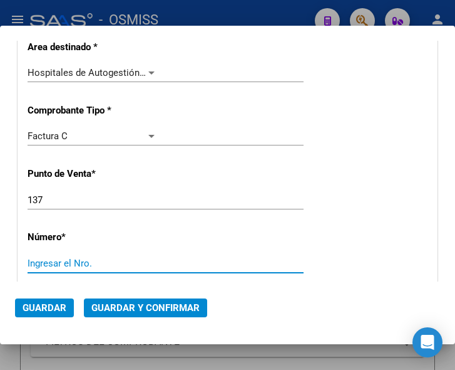
click at [51, 261] on input "Ingresar el Nro." at bounding box center [93, 262] width 130 height 11
type input "6382"
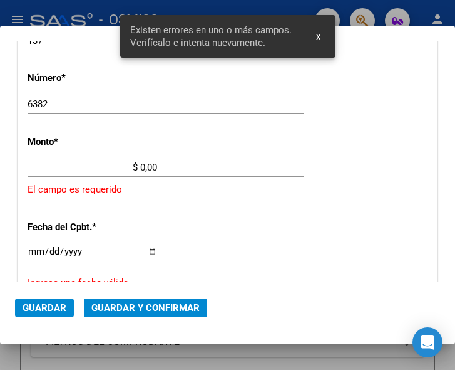
scroll to position [410, 0]
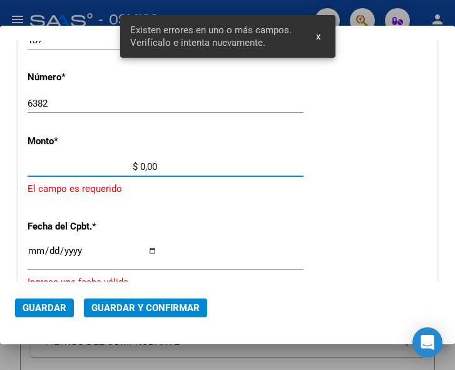
click at [142, 165] on input "$ 0,00" at bounding box center [93, 166] width 130 height 11
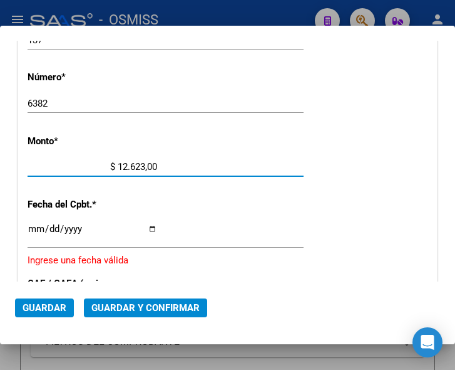
type input "$ 126.238,00"
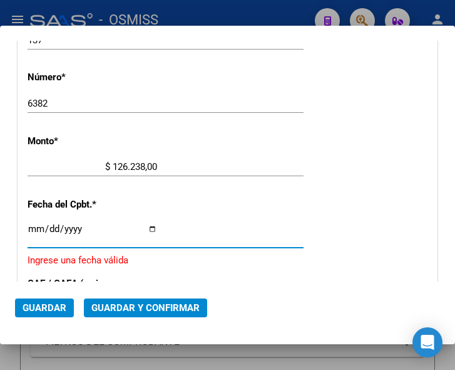
click at [34, 227] on input "Ingresar la fecha" at bounding box center [93, 234] width 130 height 20
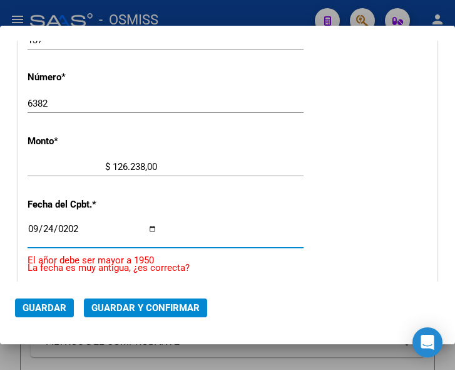
type input "2025-09-24"
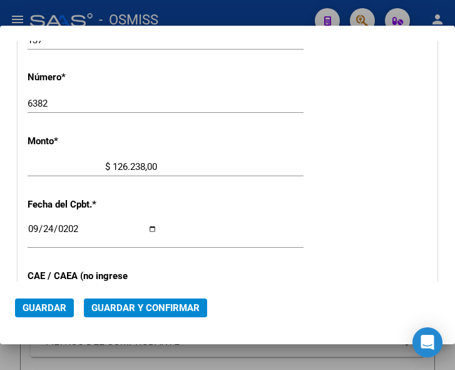
scroll to position [473, 0]
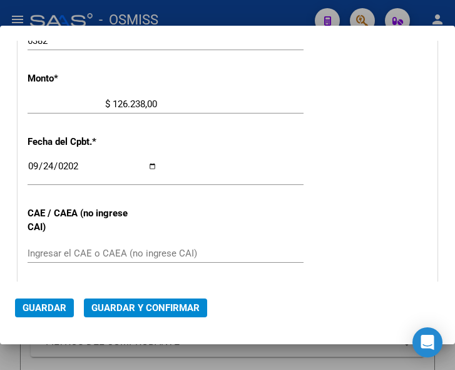
click at [55, 247] on input "Ingresar el CAE o CAEA (no ingrese CAI)" at bounding box center [93, 252] width 130 height 11
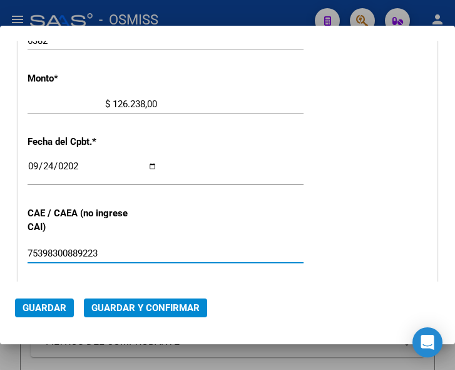
type input "75398300889223"
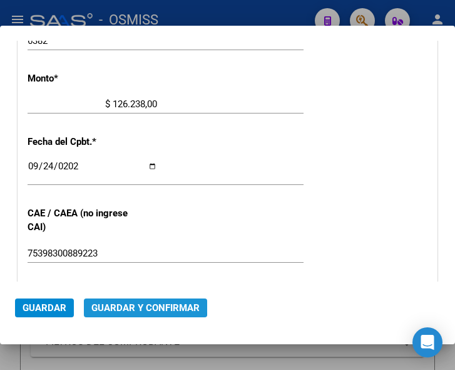
click at [131, 303] on span "Guardar y Confirmar" at bounding box center [145, 307] width 108 height 11
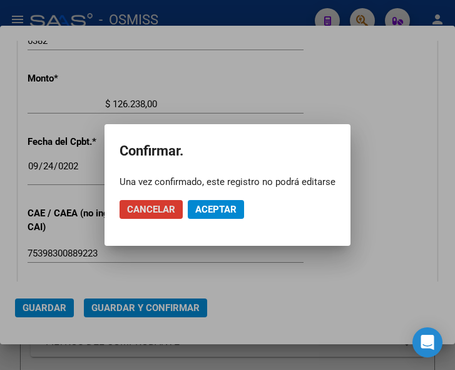
click at [225, 214] on span "Aceptar" at bounding box center [215, 209] width 41 height 11
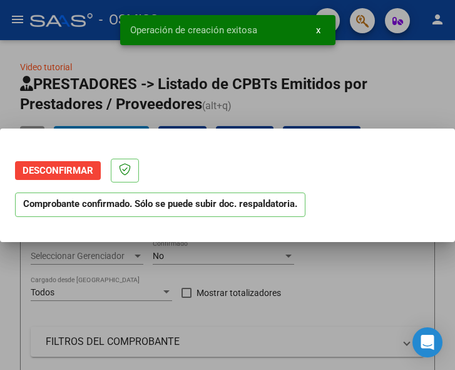
scroll to position [0, 0]
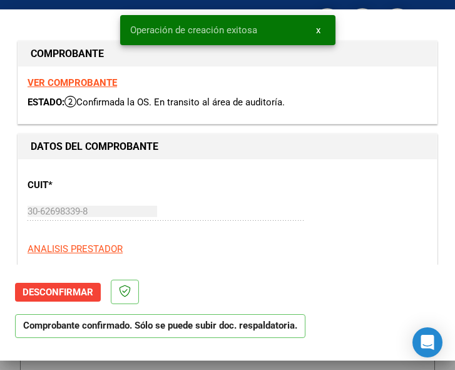
type input "2025-11-23"
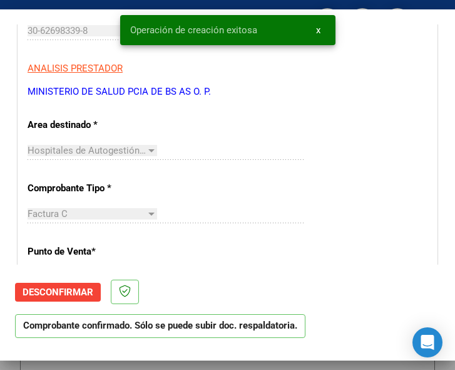
scroll to position [188, 0]
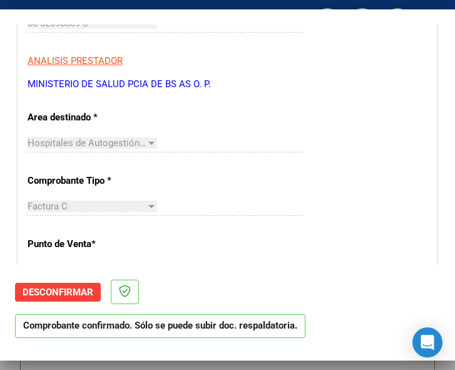
click at [227, 158] on div "Hospitales de Autogestión - Afiliaciones Seleccionar Area" at bounding box center [166, 148] width 276 height 31
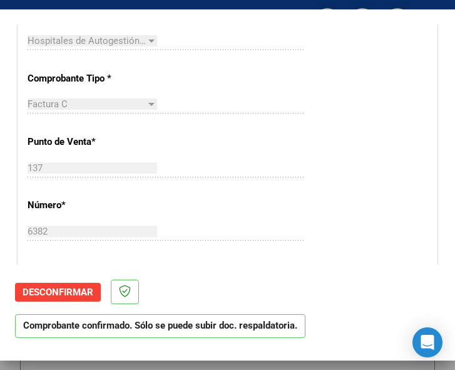
scroll to position [439, 0]
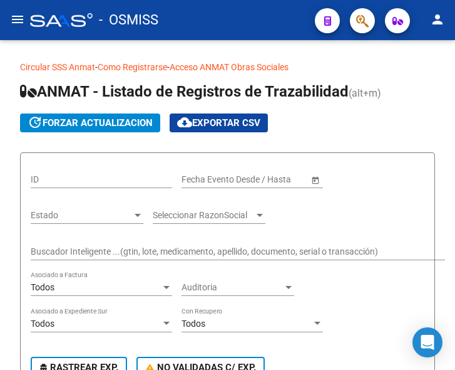
click at [19, 21] on mat-icon "menu" at bounding box center [17, 19] width 15 height 15
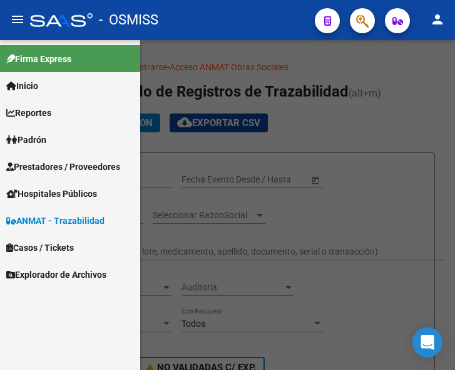
click at [46, 165] on span "Prestadores / Proveedores" at bounding box center [63, 167] width 114 height 14
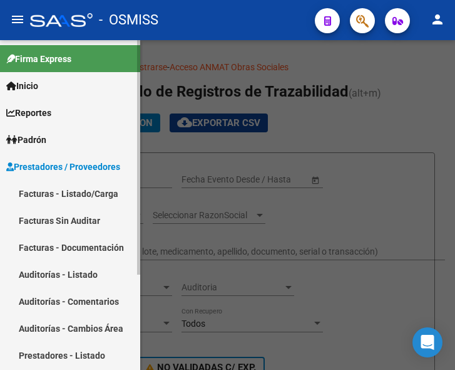
click at [58, 195] on link "Facturas - Listado/Carga" at bounding box center [70, 193] width 140 height 27
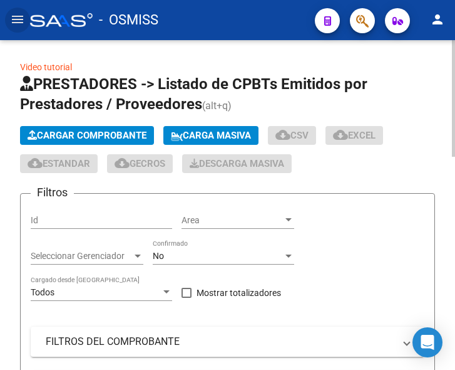
click at [113, 135] on span "Cargar Comprobante" at bounding box center [87, 135] width 119 height 11
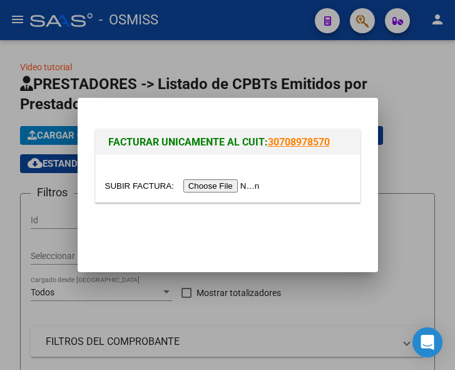
click at [229, 187] on input "file" at bounding box center [184, 185] width 158 height 13
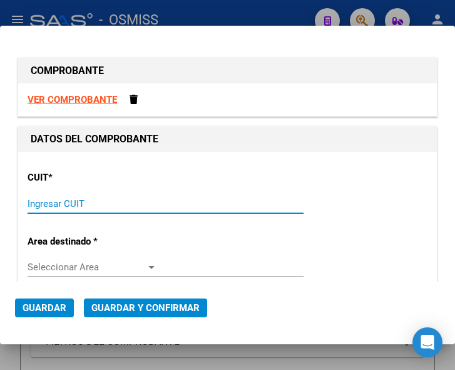
click at [66, 199] on input "Ingresar CUIT" at bounding box center [93, 203] width 130 height 11
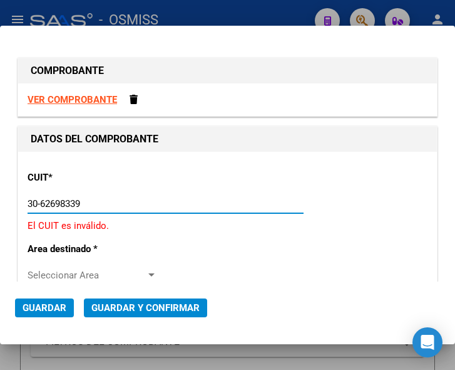
type input "30-62698339-8"
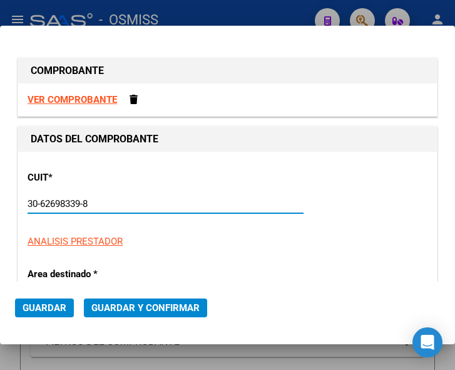
type input "137"
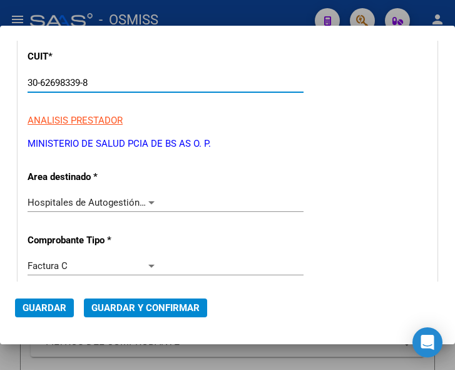
scroll to position [125, 0]
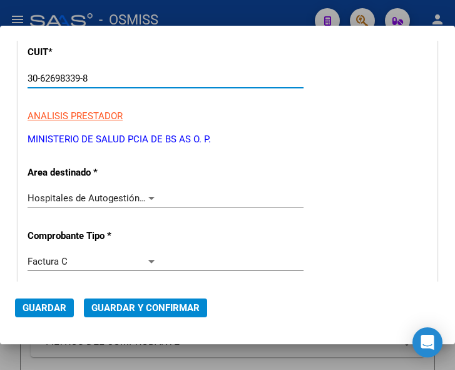
type input "30-62698339-8"
click at [148, 198] on div at bounding box center [151, 198] width 6 height 3
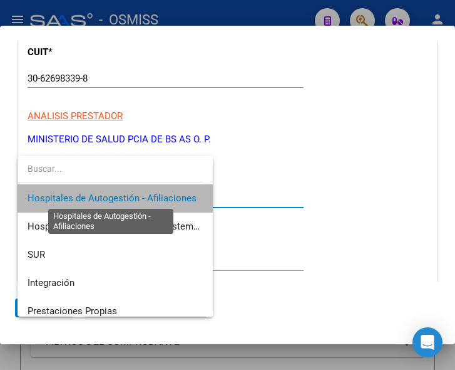
click at [148, 198] on span "Hospitales de Autogestión - Afiliaciones" at bounding box center [112, 197] width 169 height 11
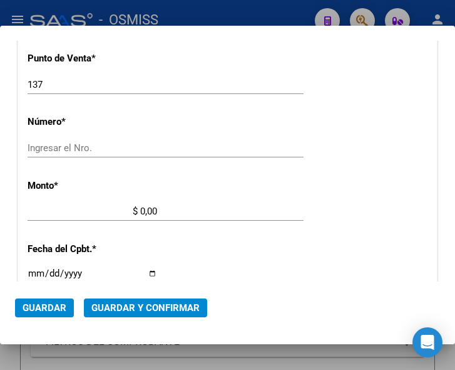
scroll to position [376, 0]
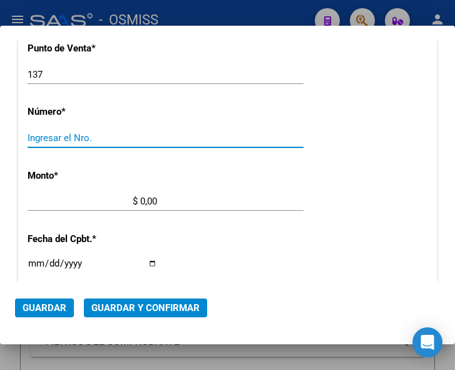
click at [53, 138] on input "Ingresar el Nro." at bounding box center [93, 137] width 130 height 11
type input "6414"
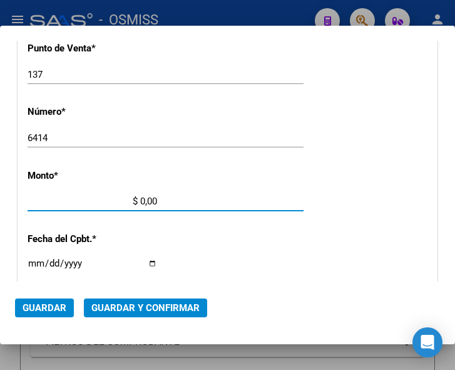
click at [142, 199] on input "$ 0,00" at bounding box center [93, 200] width 130 height 11
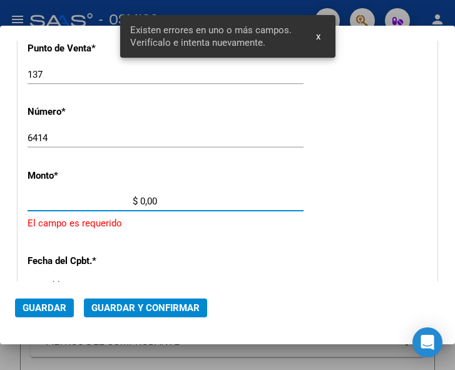
scroll to position [410, 0]
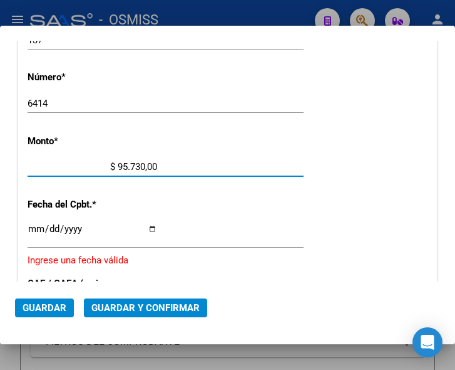
type input "$ 957.307,00"
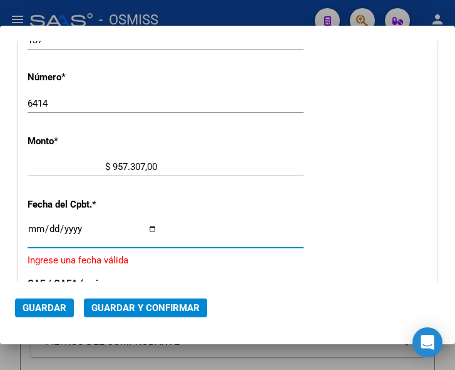
click at [31, 224] on input "Ingresar la fecha" at bounding box center [93, 234] width 130 height 20
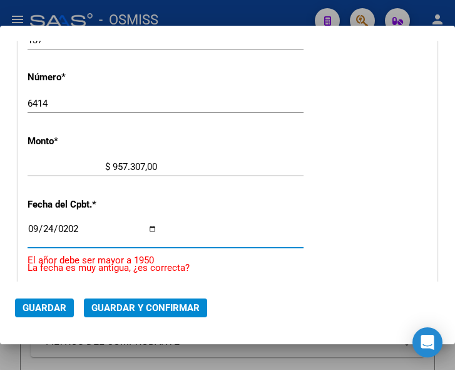
type input "2025-09-24"
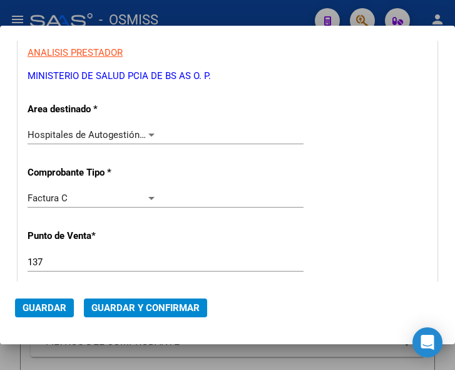
scroll to position [160, 0]
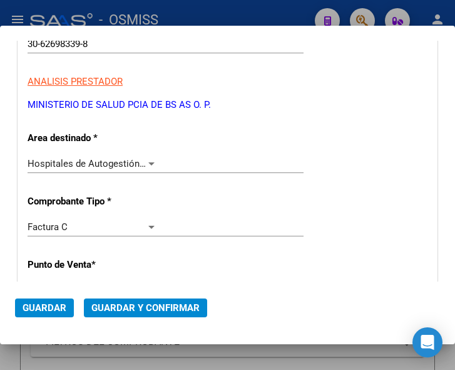
click at [148, 162] on div at bounding box center [151, 163] width 6 height 3
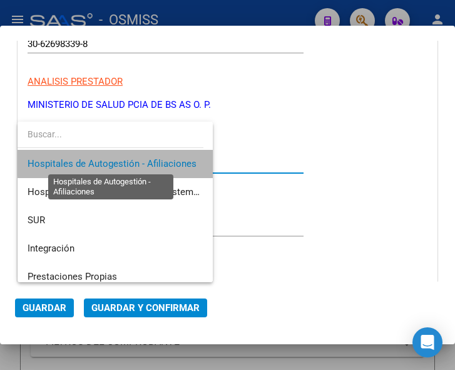
click at [148, 162] on span "Hospitales de Autogestión - Afiliaciones" at bounding box center [112, 163] width 169 height 11
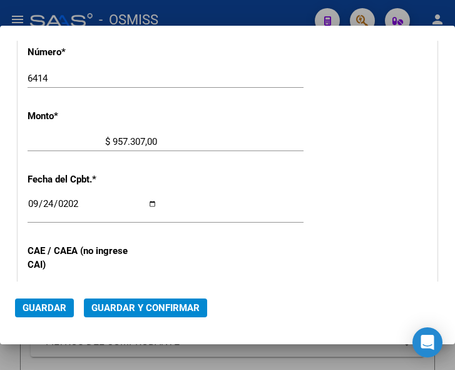
scroll to position [473, 0]
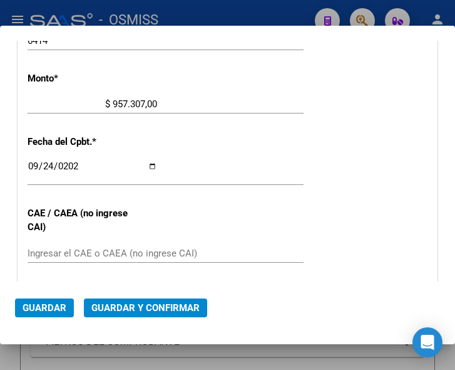
click at [70, 250] on input "Ingresar el CAE o CAEA (no ingrese CAI)" at bounding box center [93, 252] width 130 height 11
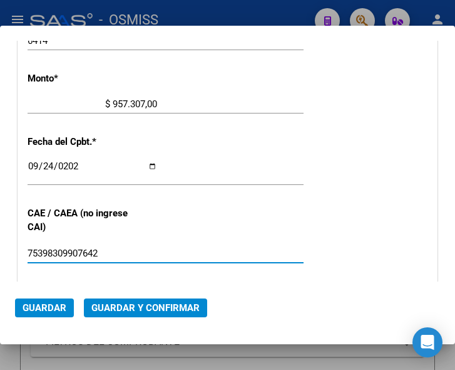
type input "75398309907642"
click at [143, 306] on span "Guardar y Confirmar" at bounding box center [145, 307] width 108 height 11
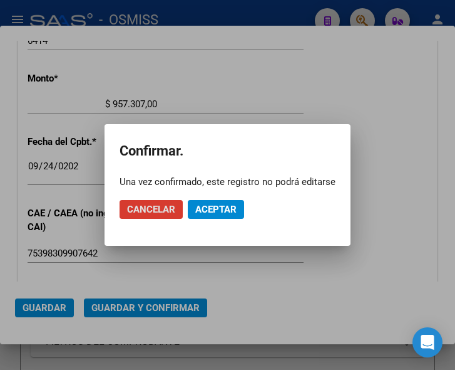
click at [212, 209] on span "Aceptar" at bounding box center [215, 209] width 41 height 11
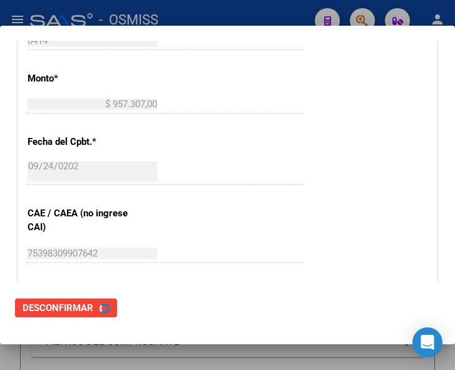
scroll to position [0, 0]
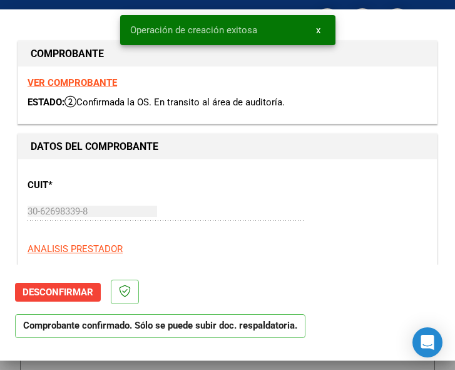
type input "2025-11-23"
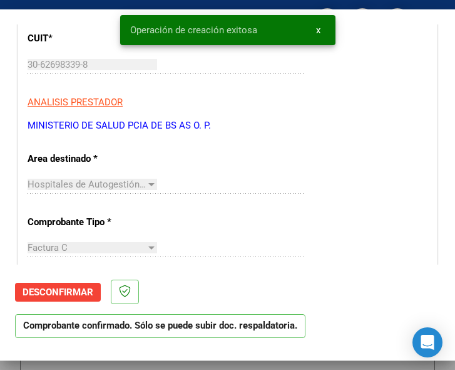
scroll to position [188, 0]
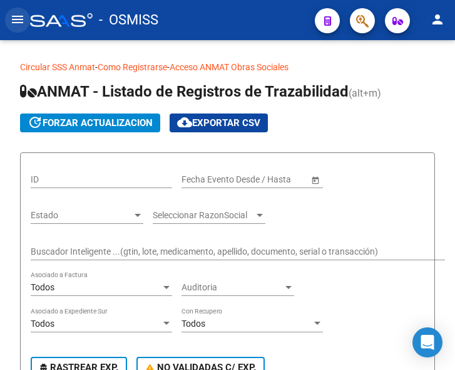
click at [14, 21] on mat-icon "menu" at bounding box center [17, 19] width 15 height 15
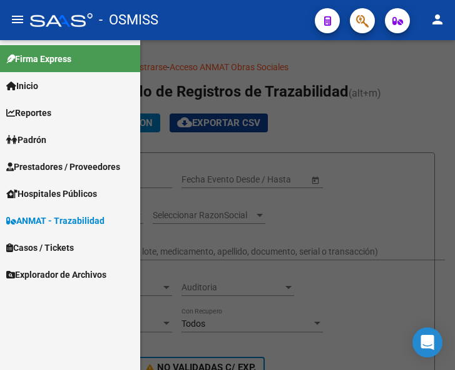
click at [49, 164] on span "Prestadores / Proveedores" at bounding box center [63, 167] width 114 height 14
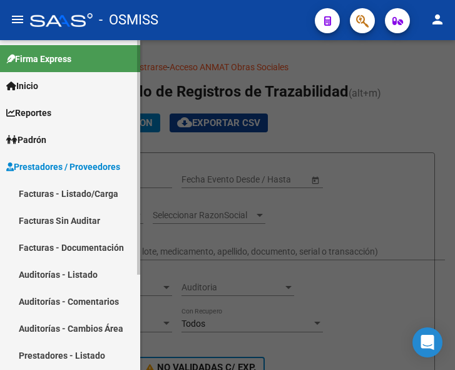
click at [53, 189] on link "Facturas - Listado/Carga" at bounding box center [70, 193] width 140 height 27
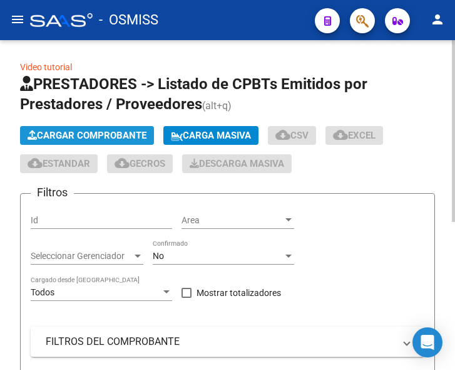
click at [97, 135] on span "Cargar Comprobante" at bounding box center [87, 135] width 119 height 11
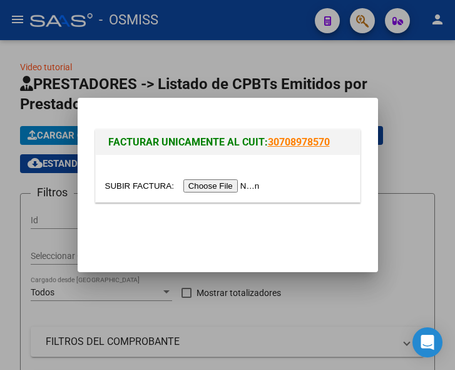
click at [233, 188] on input "file" at bounding box center [184, 185] width 158 height 13
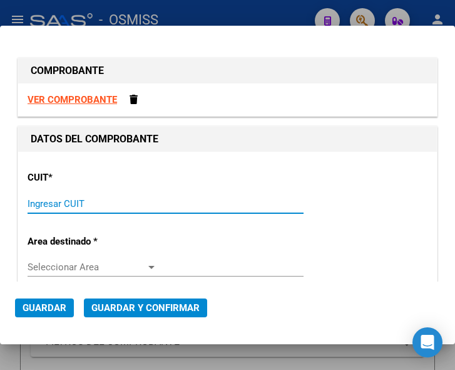
click at [113, 202] on input "Ingresar CUIT" at bounding box center [93, 203] width 130 height 11
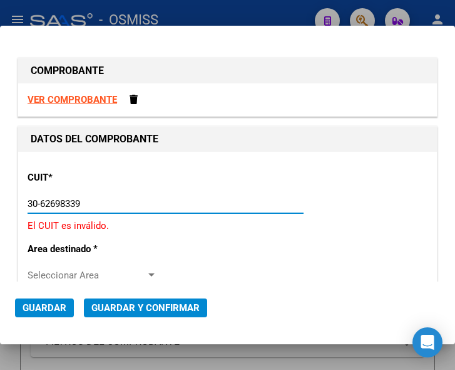
type input "30-62698339-8"
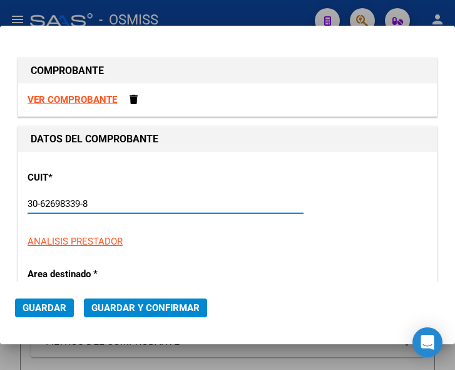
type input "137"
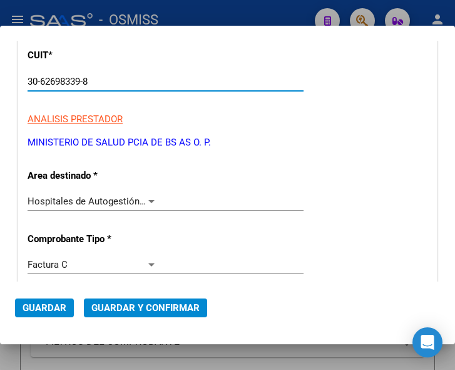
scroll to position [125, 0]
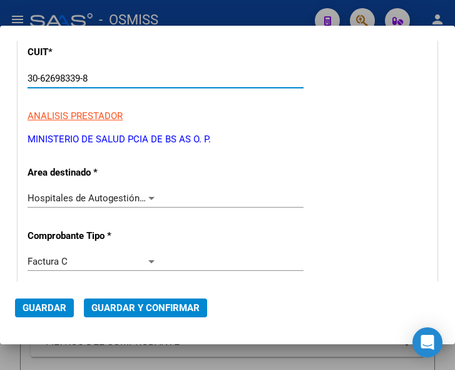
type input "30-62698339-8"
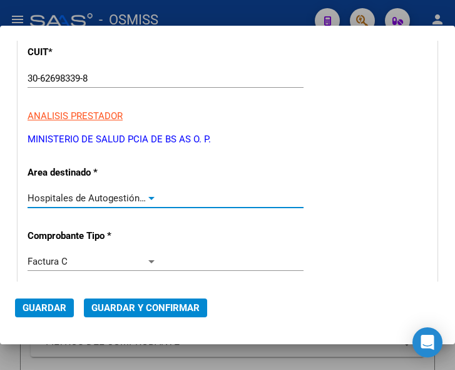
click at [147, 194] on div at bounding box center [151, 198] width 11 height 10
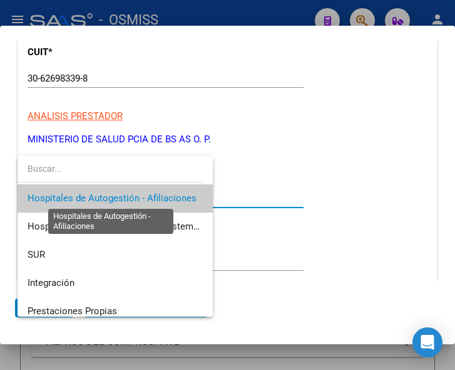
click at [147, 194] on span "Hospitales de Autogestión - Afiliaciones" at bounding box center [112, 197] width 169 height 11
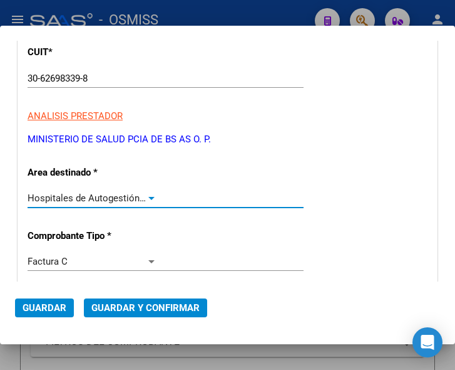
click at [147, 194] on div at bounding box center [151, 198] width 11 height 10
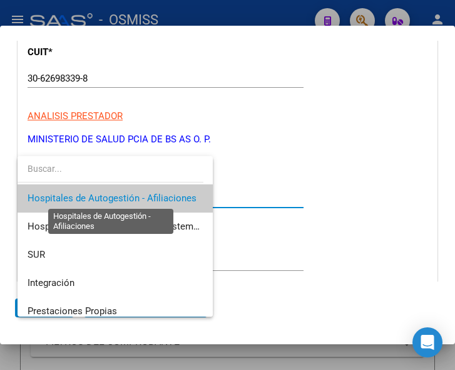
click at [147, 194] on span "Hospitales de Autogestión - Afiliaciones" at bounding box center [112, 197] width 169 height 11
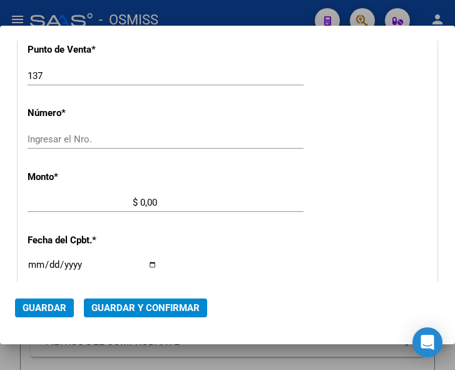
scroll to position [376, 0]
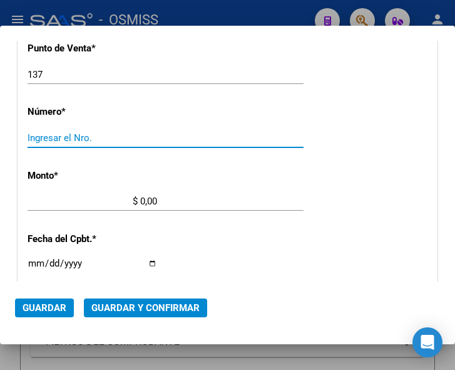
click at [54, 136] on input "Ingresar el Nro." at bounding box center [93, 137] width 130 height 11
click at [51, 137] on input "Ingresar el Nro." at bounding box center [93, 137] width 130 height 11
type input "6415"
click at [140, 199] on input "$ 0,00" at bounding box center [93, 200] width 130 height 11
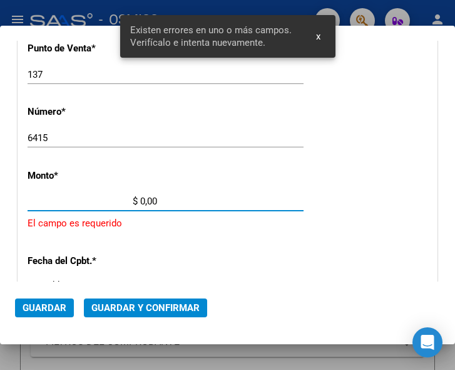
scroll to position [410, 0]
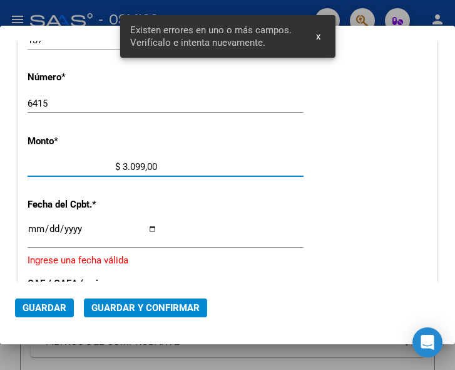
type input "$ 30.990,00"
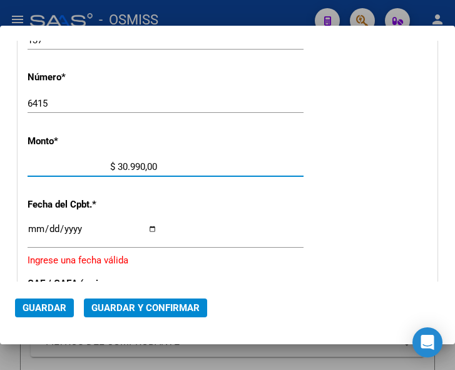
click at [33, 227] on input "Ingresar la fecha" at bounding box center [93, 234] width 130 height 20
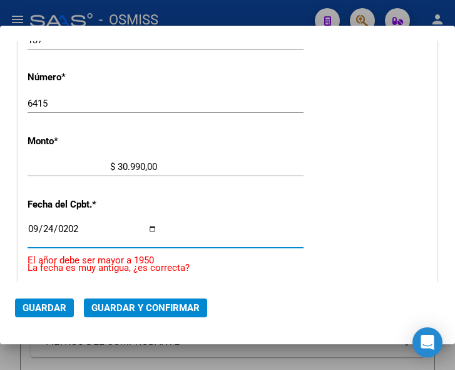
type input "[DATE]"
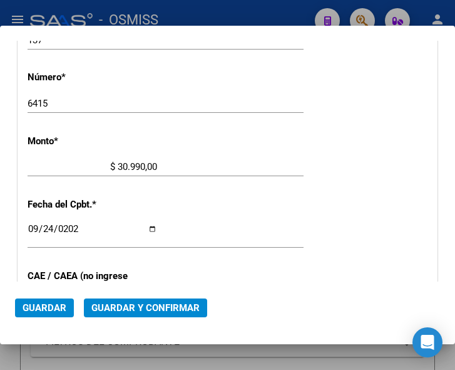
scroll to position [473, 0]
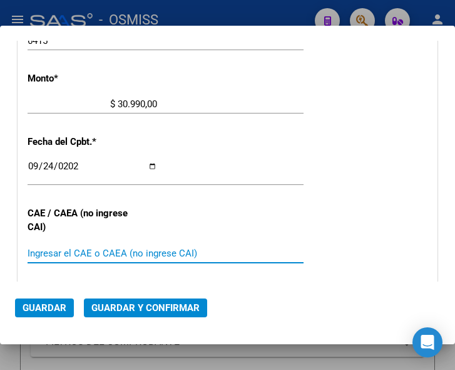
click at [89, 252] on input "Ingresar el CAE o CAEA (no ingrese CAI)" at bounding box center [93, 252] width 130 height 11
type input "75398310201999"
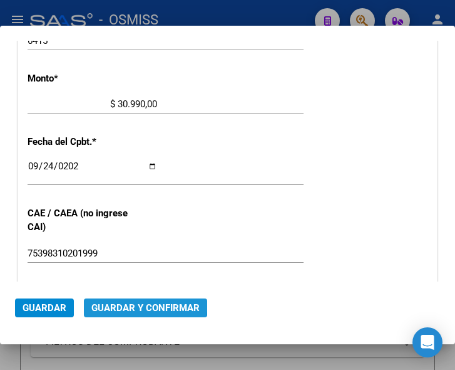
click at [142, 303] on span "Guardar y Confirmar" at bounding box center [145, 307] width 108 height 11
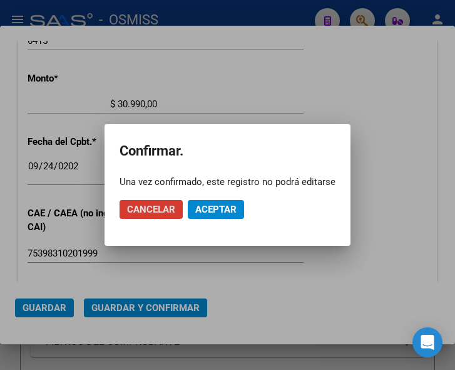
click at [214, 210] on span "Aceptar" at bounding box center [215, 209] width 41 height 11
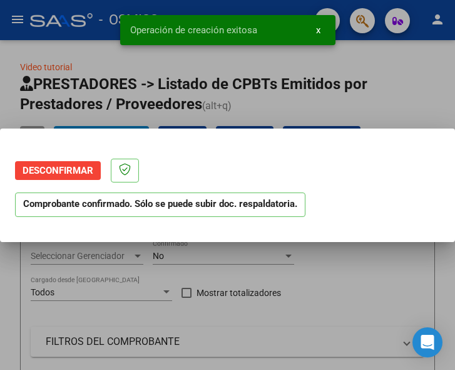
scroll to position [0, 0]
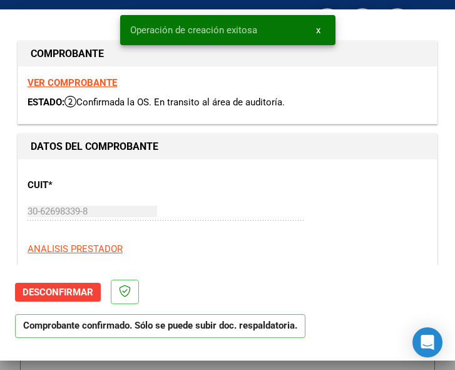
type input "[DATE]"
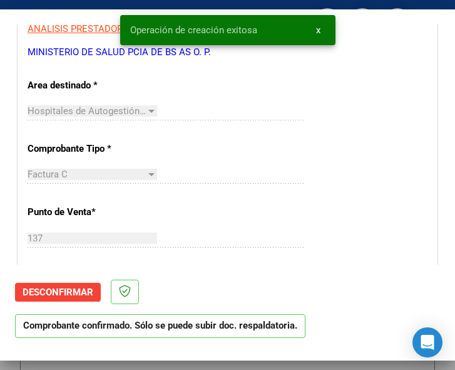
scroll to position [251, 0]
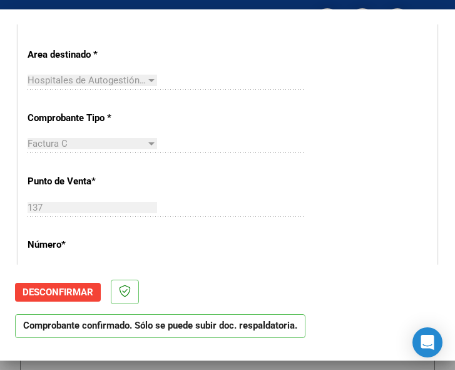
click at [333, 163] on div "CUIT * 30-62698339-8 Ingresar CUIT ANALISIS PRESTADOR MINISTERIO DE SALUD PCIA …" at bounding box center [227, 360] width 419 height 902
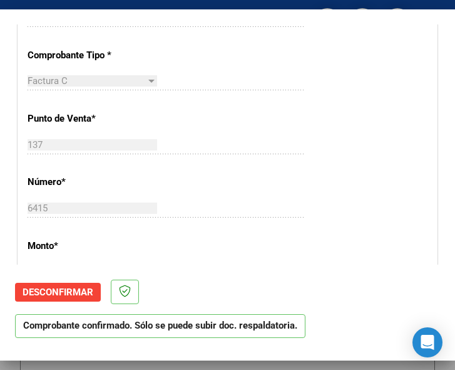
scroll to position [376, 0]
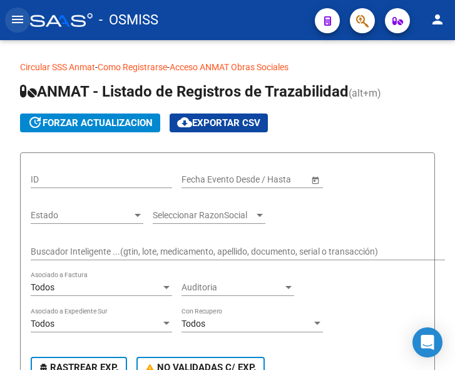
click at [16, 19] on mat-icon "menu" at bounding box center [17, 19] width 15 height 15
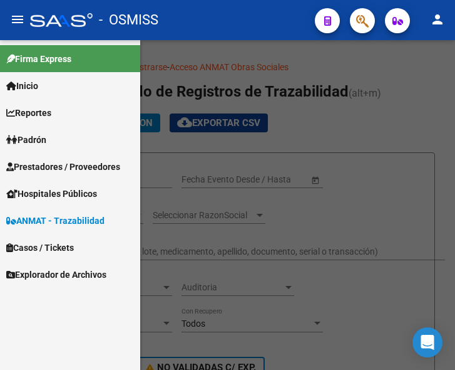
click at [56, 160] on span "Prestadores / Proveedores" at bounding box center [63, 167] width 114 height 14
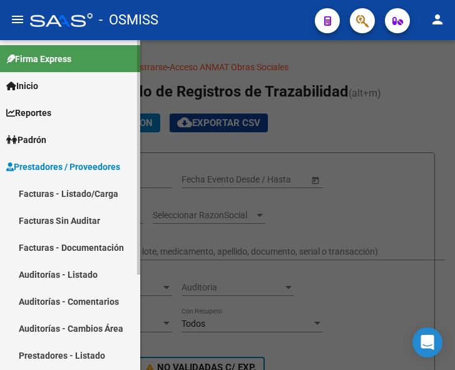
click at [75, 189] on link "Facturas - Listado/Carga" at bounding box center [70, 193] width 140 height 27
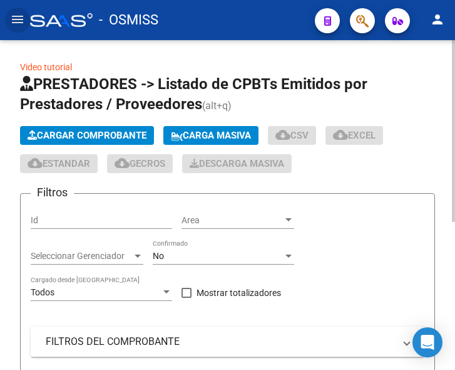
click at [116, 135] on span "Cargar Comprobante" at bounding box center [87, 135] width 119 height 11
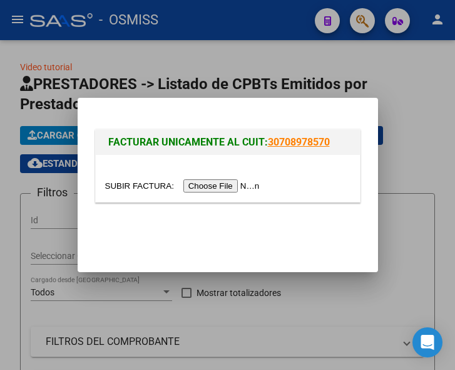
click at [219, 186] on input "file" at bounding box center [184, 185] width 158 height 13
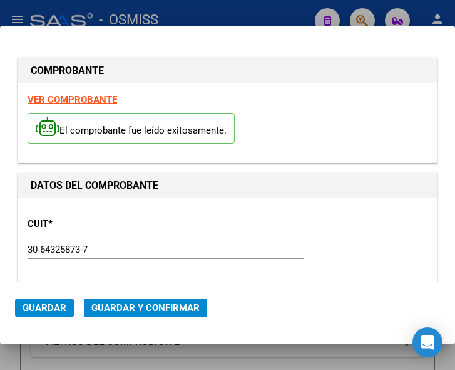
type input "2025-12-05"
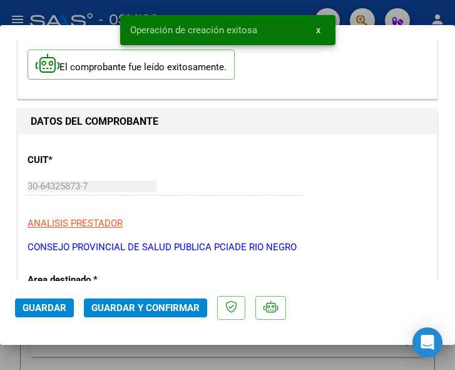
scroll to position [188, 0]
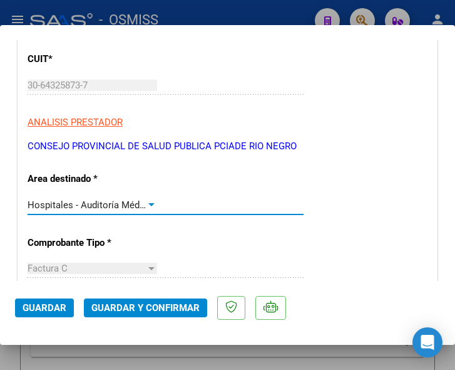
click at [147, 202] on div at bounding box center [151, 205] width 11 height 10
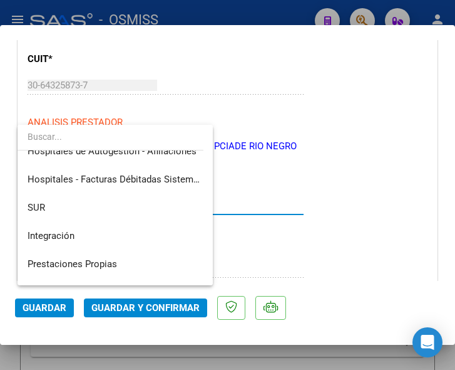
scroll to position [0, 0]
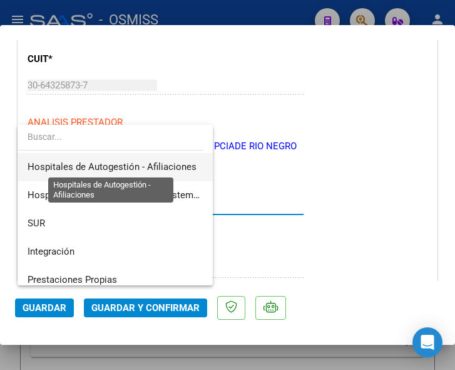
click at [166, 164] on span "Hospitales de Autogestión - Afiliaciones" at bounding box center [112, 166] width 169 height 11
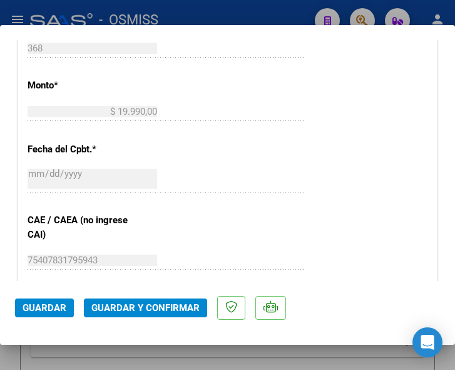
scroll to position [564, 0]
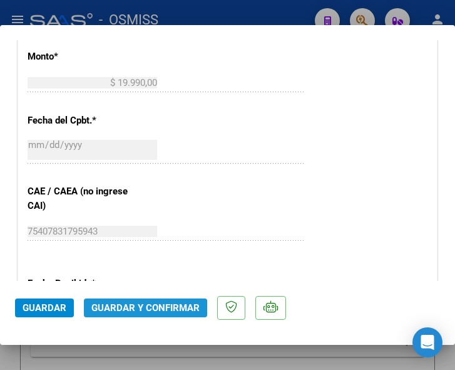
click at [133, 309] on span "Guardar y Confirmar" at bounding box center [145, 307] width 108 height 11
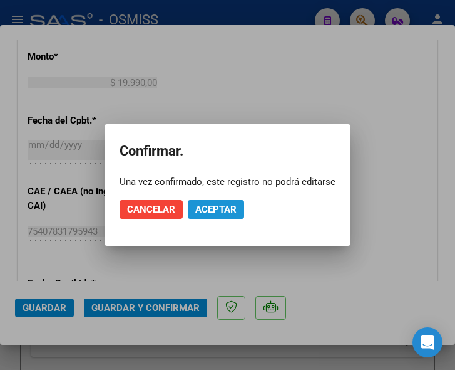
click at [214, 204] on span "Aceptar" at bounding box center [215, 209] width 41 height 11
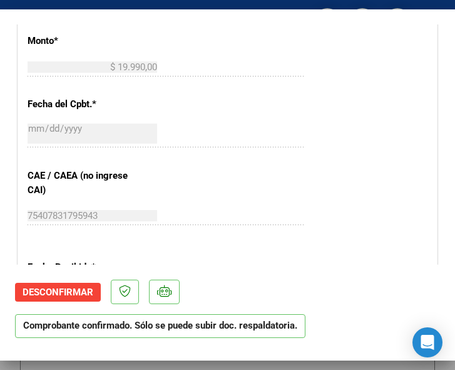
click at [272, 136] on div "2025-10-06 Ingresar la fecha" at bounding box center [166, 134] width 276 height 27
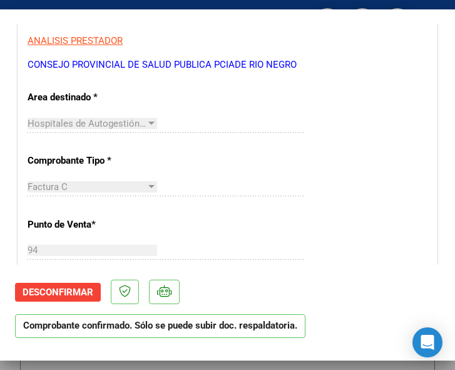
scroll to position [251, 0]
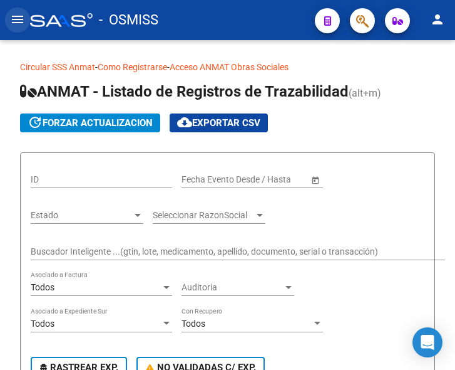
click at [19, 19] on mat-icon "menu" at bounding box center [17, 19] width 15 height 15
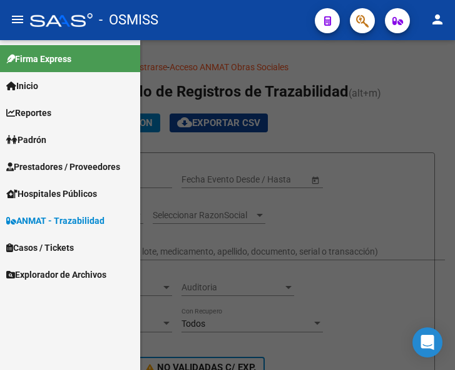
click at [63, 163] on span "Prestadores / Proveedores" at bounding box center [63, 167] width 114 height 14
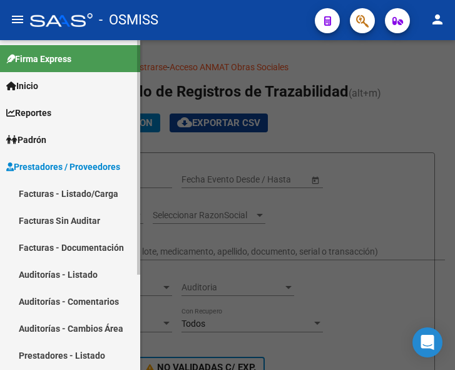
click at [61, 192] on link "Facturas - Listado/Carga" at bounding box center [70, 193] width 140 height 27
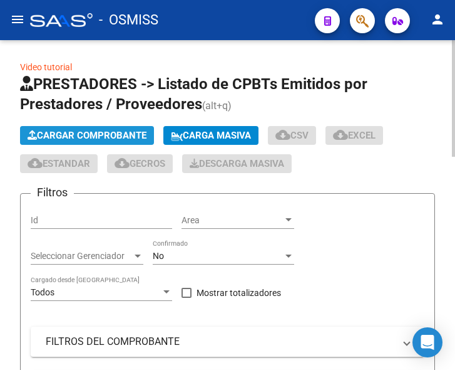
click at [105, 133] on span "Cargar Comprobante" at bounding box center [87, 135] width 119 height 11
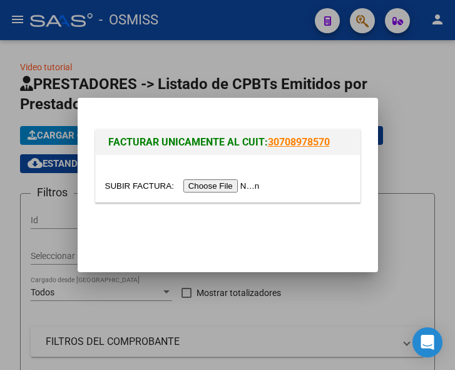
click at [221, 182] on input "file" at bounding box center [184, 185] width 158 height 13
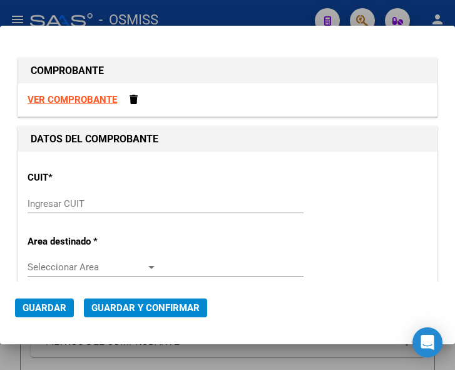
click at [51, 205] on input "Ingresar CUIT" at bounding box center [93, 203] width 130 height 11
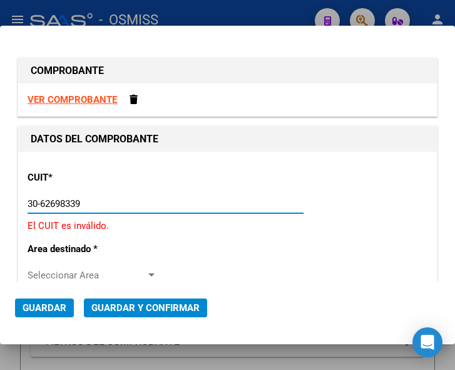
type input "30-62698339-8"
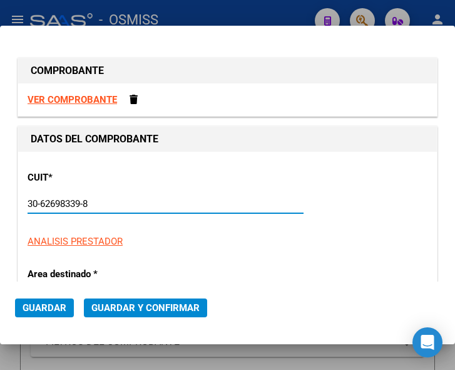
type input "137"
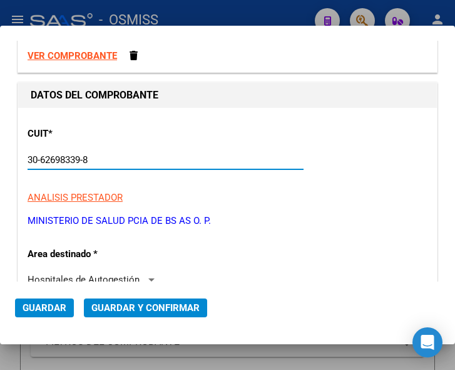
scroll to position [125, 0]
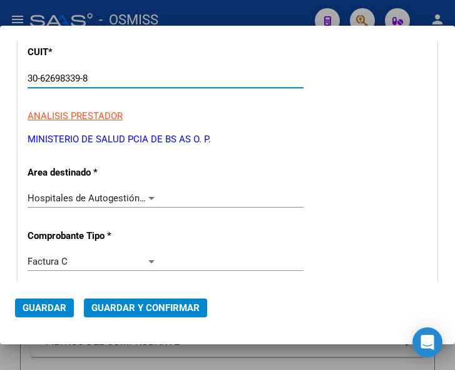
type input "30-62698339-8"
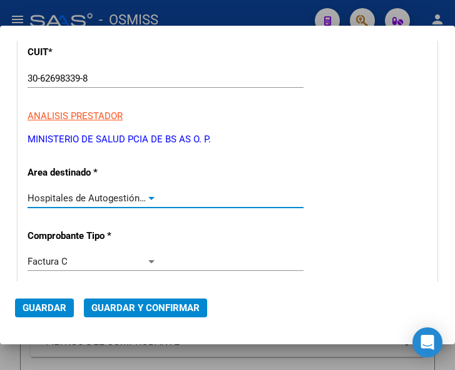
click at [146, 194] on div at bounding box center [151, 198] width 11 height 10
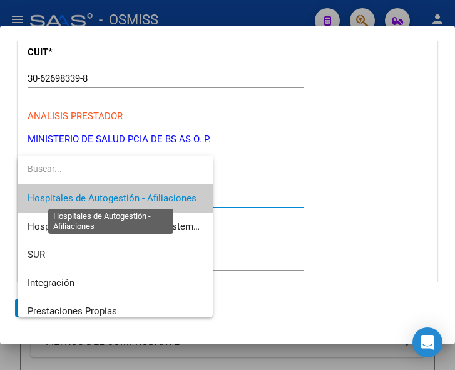
click at [146, 194] on span "Hospitales de Autogestión - Afiliaciones" at bounding box center [112, 197] width 169 height 11
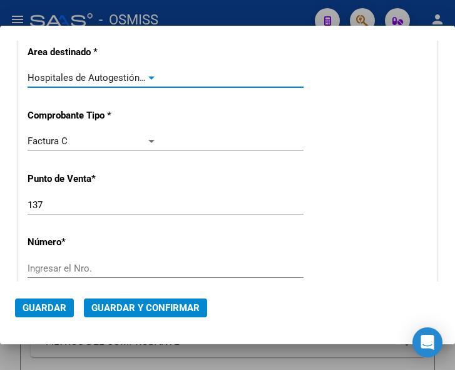
scroll to position [251, 0]
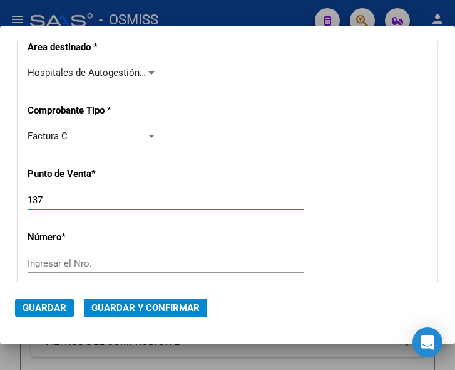
click at [58, 197] on input "137" at bounding box center [93, 199] width 130 height 11
type input "116"
click at [66, 259] on input "Ingresar el Nro." at bounding box center [93, 262] width 130 height 11
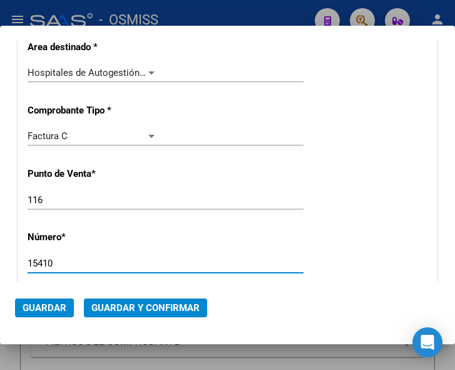
type input "15410"
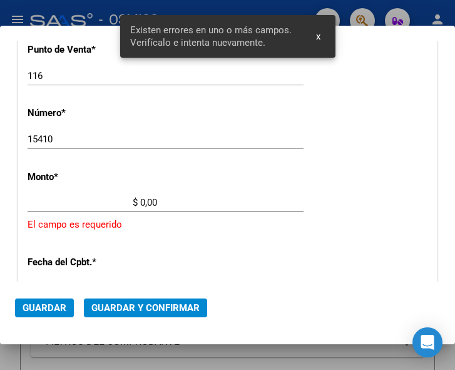
scroll to position [410, 0]
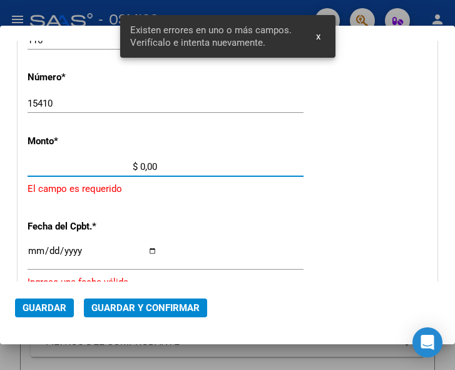
click at [141, 165] on input "$ 0,00" at bounding box center [93, 166] width 130 height 11
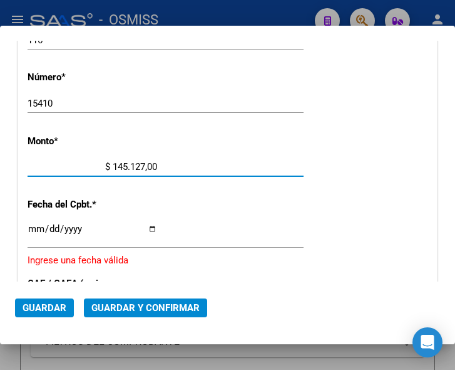
type input "$ 1.451.278,00"
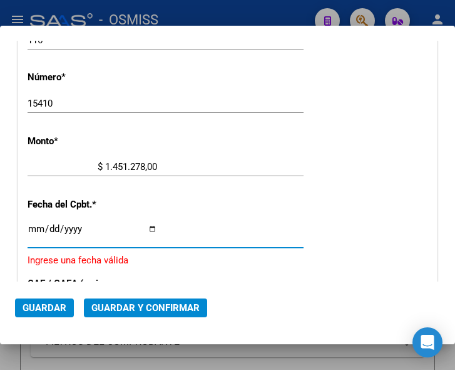
click at [33, 228] on input "Ingresar la fecha" at bounding box center [93, 234] width 130 height 20
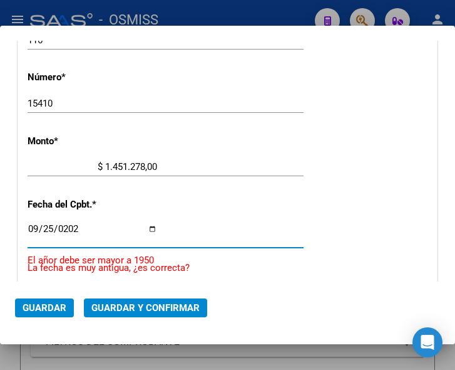
type input "[DATE]"
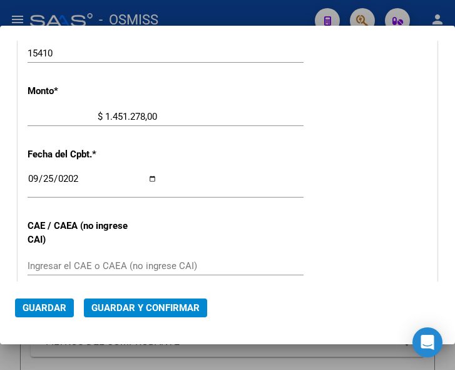
scroll to position [536, 0]
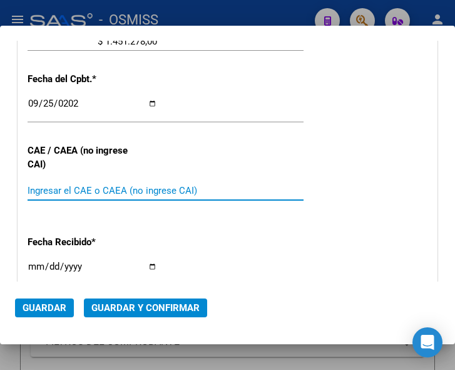
click at [63, 187] on input "Ingresar el CAE o CAEA (no ingrese CAI)" at bounding box center [93, 190] width 130 height 11
type input "75398454498149"
click at [135, 306] on span "Guardar y Confirmar" at bounding box center [145, 307] width 108 height 11
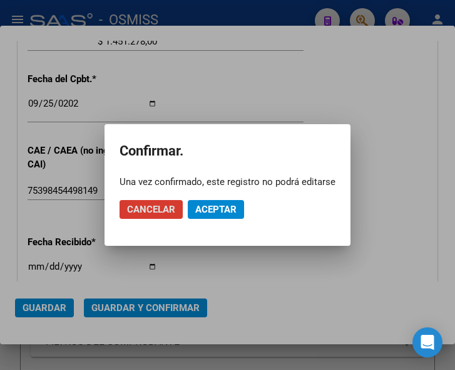
click at [207, 207] on span "Aceptar" at bounding box center [215, 209] width 41 height 11
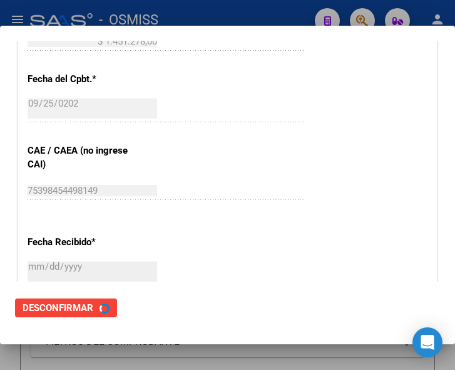
scroll to position [0, 0]
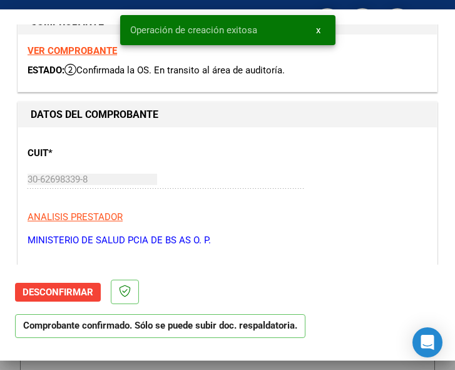
type input "[DATE]"
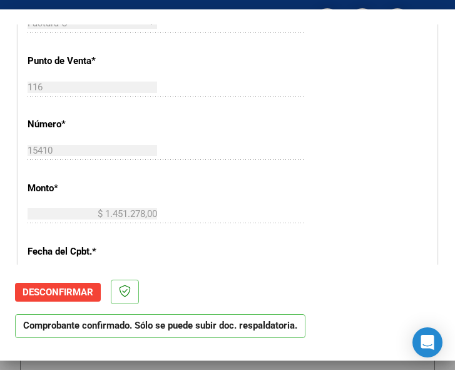
scroll to position [376, 0]
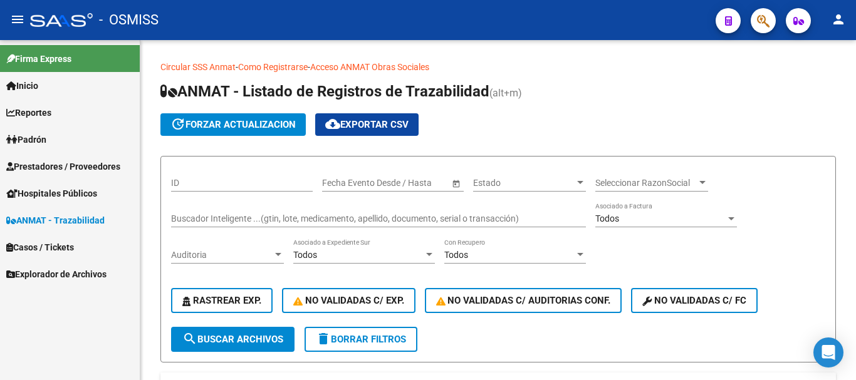
click at [58, 162] on span "Prestadores / Proveedores" at bounding box center [63, 167] width 114 height 14
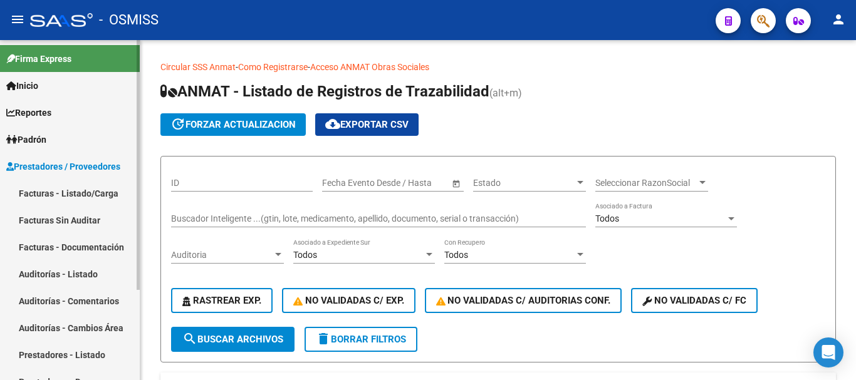
click at [58, 189] on link "Facturas - Listado/Carga" at bounding box center [70, 193] width 140 height 27
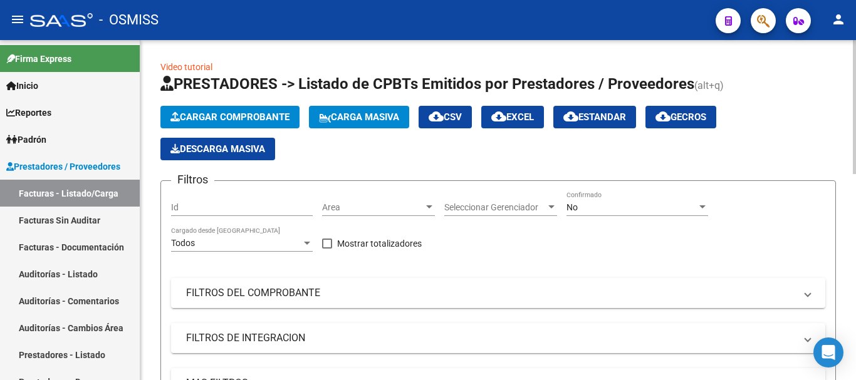
click at [432, 205] on div at bounding box center [428, 207] width 11 height 10
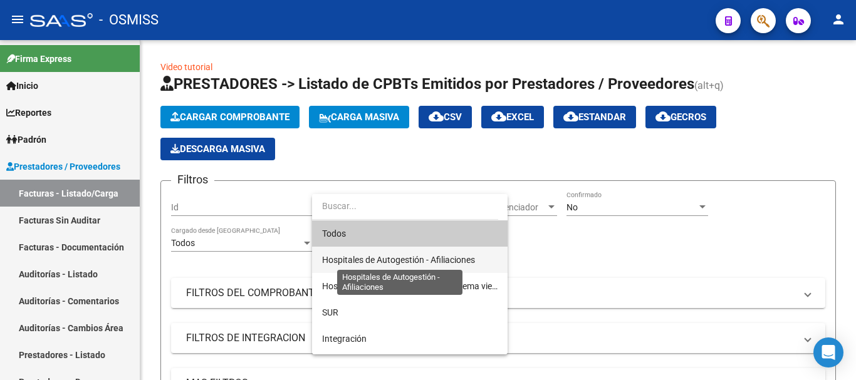
click at [405, 257] on span "Hospitales de Autogestión - Afiliaciones" at bounding box center [398, 260] width 153 height 10
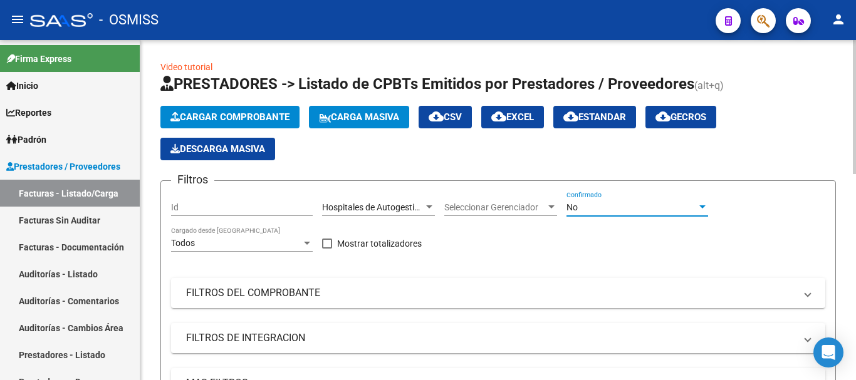
click at [455, 205] on div at bounding box center [702, 207] width 11 height 10
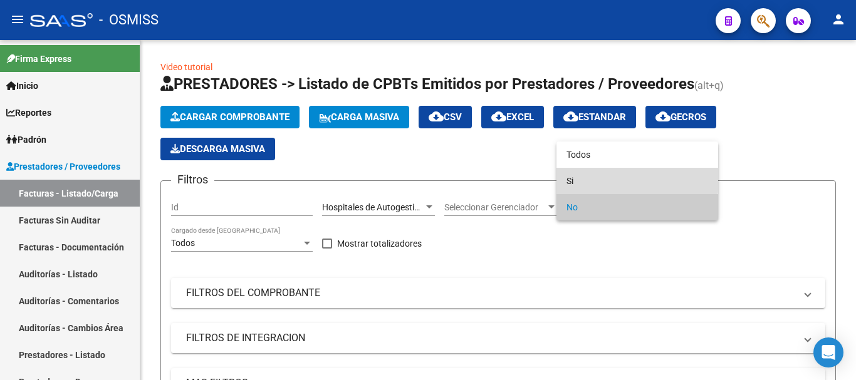
click at [455, 179] on span "Si" at bounding box center [637, 181] width 142 height 26
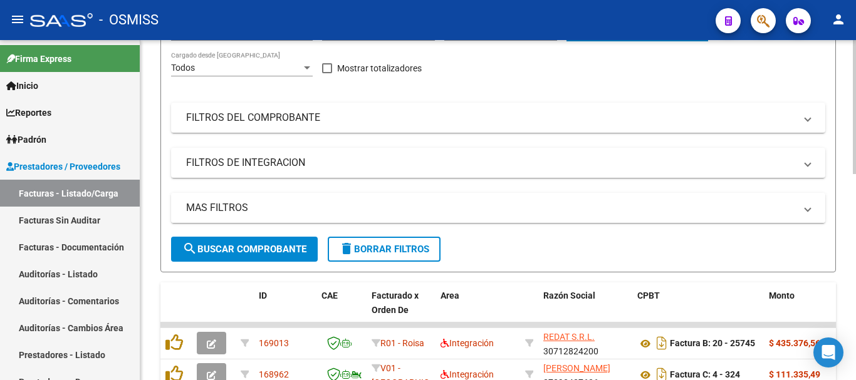
scroll to position [188, 0]
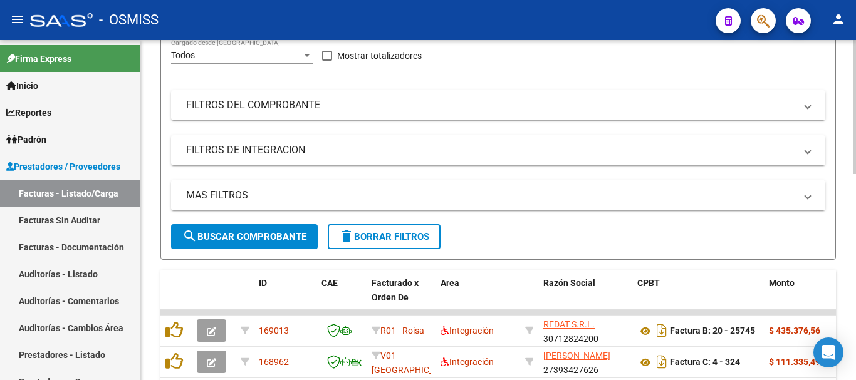
click at [455, 196] on span at bounding box center [807, 196] width 5 height 14
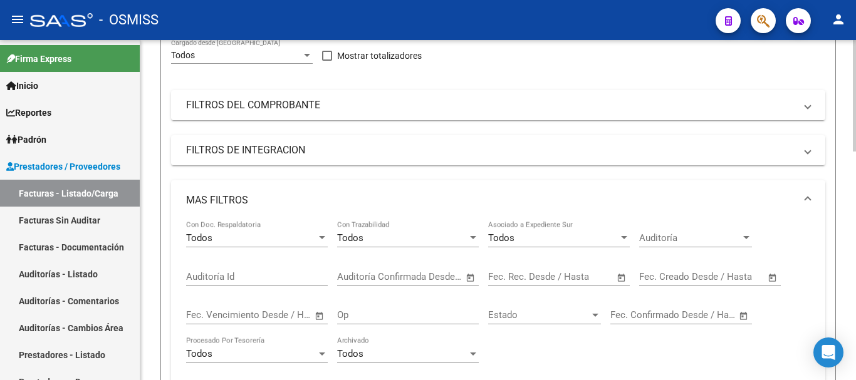
click at [455, 277] on span "Open calendar" at bounding box center [621, 277] width 30 height 30
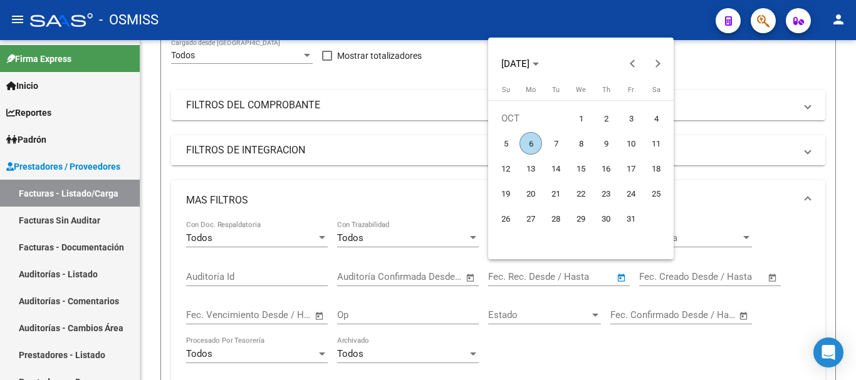
click at [455, 143] on span "6" at bounding box center [530, 143] width 23 height 23
type input "[DATE]"
click at [455, 143] on span "6" at bounding box center [530, 143] width 23 height 23
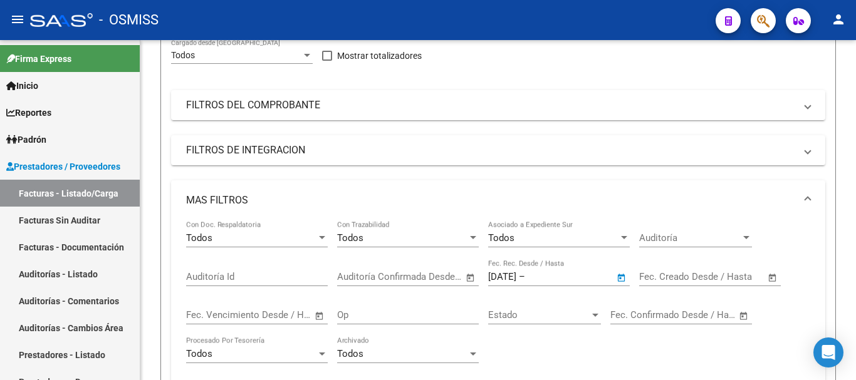
type input "[DATE]"
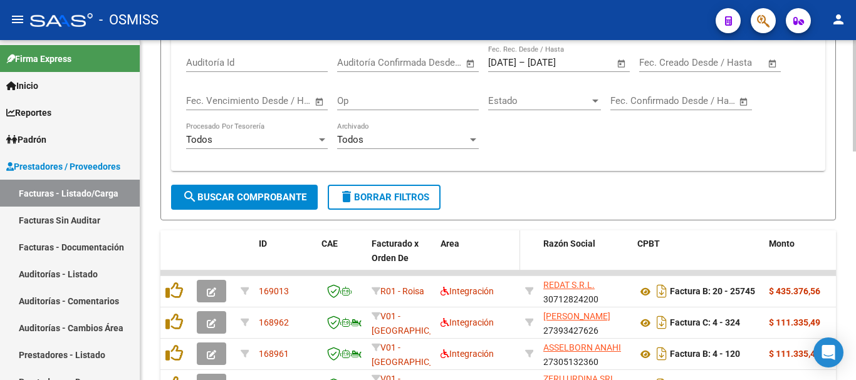
scroll to position [439, 0]
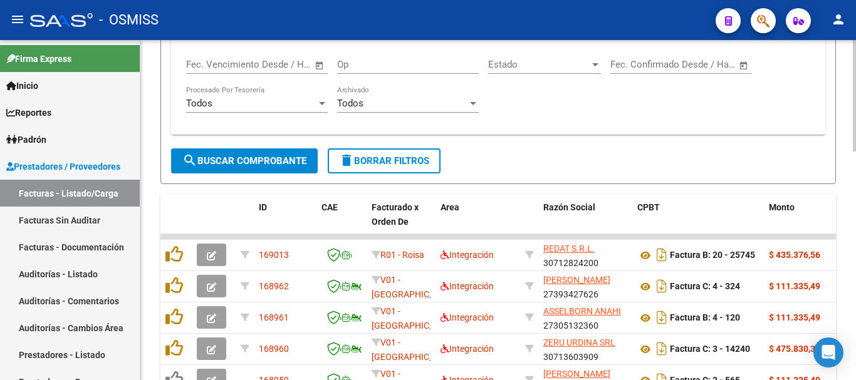
click at [241, 160] on span "search Buscar Comprobante" at bounding box center [244, 160] width 124 height 11
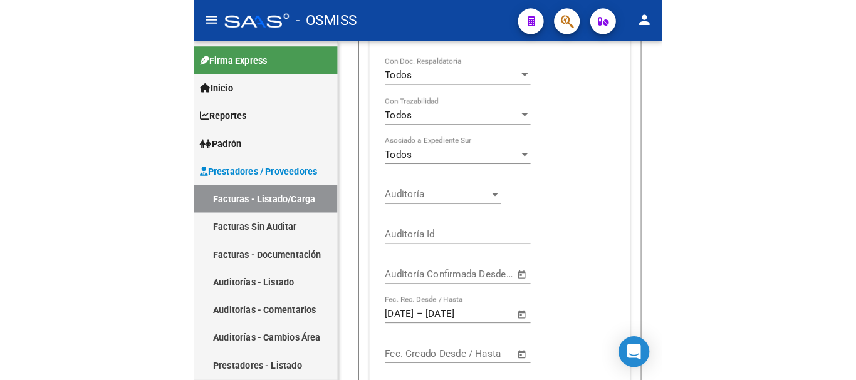
scroll to position [423, 0]
